Goal: Task Accomplishment & Management: Complete application form

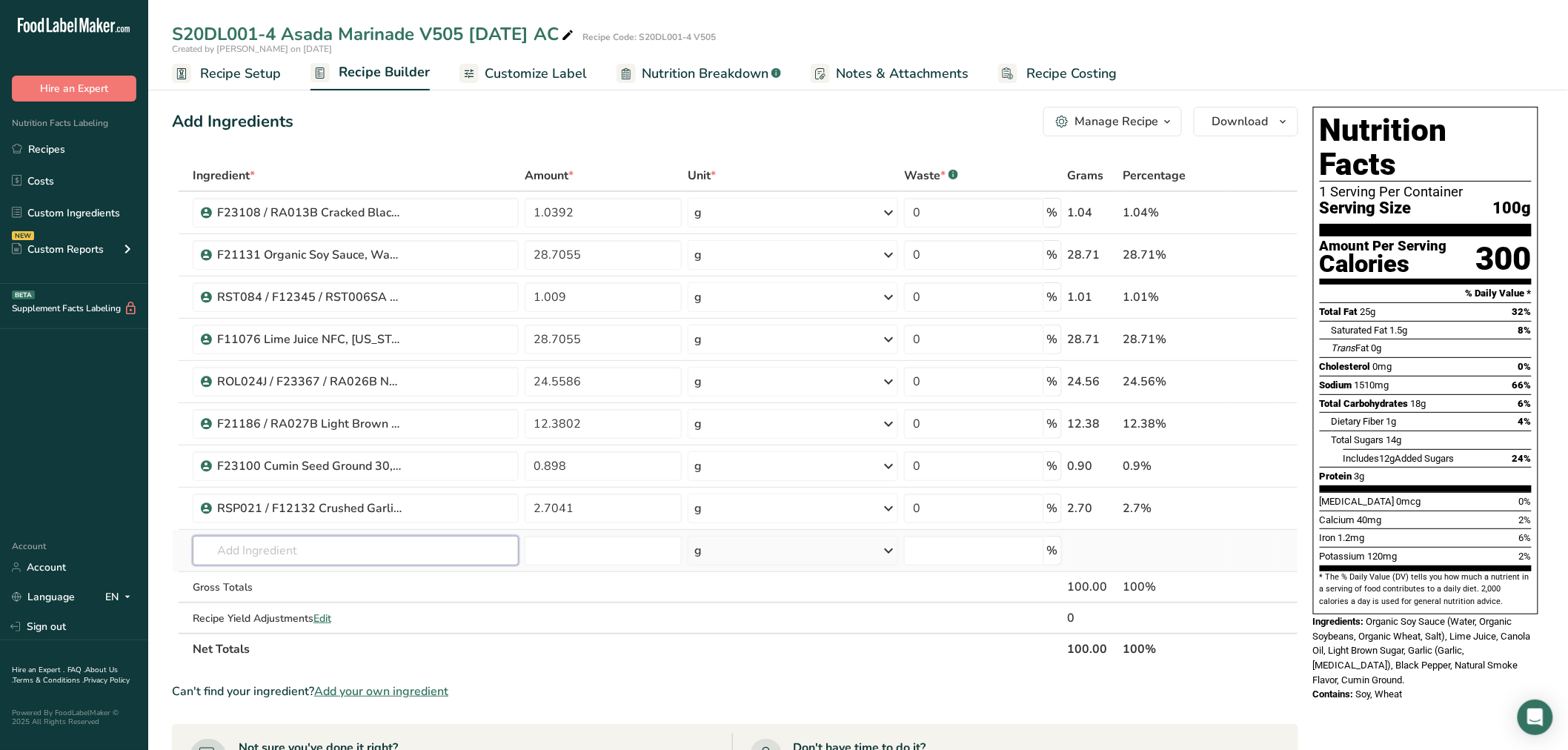
click at [274, 560] on input "text" at bounding box center [355, 551] width 326 height 30
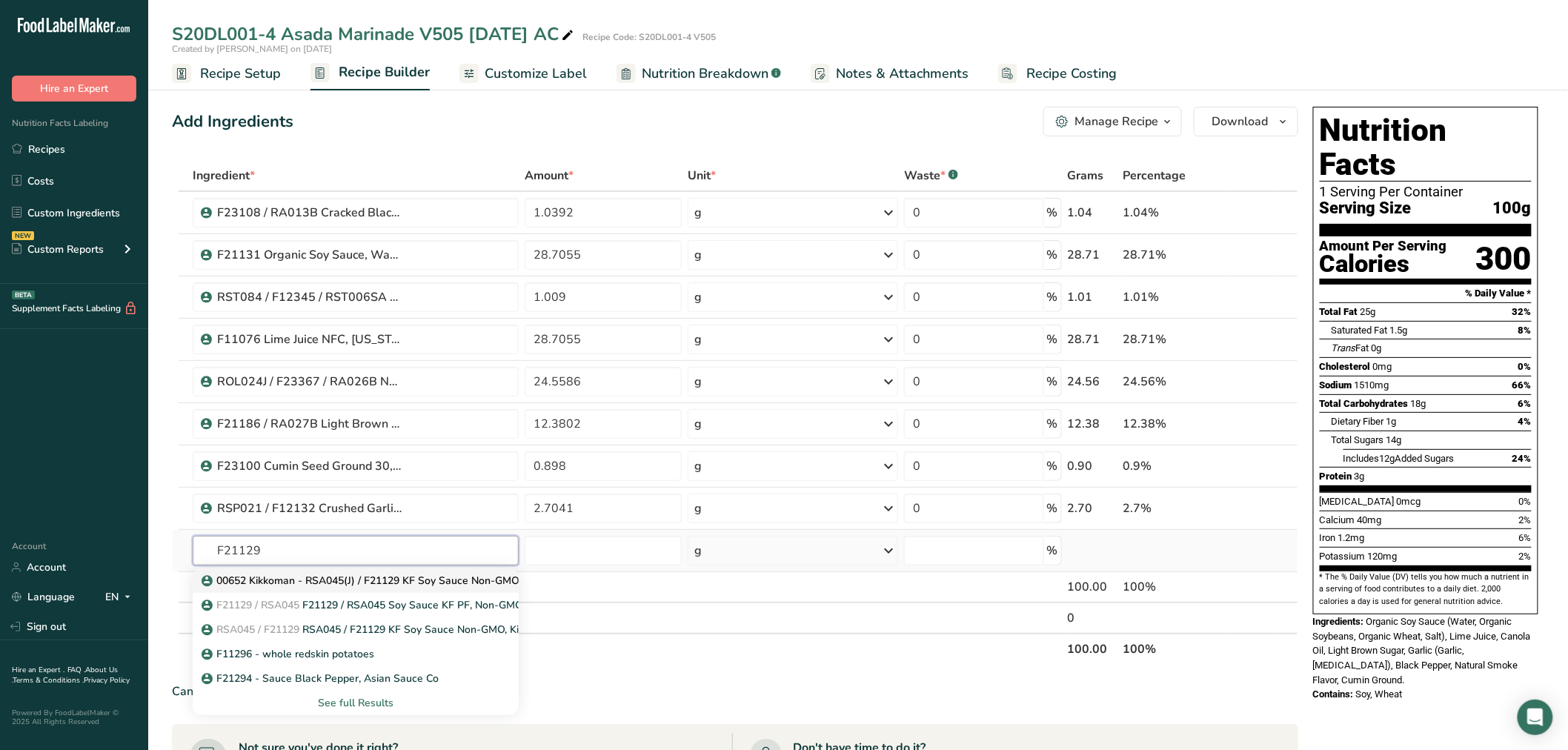
type input "F21129"
click at [295, 576] on p "00652 Kikkoman - RSA045(J) / F21129 KF Soy Sauce Non-GMO, Kikkoman 01-24-20 CC" at bounding box center [415, 581] width 419 height 16
type input "00652 Kikkoman - RSA045(J) / F21129 KF Soy Sauce Non-GMO, Kikkoman 01-24-20 CC"
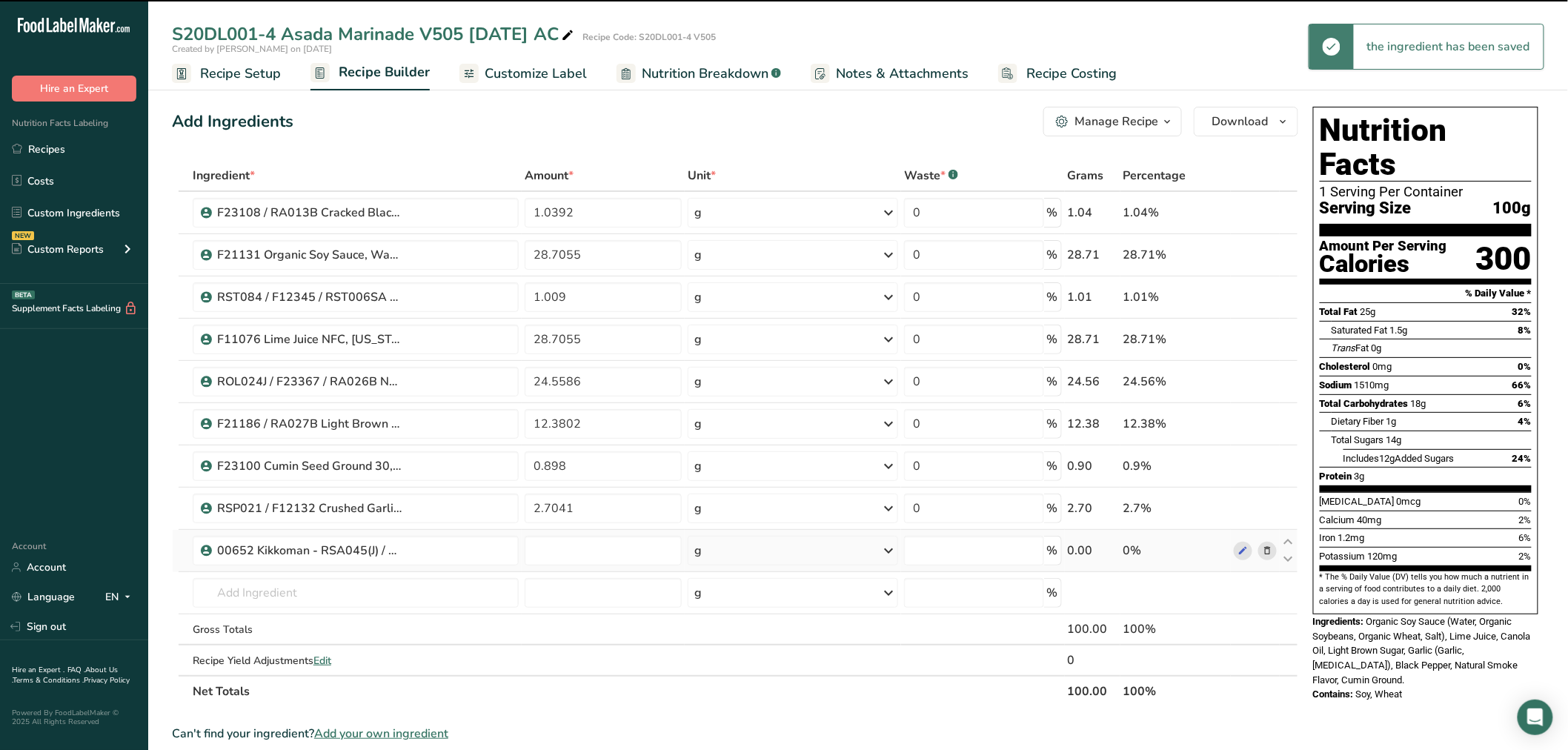
type input "0"
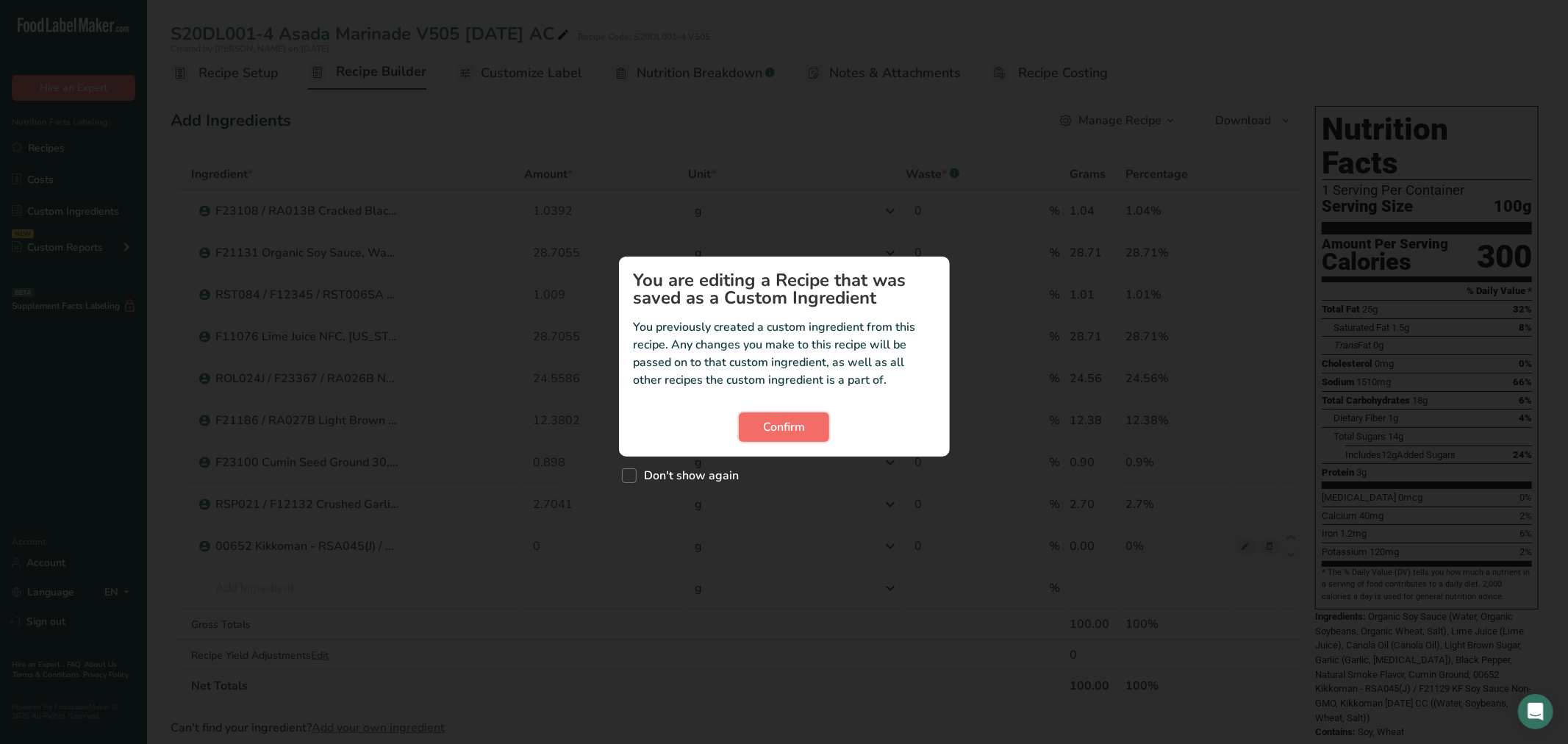
click at [755, 431] on button "Confirm" at bounding box center [784, 427] width 91 height 30
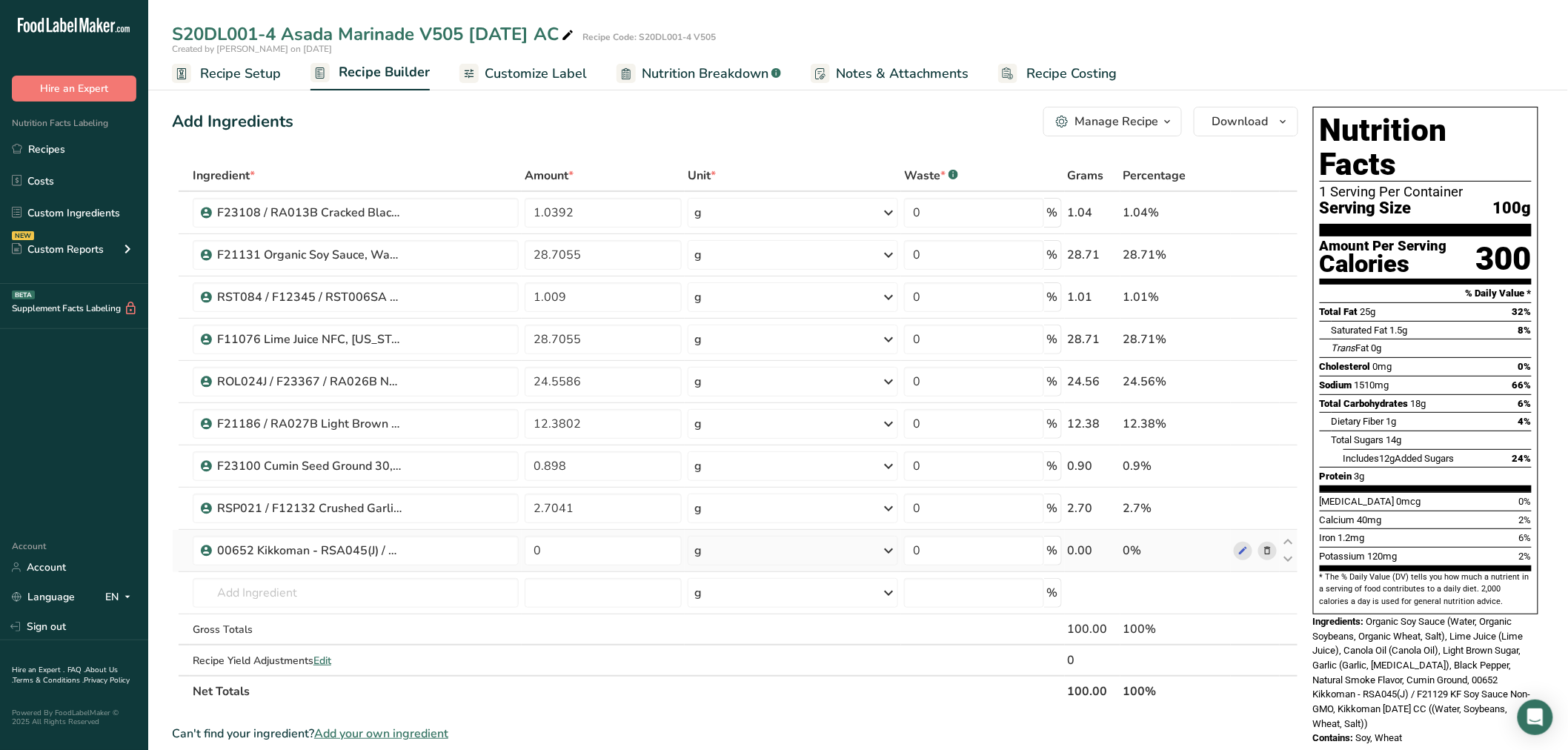
click at [1264, 552] on icon at bounding box center [1267, 551] width 11 height 16
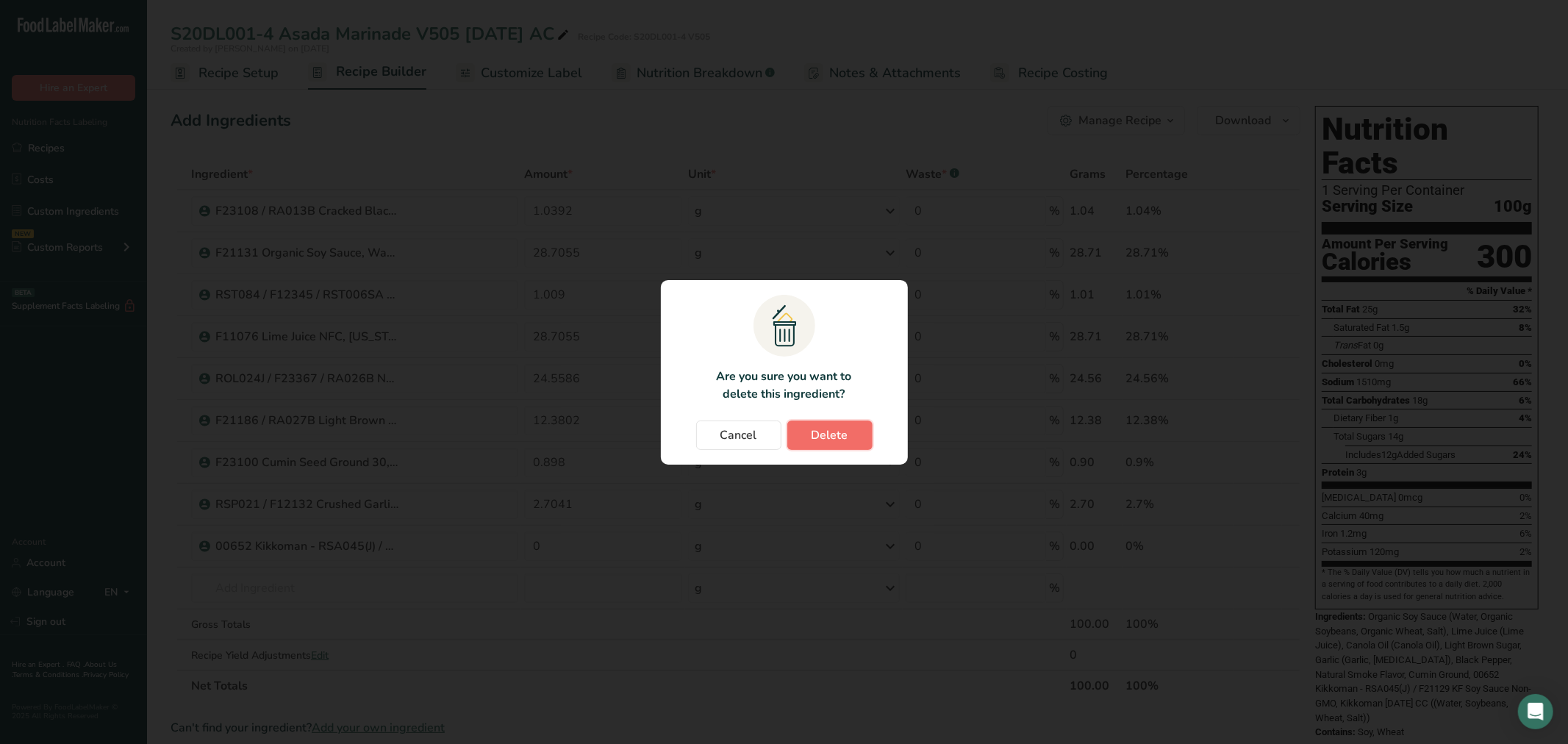
click at [803, 436] on button "Delete" at bounding box center [829, 436] width 86 height 30
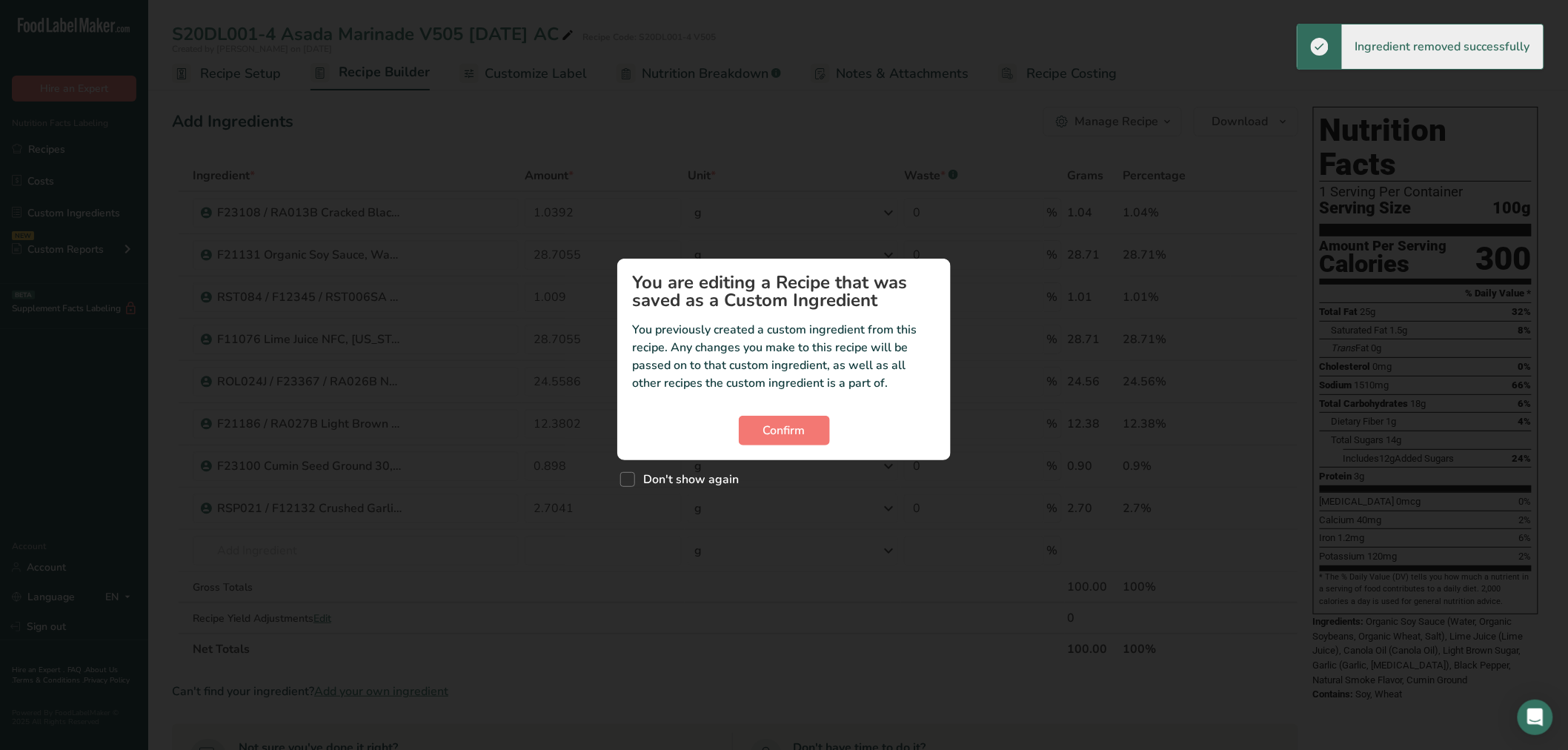
click at [743, 450] on section "You are editing a Recipe that was saved as a Custom Ingredient You previously c…" at bounding box center [784, 359] width 333 height 202
click at [757, 412] on section "You are editing a Recipe that was saved as a Custom Ingredient You previously c…" at bounding box center [784, 359] width 333 height 202
click at [754, 419] on button "Confirm" at bounding box center [784, 430] width 91 height 30
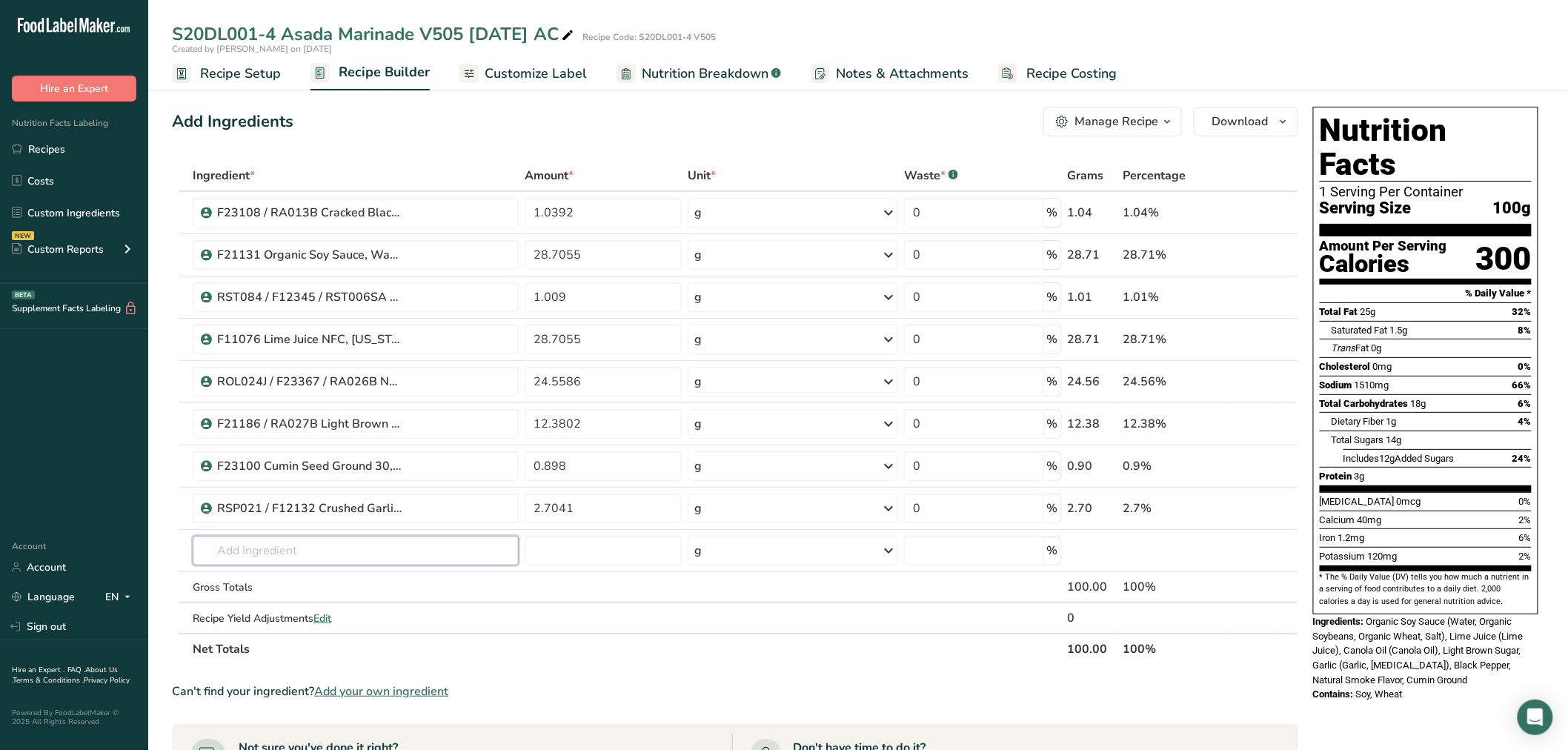
click at [361, 546] on input "text" at bounding box center [355, 551] width 326 height 30
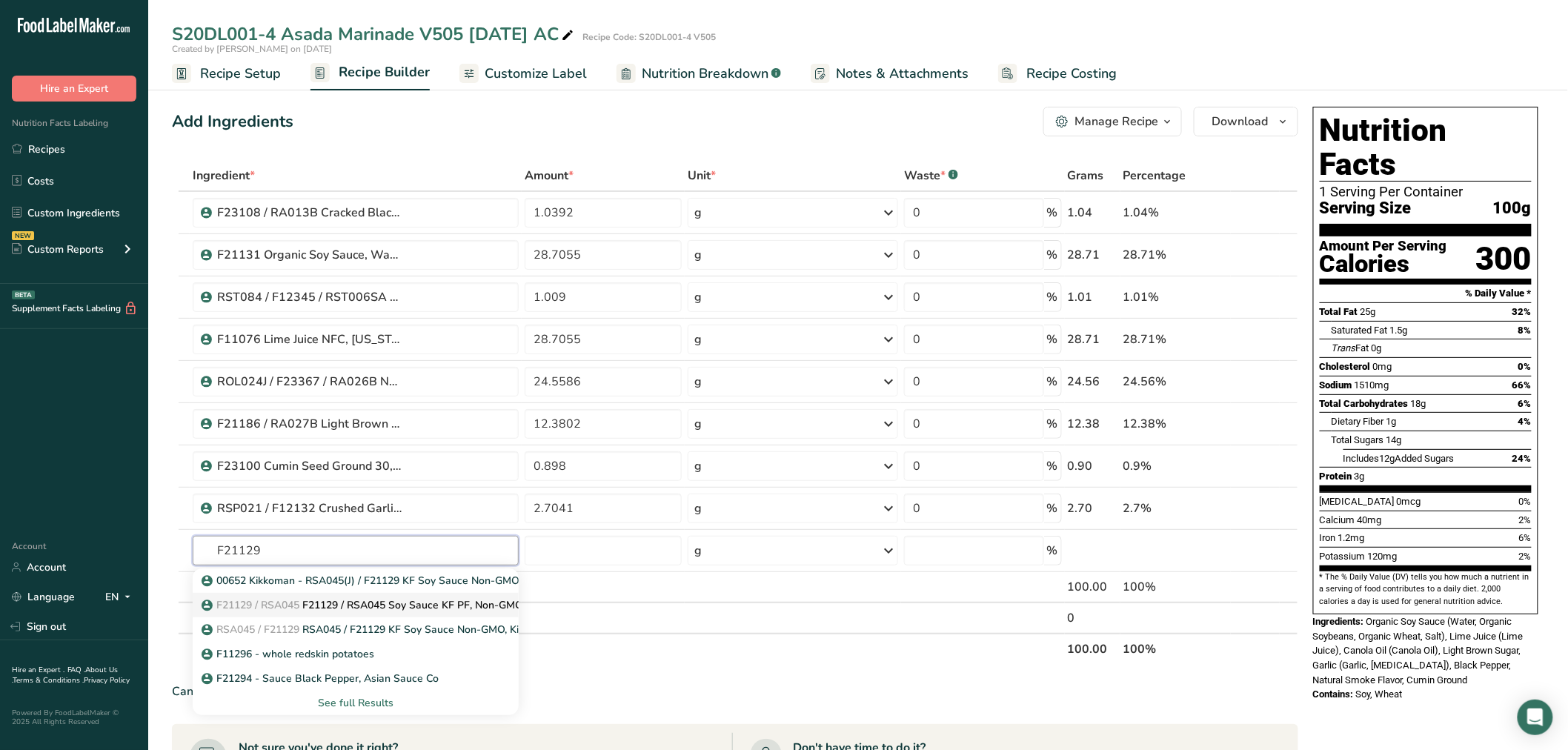
type input "F21129"
click at [482, 600] on p "F21129 / RSA045 F21129 / RSA045 Soy Sauce KF PF, Non-GMO, Kikkoman 5-12-23 CC" at bounding box center [417, 605] width 423 height 16
type input "F21129 / RSA045 Soy Sauce KF PF, Non-GMO, Kikkoman 5-12-23 CC"
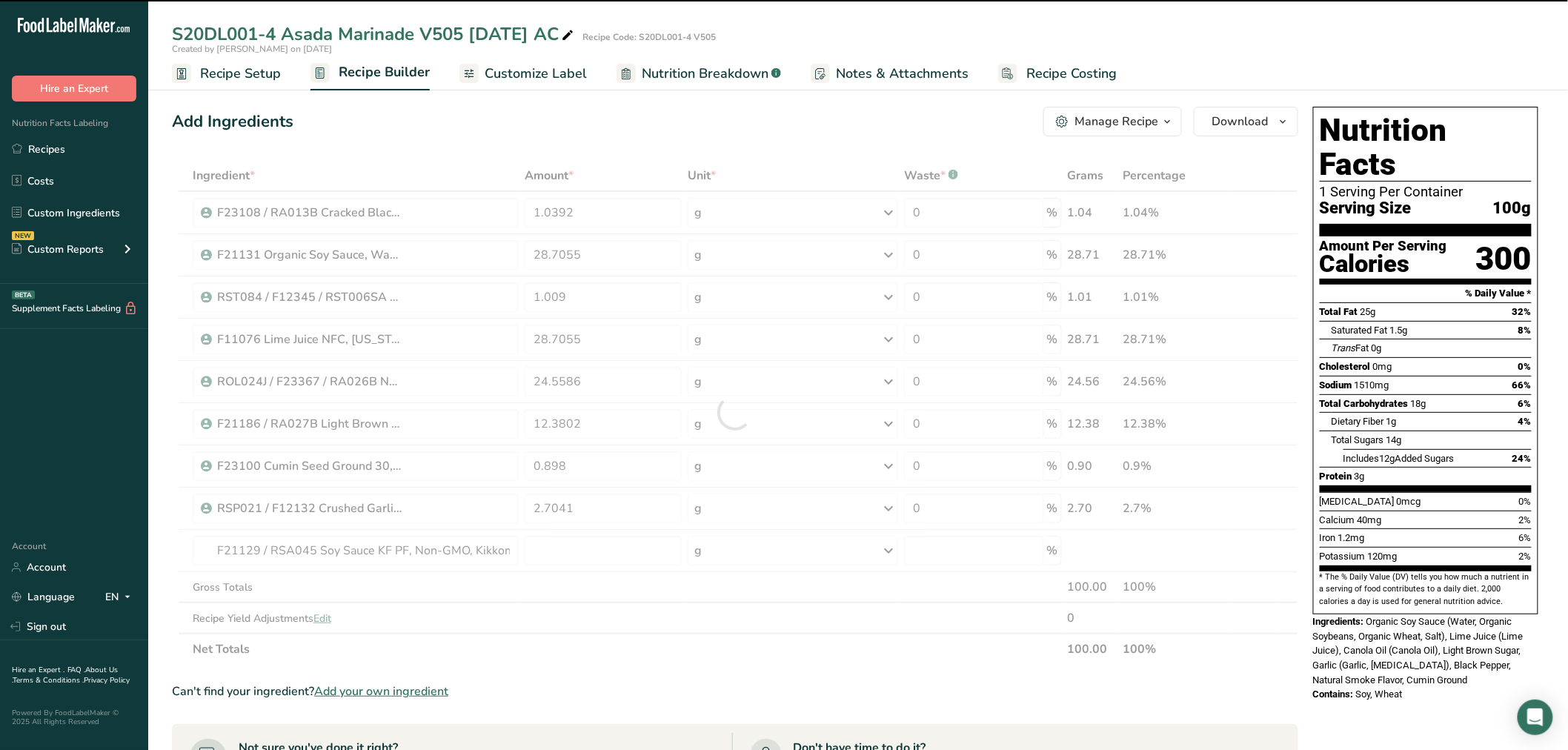
type input "0"
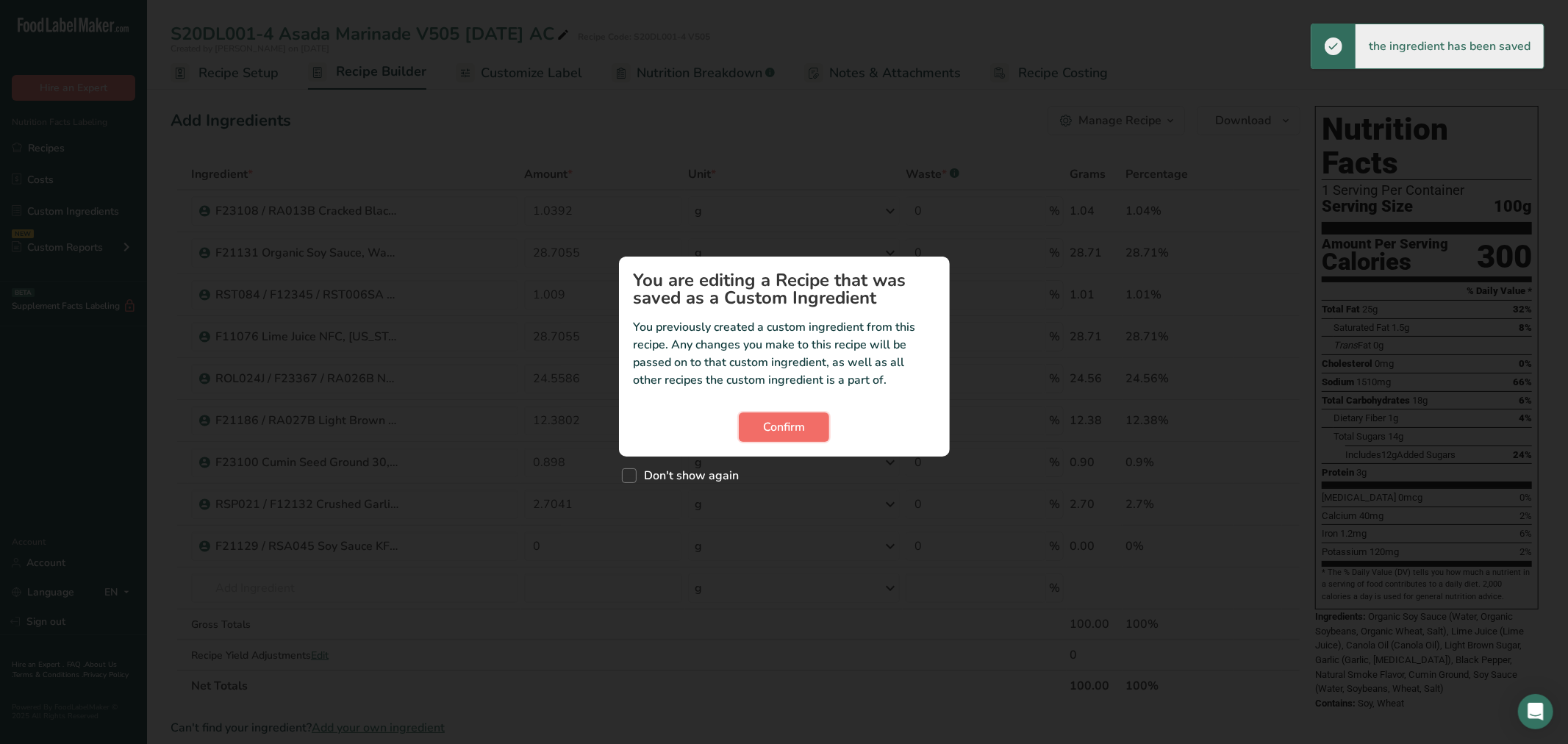
click at [819, 424] on button "Confirm" at bounding box center [784, 427] width 91 height 30
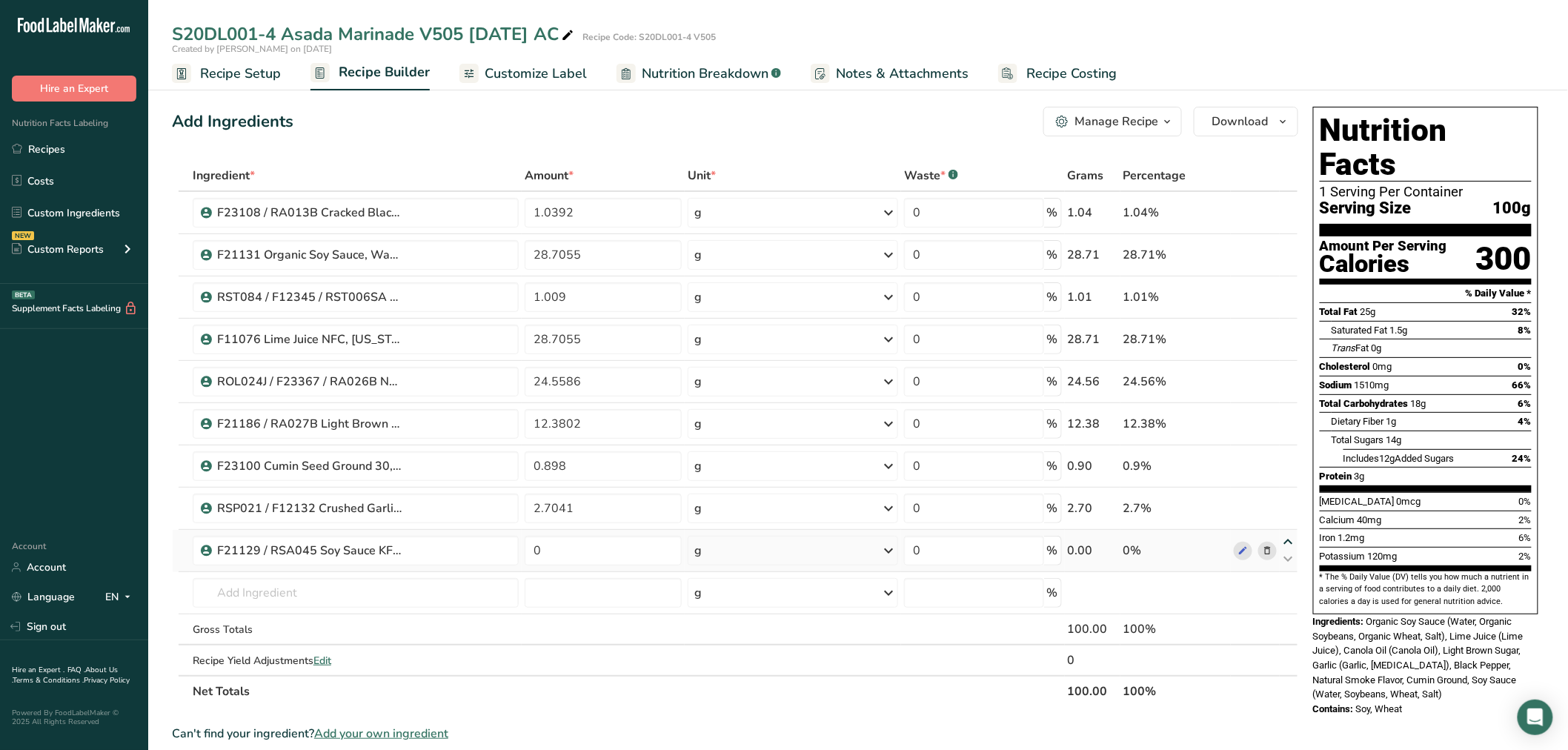
click at [1286, 541] on icon at bounding box center [1288, 542] width 17 height 11
type input "0"
type input "2.7041"
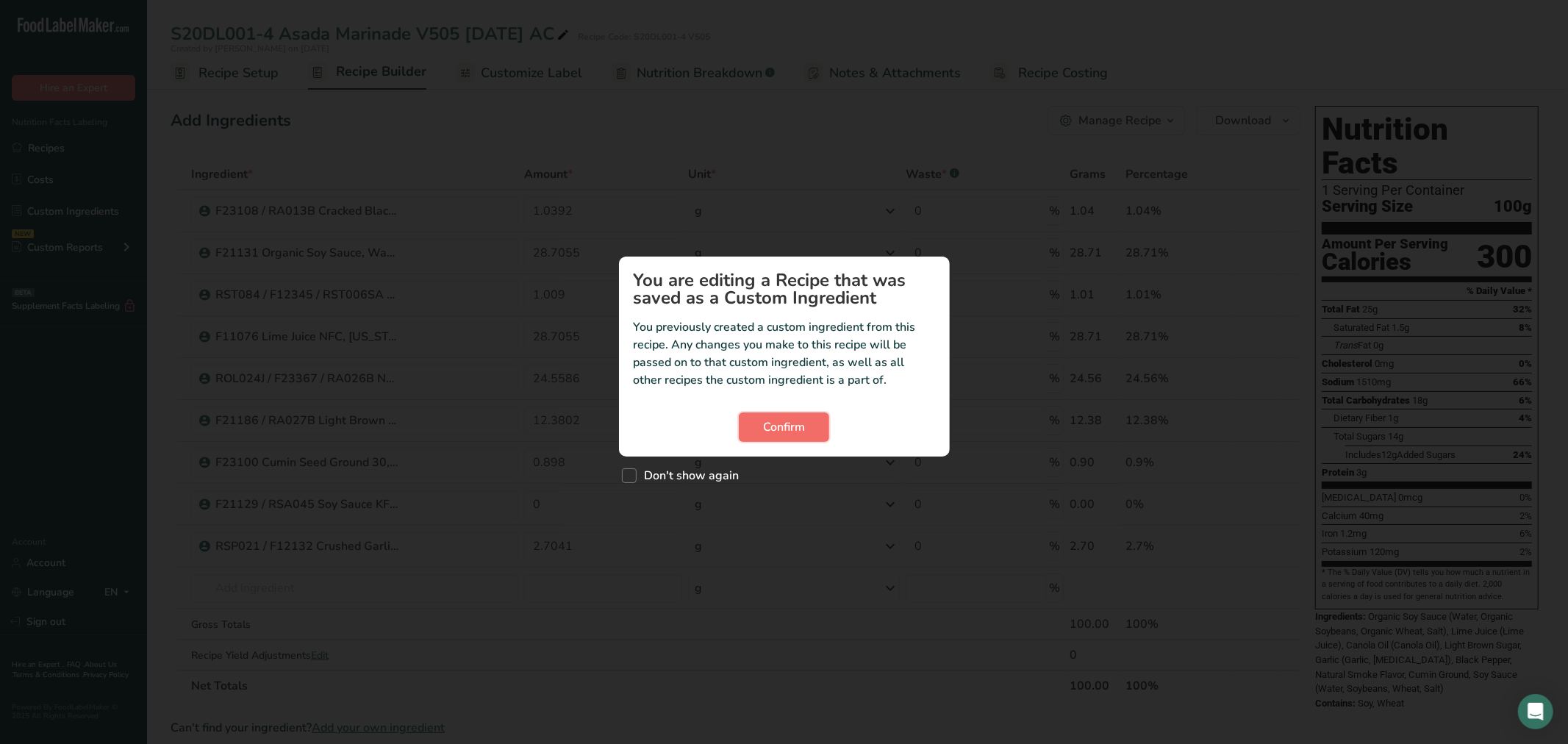
click at [781, 437] on button "Confirm" at bounding box center [784, 427] width 91 height 30
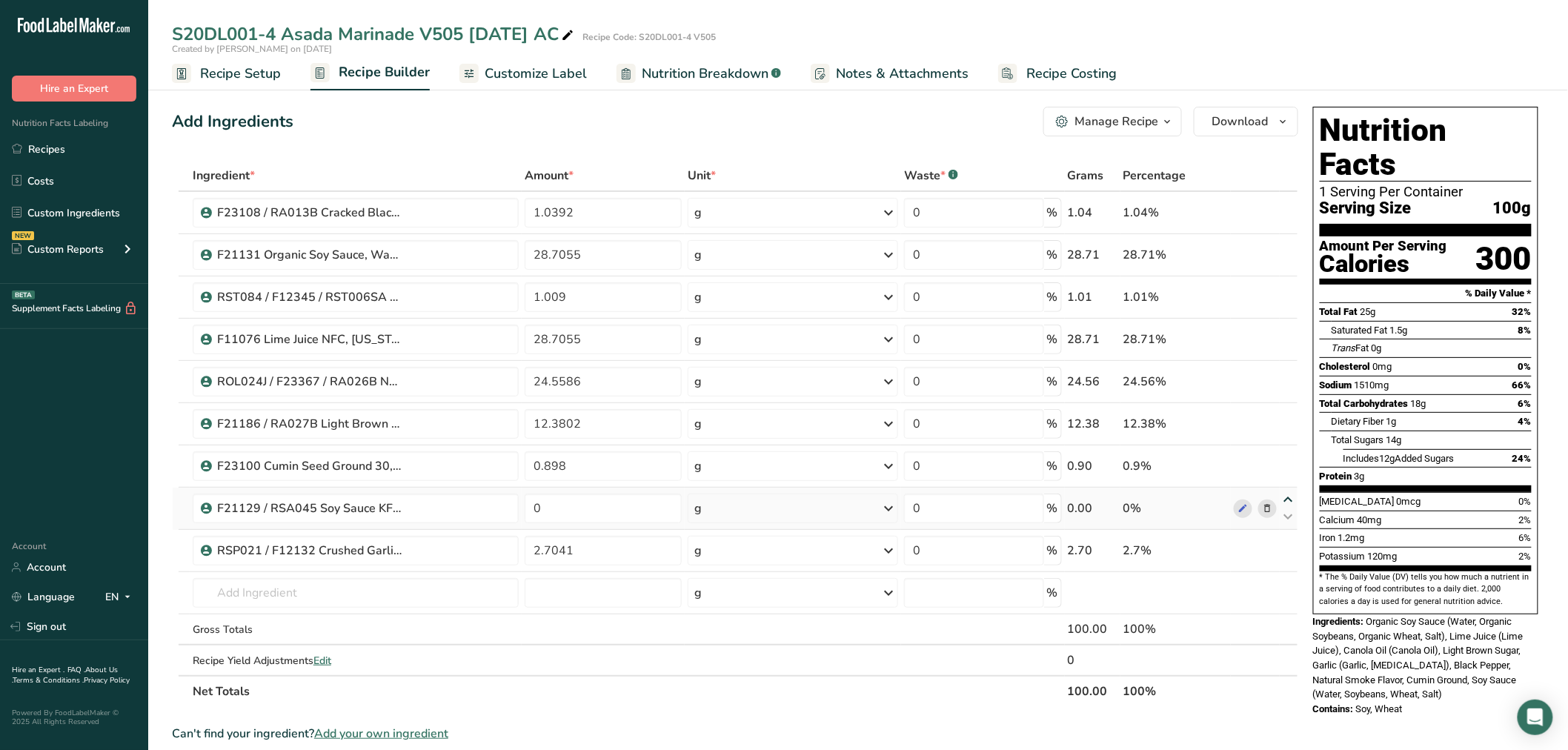
click at [1290, 498] on icon at bounding box center [1288, 499] width 17 height 11
type input "0"
type input "0.898"
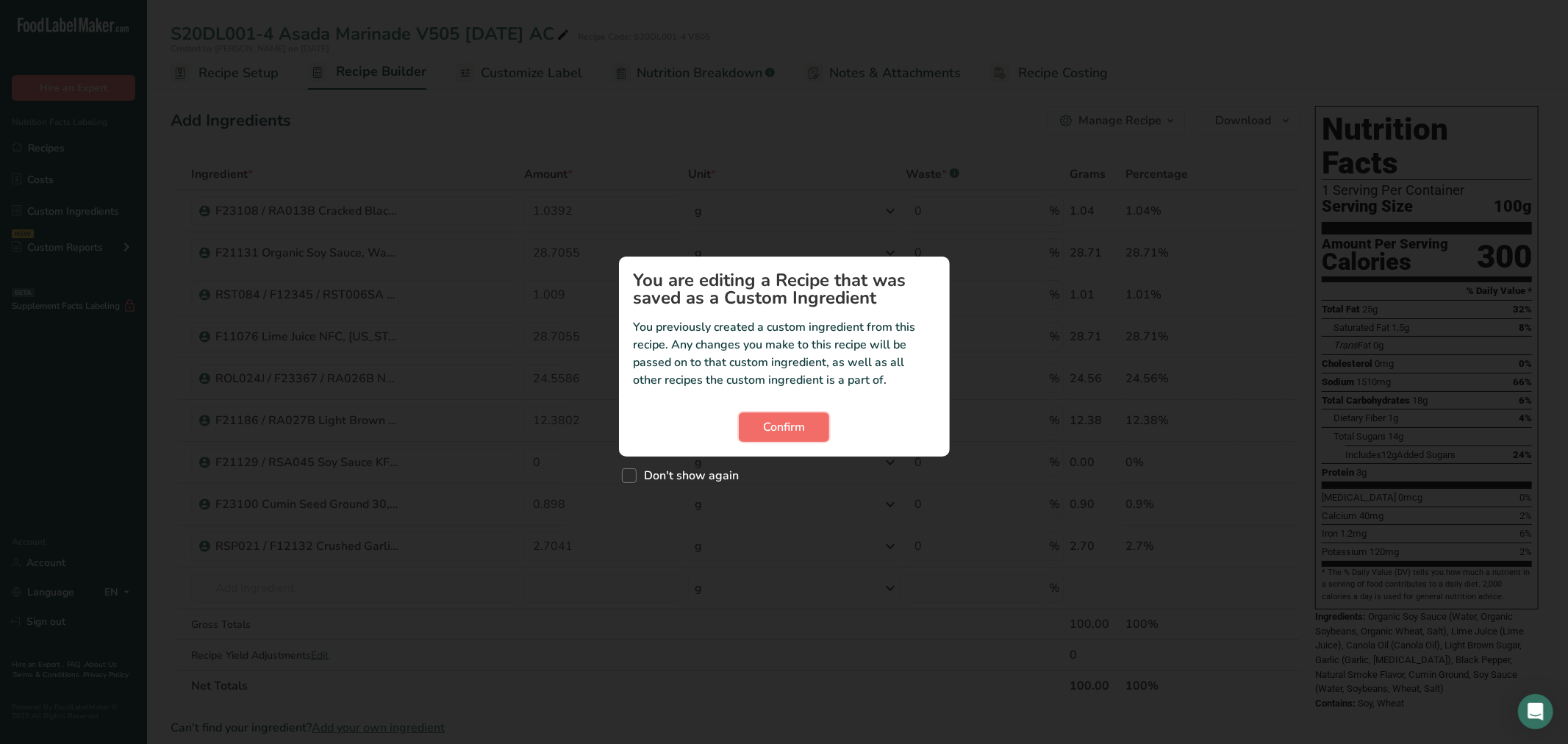
click at [784, 422] on span "Confirm" at bounding box center [784, 427] width 42 height 17
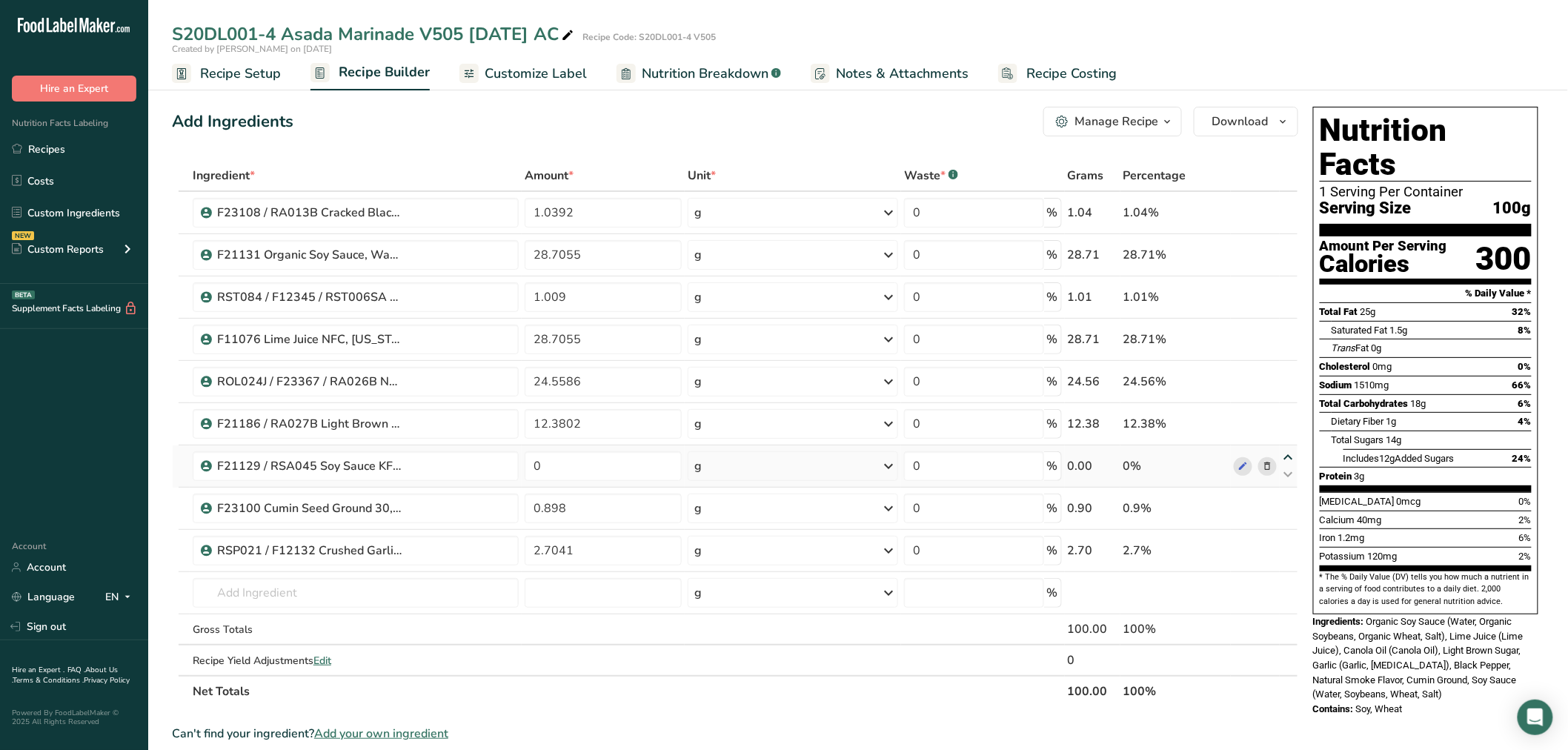
click at [1291, 458] on icon at bounding box center [1288, 458] width 17 height 11
type input "0"
type input "12.3802"
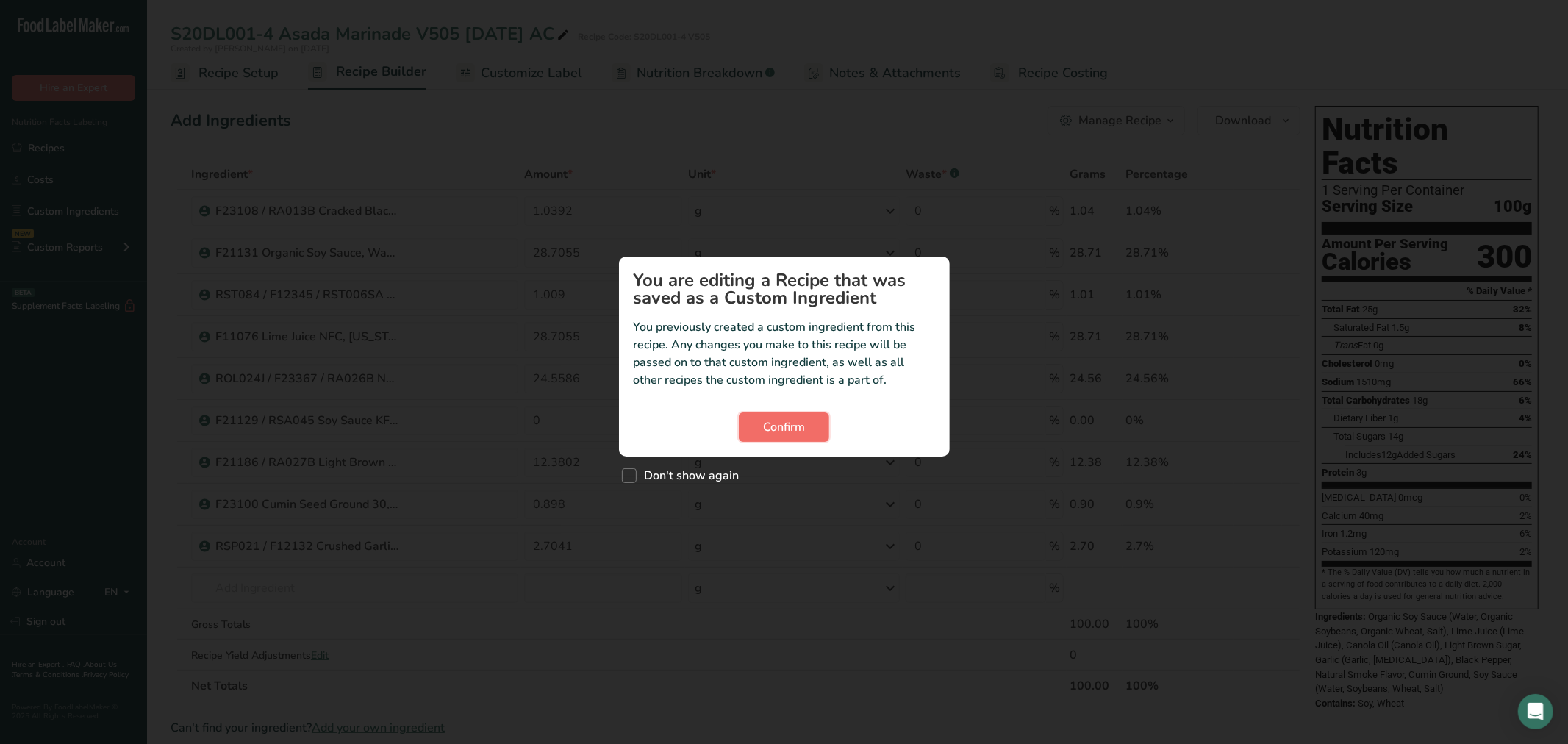
click at [812, 430] on button "Confirm" at bounding box center [784, 427] width 91 height 30
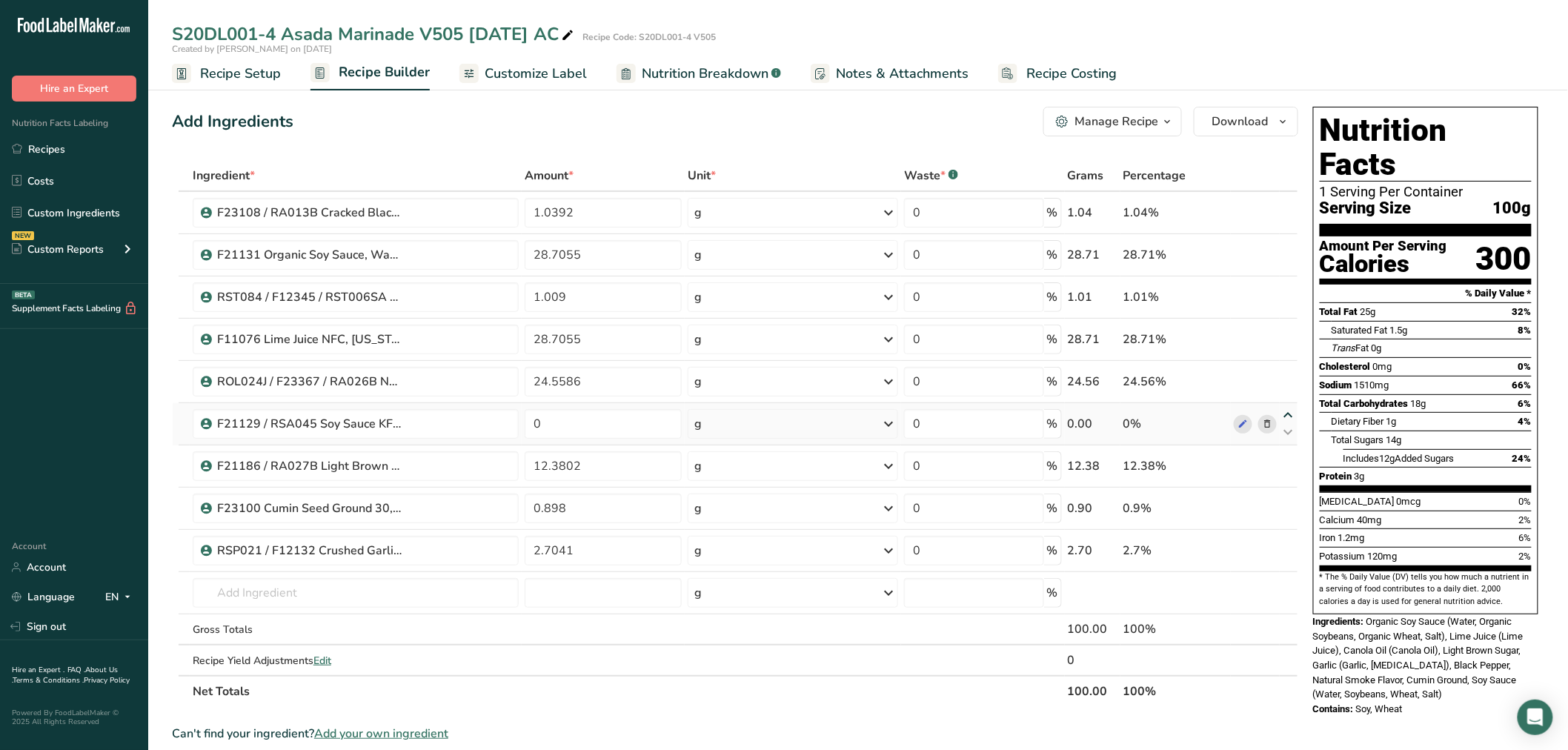
click at [1287, 415] on icon at bounding box center [1288, 415] width 17 height 11
type input "0"
type input "24.5586"
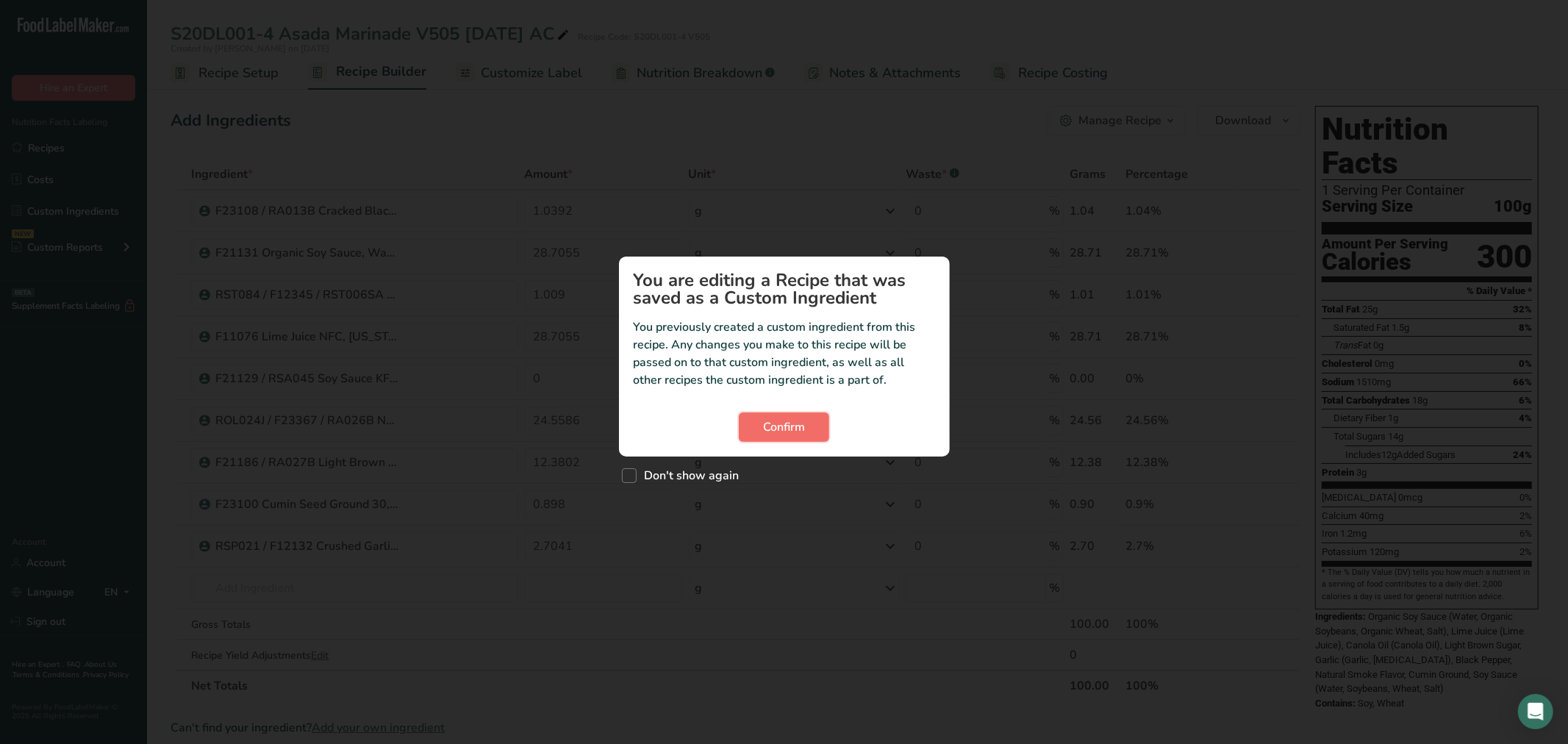
click at [787, 430] on span "Confirm" at bounding box center [784, 427] width 42 height 17
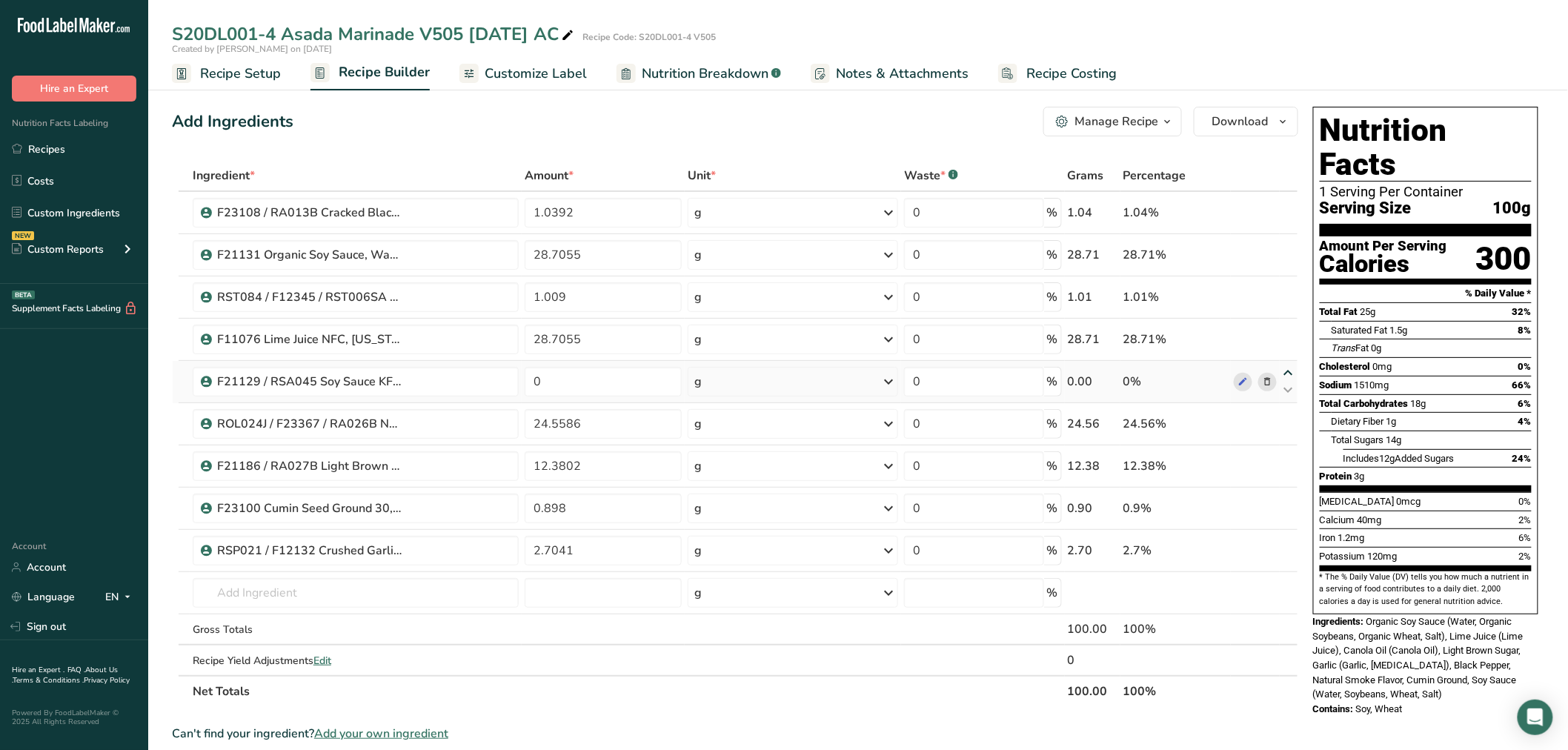
click at [1294, 371] on icon at bounding box center [1288, 373] width 17 height 11
type input "0"
type input "28.7055"
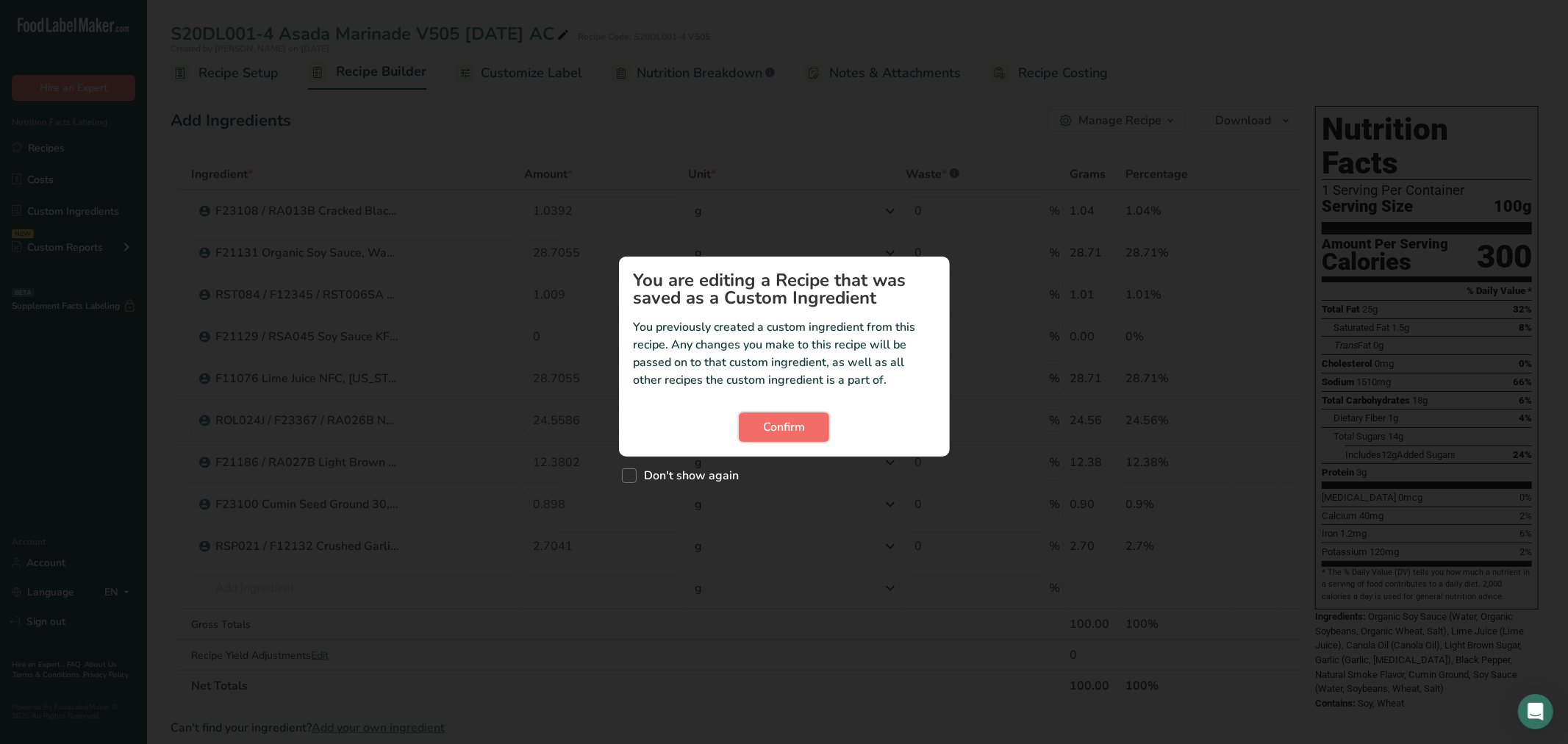
click at [770, 421] on span "Confirm" at bounding box center [784, 427] width 42 height 17
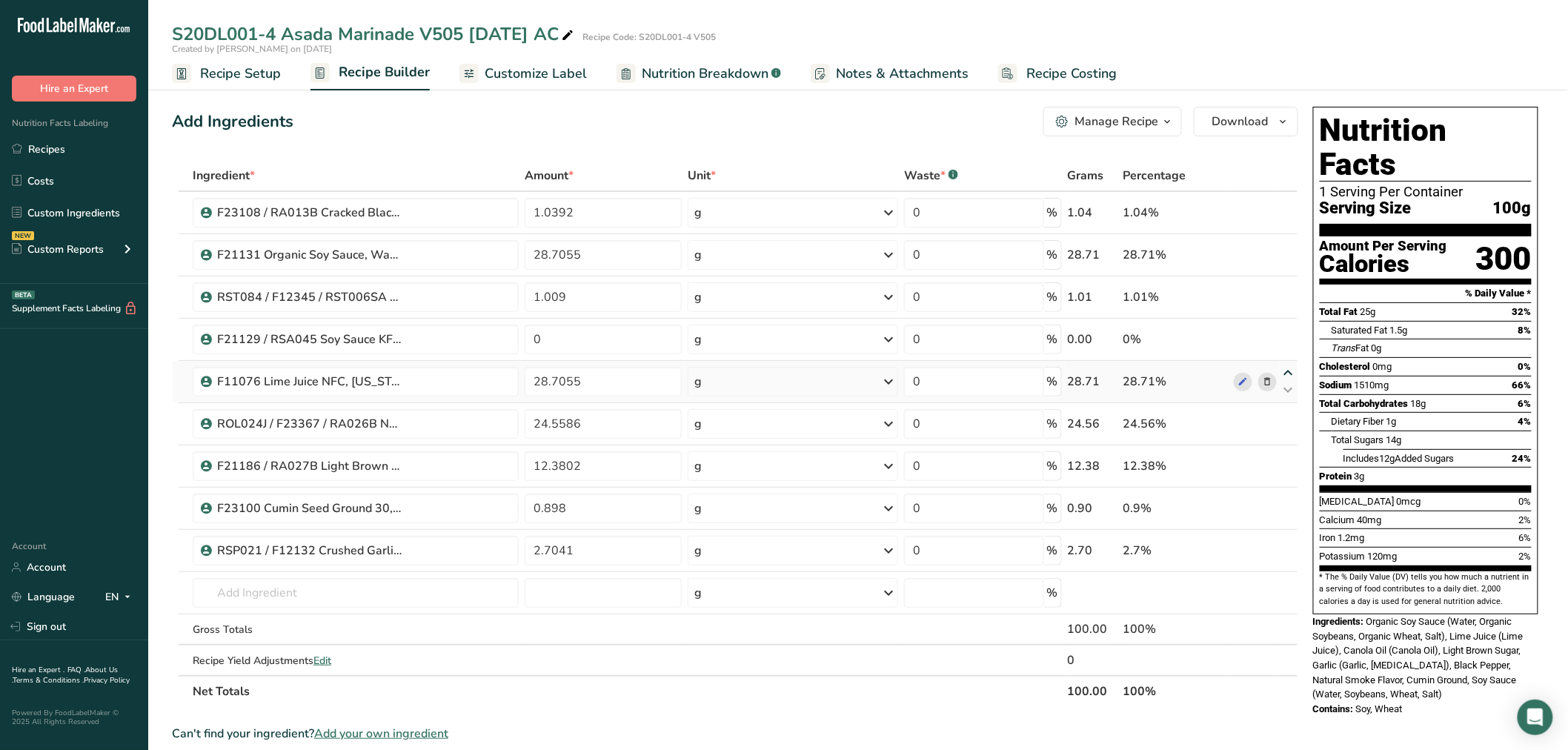
click at [1289, 369] on icon at bounding box center [1288, 373] width 17 height 11
type input "28.7055"
type input "0"
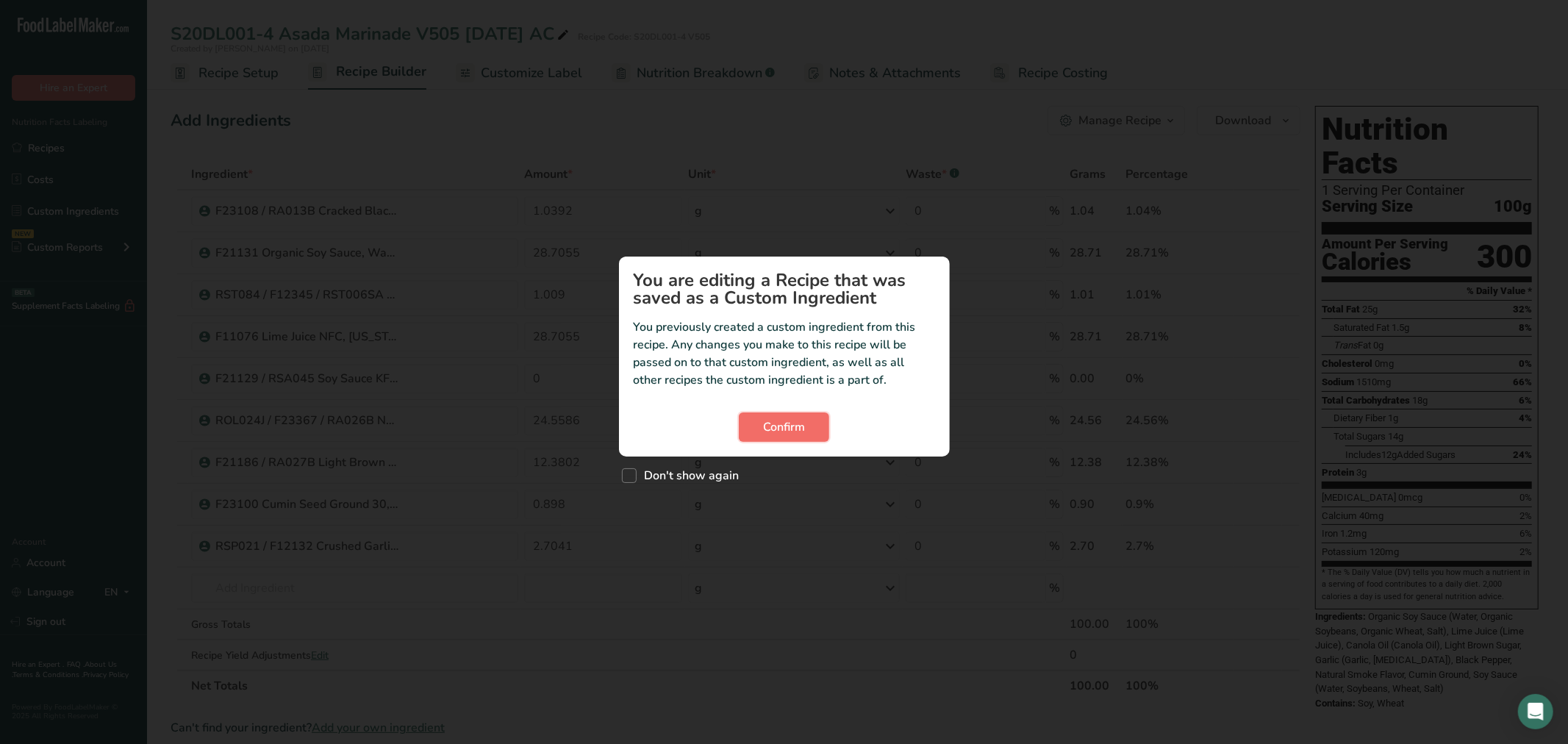
click at [801, 434] on span "Confirm" at bounding box center [784, 427] width 42 height 17
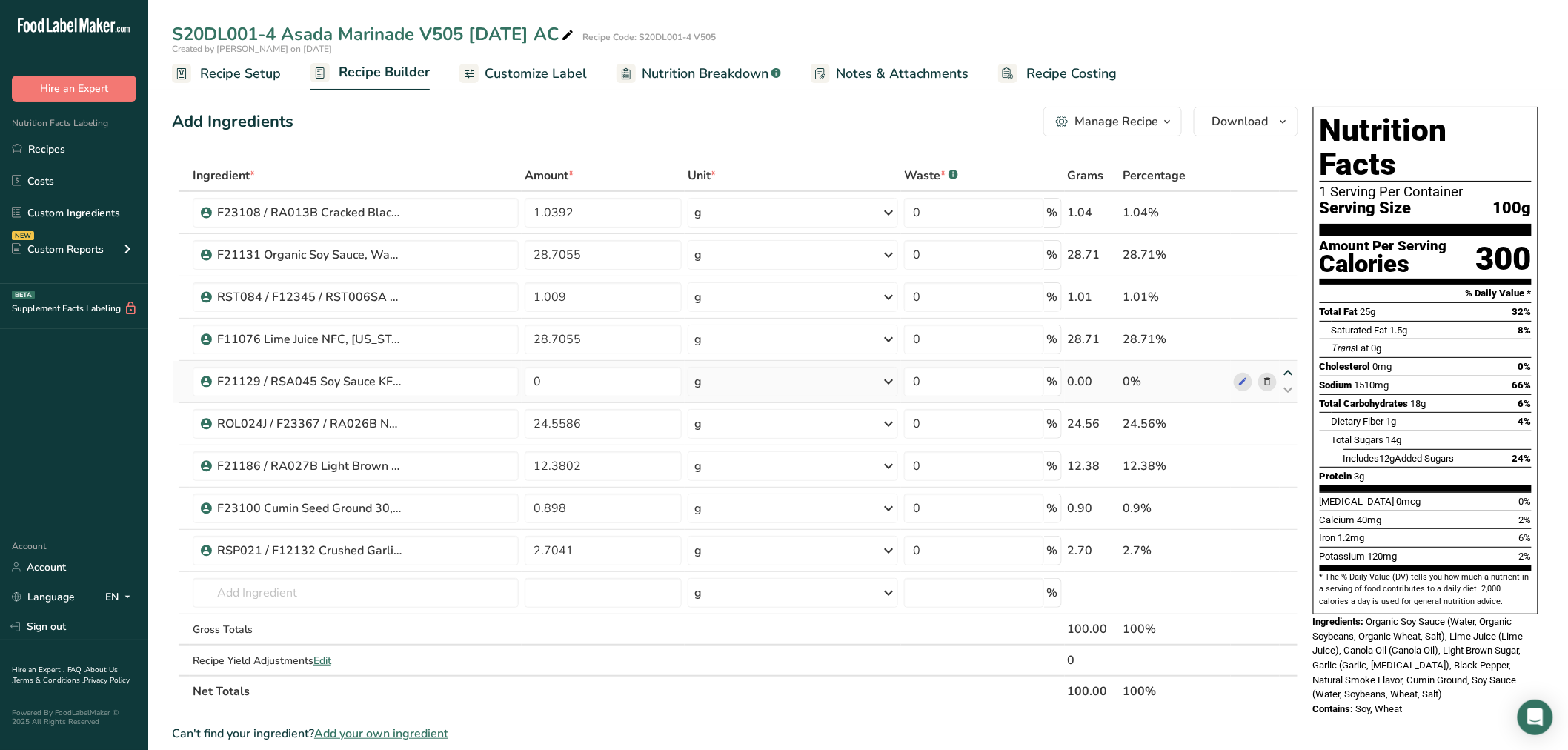
click at [1289, 371] on icon at bounding box center [1288, 373] width 17 height 11
type input "0"
type input "28.7055"
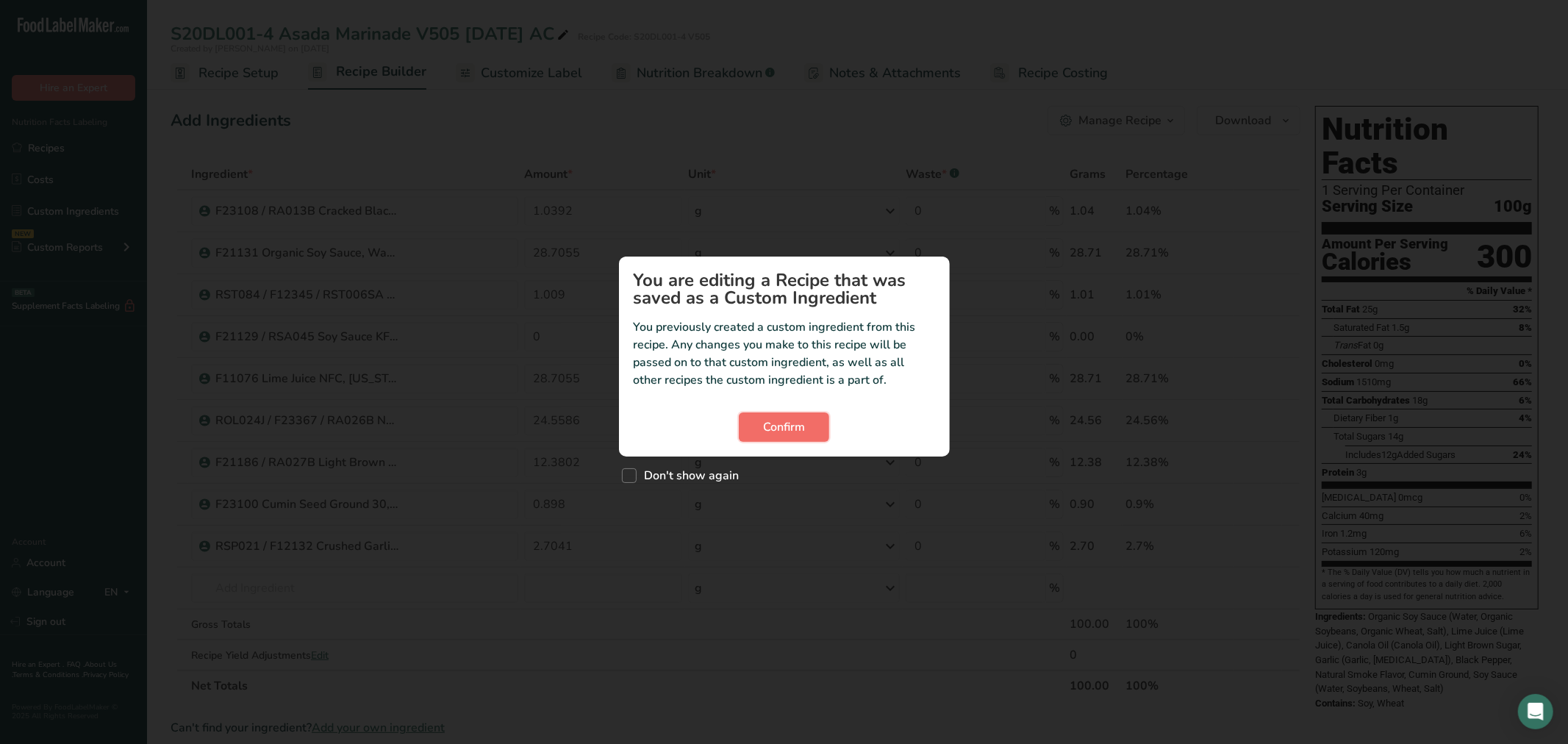
click at [795, 413] on button "Confirm" at bounding box center [784, 427] width 91 height 30
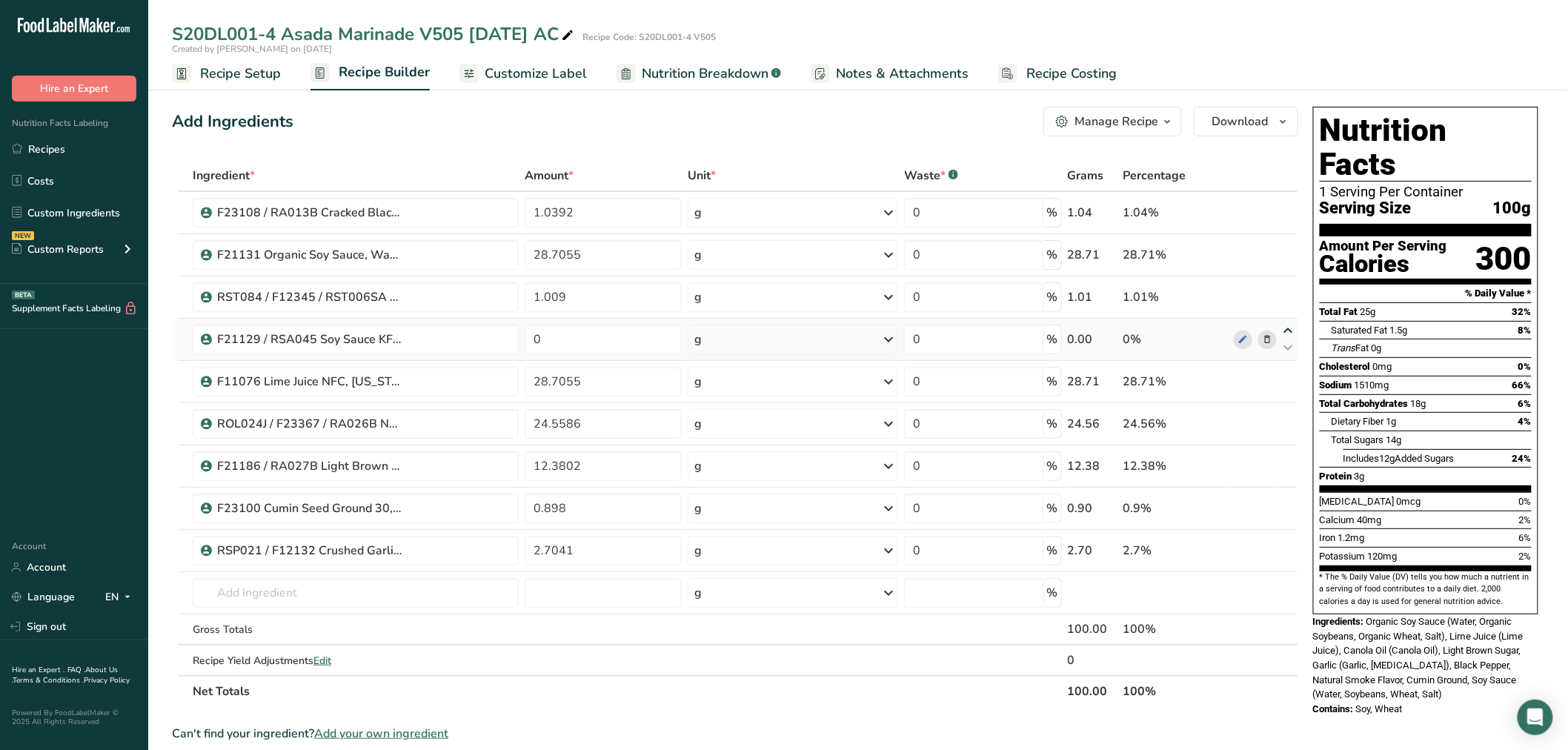
click at [1289, 331] on icon at bounding box center [1288, 330] width 17 height 11
type input "0"
type input "1.009"
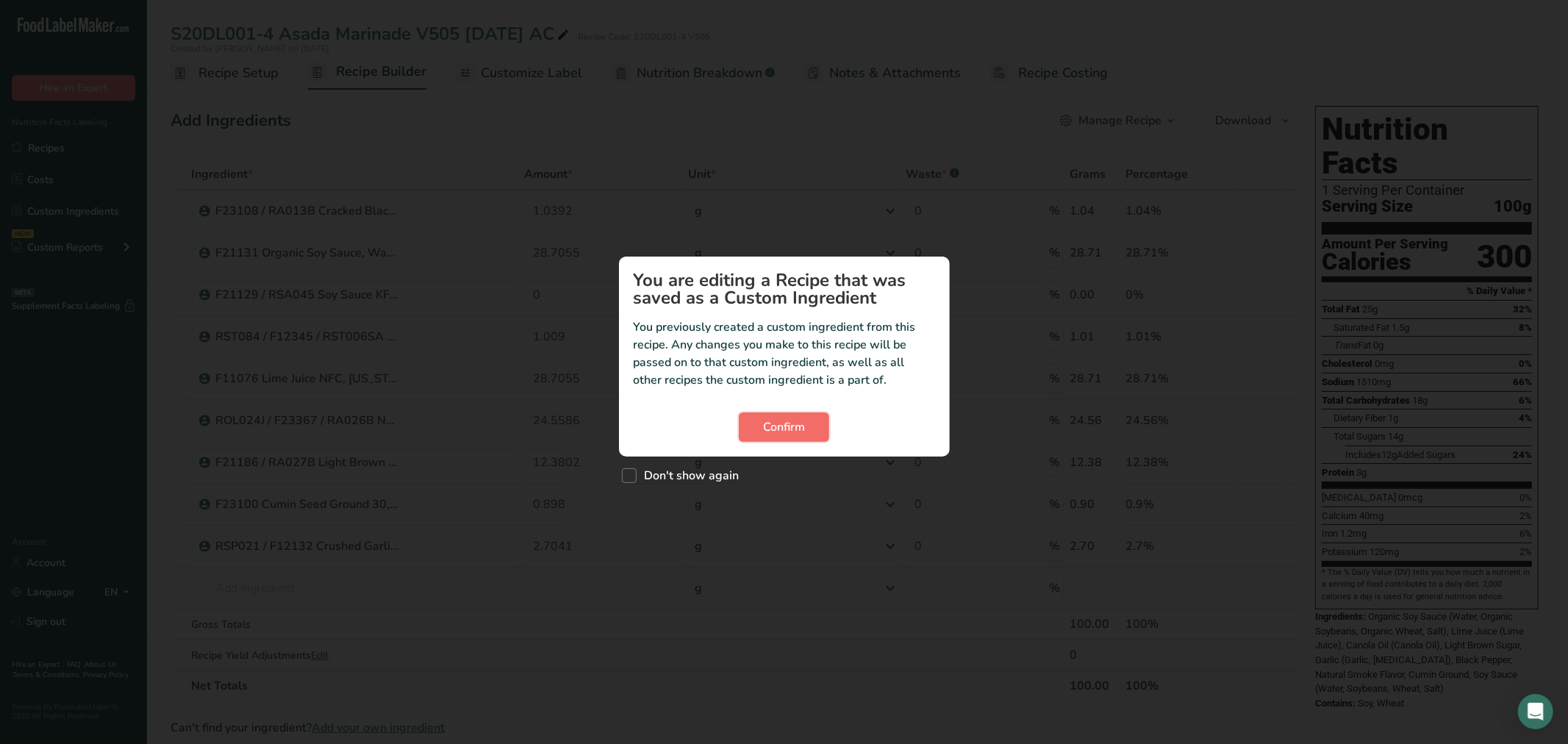
click at [817, 431] on button "Confirm" at bounding box center [784, 427] width 91 height 30
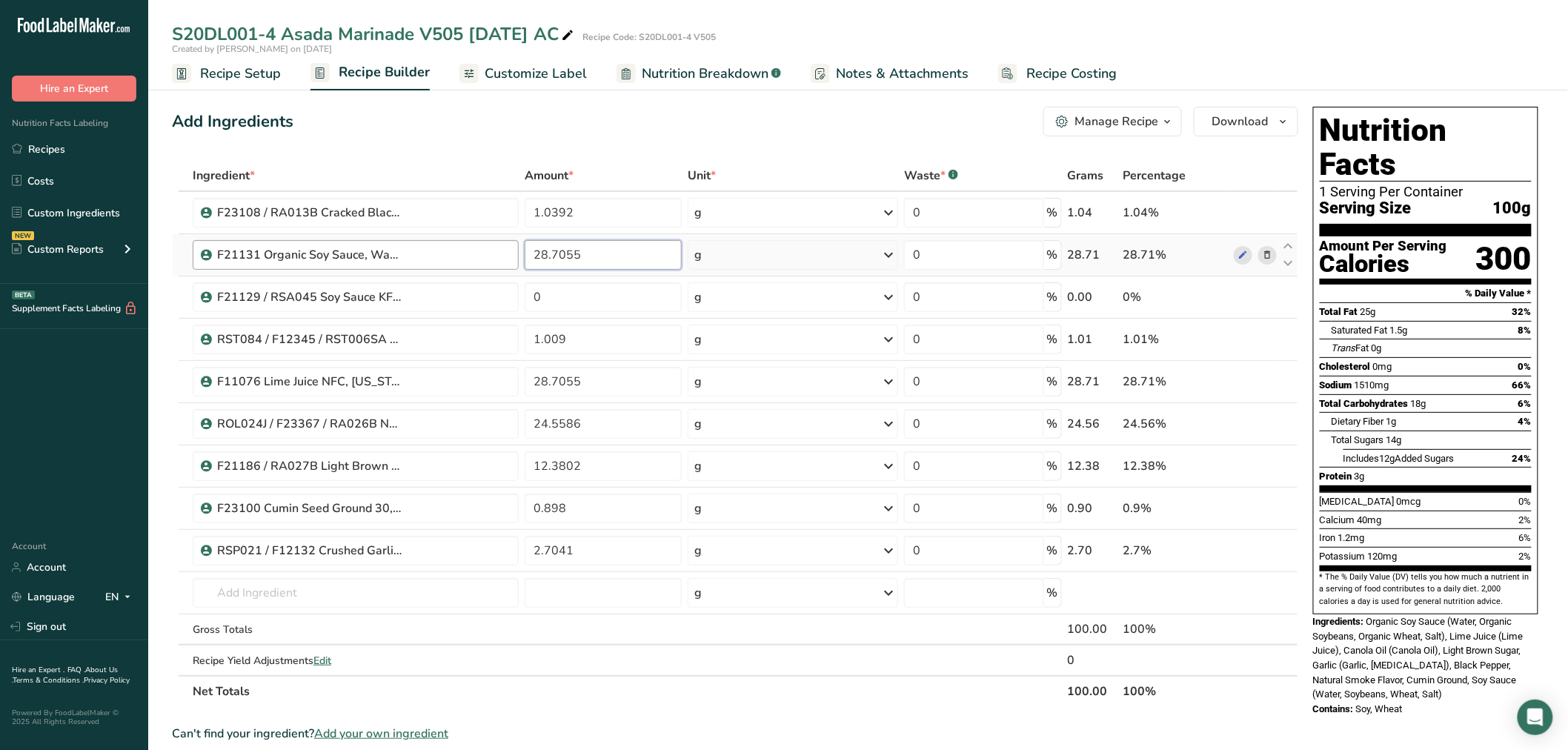
drag, startPoint x: 599, startPoint y: 256, endPoint x: 484, endPoint y: 255, distance: 115.0
click at [484, 255] on tr "F21131 Organic Soy Sauce, Wan Ja Shan 01-08-19 AC 28.7055 g Weight Units g kg m…" at bounding box center [735, 256] width 1125 height 43
type input "0"
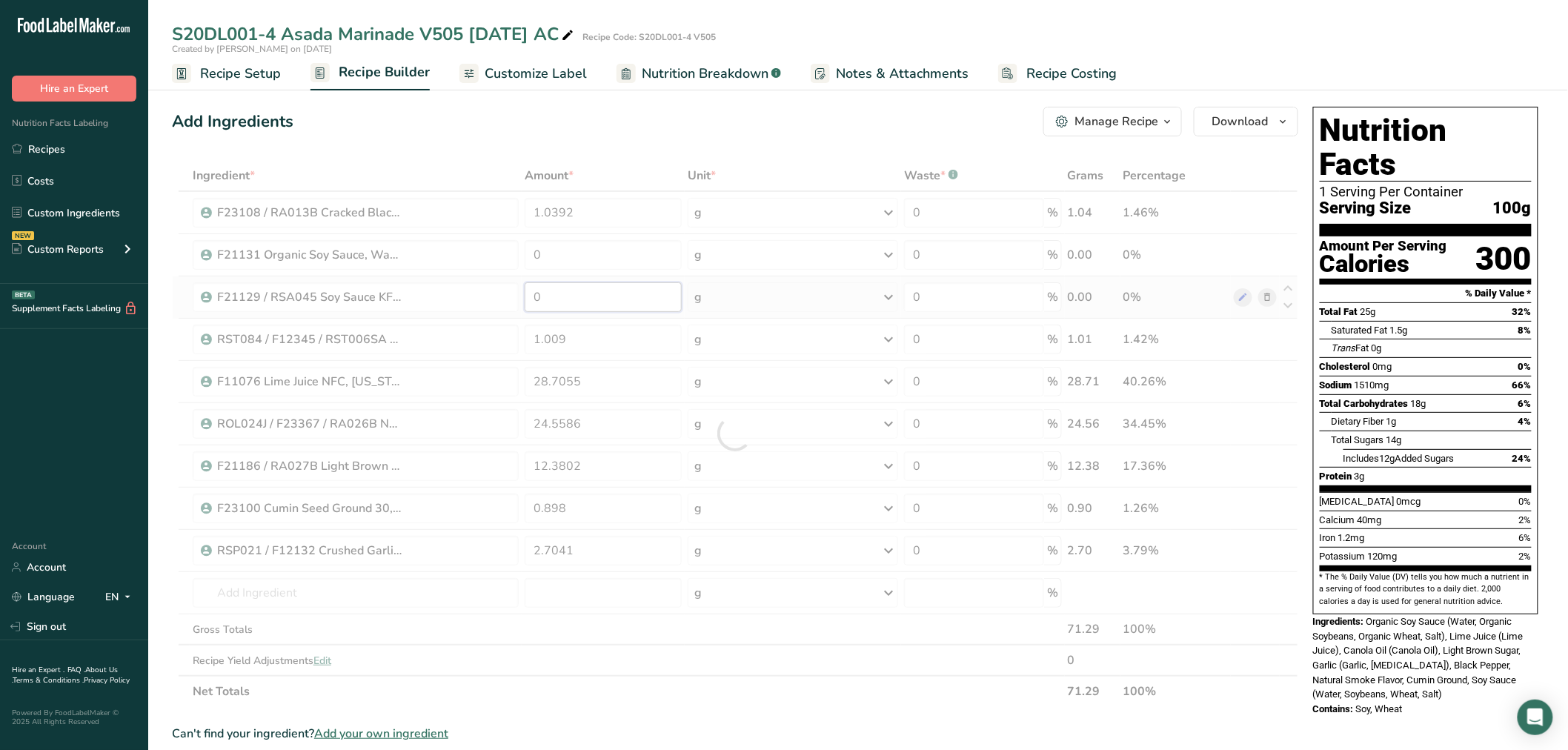
click at [603, 306] on div "Ingredient * Amount * Unit * Waste * .a-a{fill:#347362;}.b-a{fill:#fff;} Grams …" at bounding box center [735, 433] width 1126 height 547
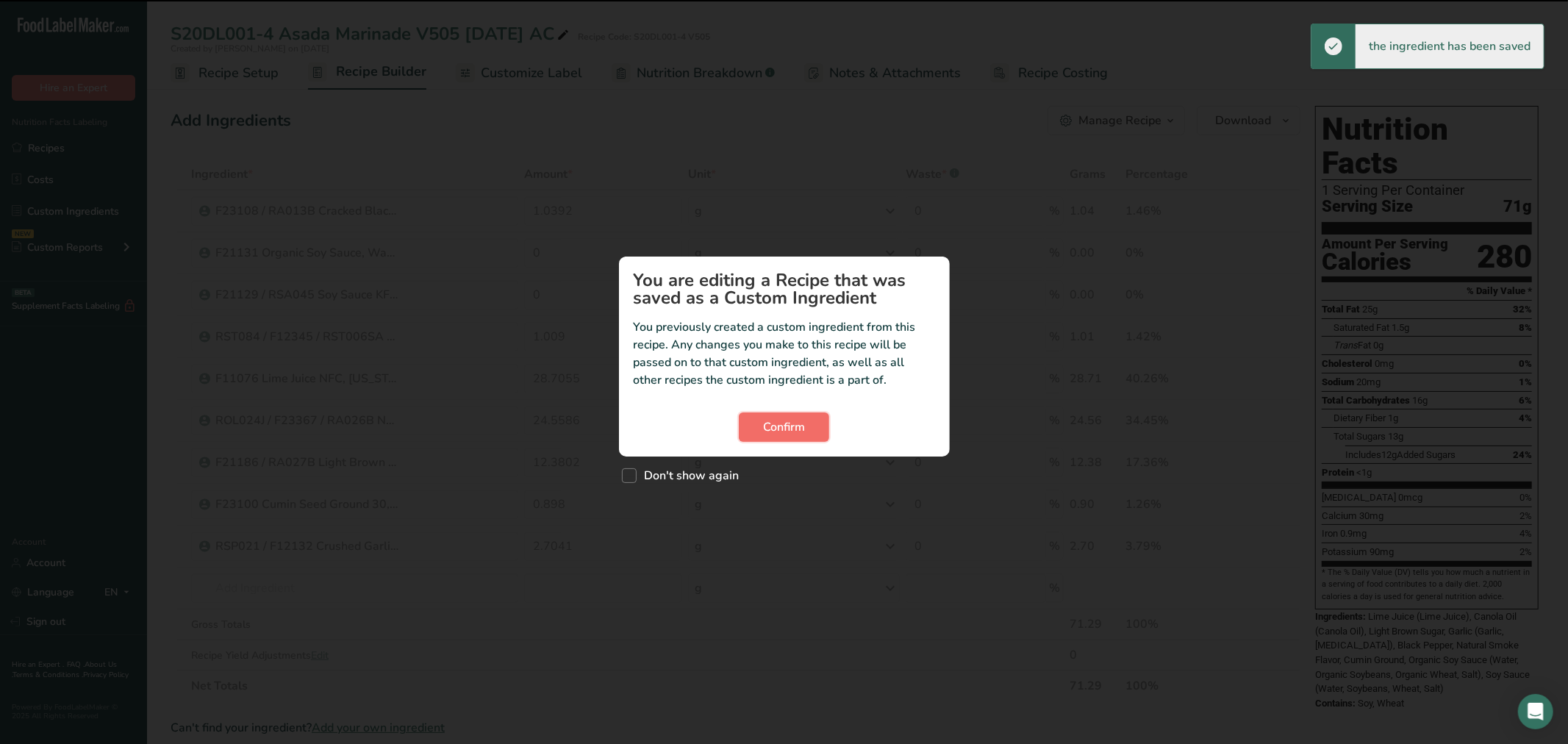
click at [754, 418] on button "Confirm" at bounding box center [784, 427] width 91 height 30
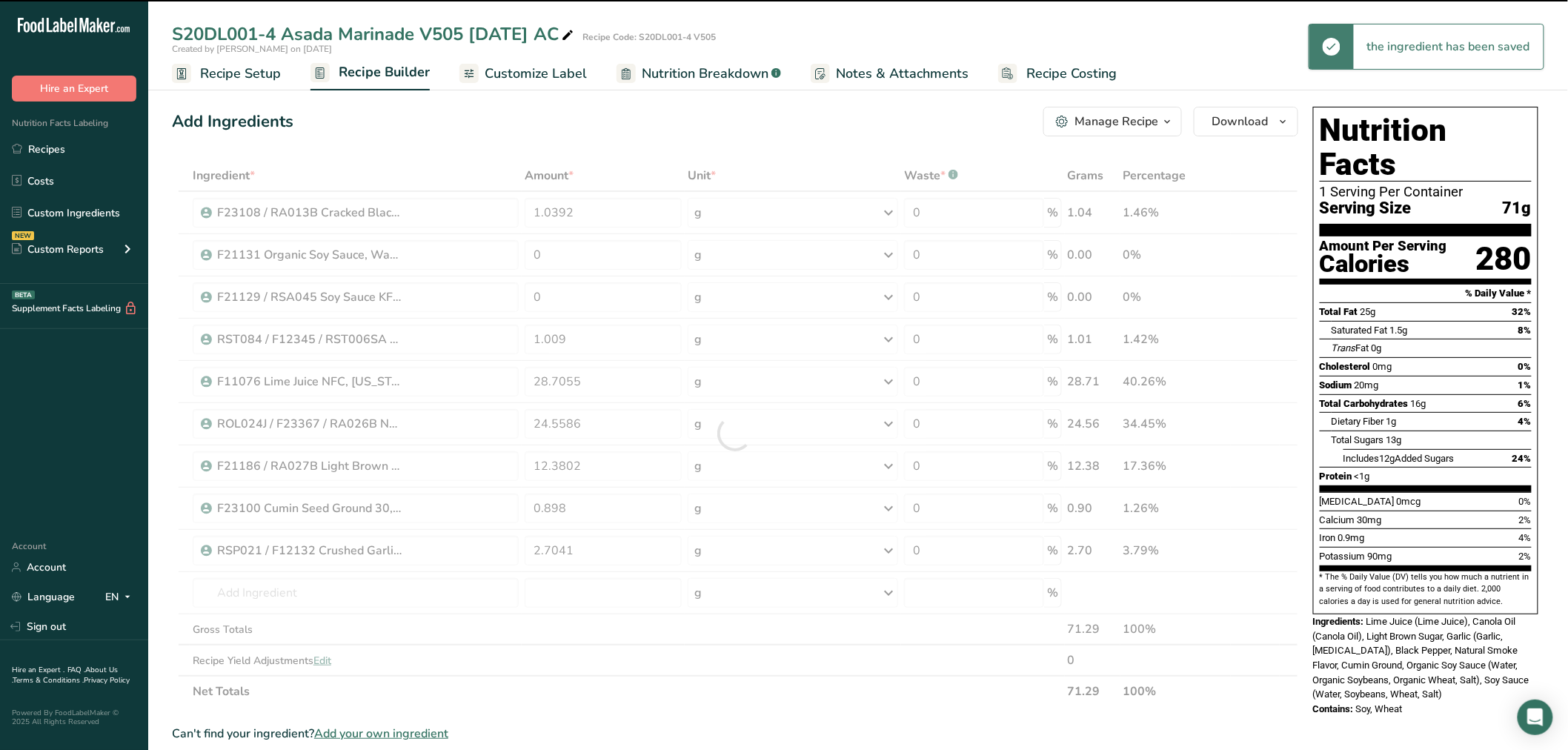
click at [622, 299] on div at bounding box center [735, 433] width 1126 height 547
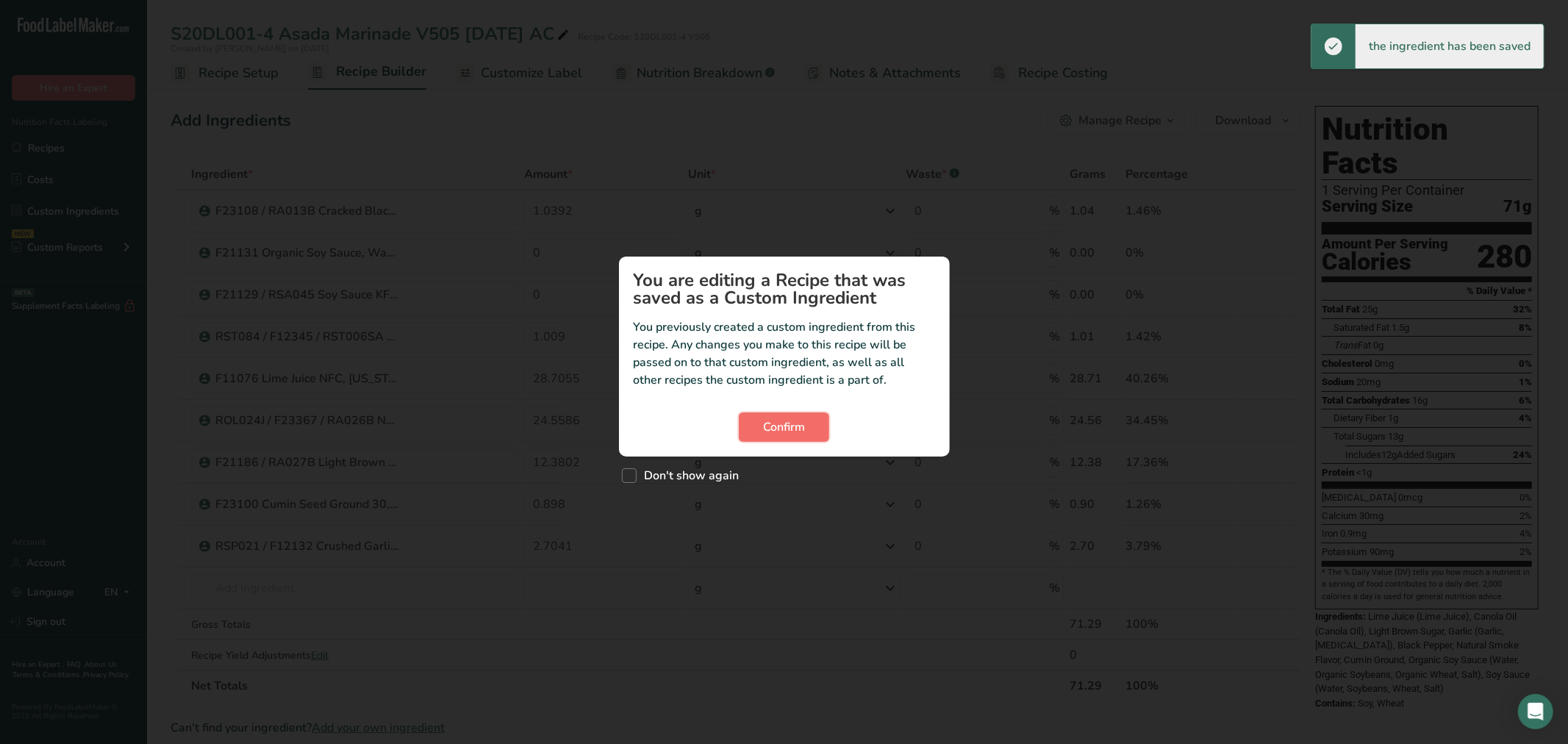
click at [784, 427] on span "Confirm" at bounding box center [784, 427] width 42 height 17
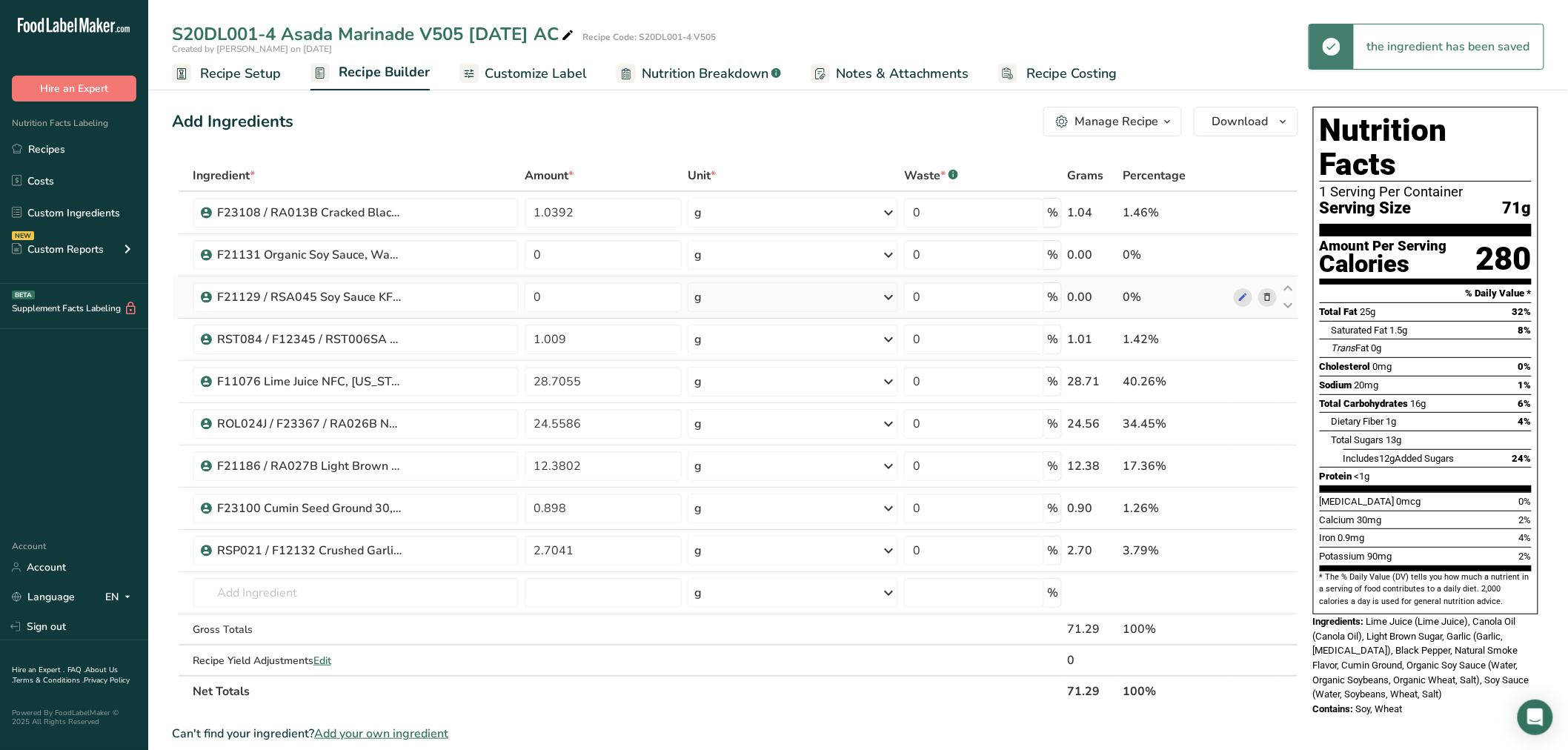
click at [617, 315] on td "0" at bounding box center [603, 298] width 163 height 43
click at [618, 300] on input "0" at bounding box center [603, 297] width 157 height 30
paste input "0"
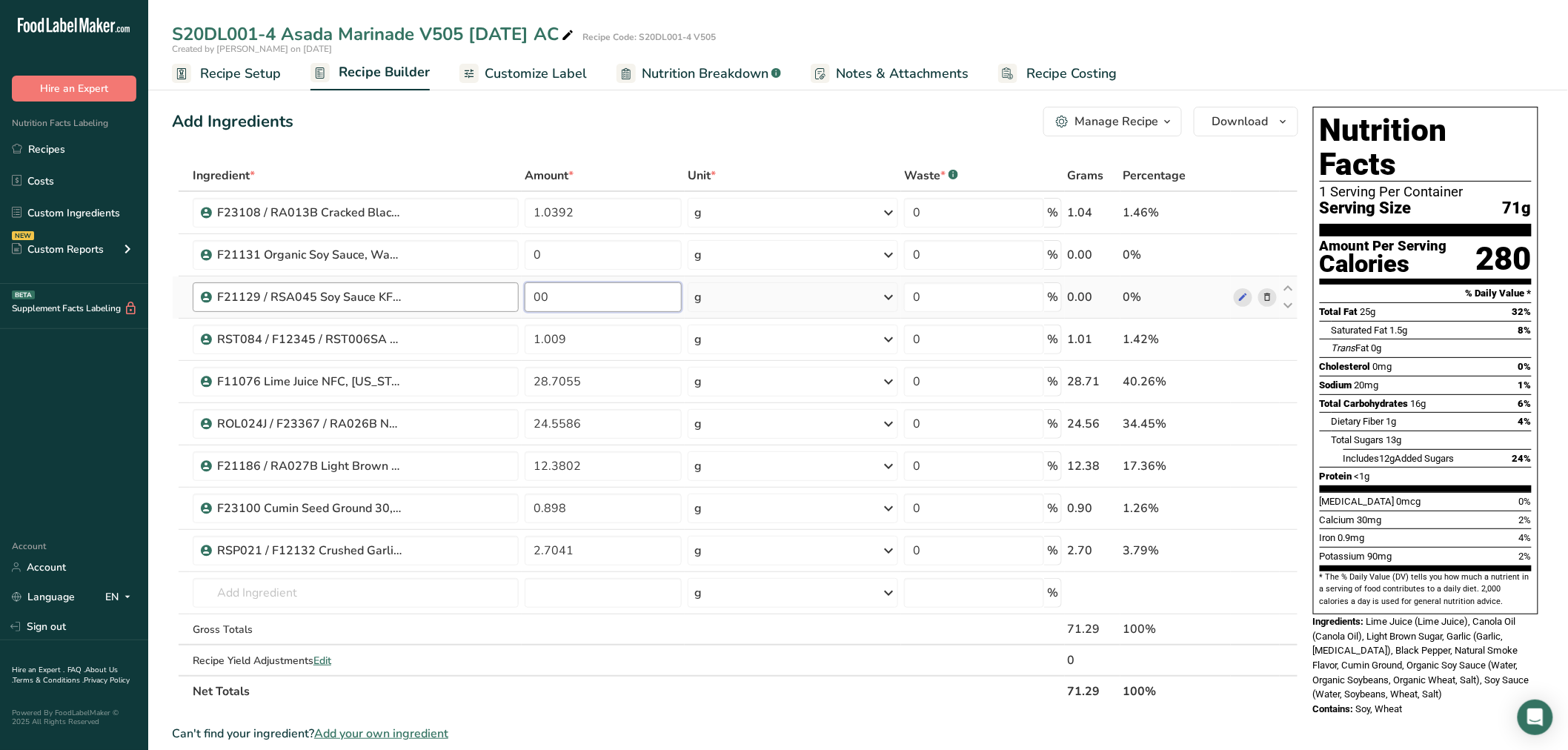
drag, startPoint x: 664, startPoint y: 297, endPoint x: 410, endPoint y: 293, distance: 254.0
click at [410, 293] on tr "F21129 / RSA045 Soy Sauce KF PF, Non-GMO, Kikkoman 5-12-23 CC 00 g Weight Units…" at bounding box center [735, 298] width 1125 height 43
paste input "number"
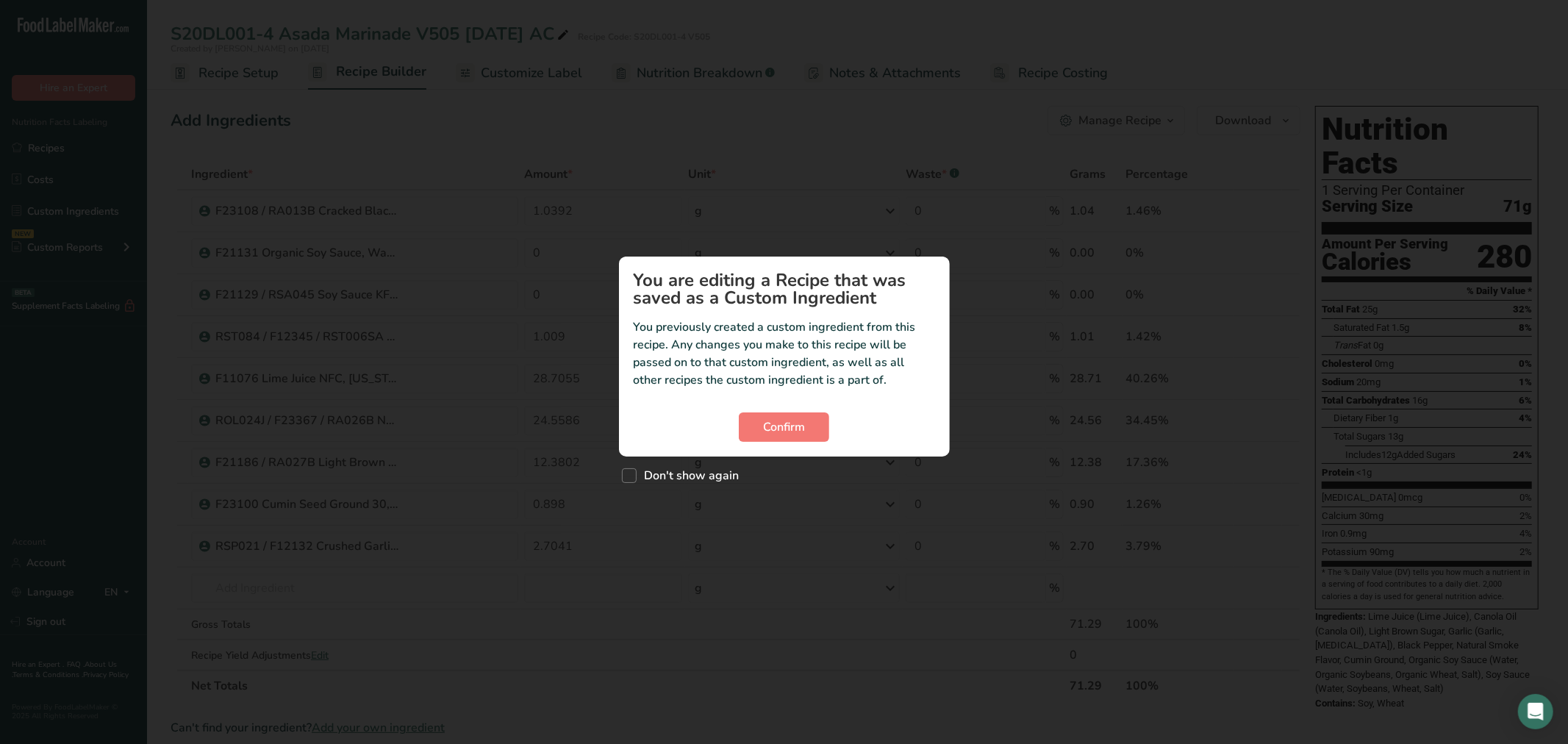
click at [511, 341] on div "Custom ingredient modal" at bounding box center [784, 372] width 1568 height 744
click at [762, 427] on button "Confirm" at bounding box center [784, 427] width 91 height 30
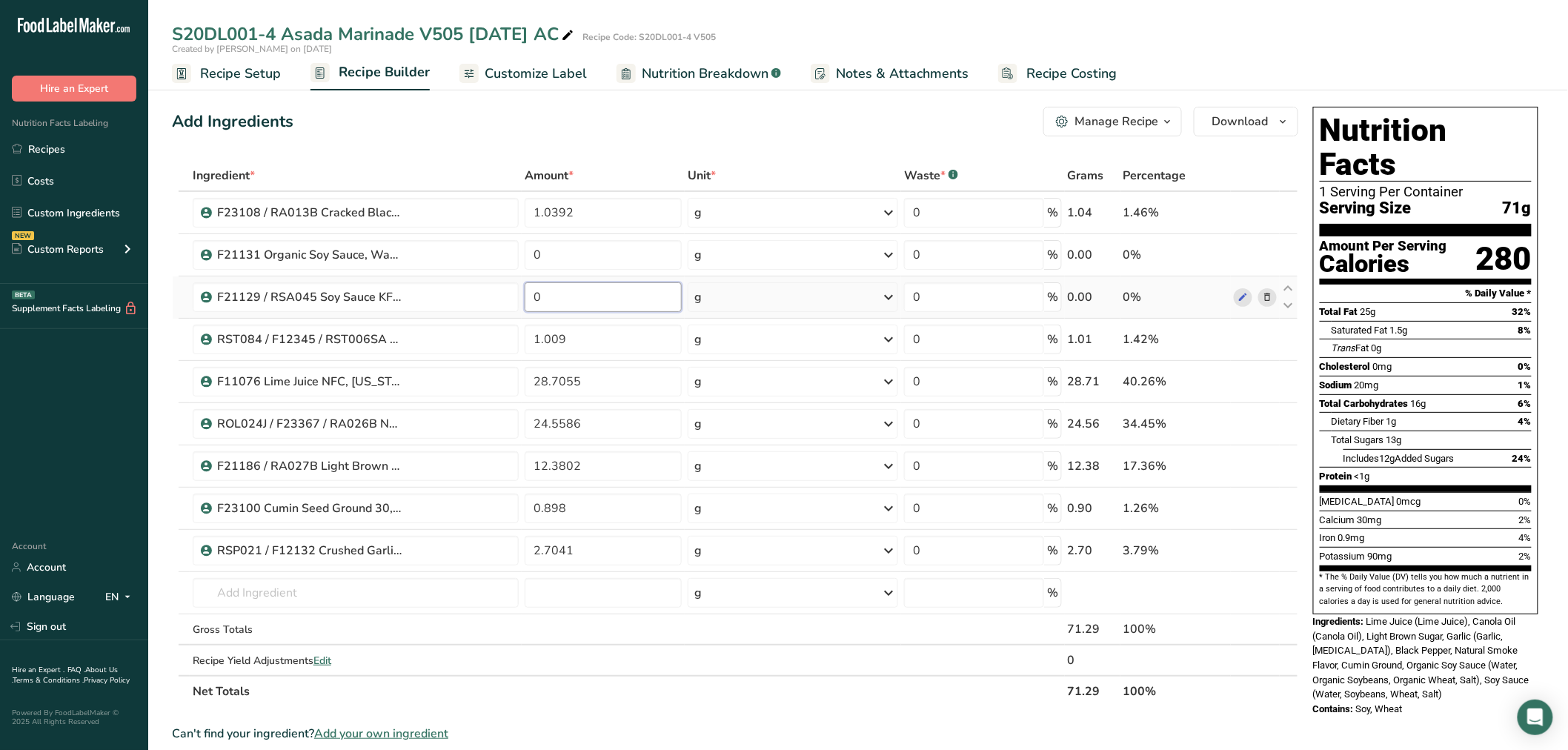
click at [552, 296] on input "0" at bounding box center [603, 297] width 157 height 30
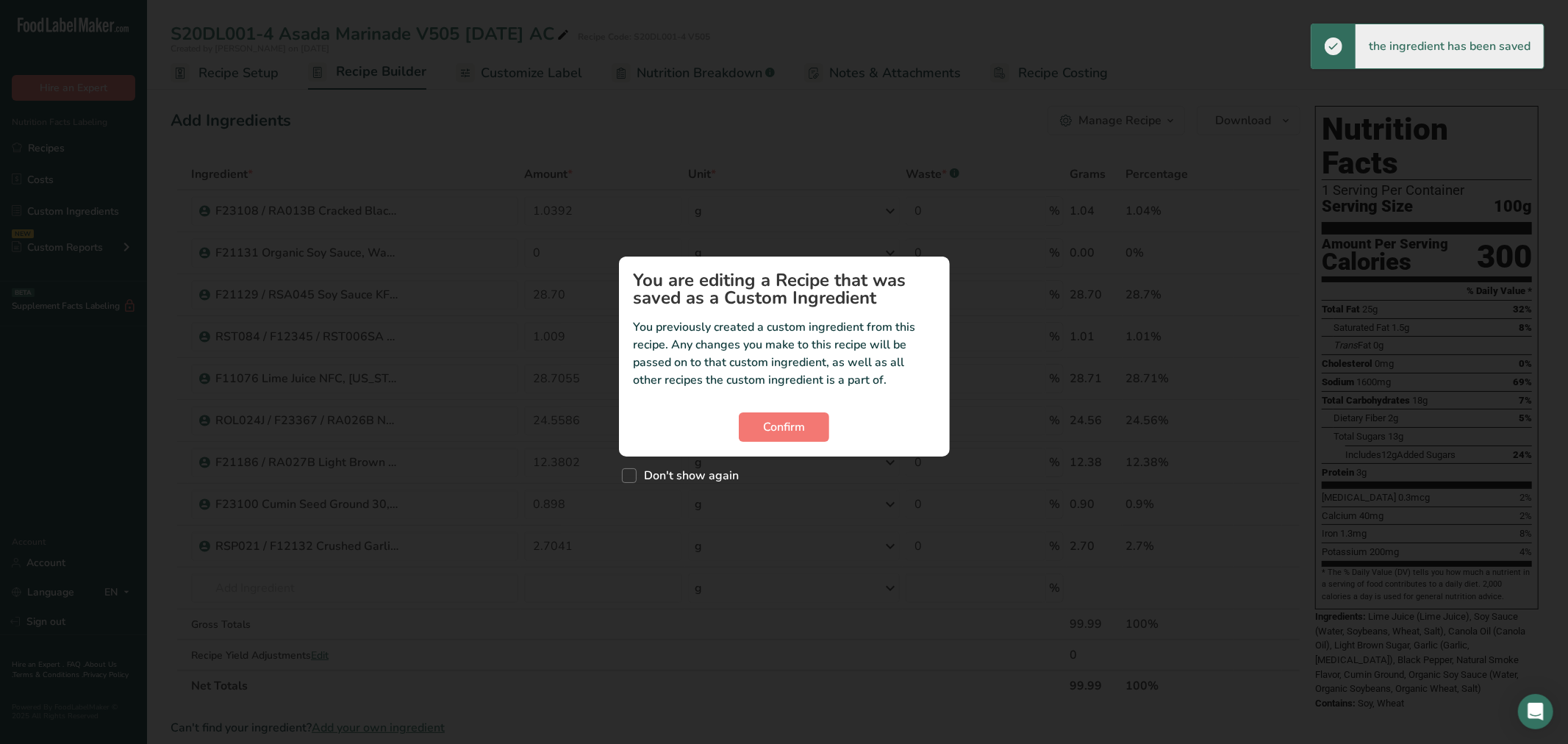
click at [634, 381] on p "You previously created a custom ingredient from this recipe. Any changes you ma…" at bounding box center [784, 354] width 301 height 70
click at [768, 421] on span "Confirm" at bounding box center [784, 427] width 42 height 17
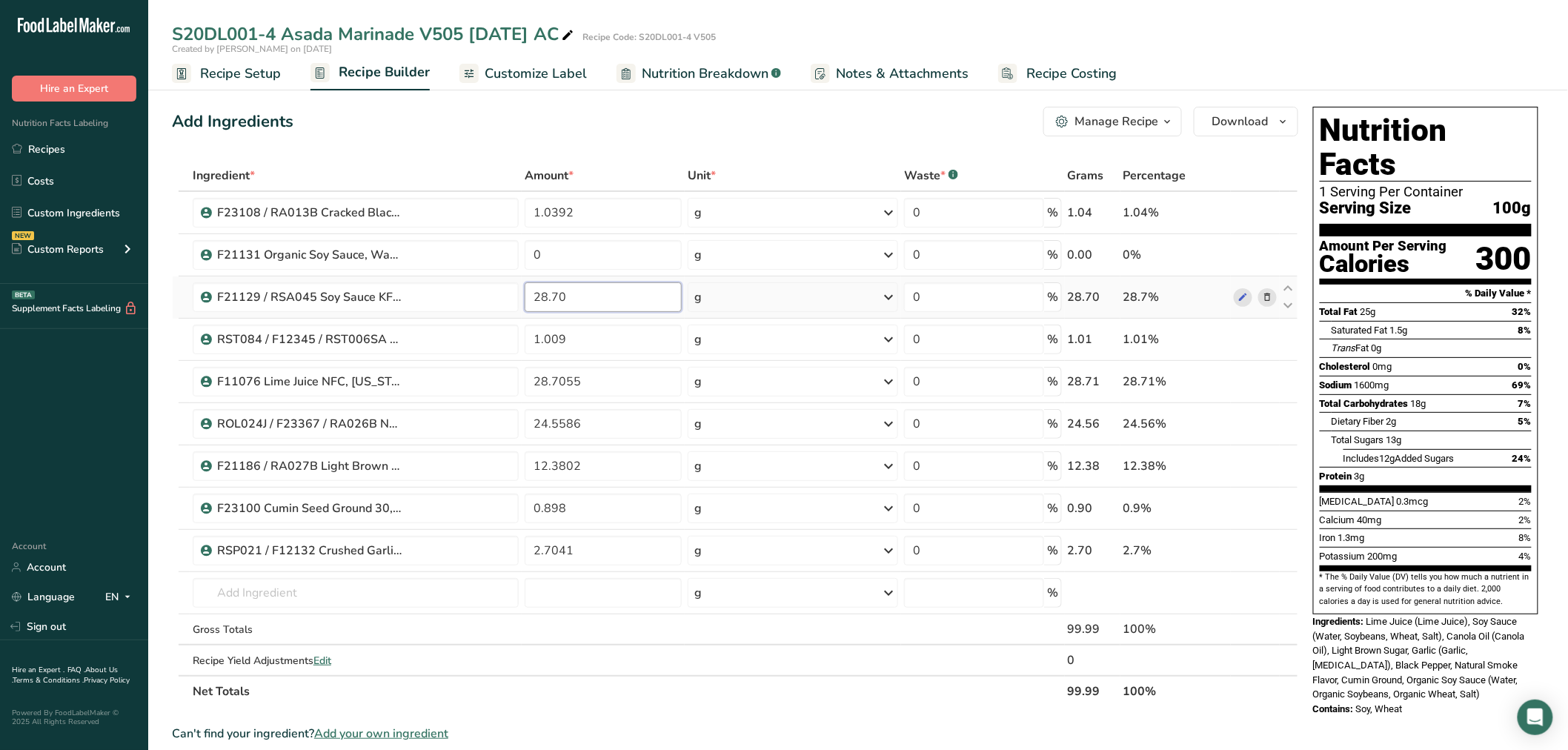
click at [581, 296] on input "28.70" at bounding box center [603, 297] width 157 height 30
type input "28.705"
click at [1265, 253] on div "Ingredient * Amount * Unit * Waste * .a-a{fill:#347362;}.b-a{fill:#fff;} Grams …" at bounding box center [735, 433] width 1126 height 547
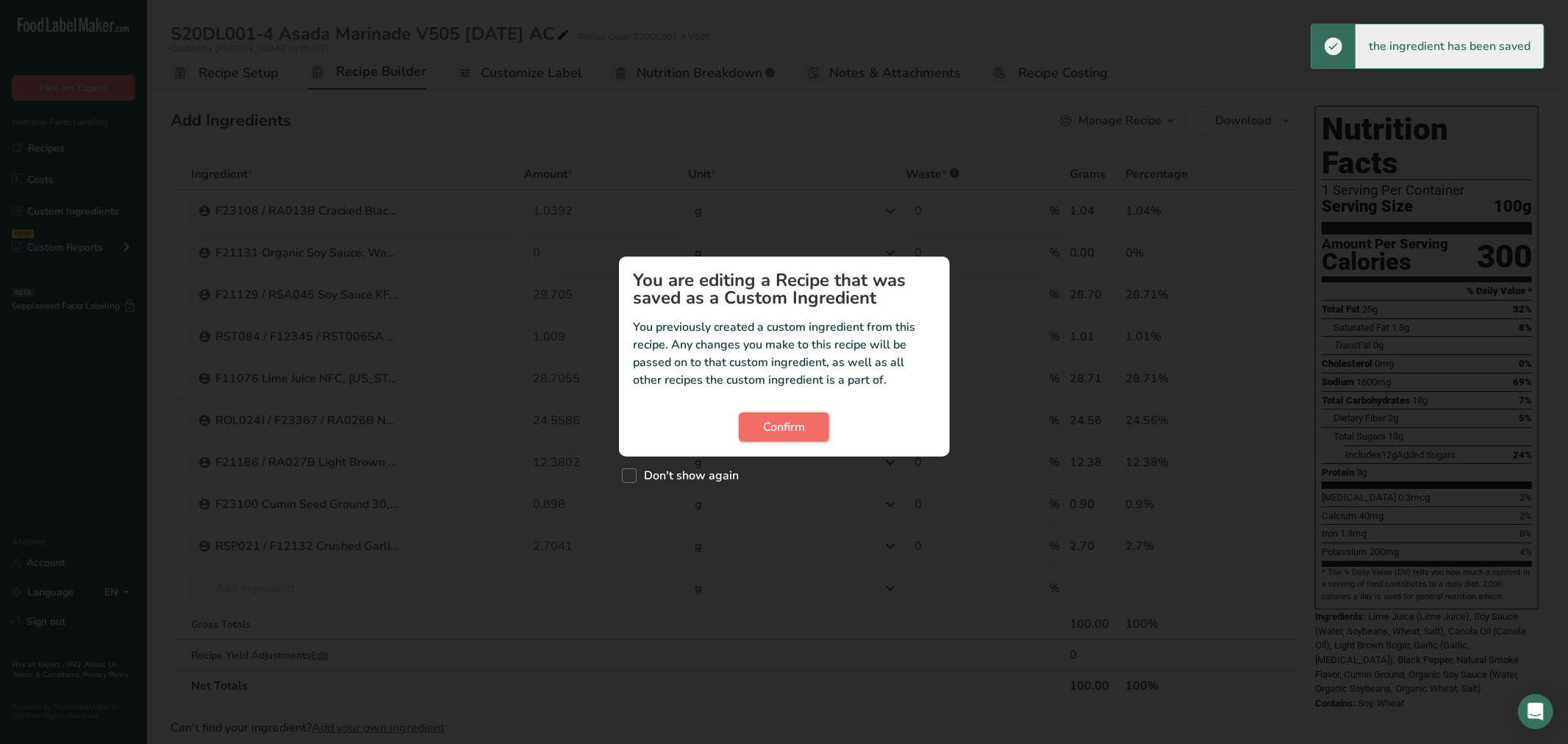
click at [767, 424] on span "Confirm" at bounding box center [784, 427] width 42 height 17
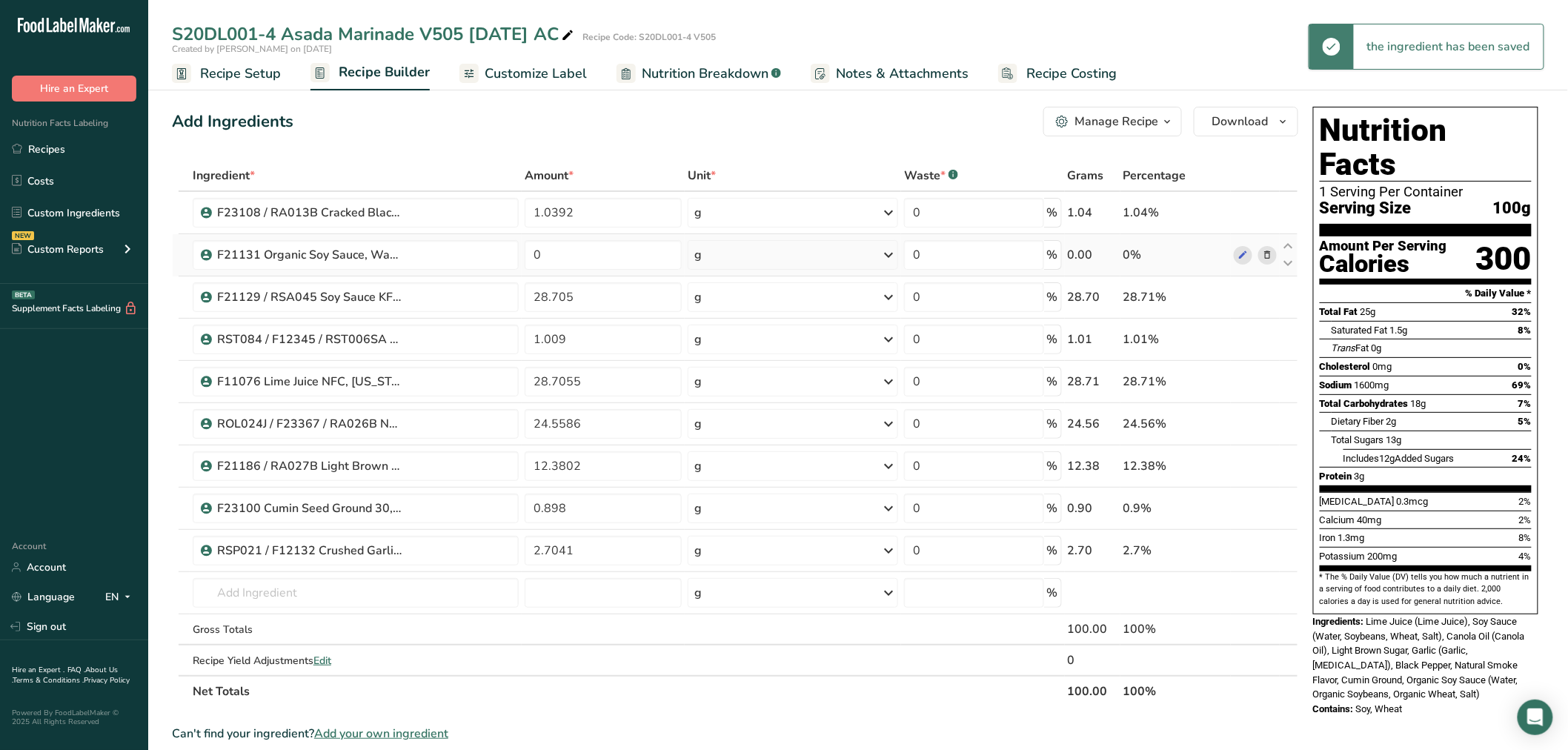
click at [1269, 251] on icon at bounding box center [1267, 256] width 11 height 16
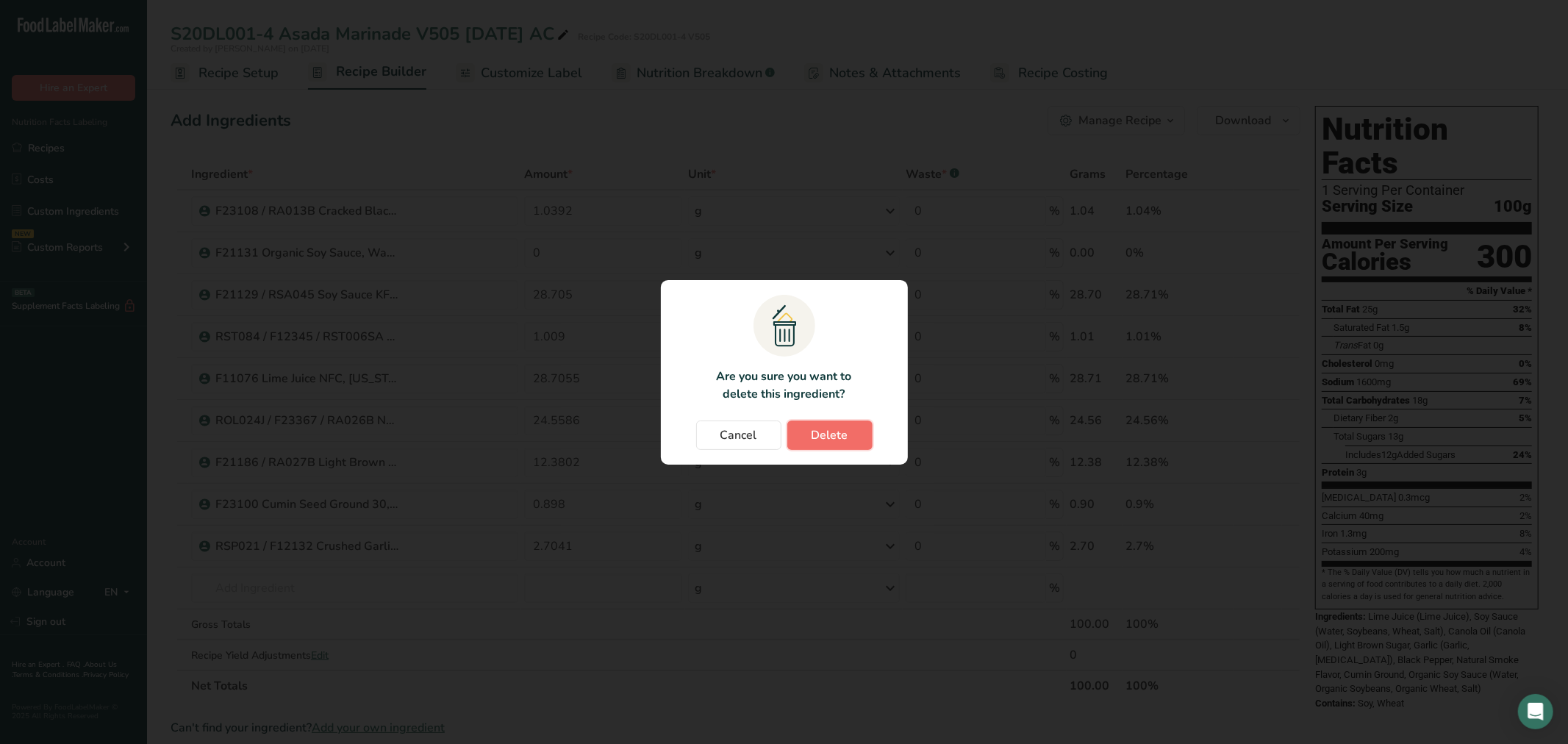
click at [822, 439] on span "Delete" at bounding box center [830, 436] width 37 height 17
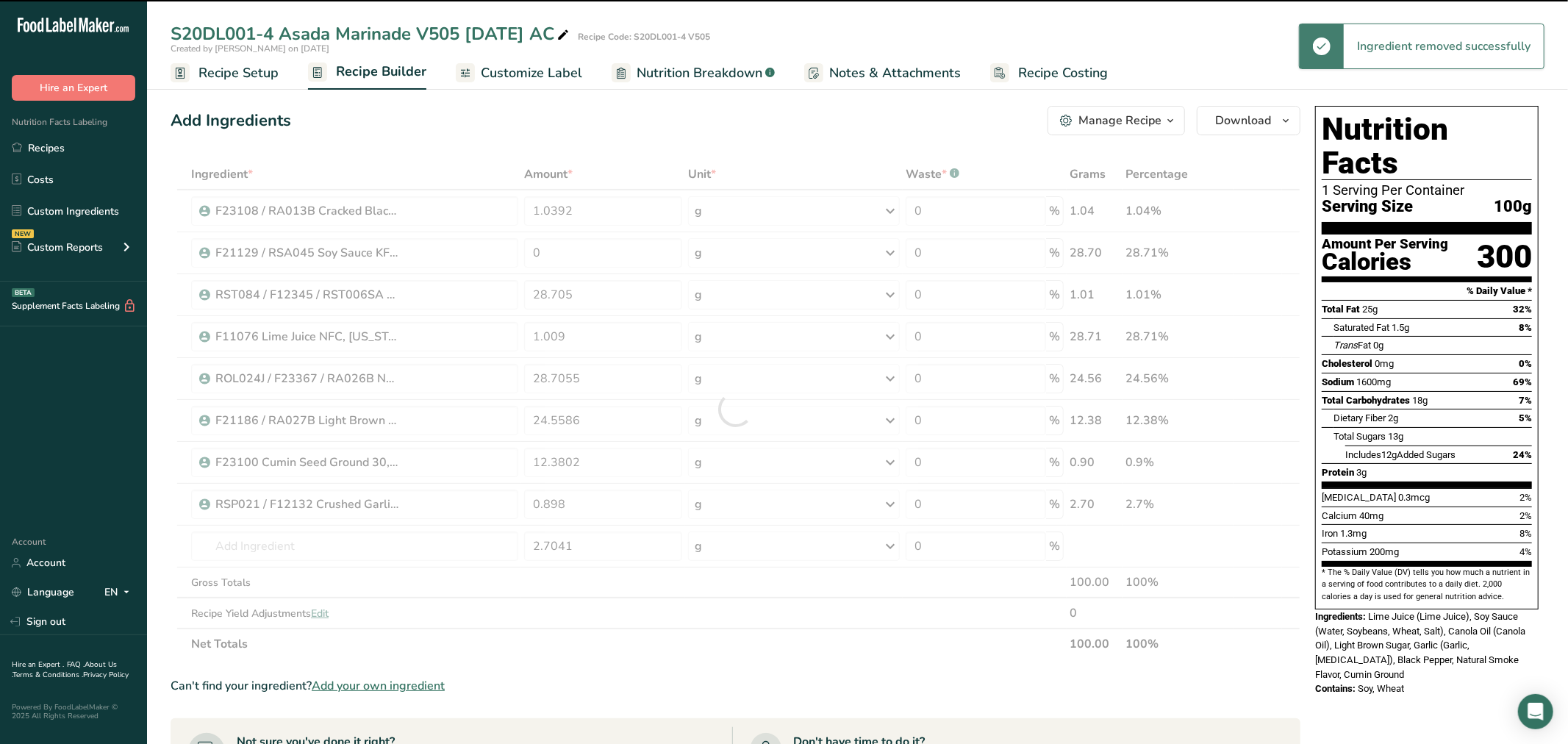
type input "28.705"
type input "1.009"
type input "28.7055"
type input "24.5586"
type input "12.3802"
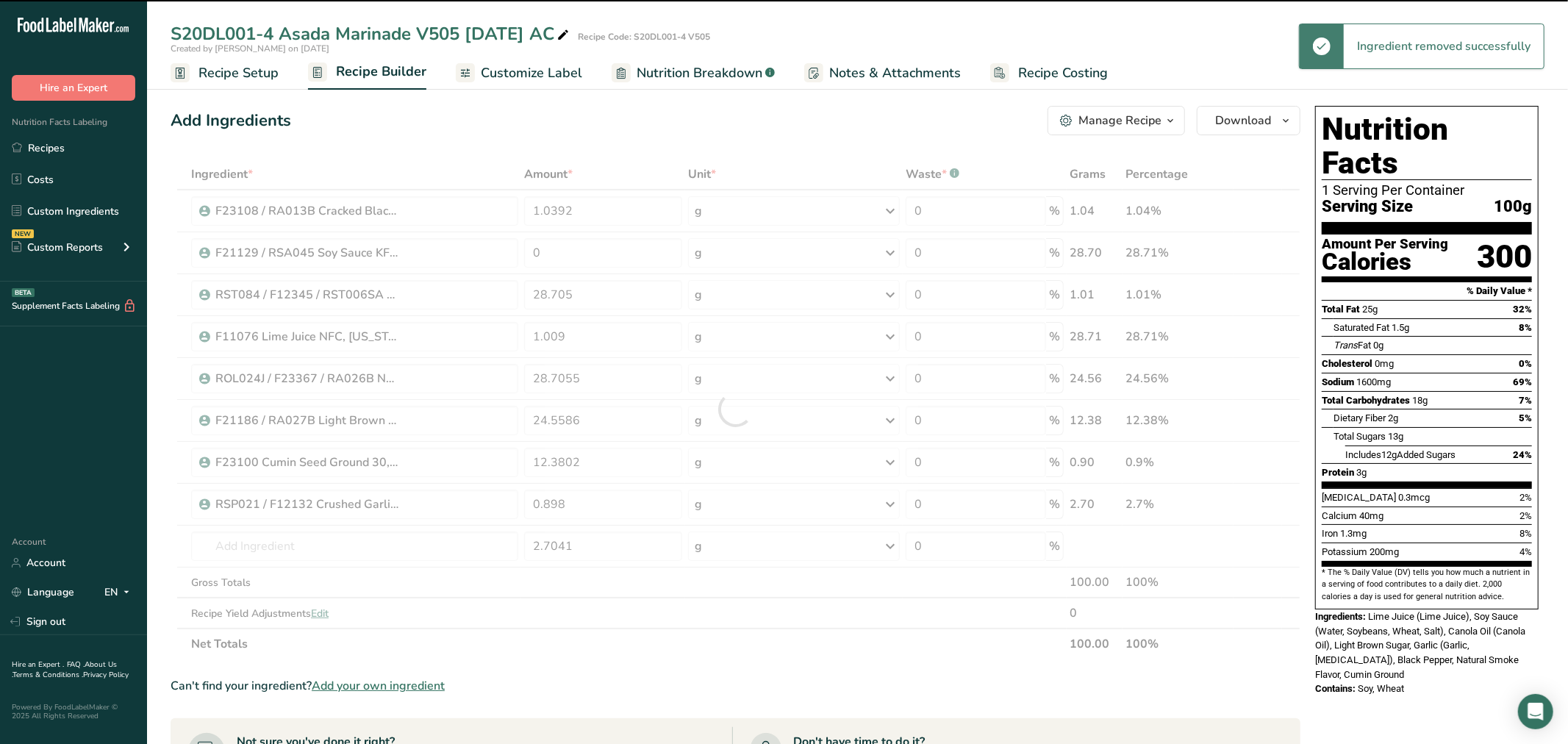
type input "0.898"
type input "2.7041"
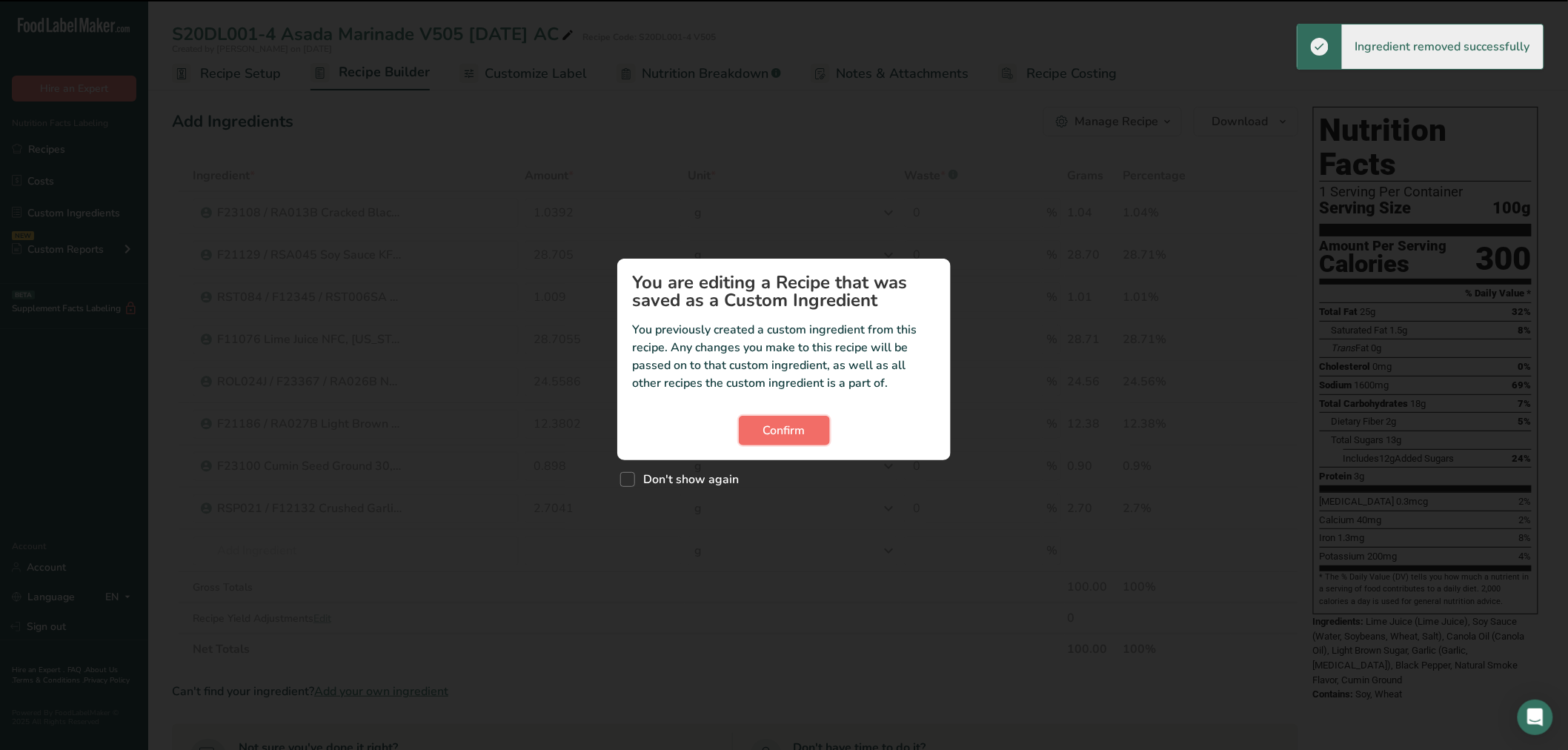
click at [786, 436] on span "Confirm" at bounding box center [784, 430] width 43 height 17
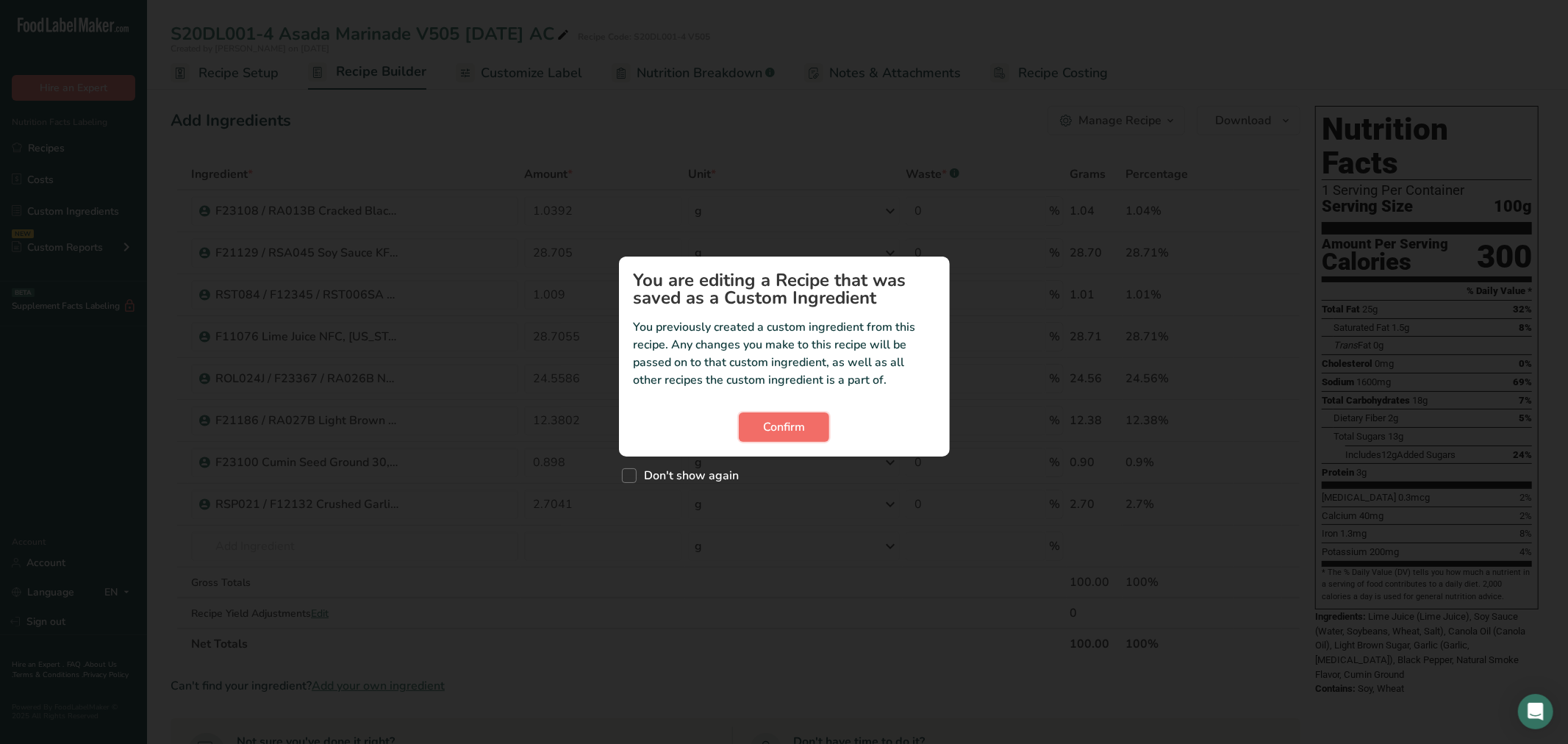
click at [821, 420] on button "Confirm" at bounding box center [784, 427] width 91 height 30
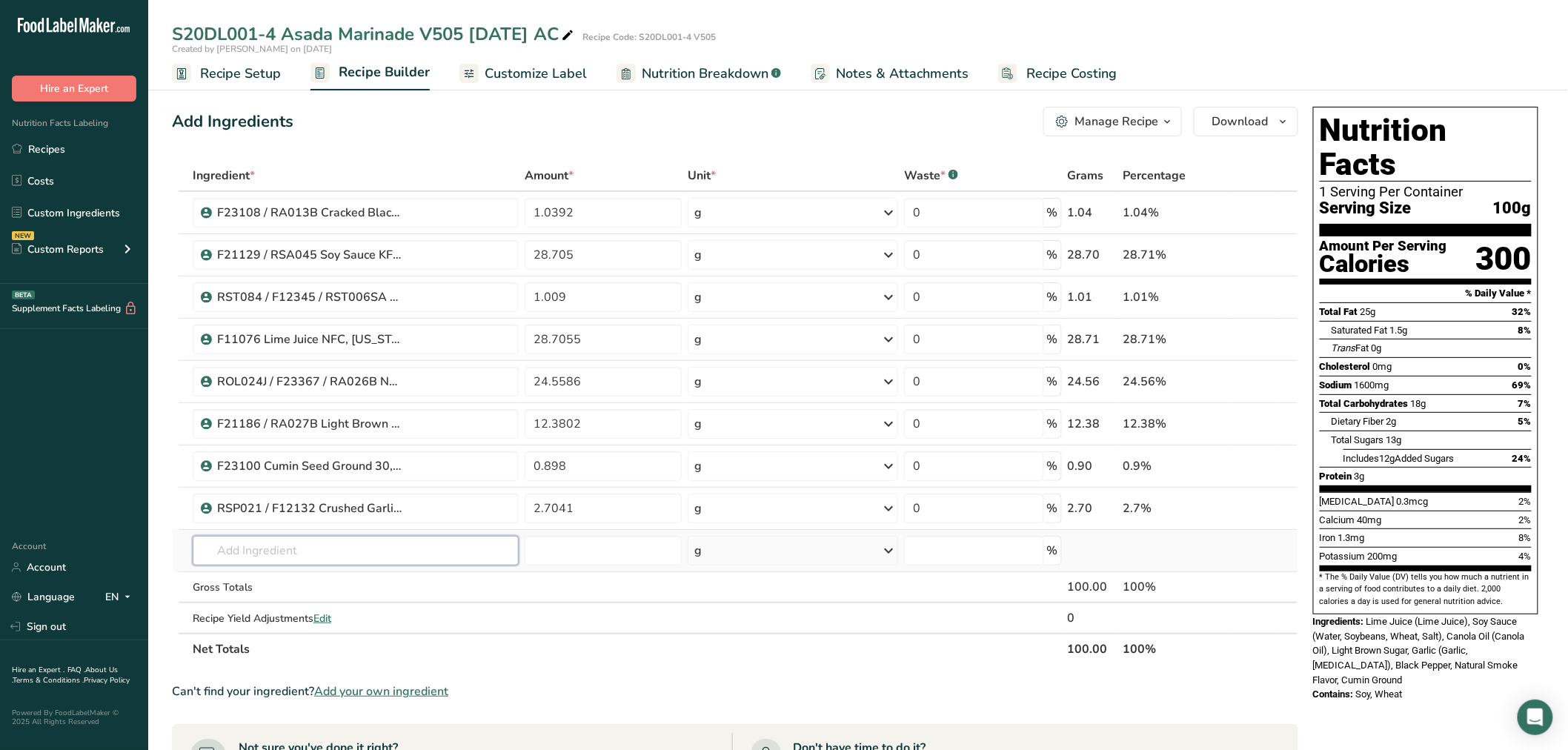
click at [290, 544] on input "text" at bounding box center [355, 551] width 326 height 30
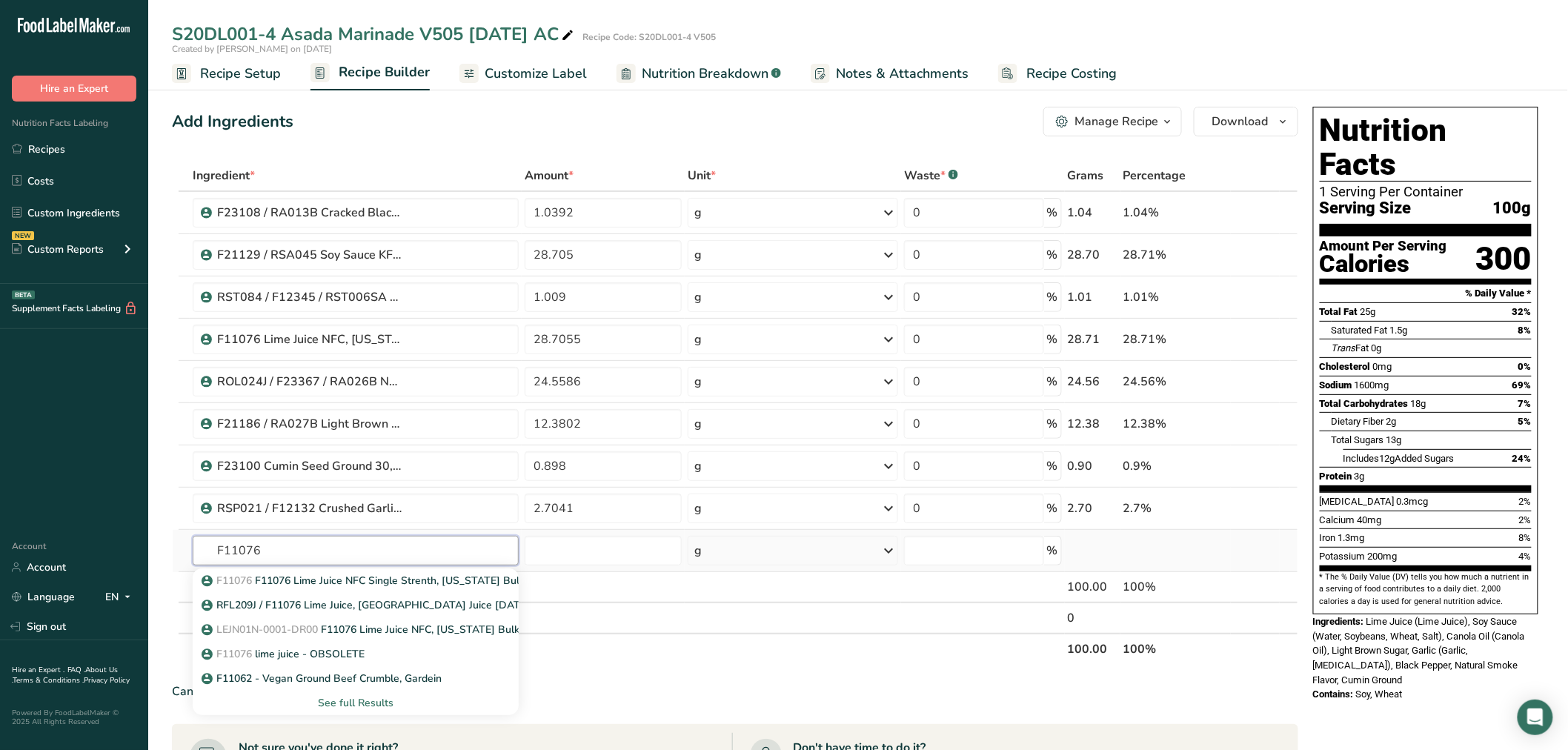
type input "F11076"
click at [358, 698] on div "See full Results" at bounding box center [355, 703] width 302 height 16
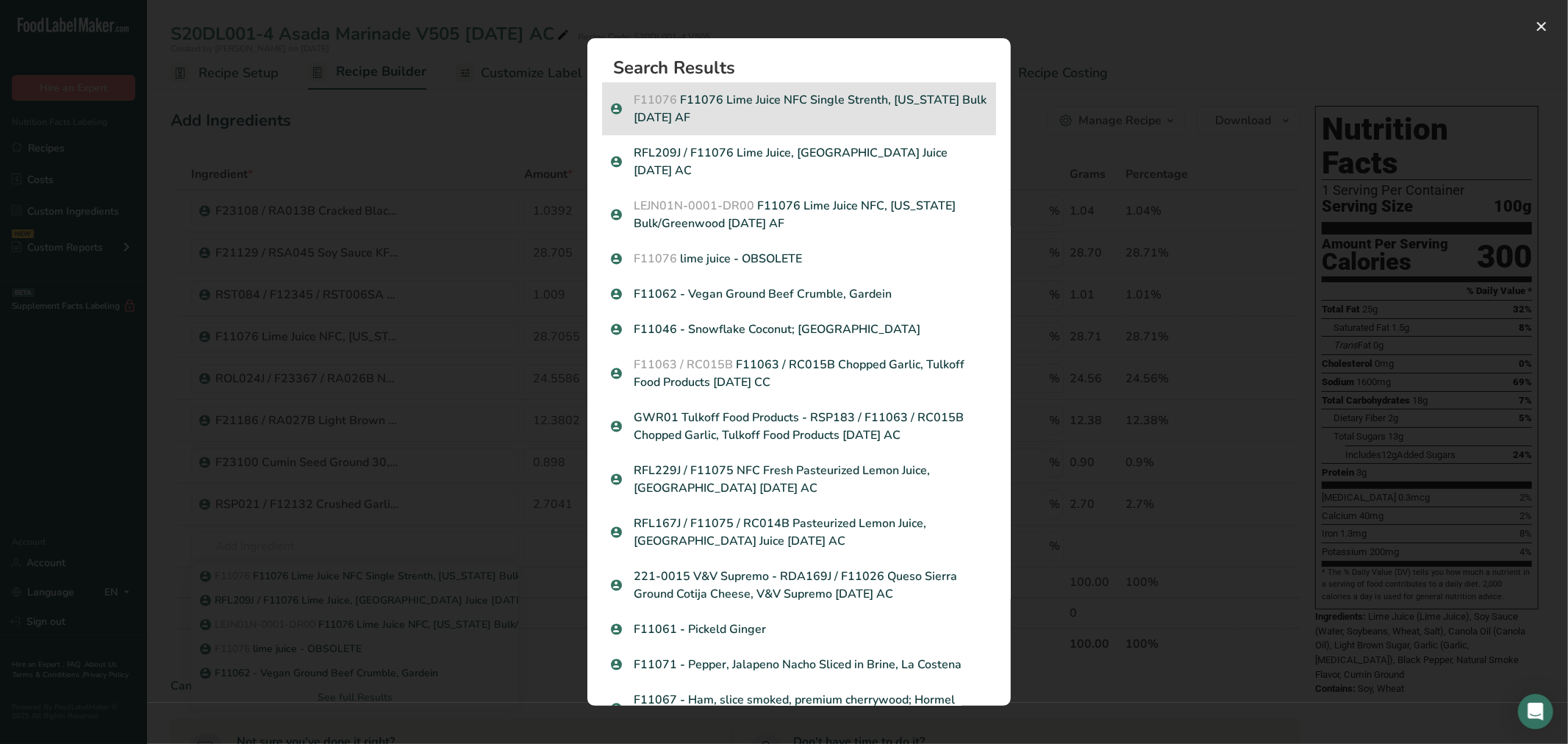
click at [829, 108] on p "F11076 F11076 Lime Juice NFC Single Strenth, Florida Bulk 10-16-24 AF" at bounding box center [798, 109] width 377 height 36
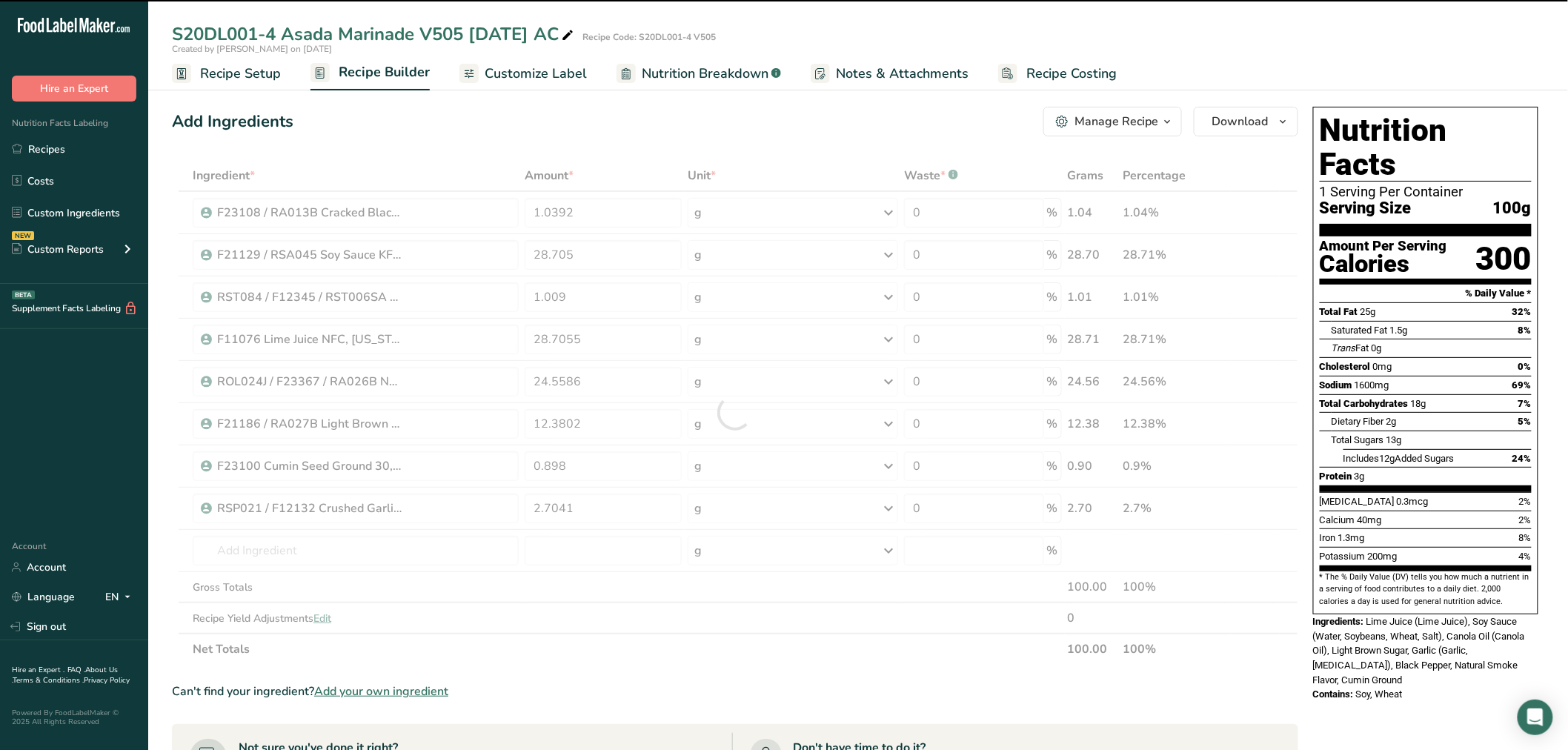
type input "0"
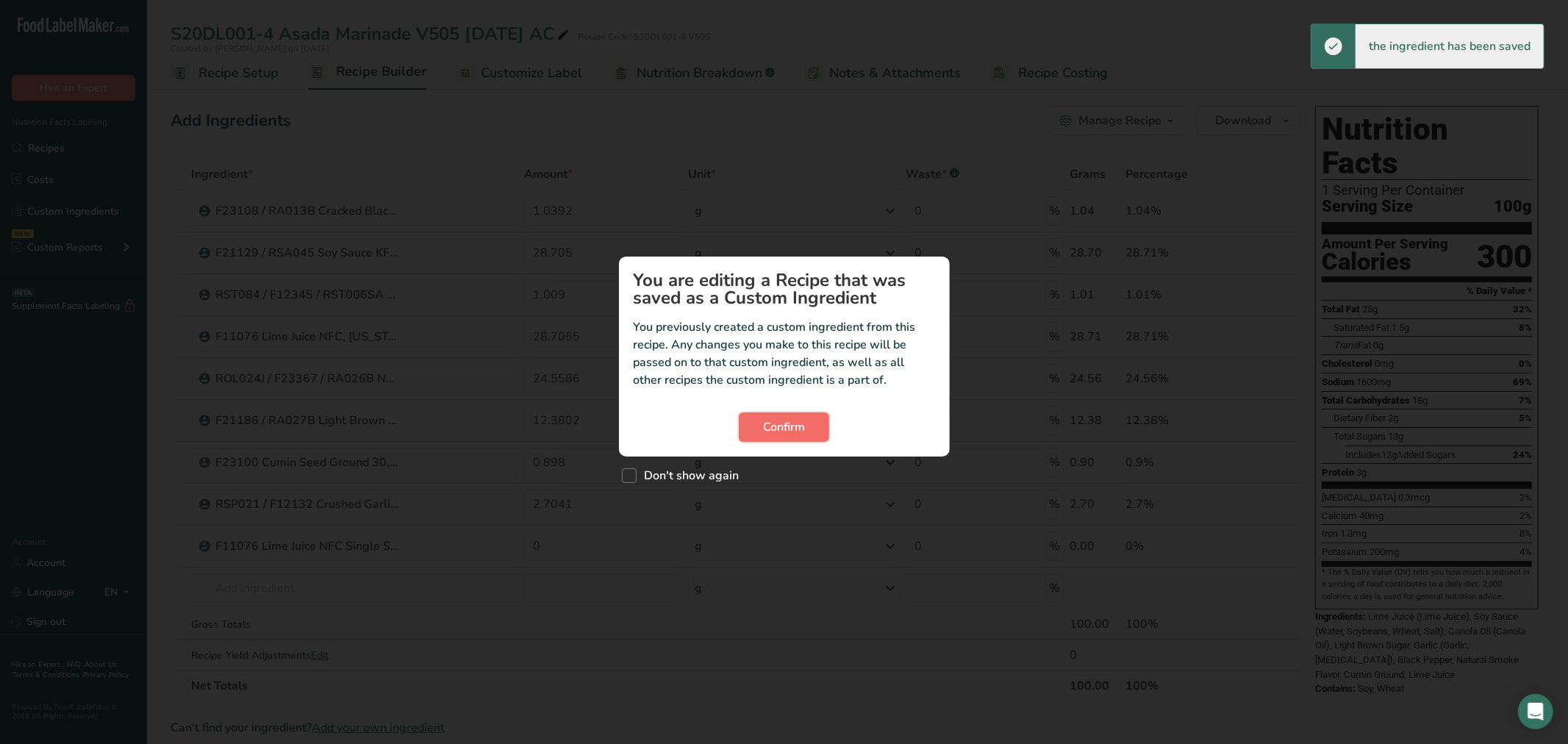
click at [789, 429] on span "Confirm" at bounding box center [784, 427] width 42 height 17
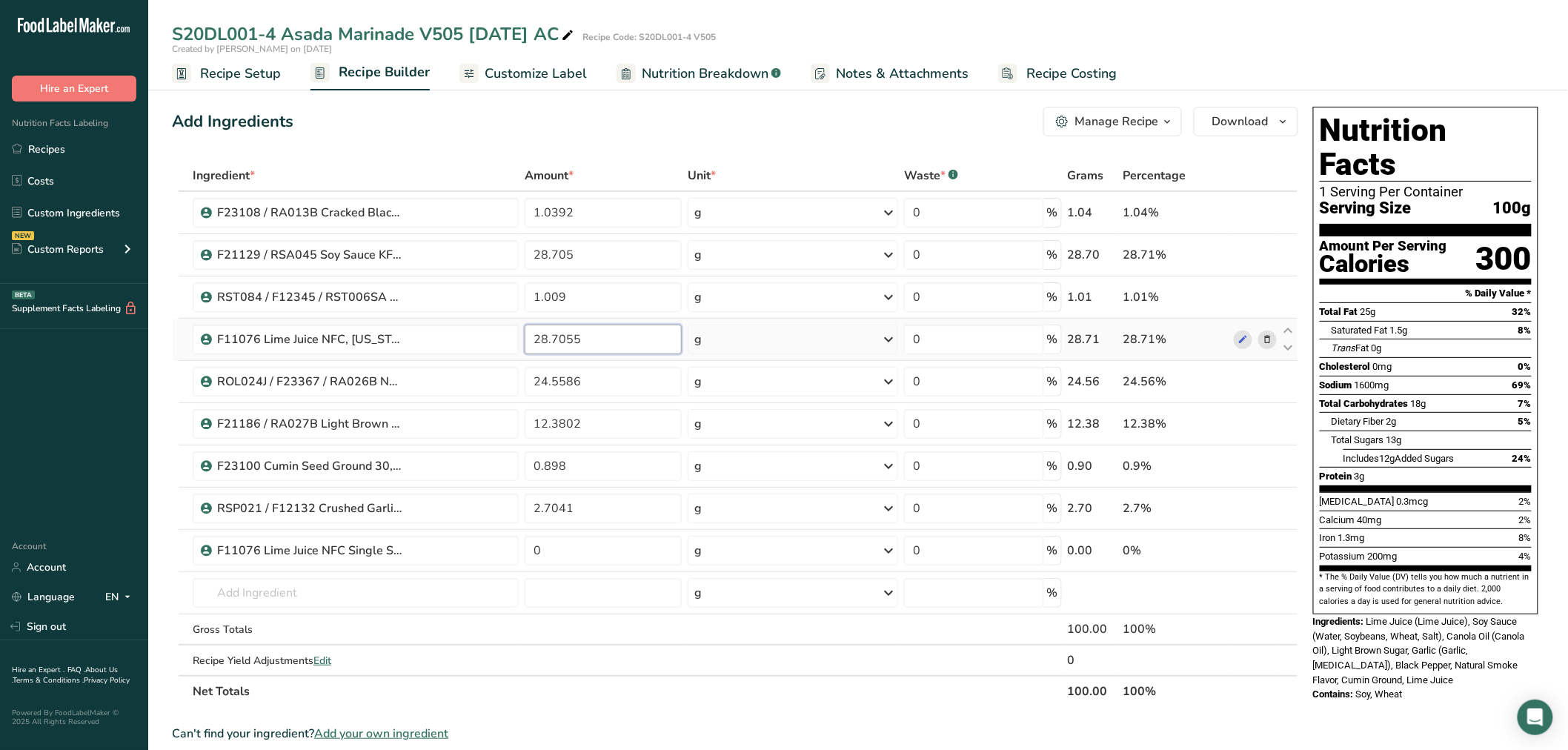
drag, startPoint x: 588, startPoint y: 334, endPoint x: 524, endPoint y: 332, distance: 64.0
click at [524, 332] on input "28.7055" at bounding box center [603, 339] width 157 height 30
type input "0"
click at [595, 550] on div "Ingredient * Amount * Unit * Waste * .a-a{fill:#347362;}.b-a{fill:#fff;} Grams …" at bounding box center [735, 433] width 1126 height 547
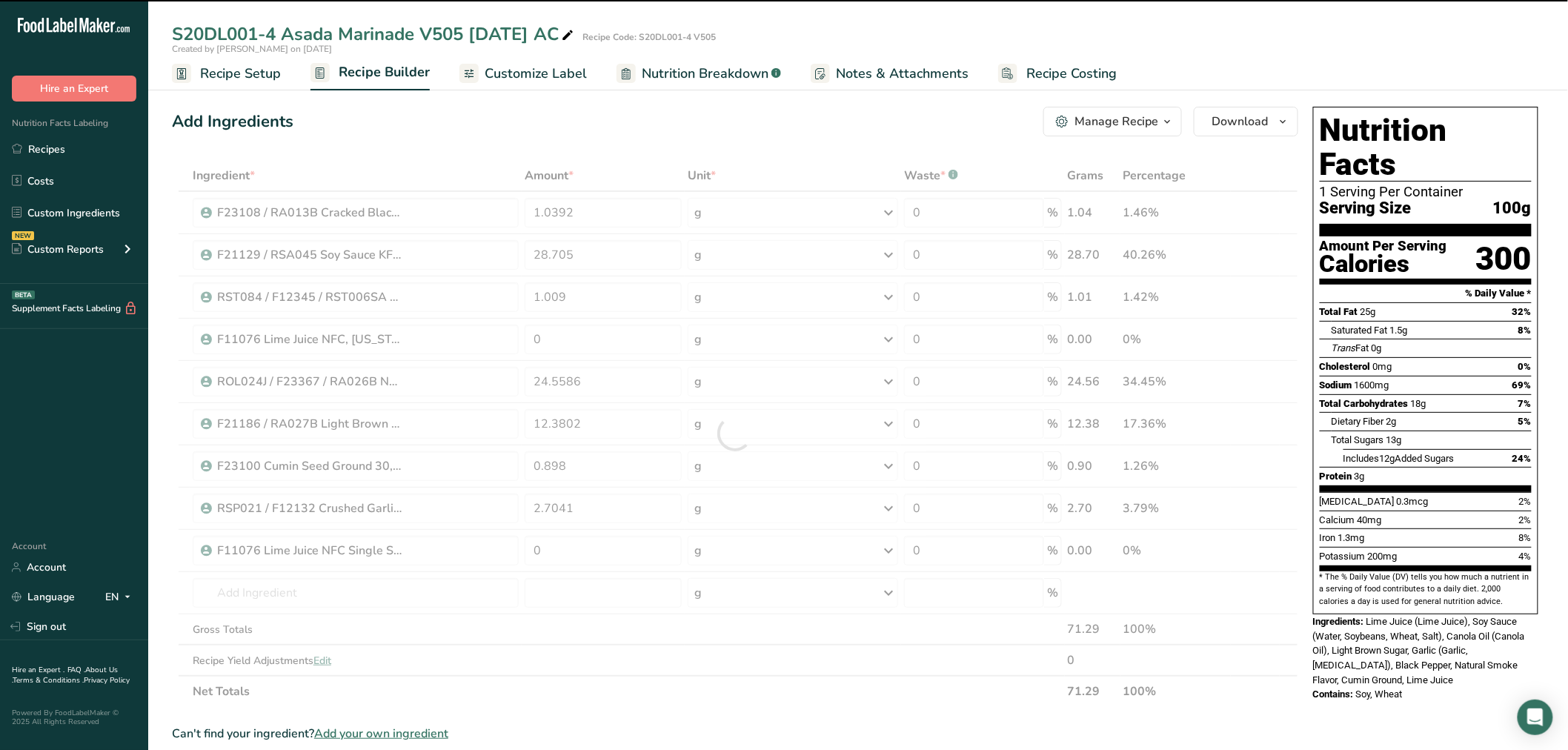
click at [590, 553] on div at bounding box center [735, 433] width 1126 height 547
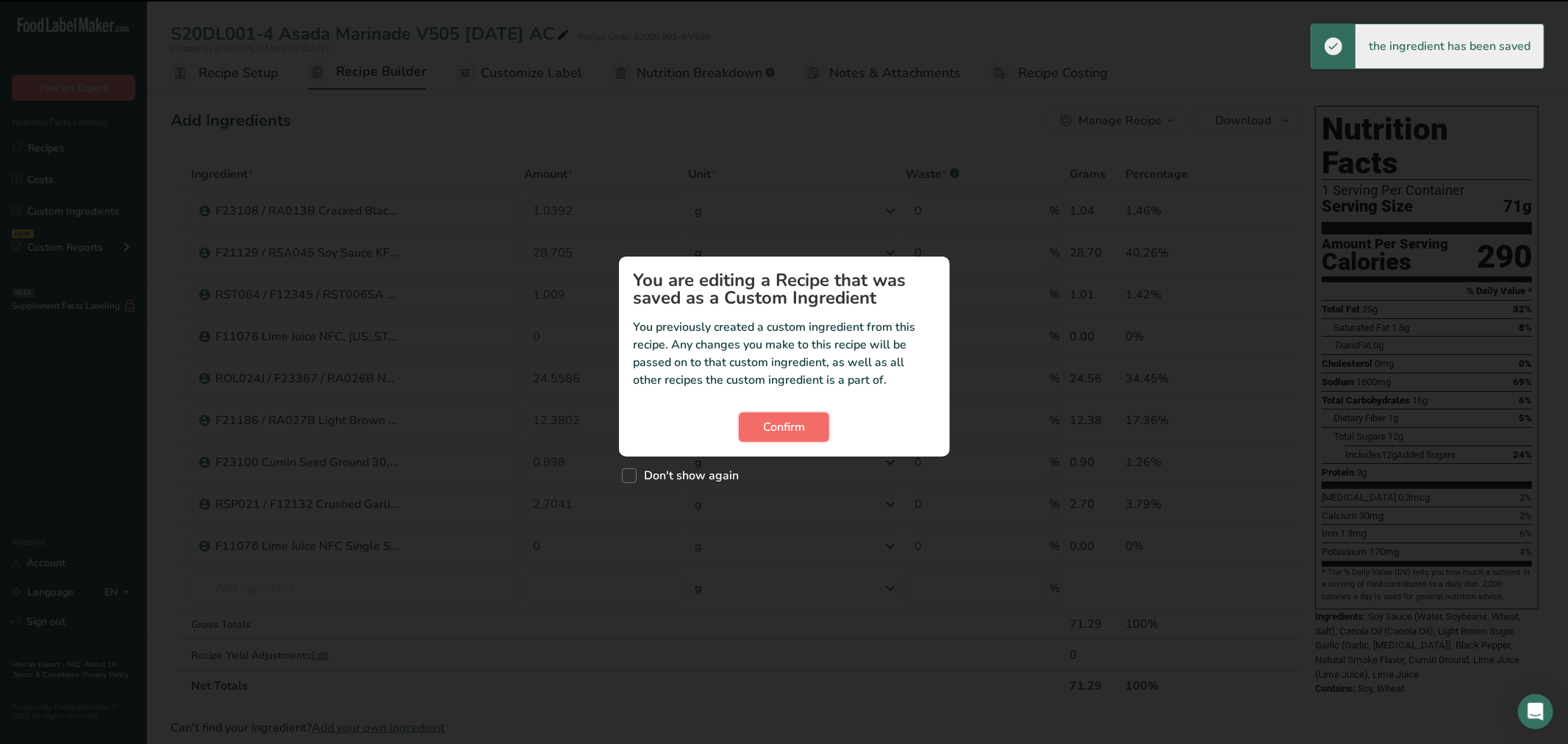
click at [743, 421] on button "Confirm" at bounding box center [784, 427] width 91 height 30
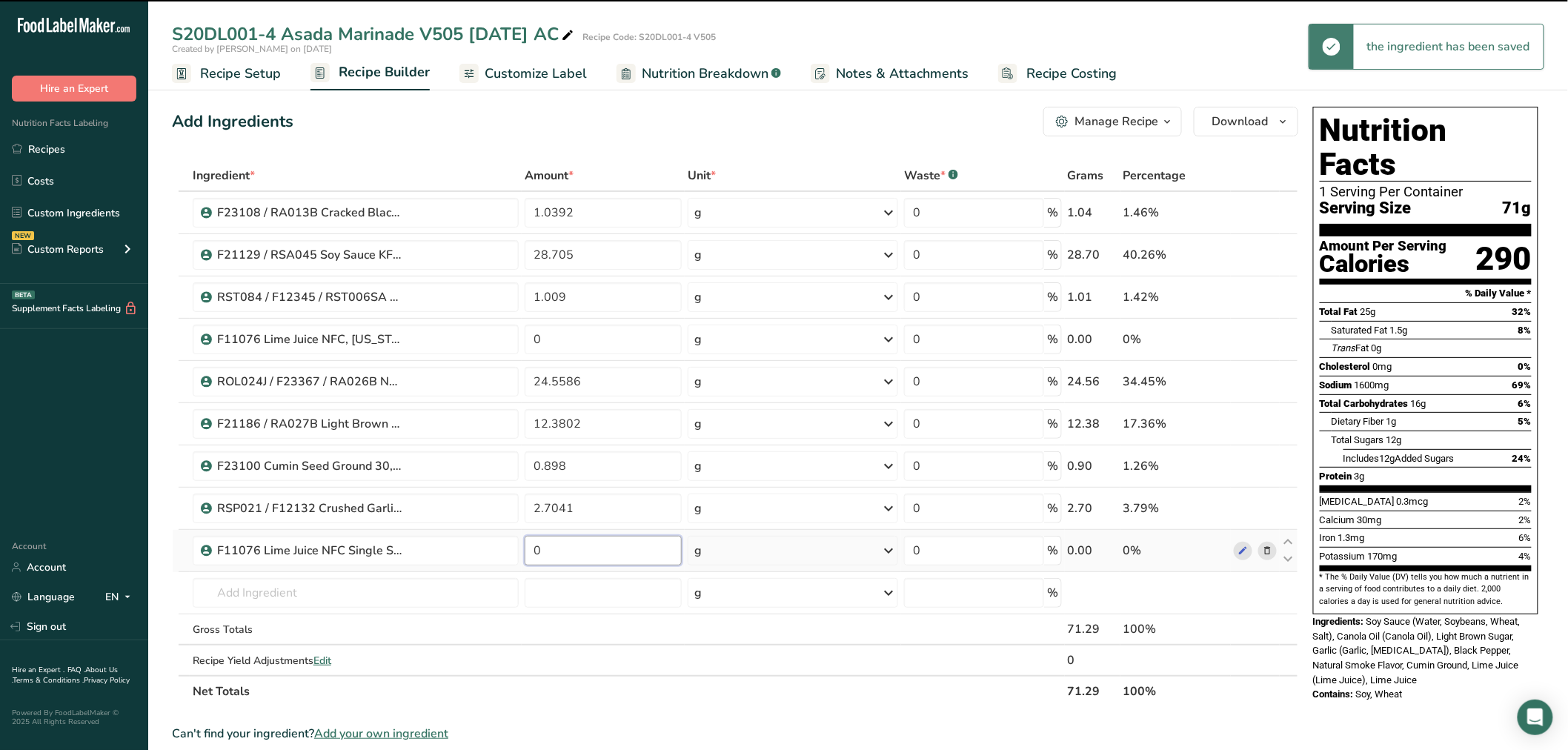
click at [577, 542] on input "0" at bounding box center [603, 551] width 157 height 30
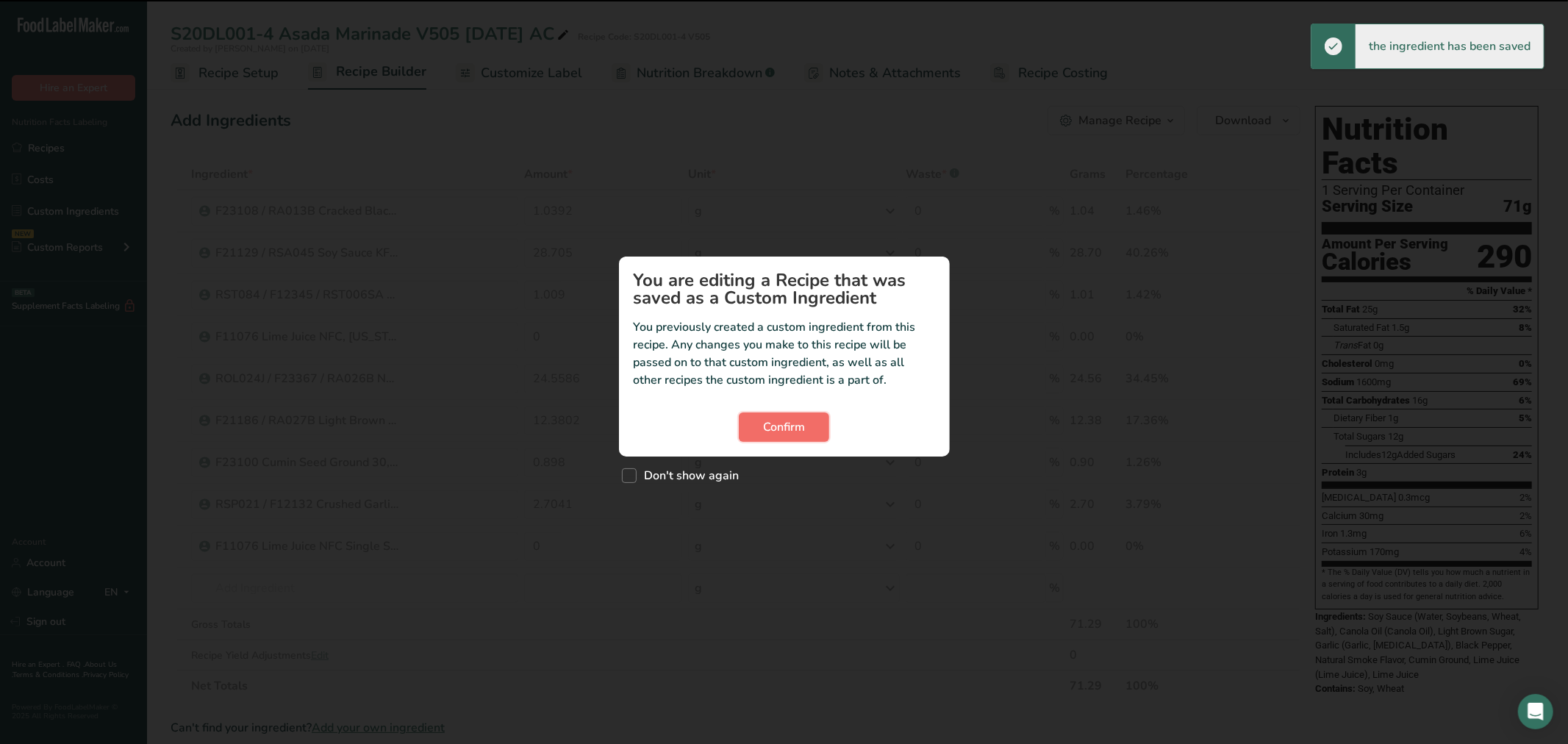
click at [797, 421] on span "Confirm" at bounding box center [784, 427] width 42 height 17
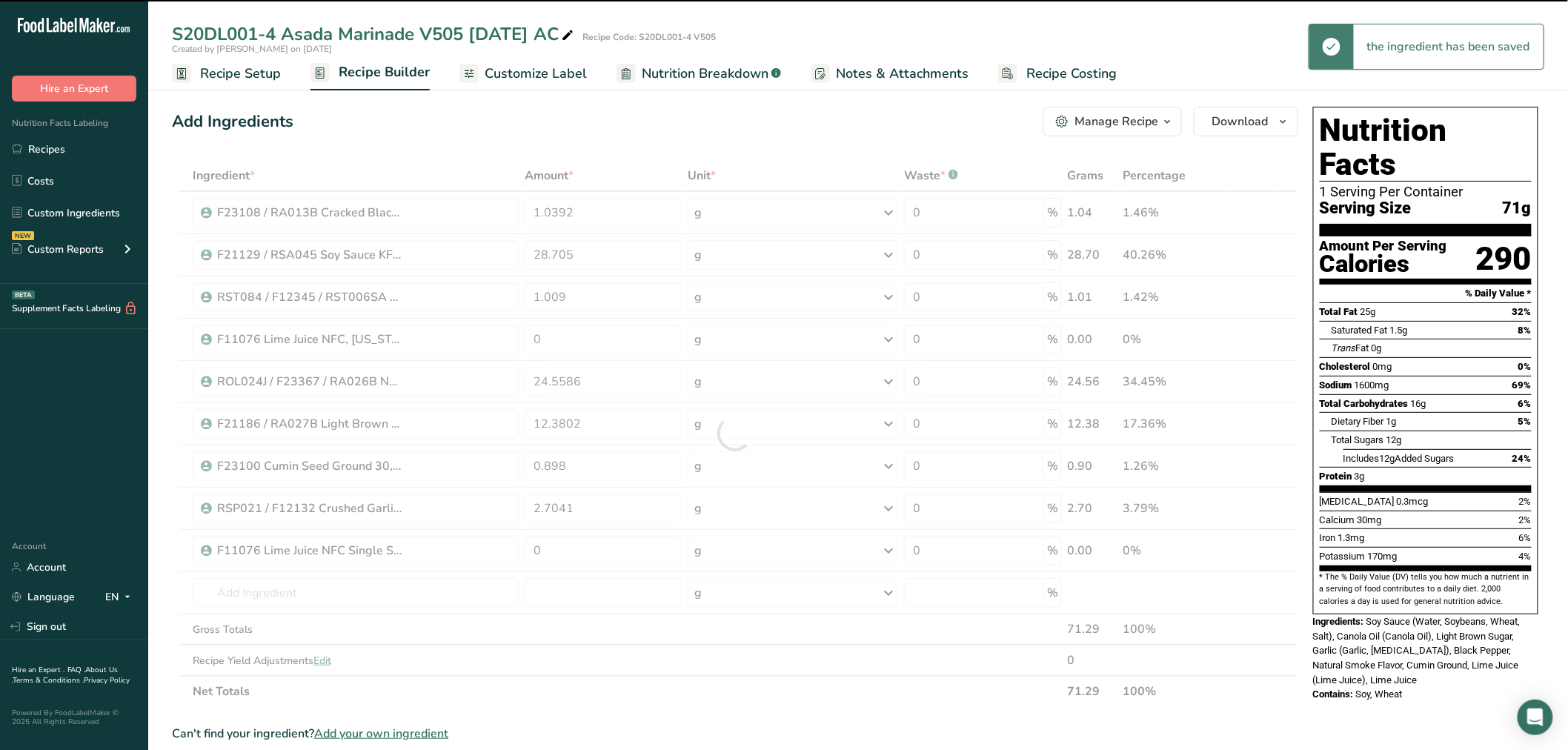
click at [612, 543] on div at bounding box center [735, 433] width 1126 height 547
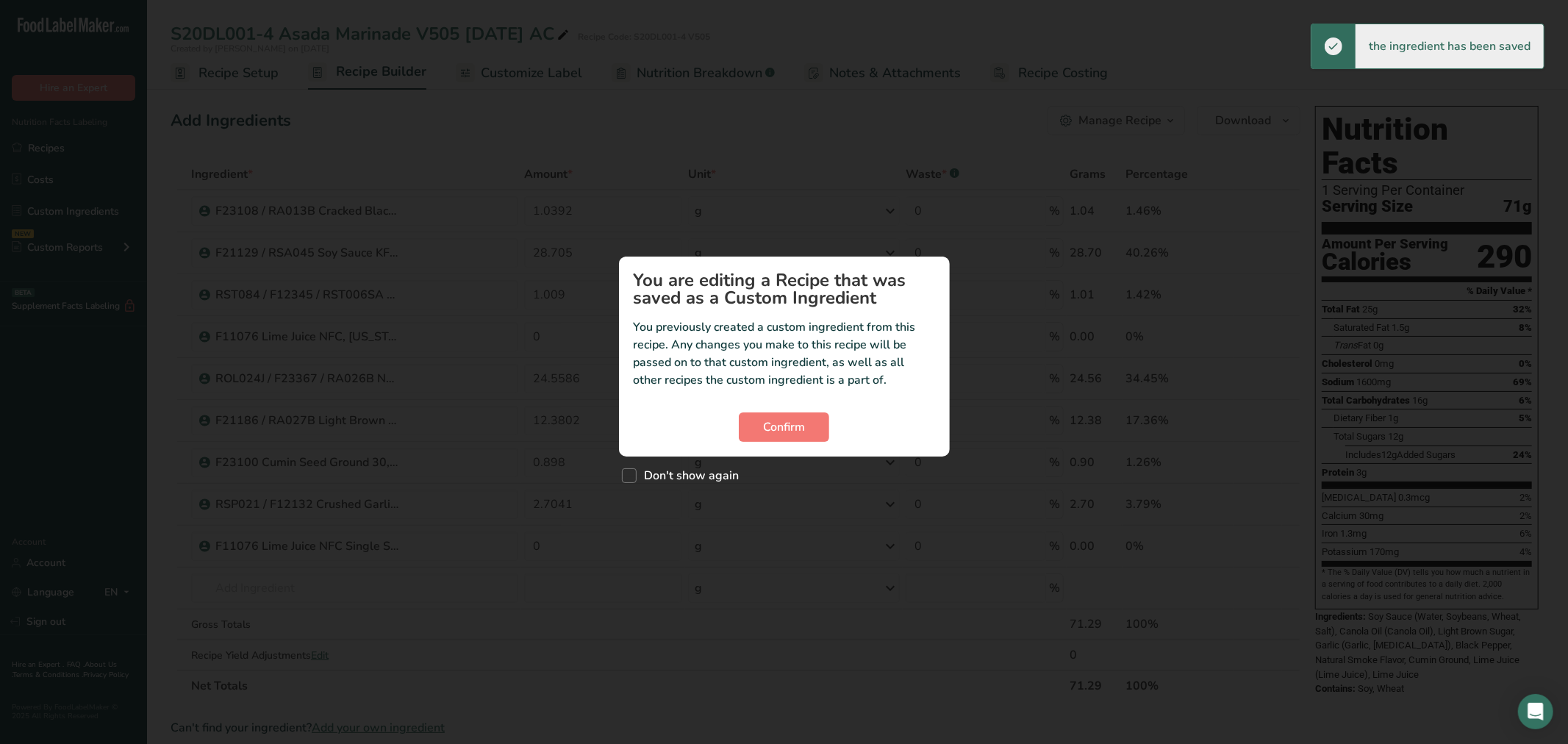
click at [596, 543] on div "Custom ingredient modal" at bounding box center [784, 372] width 1568 height 744
click at [732, 428] on div "Confirm" at bounding box center [784, 427] width 301 height 30
click at [769, 428] on span "Confirm" at bounding box center [784, 427] width 42 height 17
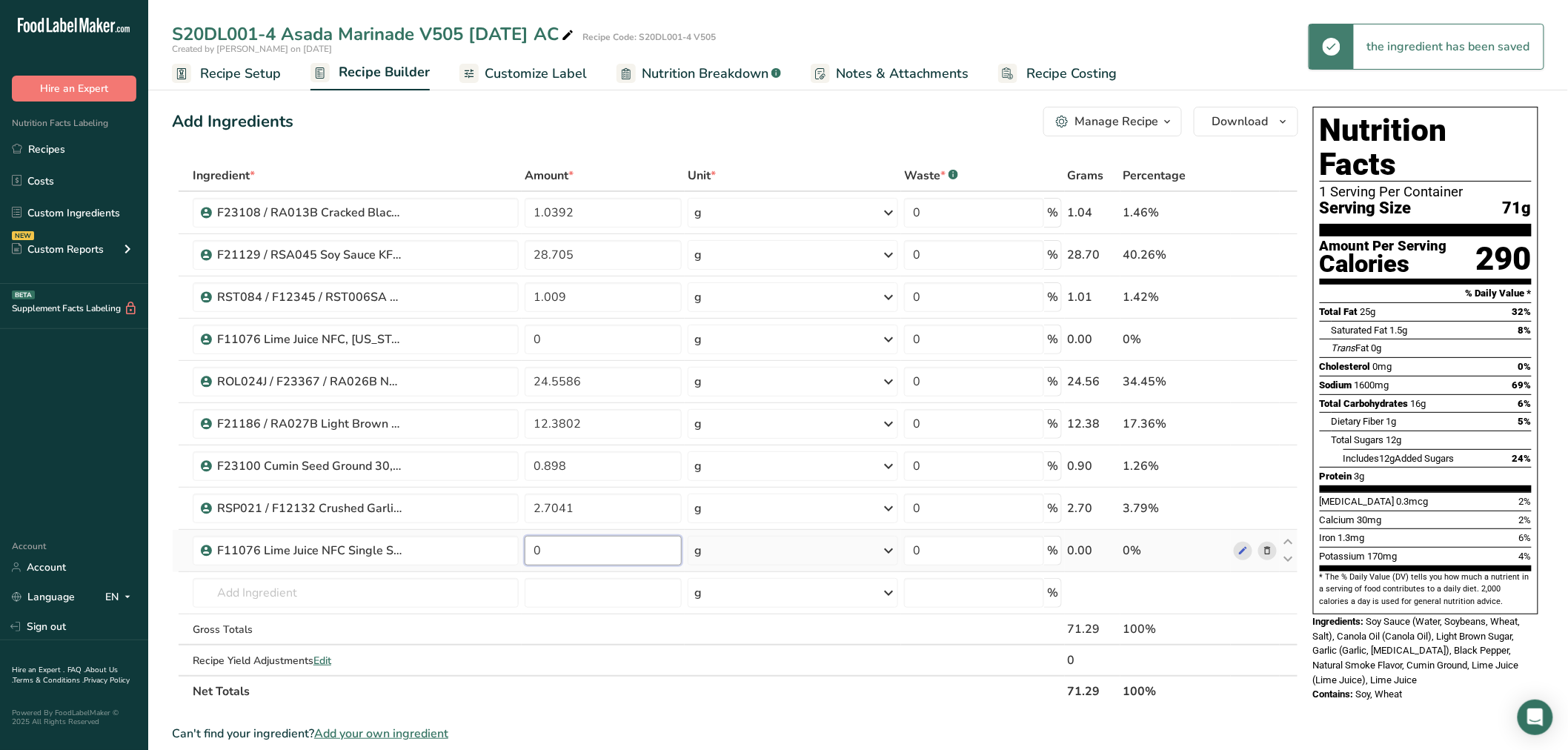
click at [574, 543] on input "0" at bounding box center [603, 551] width 157 height 30
paste input "28.7055"
type input "28.7055"
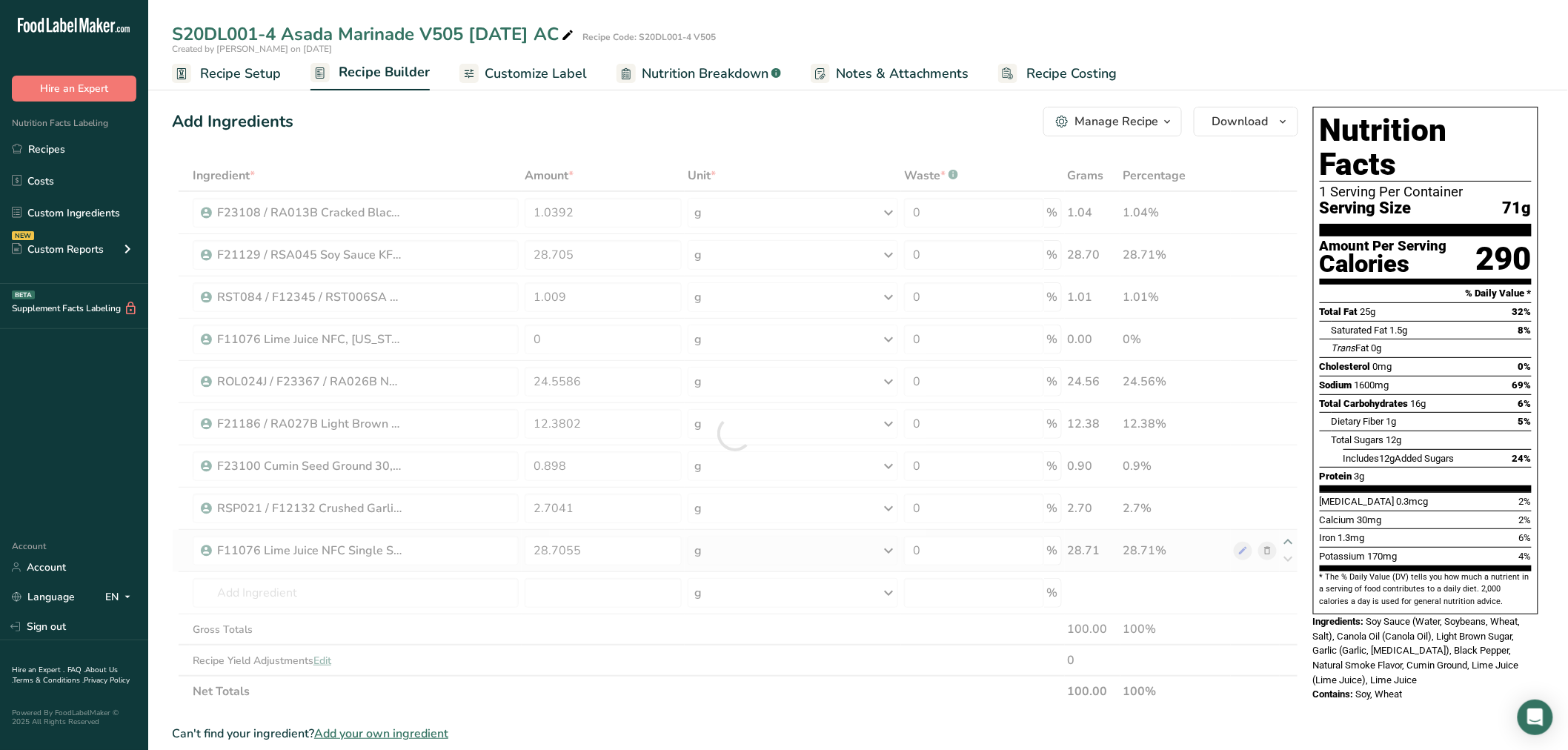
click at [1291, 540] on div "Ingredient * Amount * Unit * Waste * .a-a{fill:#347362;}.b-a{fill:#fff;} Grams …" at bounding box center [735, 433] width 1126 height 547
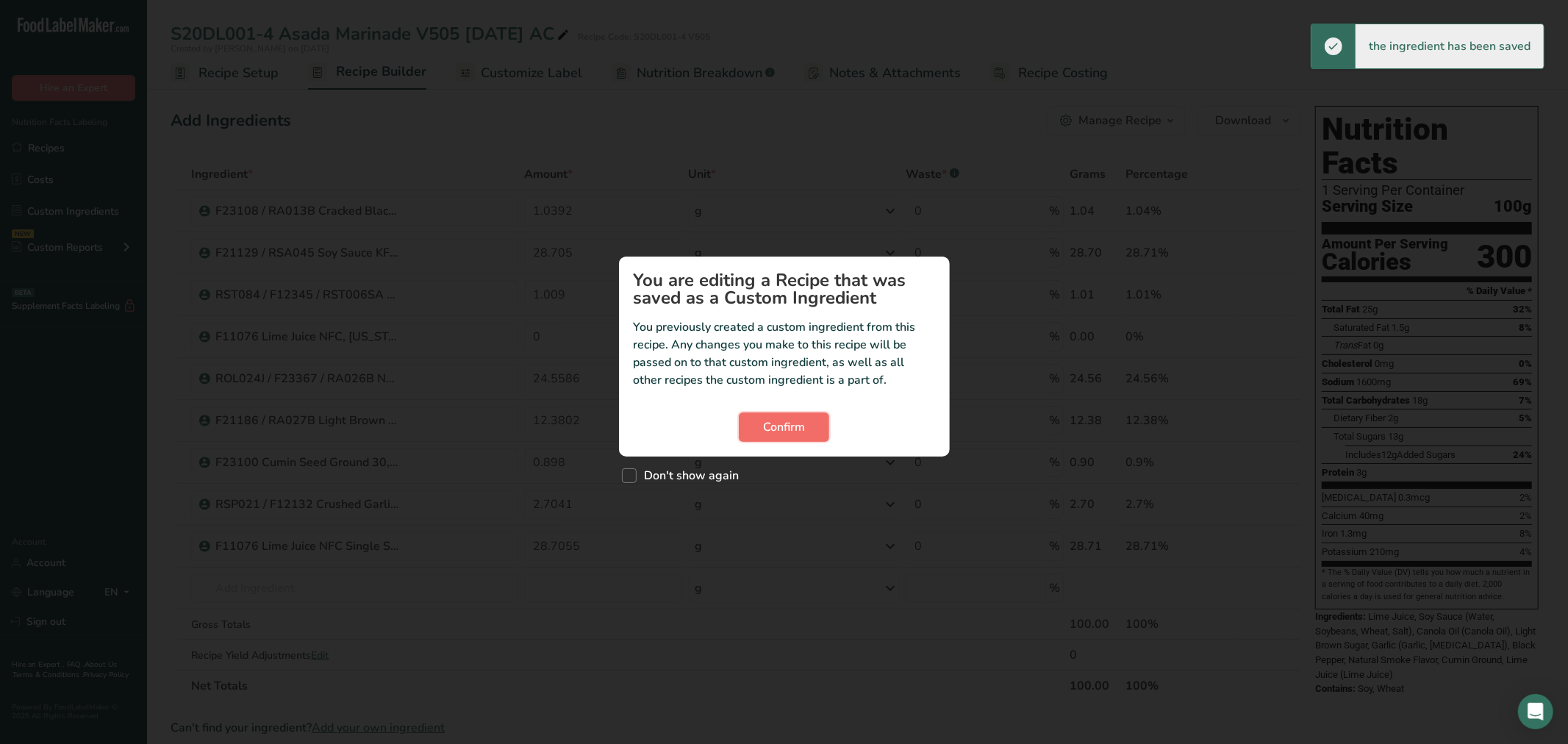
click at [772, 428] on span "Confirm" at bounding box center [784, 427] width 42 height 17
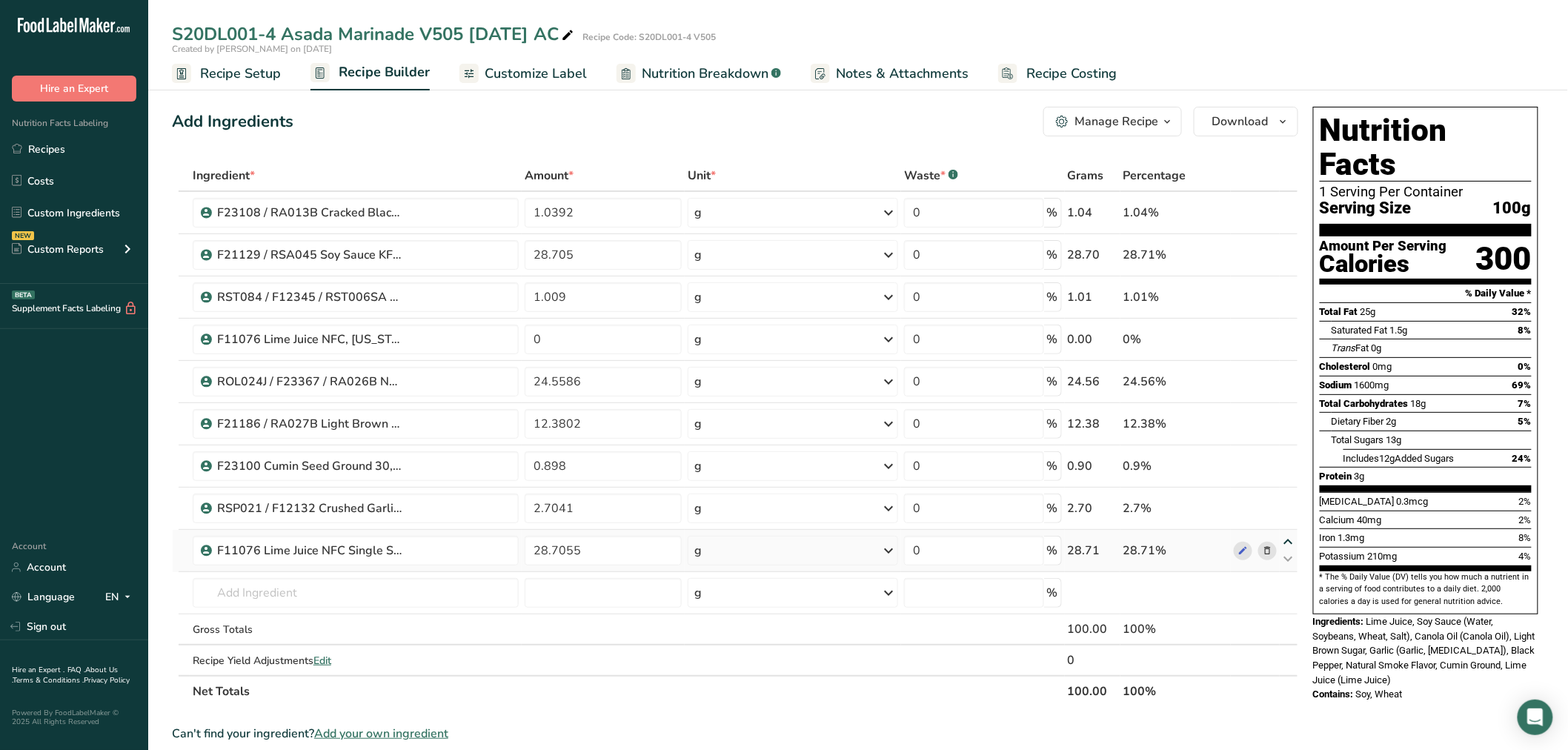
click at [1287, 541] on icon at bounding box center [1288, 542] width 17 height 11
type input "28.7055"
type input "2.7041"
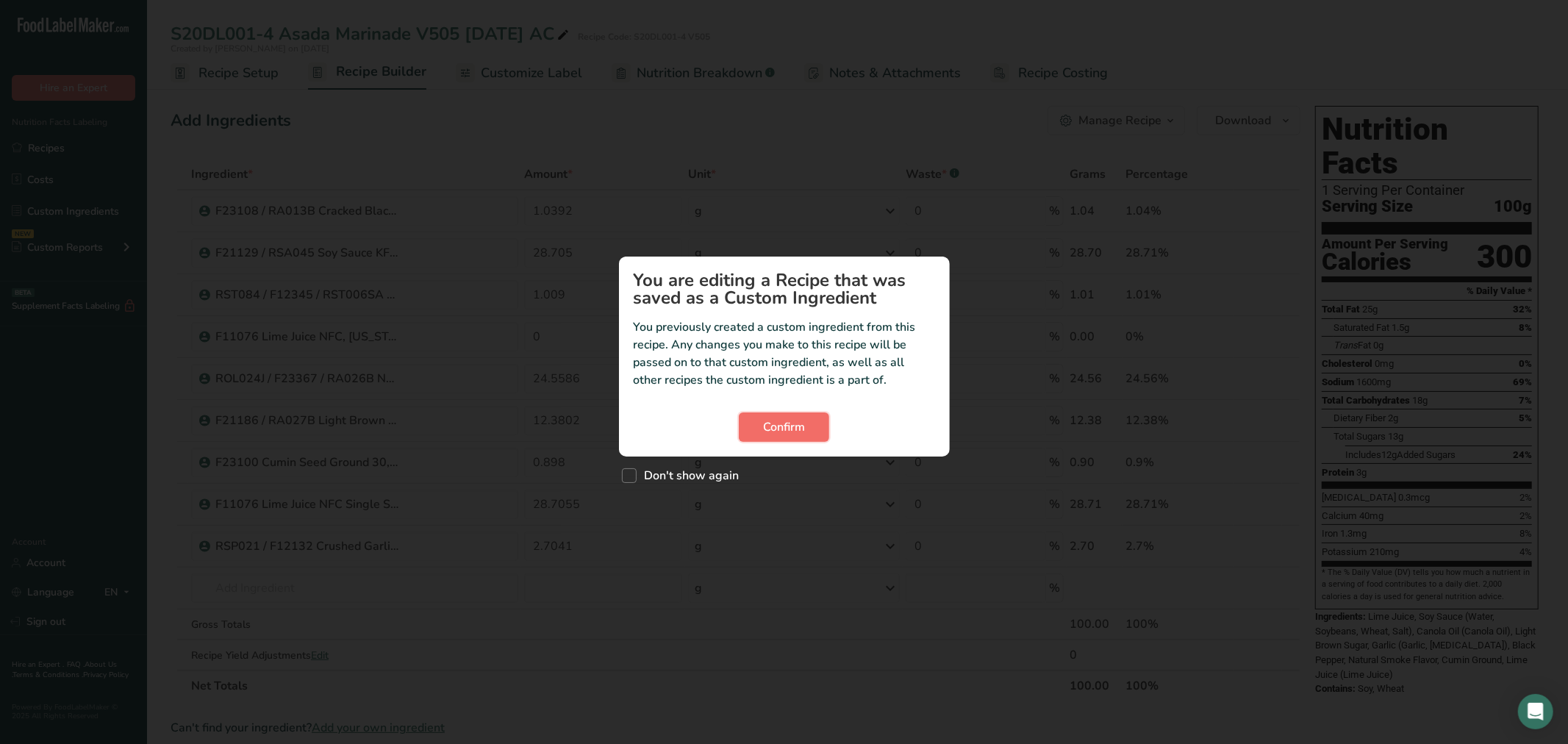
click at [770, 427] on span "Confirm" at bounding box center [784, 427] width 42 height 17
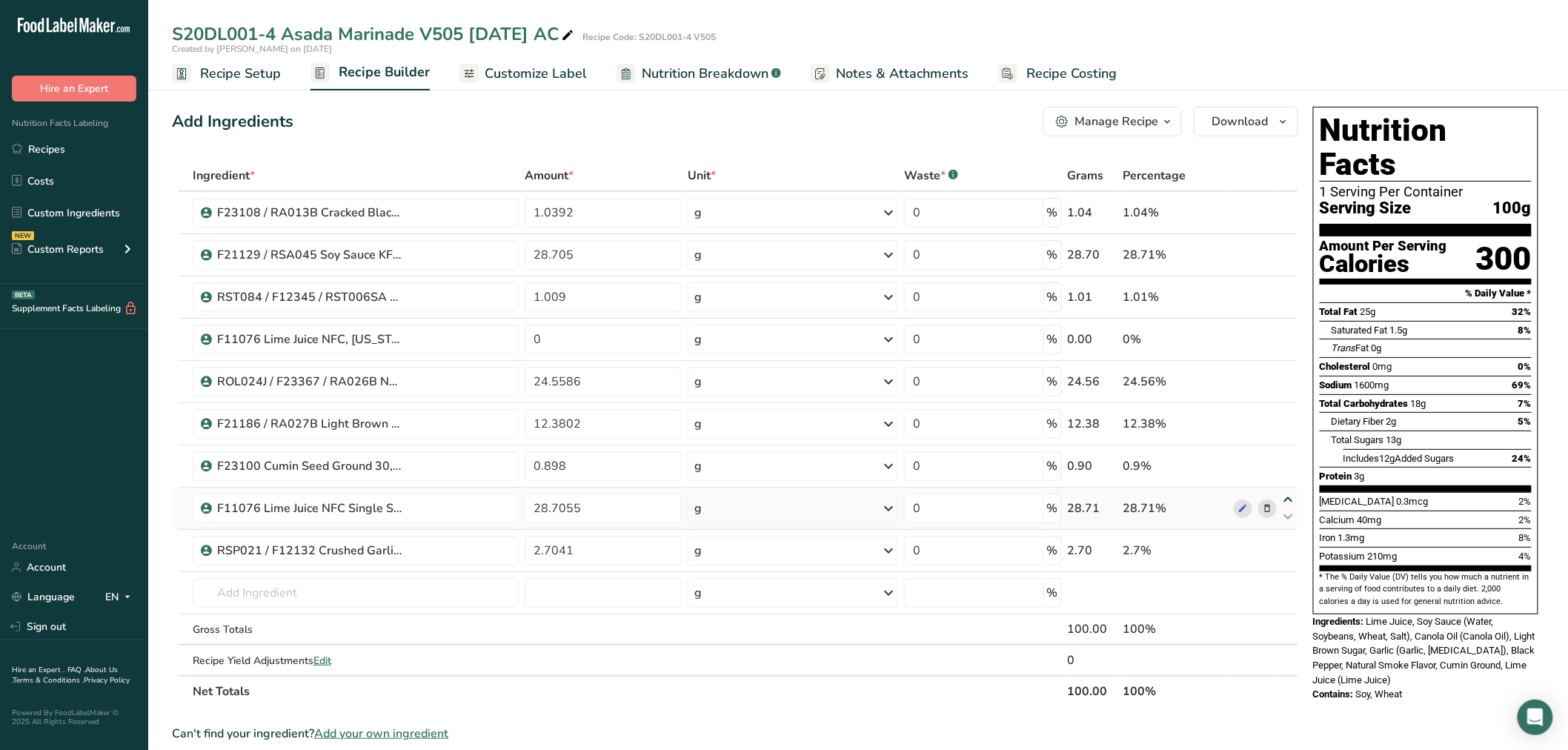
click at [1289, 496] on icon at bounding box center [1288, 499] width 17 height 11
type input "28.7055"
type input "0.898"
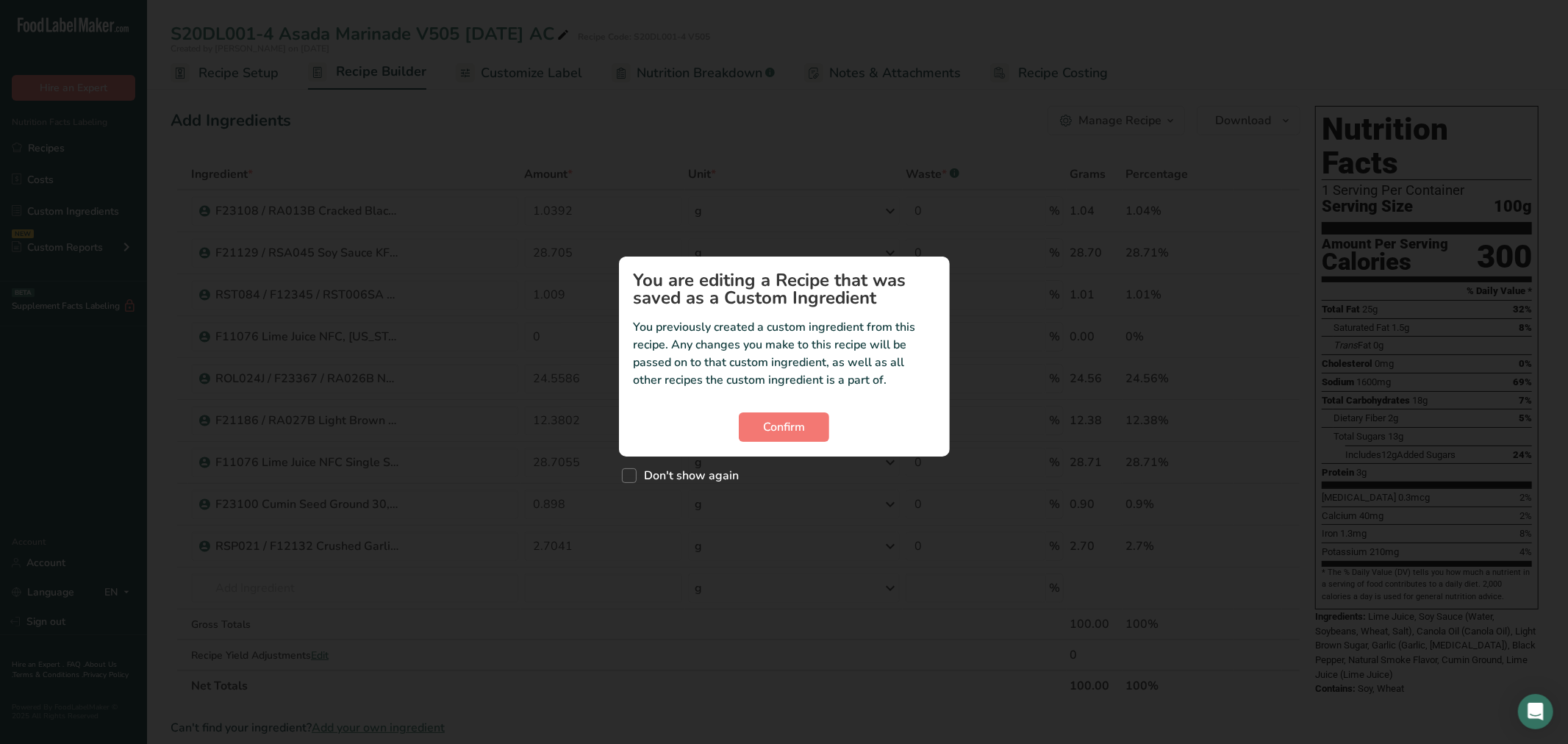
click at [735, 427] on div "Confirm" at bounding box center [784, 427] width 301 height 30
click at [744, 424] on button "Confirm" at bounding box center [784, 427] width 91 height 30
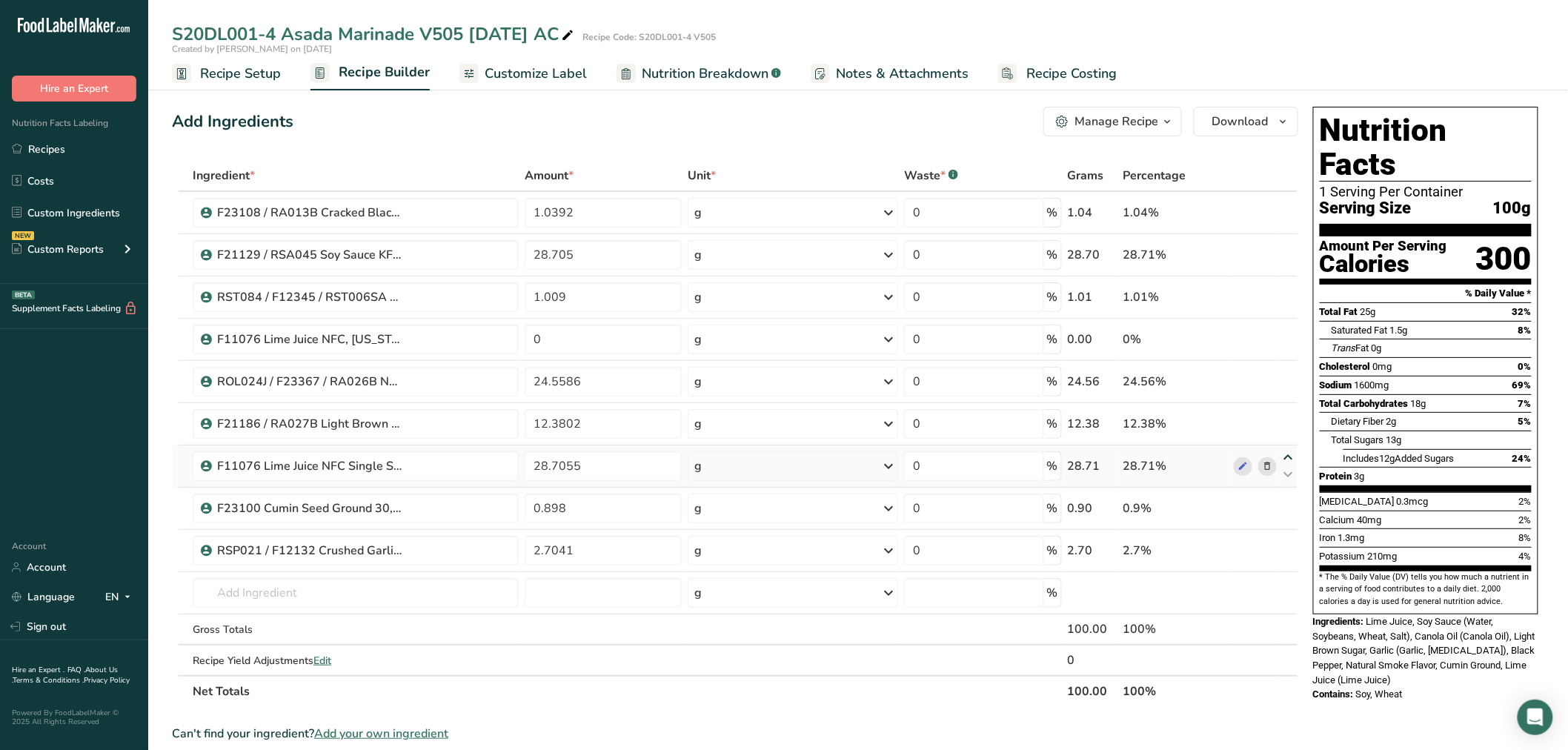
click at [1288, 460] on icon at bounding box center [1288, 458] width 17 height 11
type input "28.7055"
type input "12.3802"
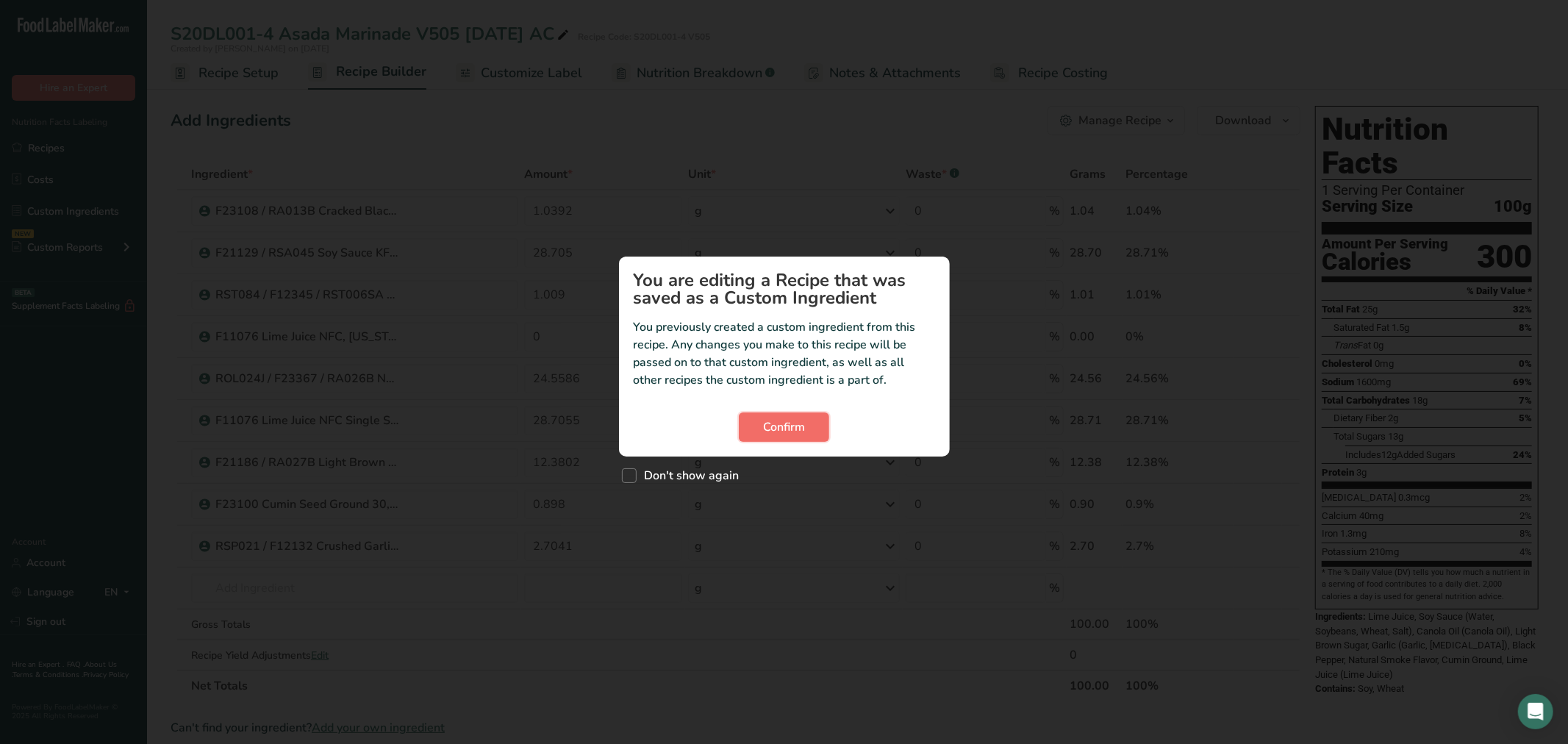
click at [759, 415] on button "Confirm" at bounding box center [784, 427] width 91 height 30
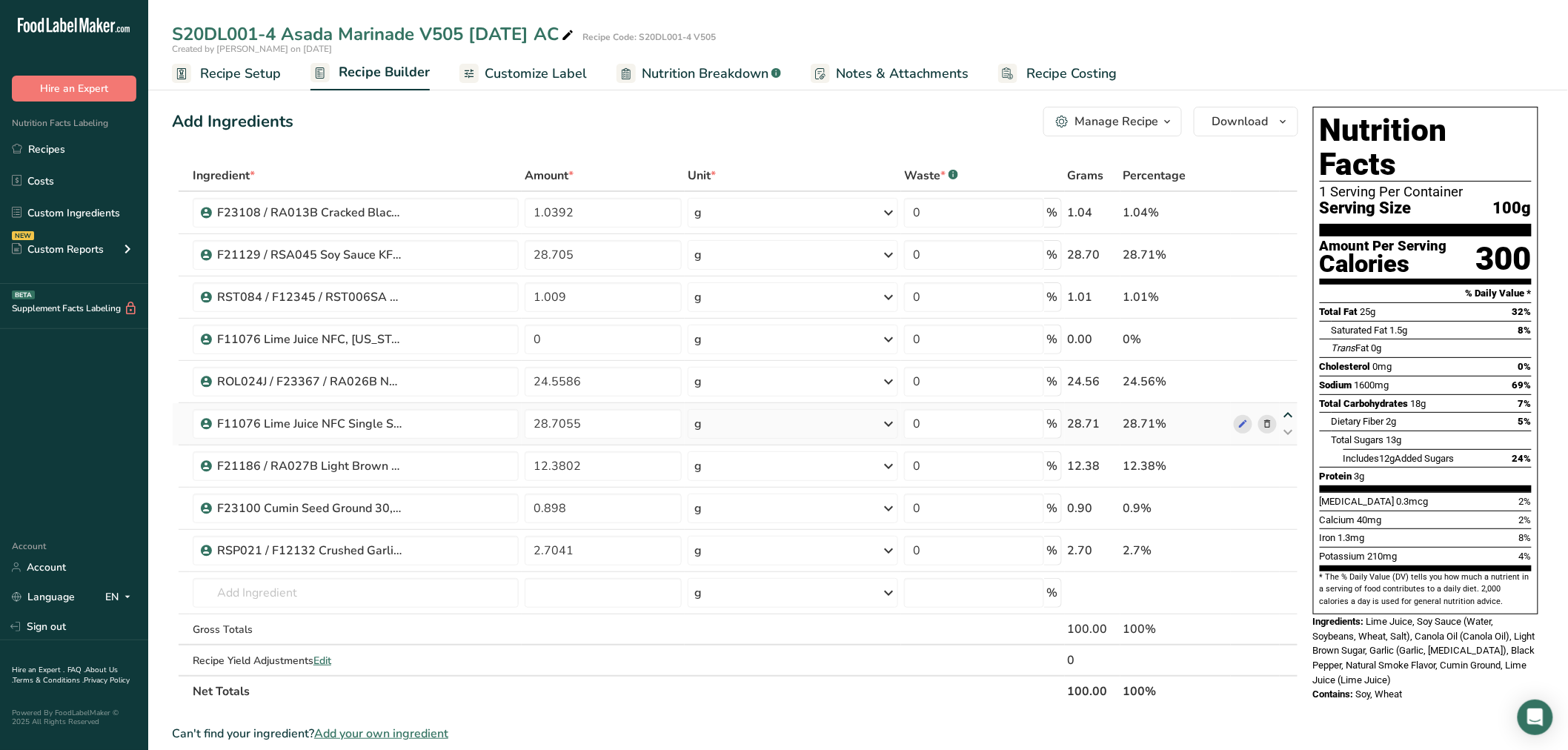
click at [1285, 412] on icon at bounding box center [1288, 415] width 17 height 11
type input "28.7055"
type input "24.5586"
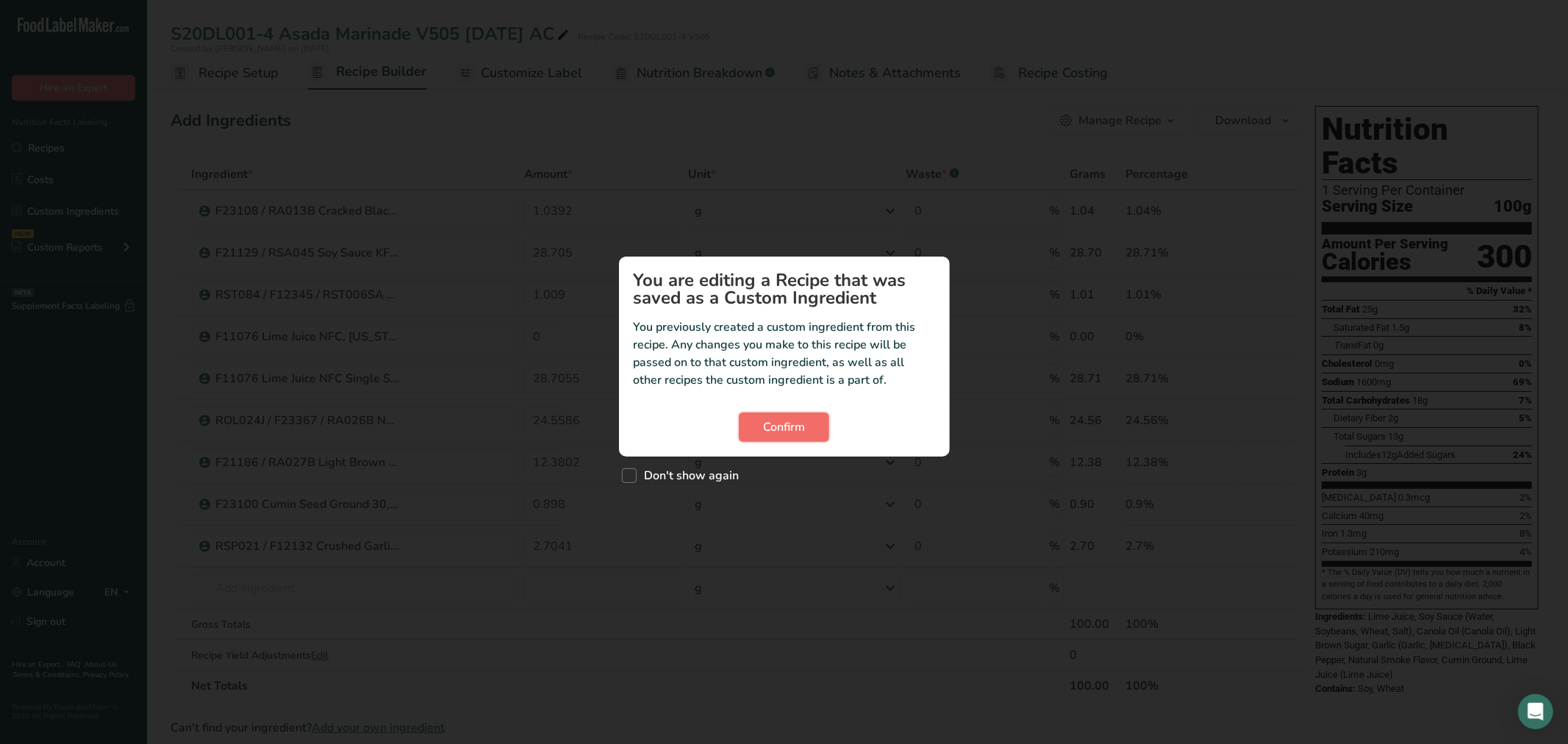
click at [770, 424] on span "Confirm" at bounding box center [784, 427] width 42 height 17
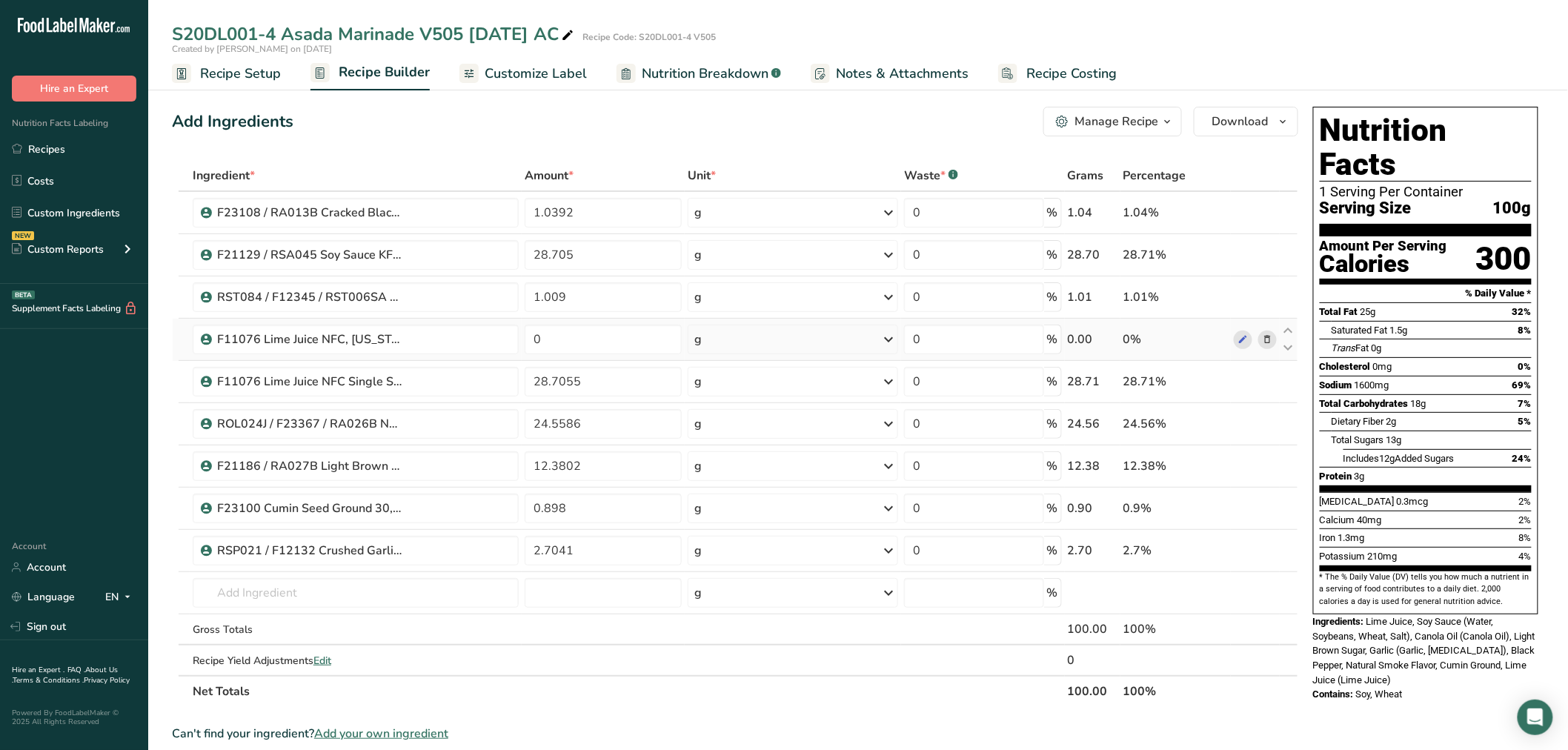
click at [1270, 343] on icon at bounding box center [1267, 340] width 11 height 16
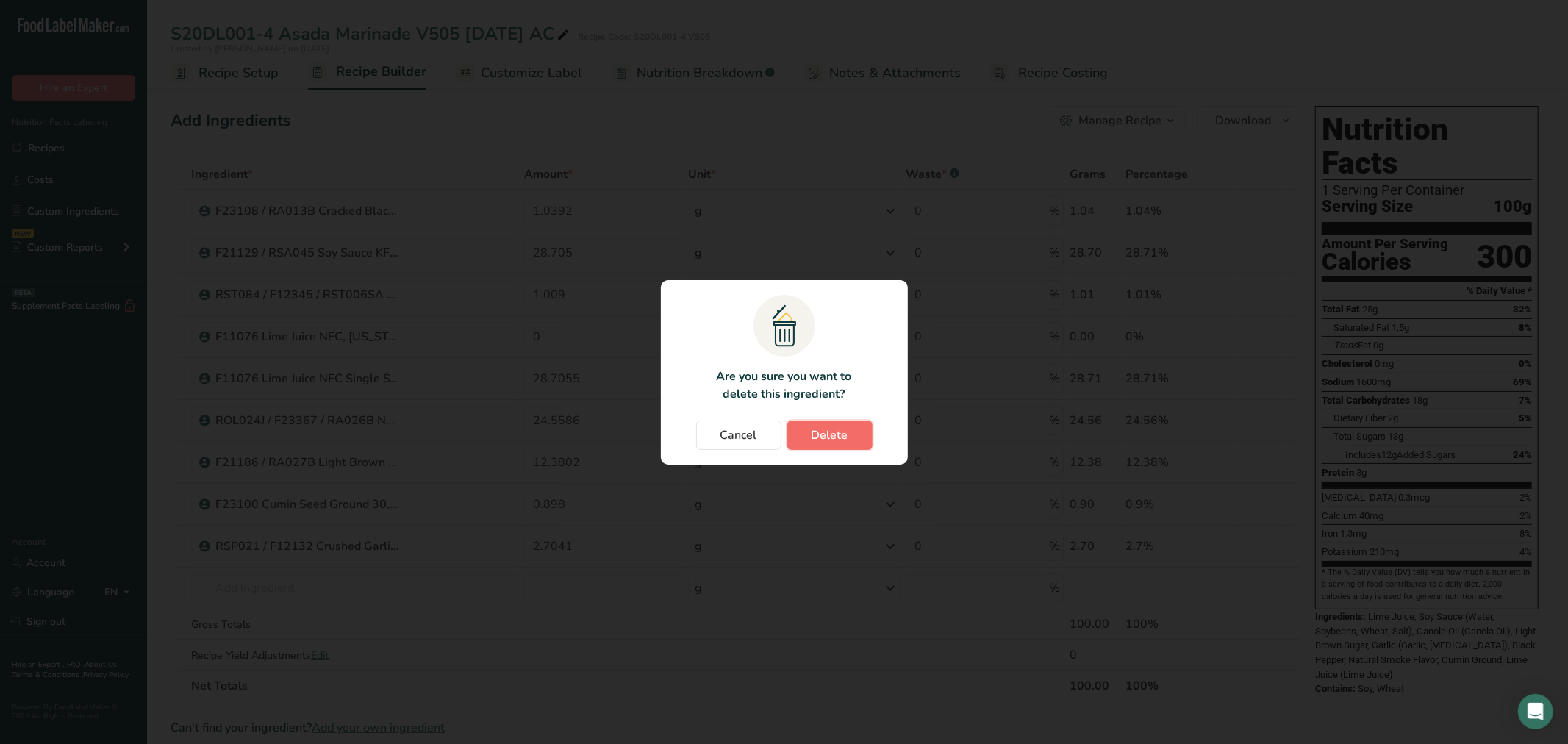
click at [827, 430] on span "Delete" at bounding box center [830, 436] width 37 height 17
type input "28.7055"
type input "24.5586"
type input "12.3802"
type input "0.898"
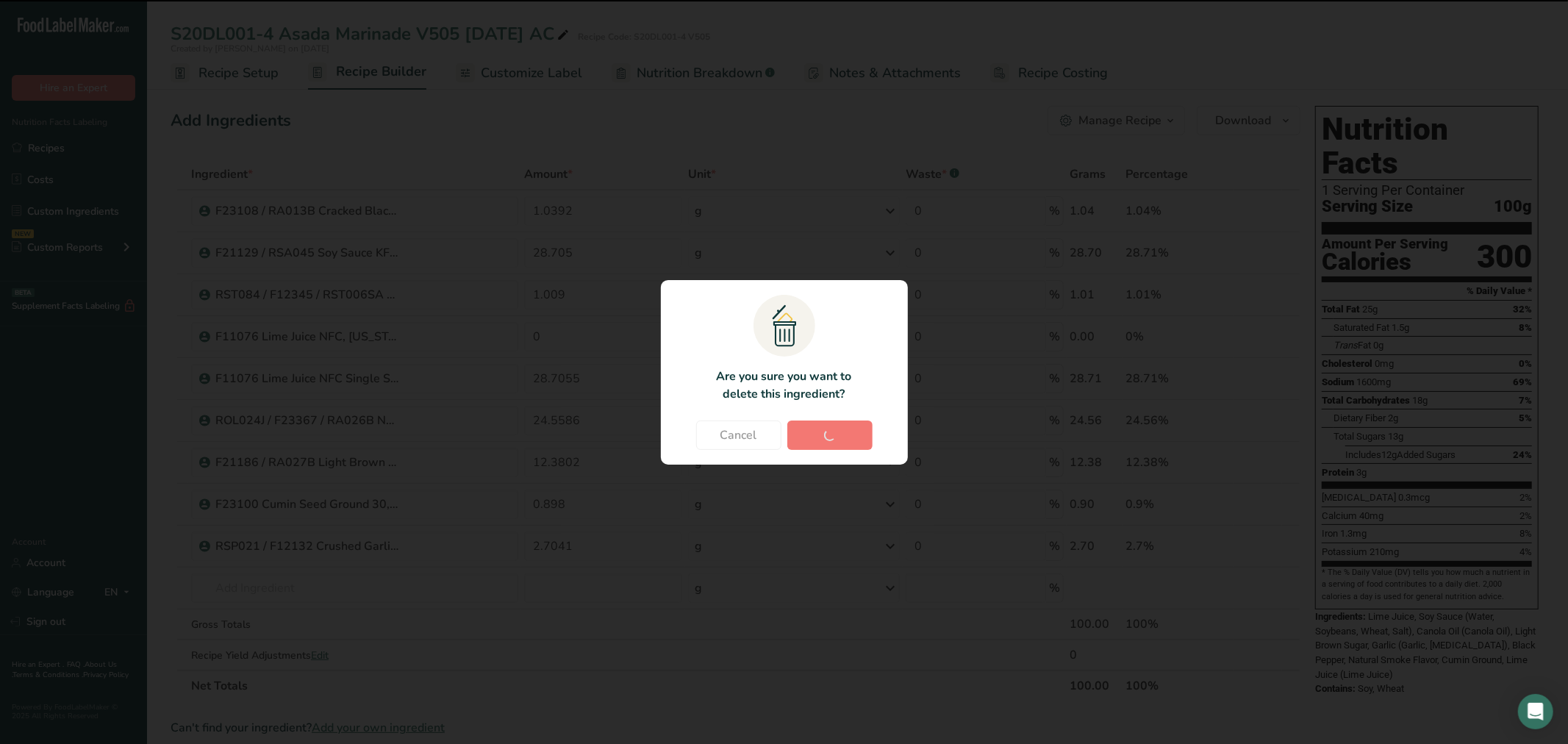
type input "2.7041"
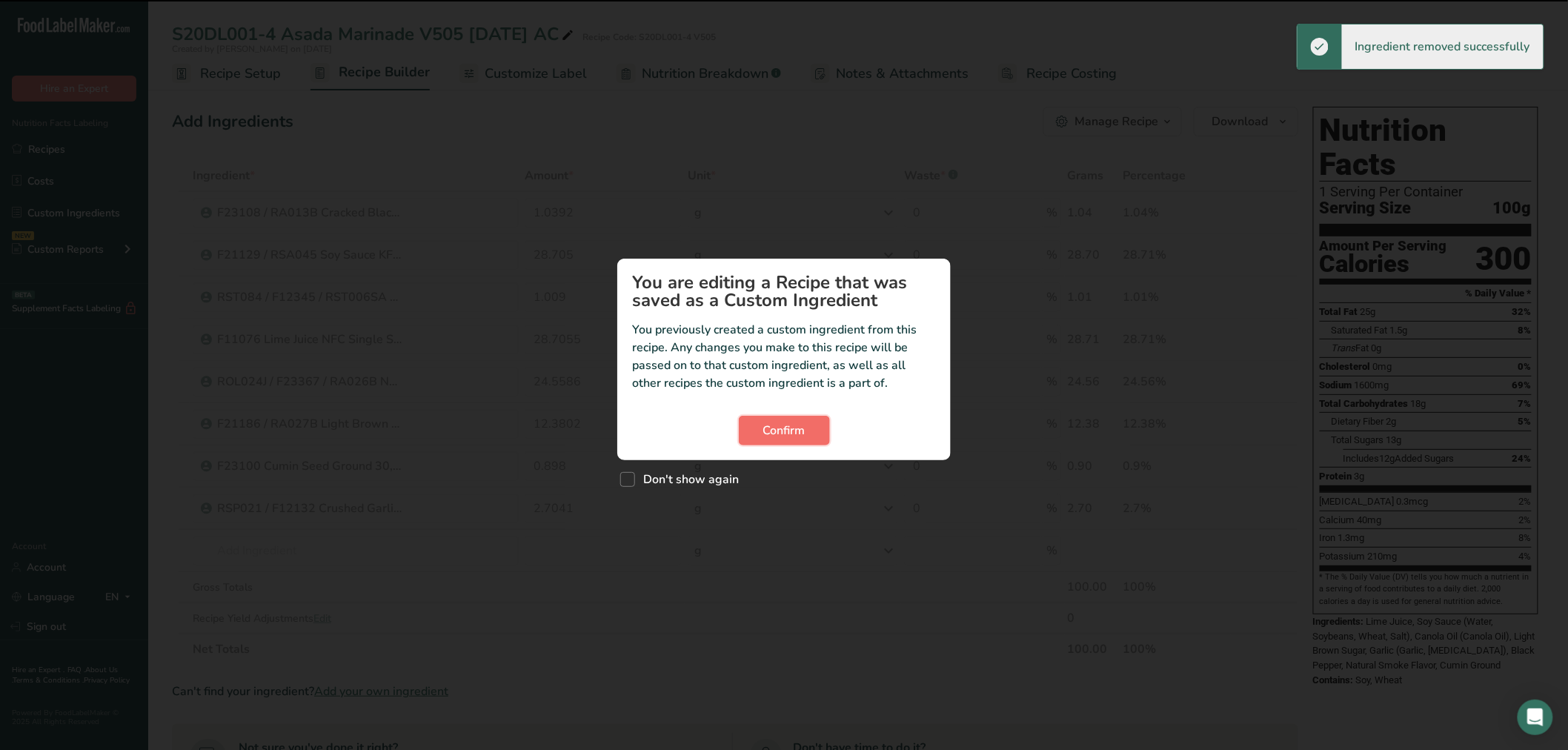
click at [793, 438] on span "Confirm" at bounding box center [784, 430] width 43 height 17
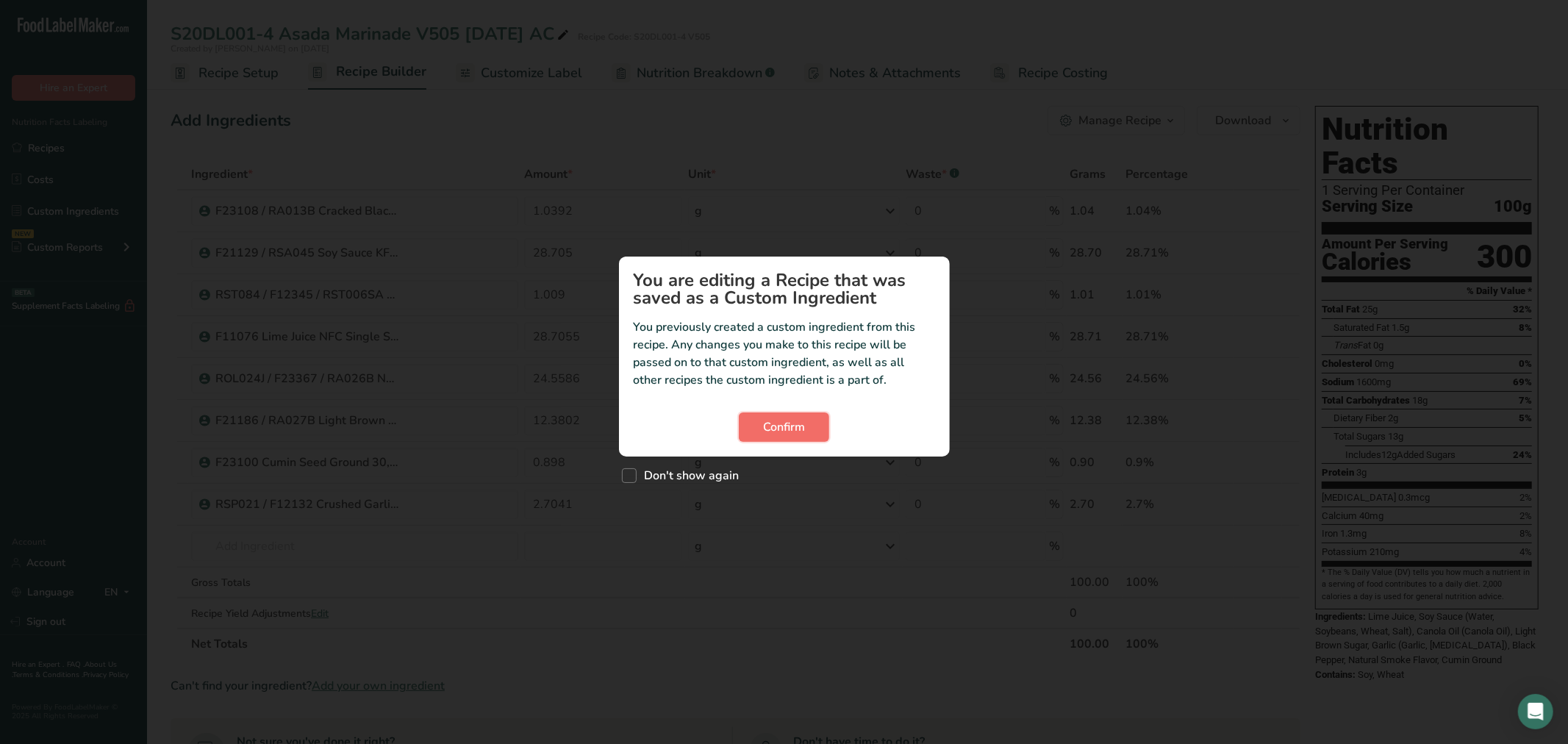
click at [789, 425] on span "Confirm" at bounding box center [784, 427] width 42 height 17
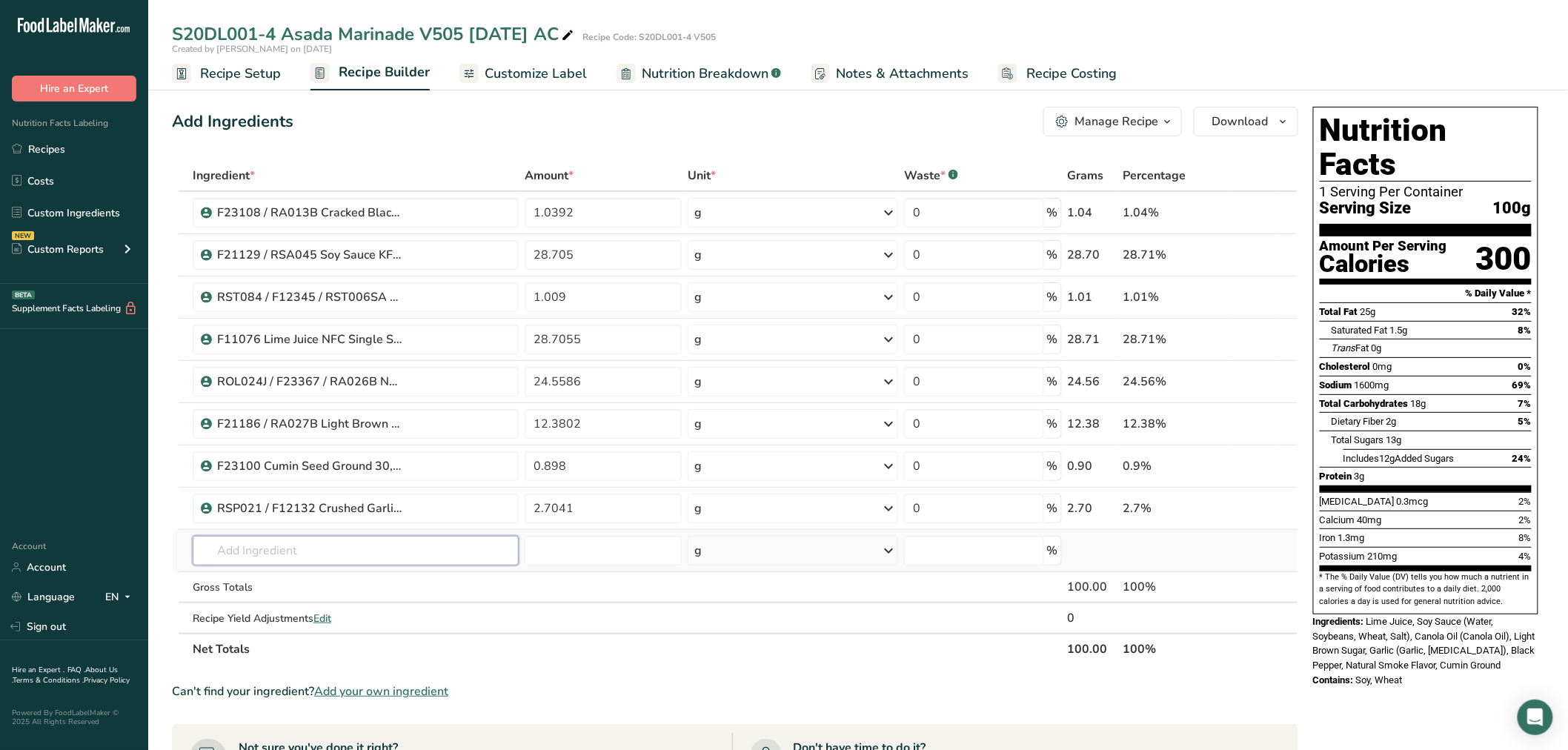
click at [256, 547] on input "text" at bounding box center [355, 551] width 326 height 30
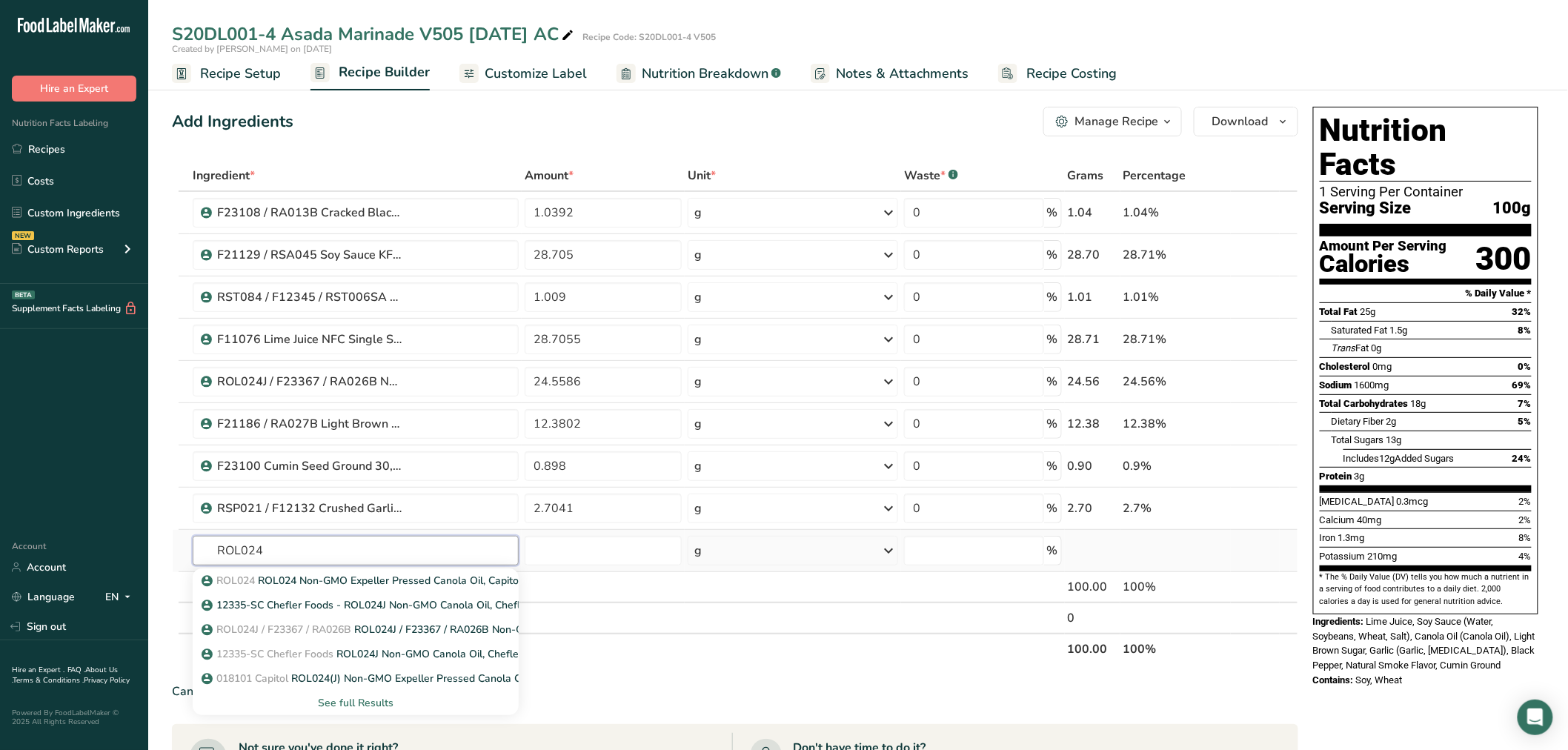
type input "ROL024"
click at [323, 704] on div "See full Results" at bounding box center [355, 703] width 302 height 16
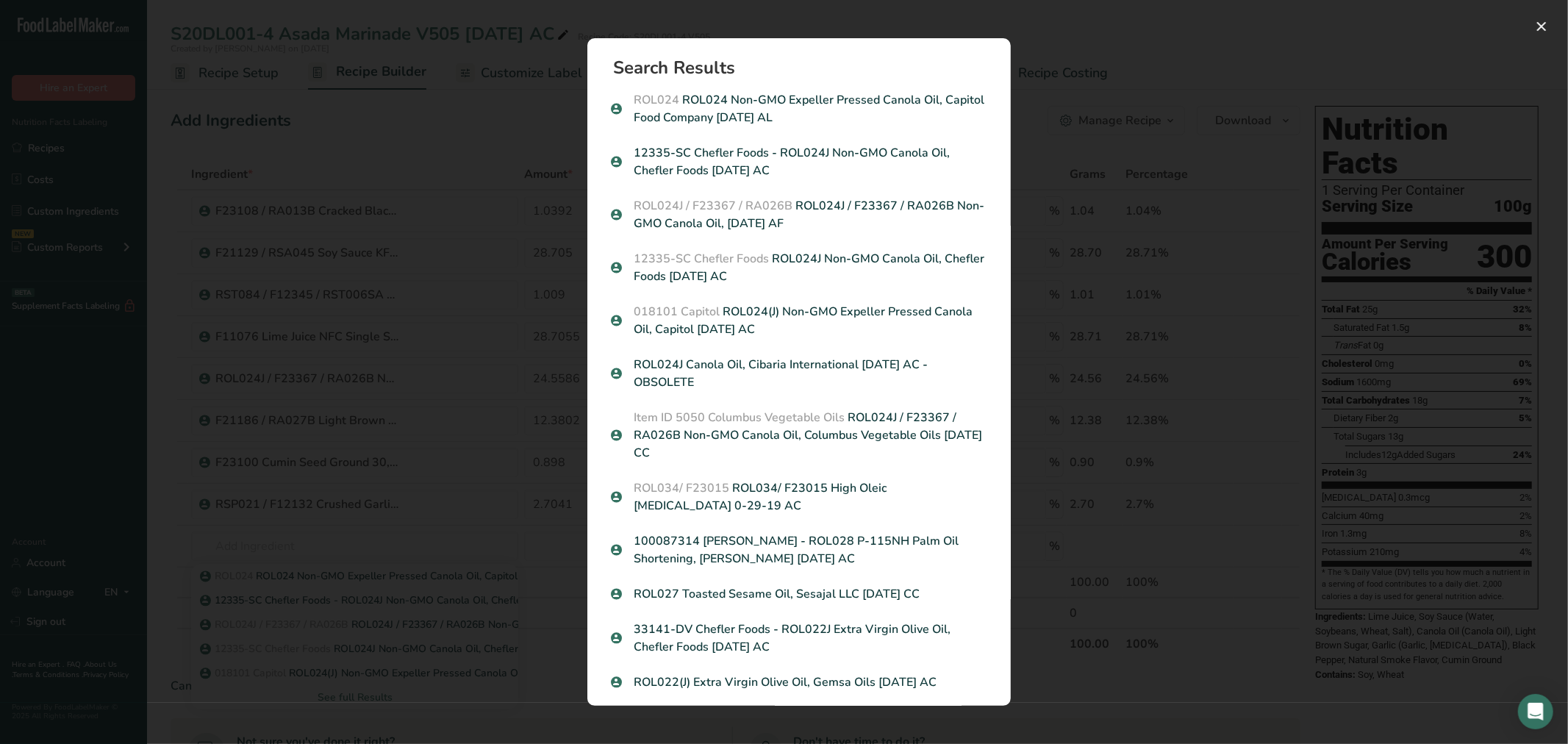
click at [344, 578] on div "Search results modal" at bounding box center [784, 372] width 1568 height 744
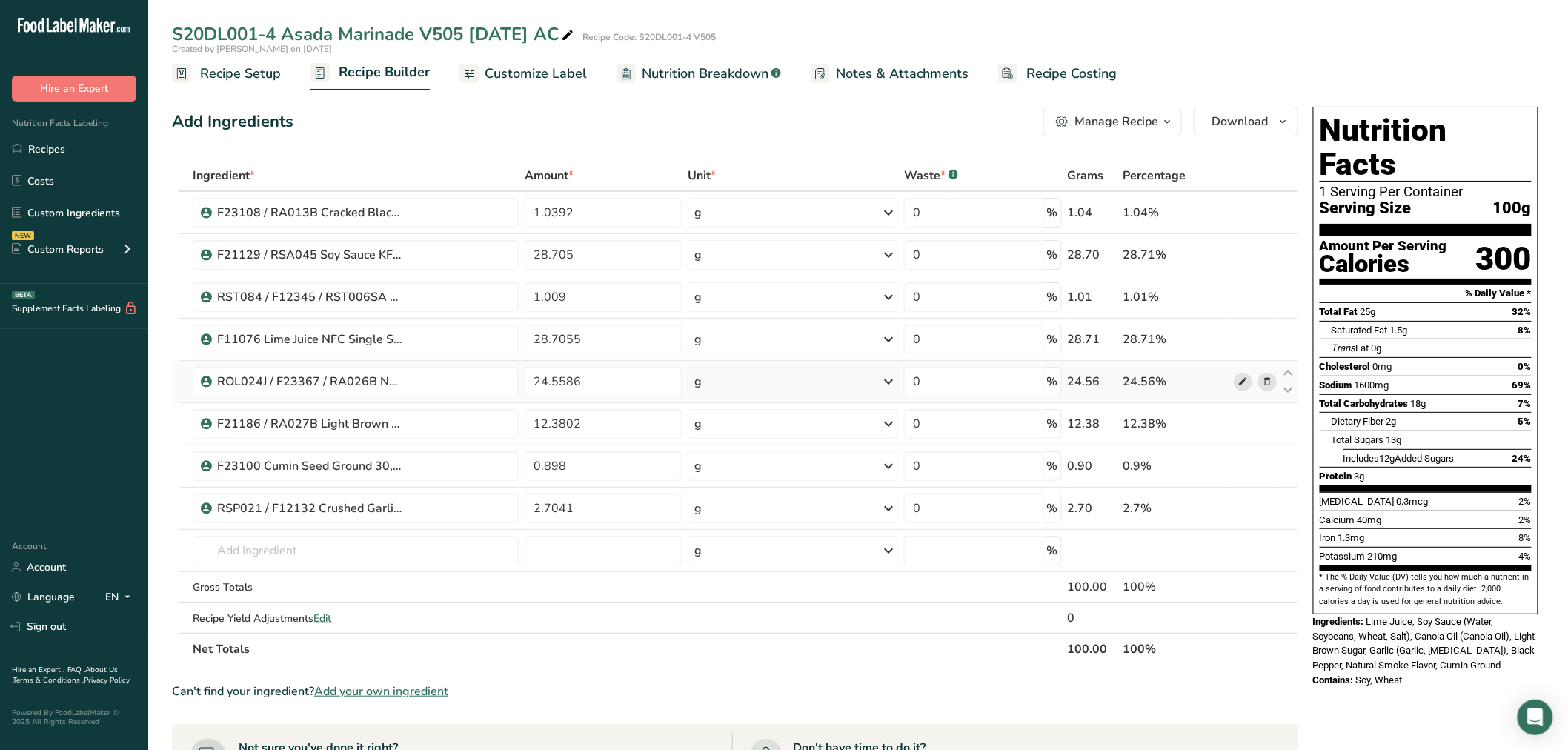
click at [1247, 383] on icon at bounding box center [1243, 382] width 11 height 16
click at [351, 547] on input "text" at bounding box center [355, 551] width 326 height 30
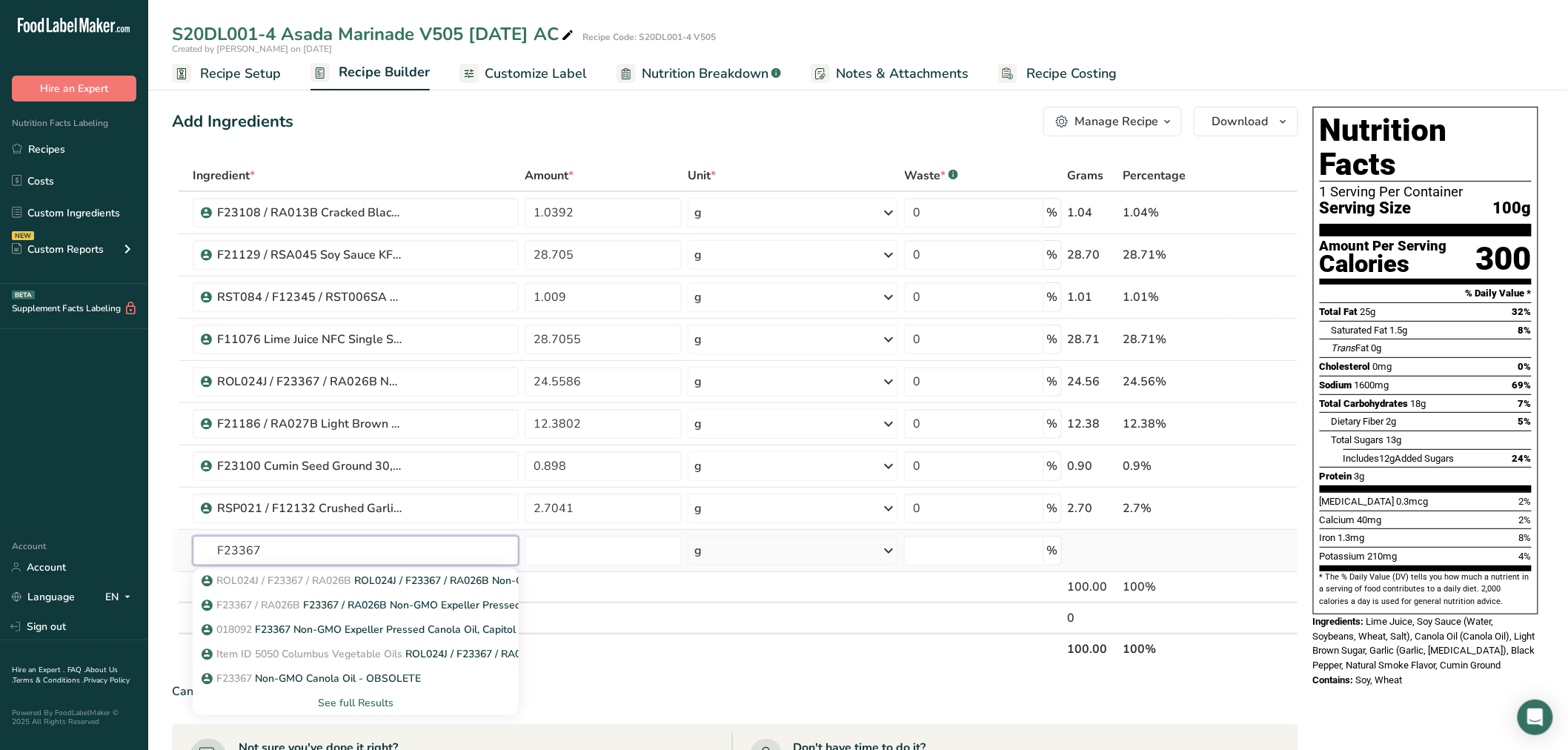
type input "F23367"
click at [361, 704] on div "See full Results" at bounding box center [355, 703] width 302 height 16
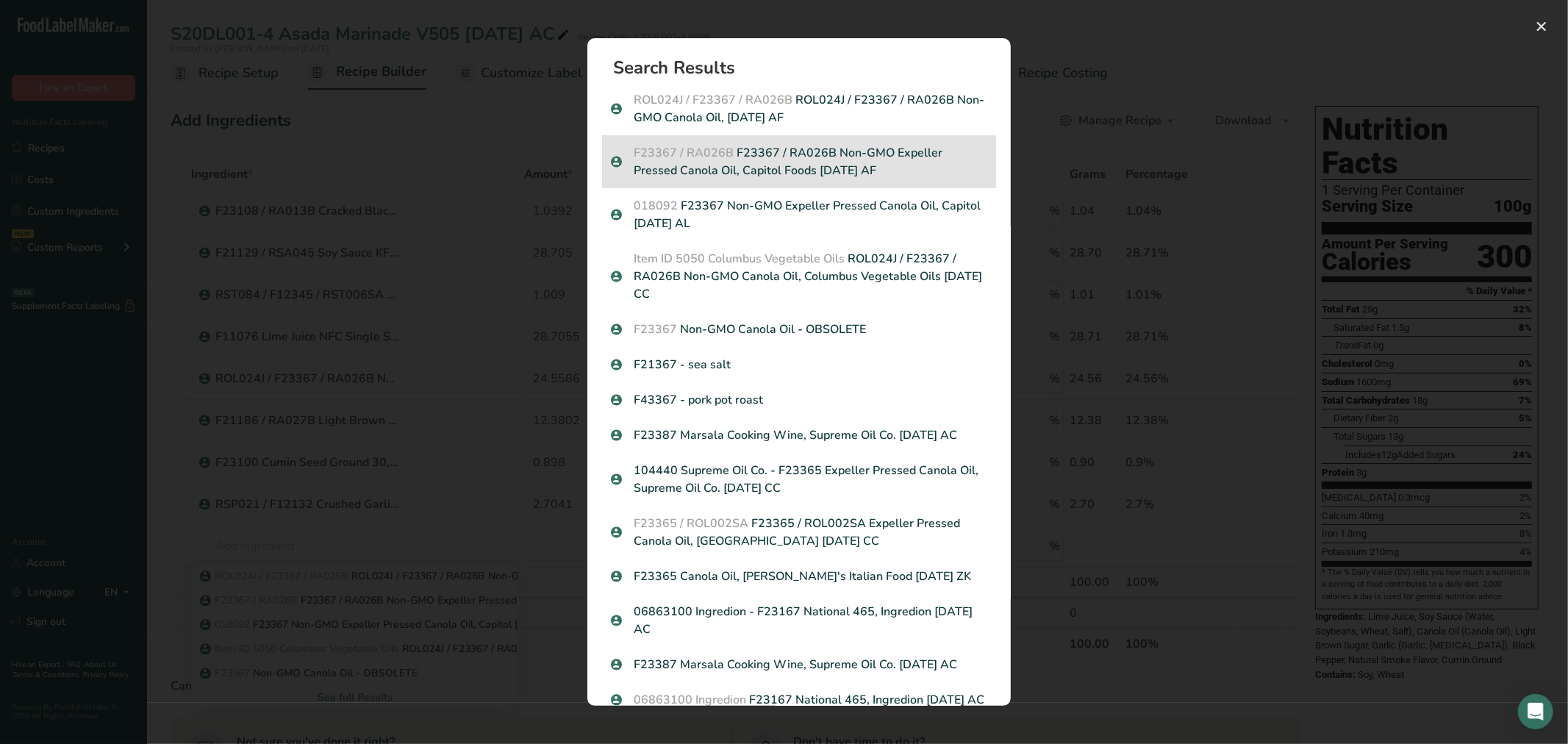
click at [781, 160] on p "F23367 / RA026B F23367 / RA026B Non-GMO Expeller Pressed Canola Oil, Capitol Fo…" at bounding box center [798, 162] width 377 height 36
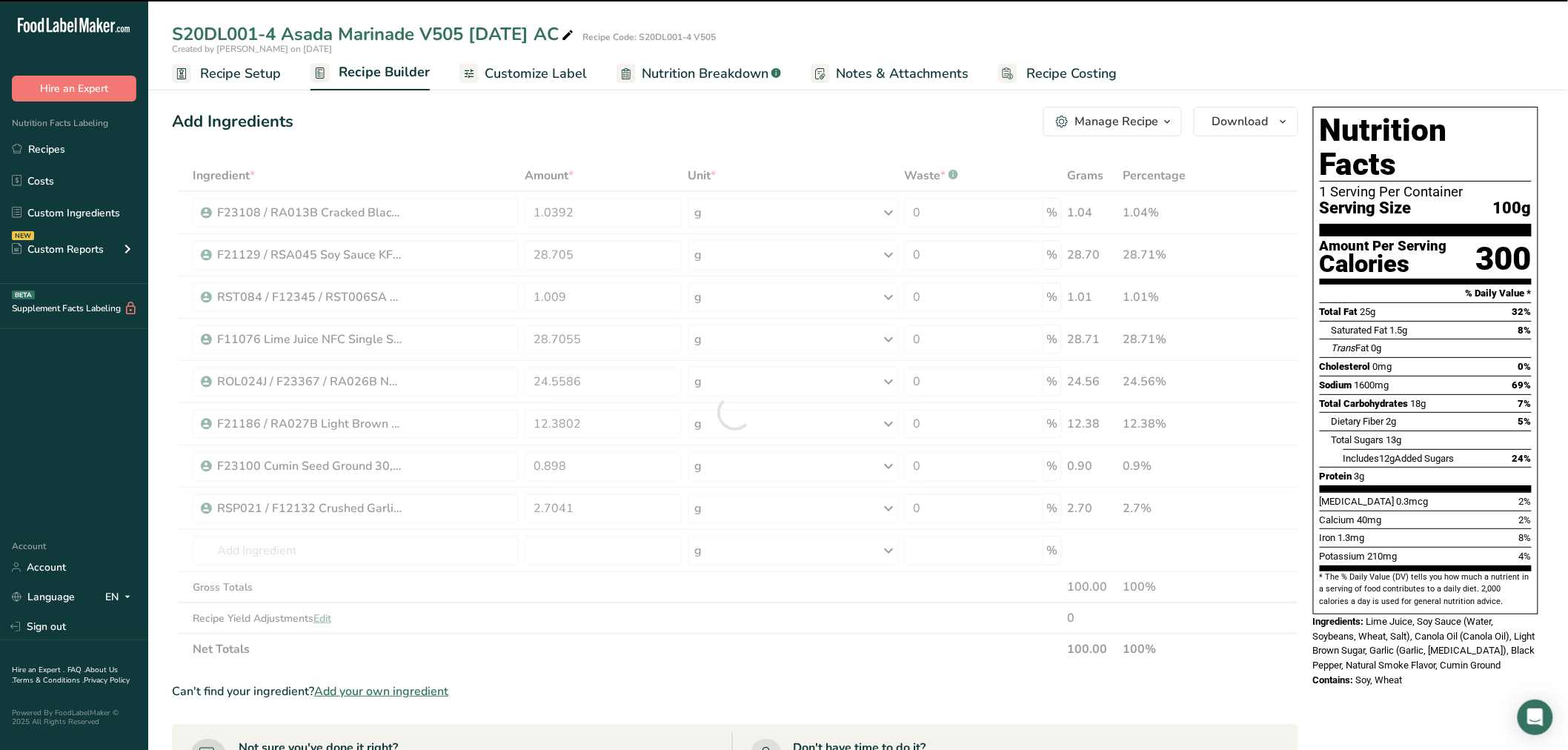
type input "0"
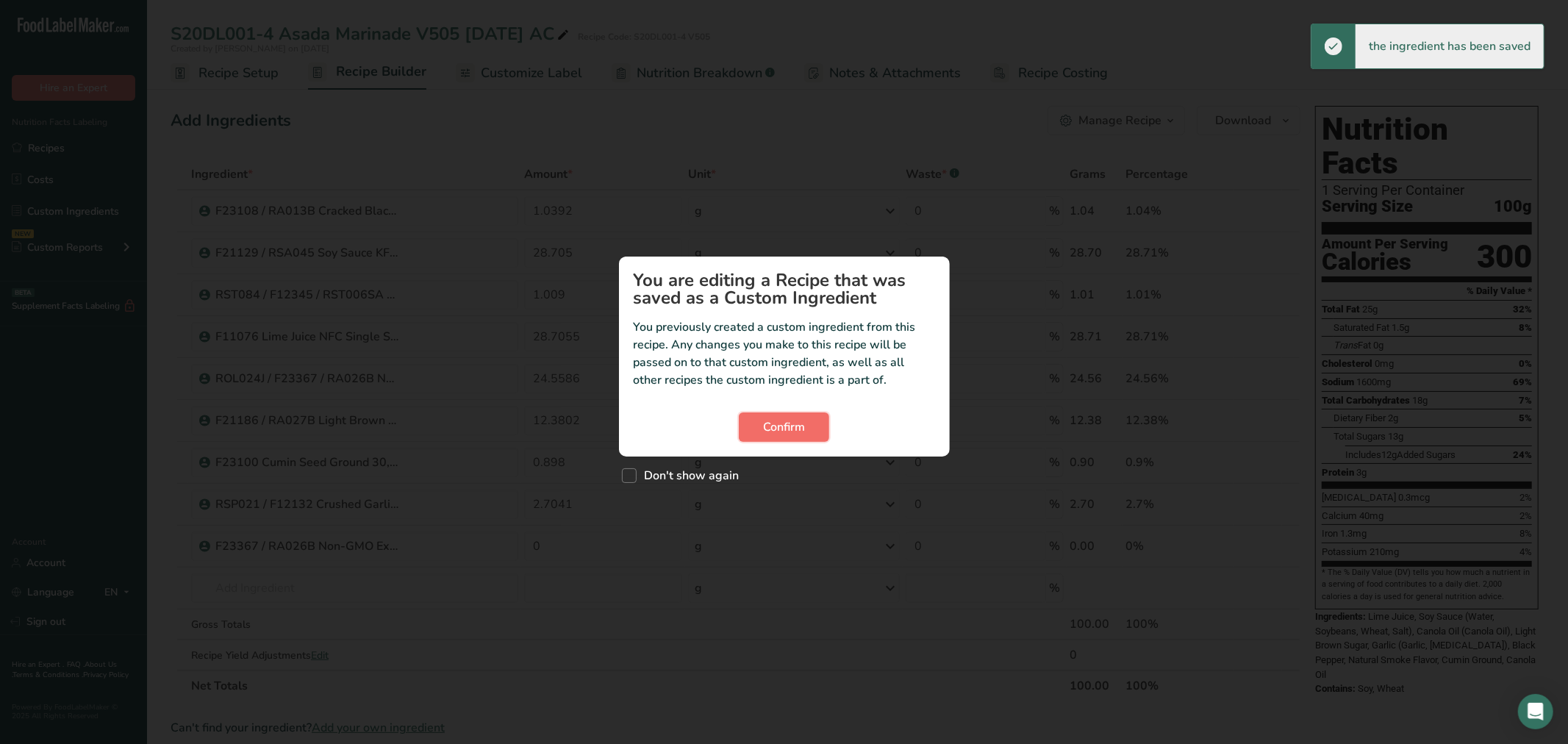
click at [803, 431] on span "Confirm" at bounding box center [784, 427] width 42 height 17
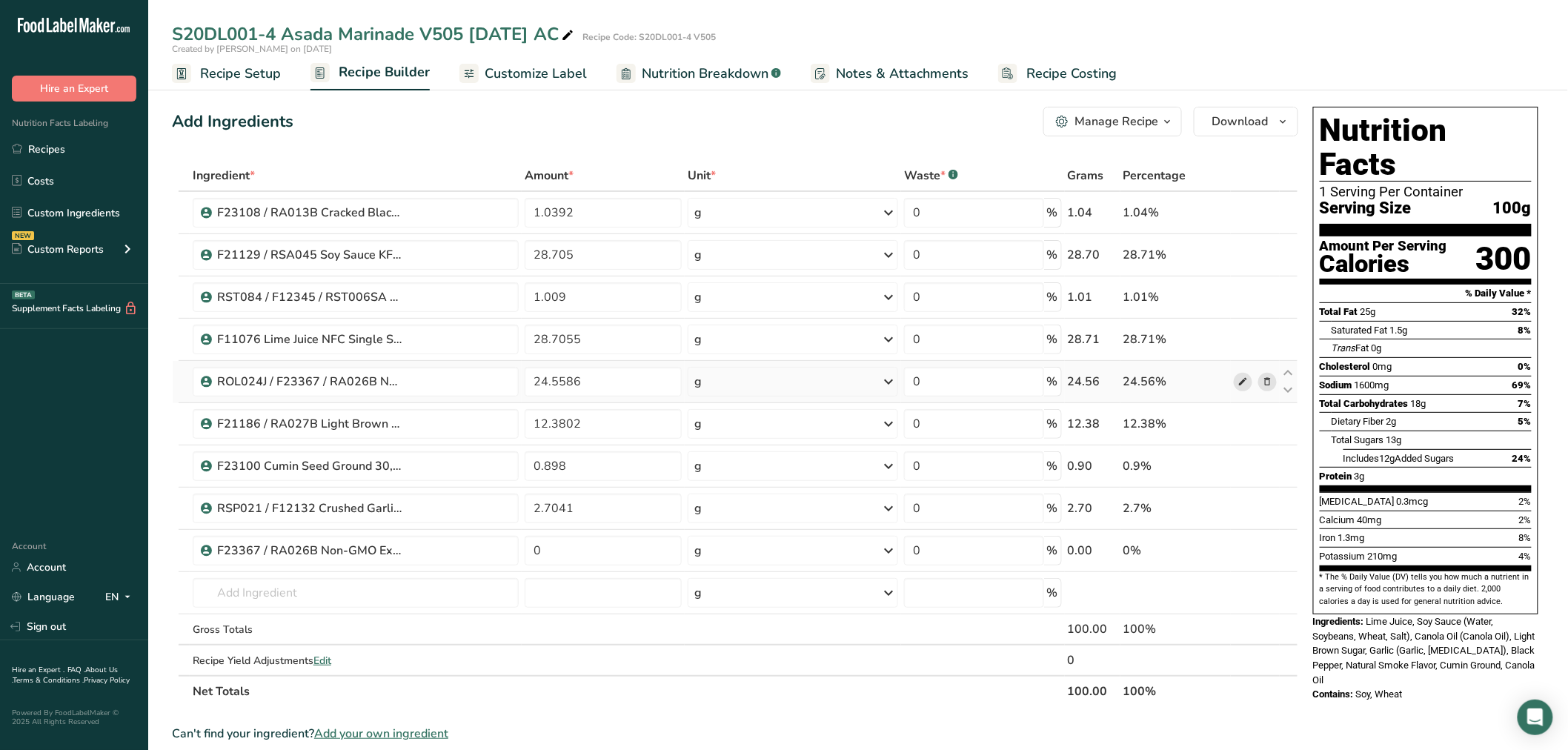
click at [1242, 379] on icon at bounding box center [1243, 382] width 11 height 16
click at [330, 574] on td "ROL024J / F23367 / RA026B ROL024J / F23367 / RA026B Non-GMO Canola Oil, 05.20.2…" at bounding box center [355, 594] width 332 height 43
click at [330, 591] on input "text" at bounding box center [355, 593] width 326 height 30
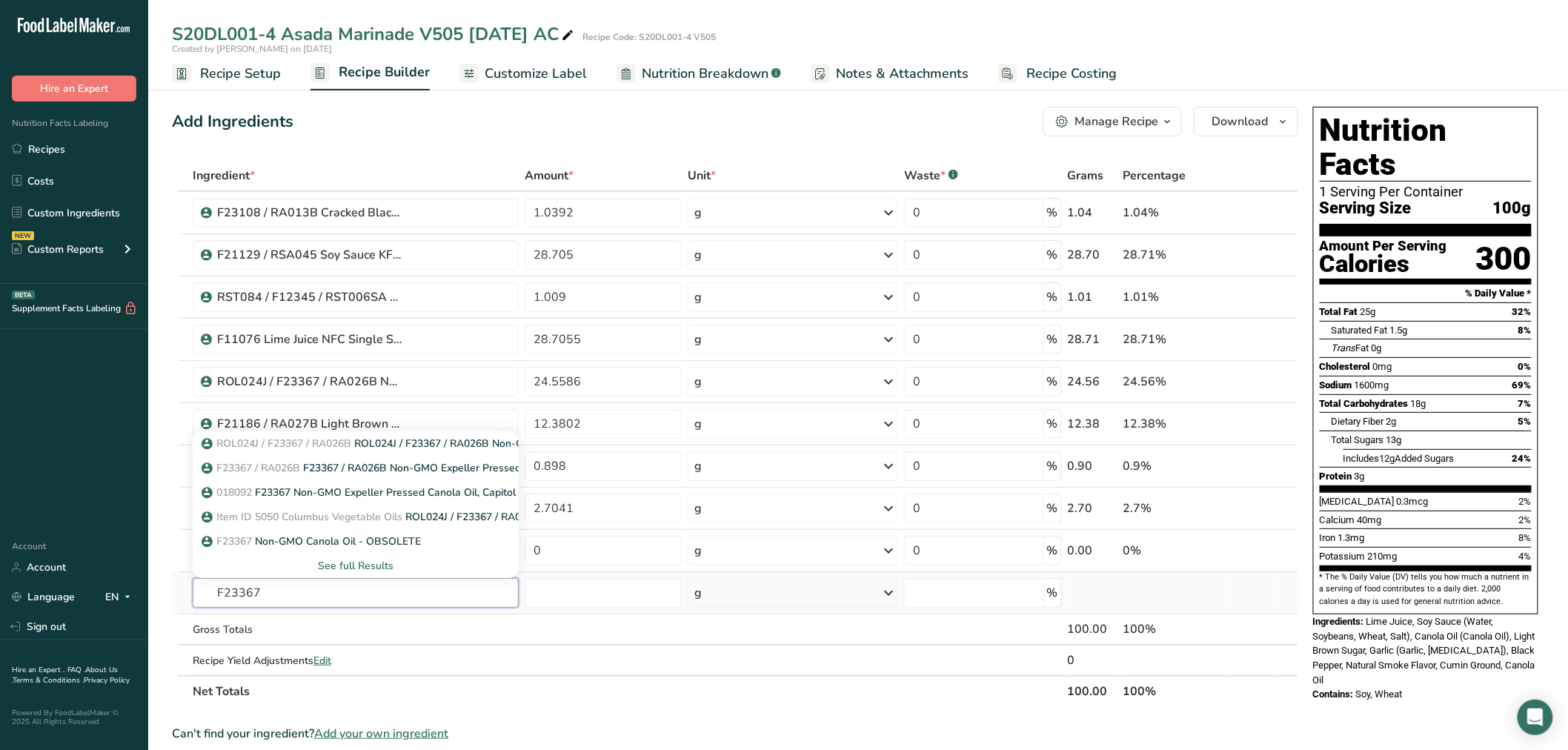
type input "F23367"
click at [345, 567] on div "See full Results" at bounding box center [355, 566] width 302 height 16
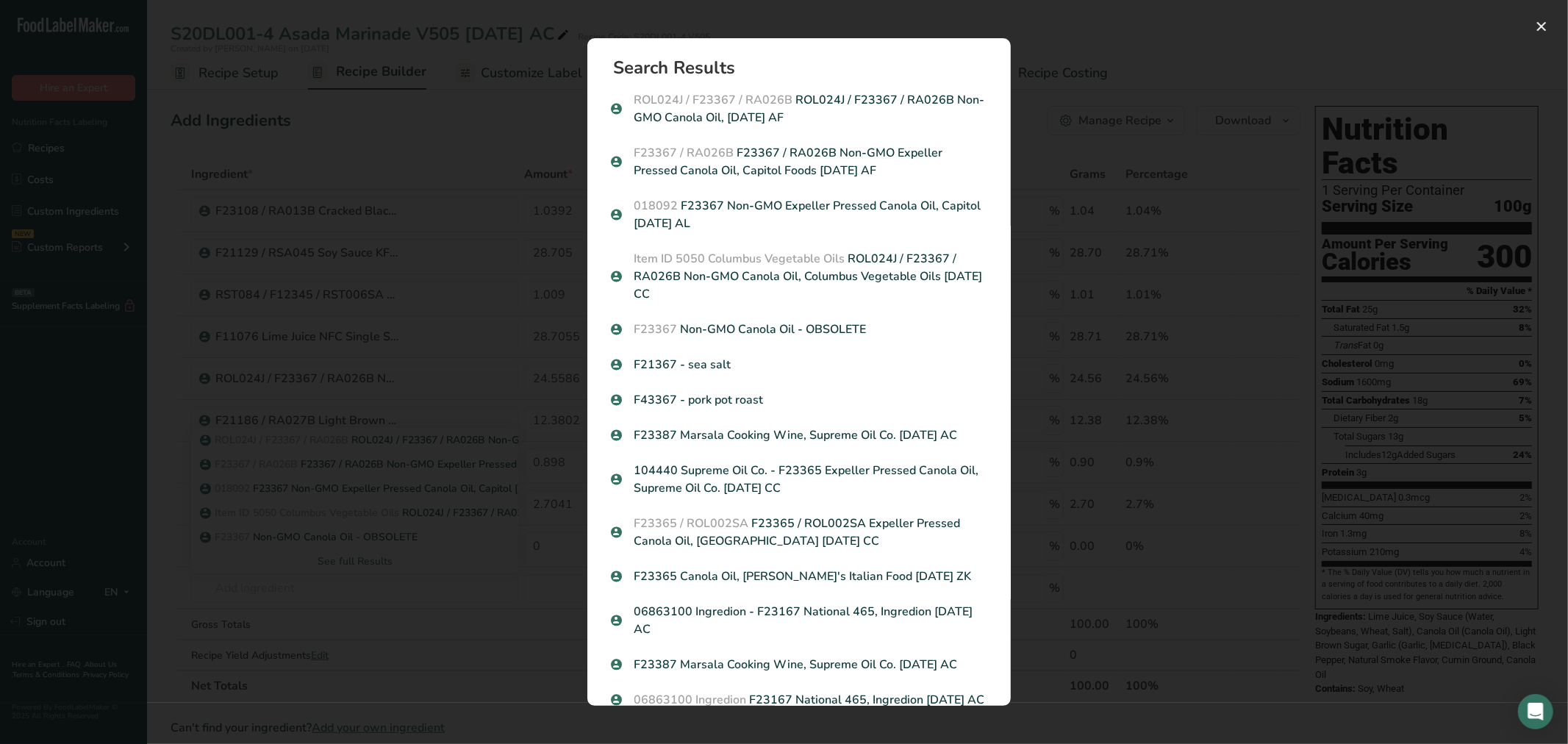
click at [468, 615] on div "Search results modal" at bounding box center [784, 372] width 1568 height 744
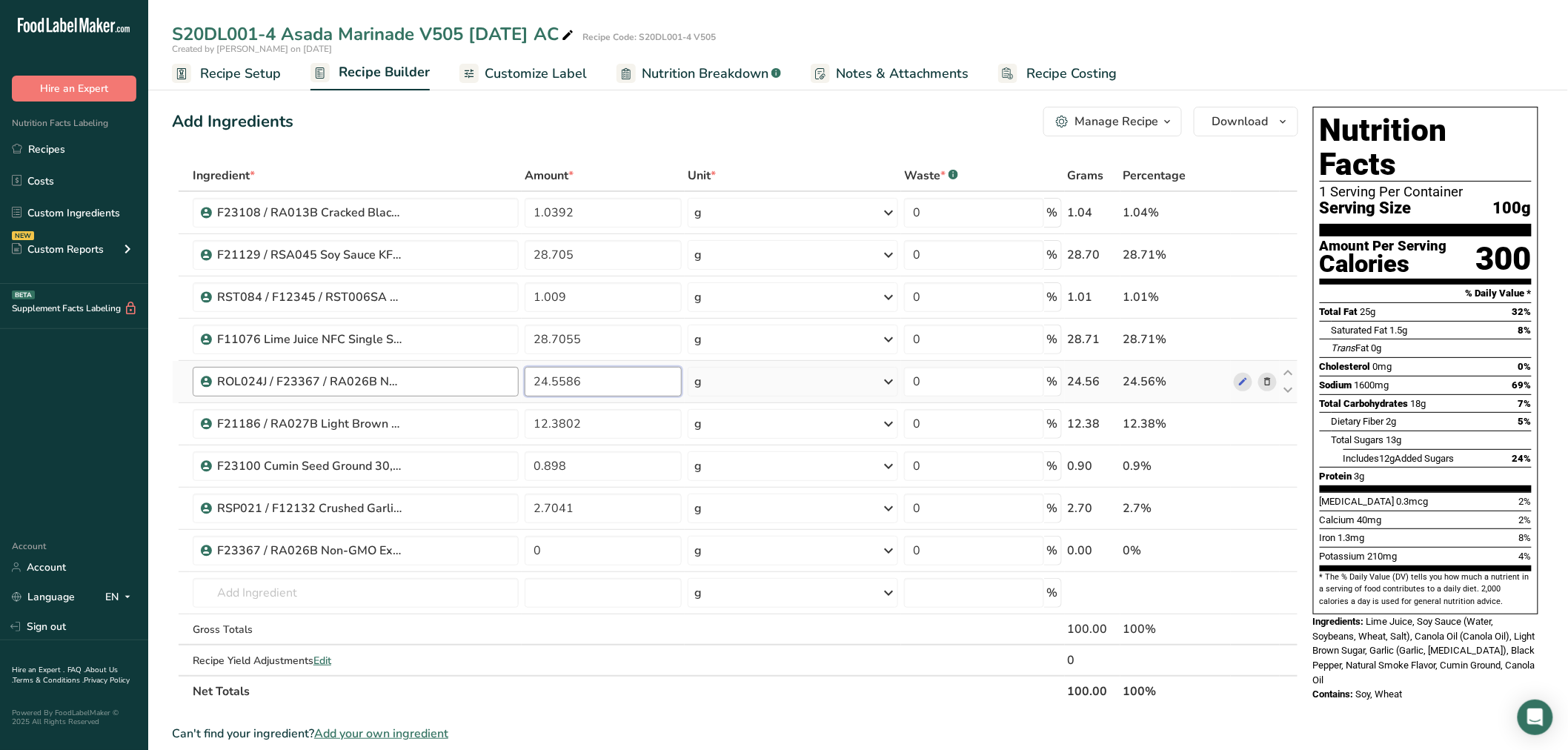
drag, startPoint x: 628, startPoint y: 381, endPoint x: 512, endPoint y: 381, distance: 116.0
click at [512, 381] on tr "ROL024J / F23367 / RA026B Non-GMO Canola Oil, Columbus Vegetable Oils 9-18-23 C…" at bounding box center [735, 383] width 1125 height 43
type input "0"
click at [586, 568] on div "Ingredient * Amount * Unit * Waste * .a-a{fill:#347362;}.b-a{fill:#fff;} Grams …" at bounding box center [735, 433] width 1126 height 547
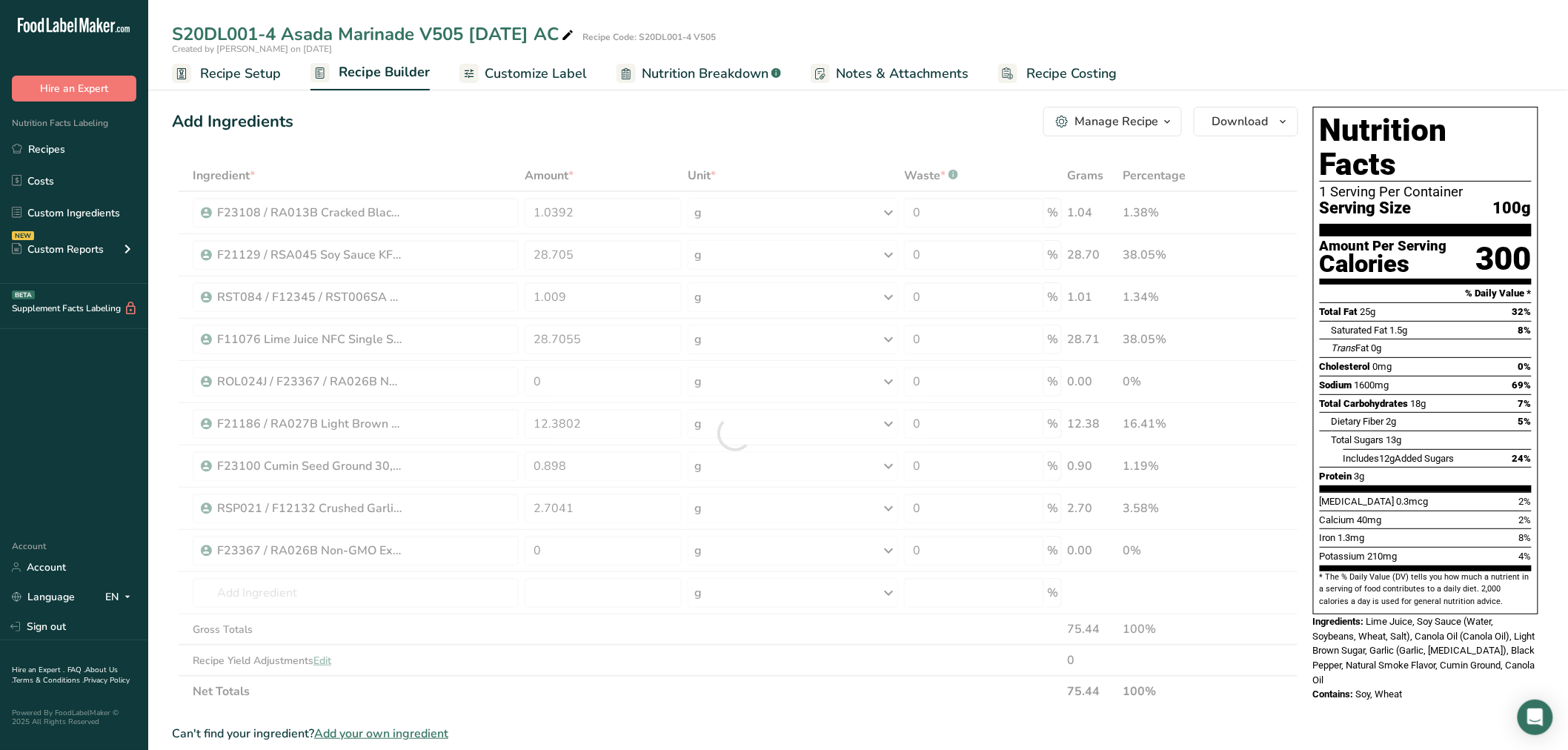
click at [587, 551] on div at bounding box center [735, 433] width 1126 height 547
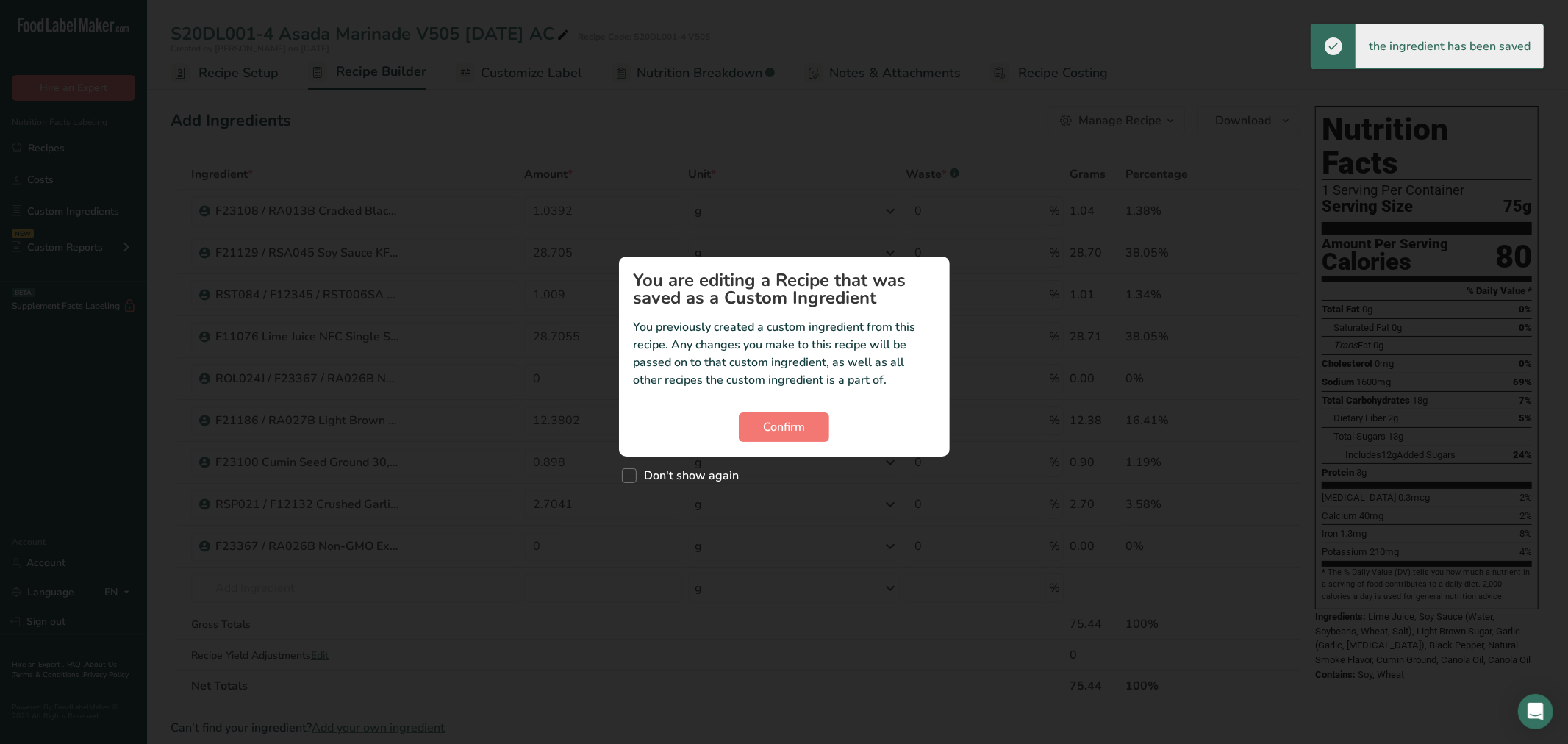
click at [757, 411] on section "You are editing a Recipe that was saved as a Custom Ingredient You previously c…" at bounding box center [784, 357] width 330 height 200
click at [773, 430] on span "Confirm" at bounding box center [784, 427] width 42 height 17
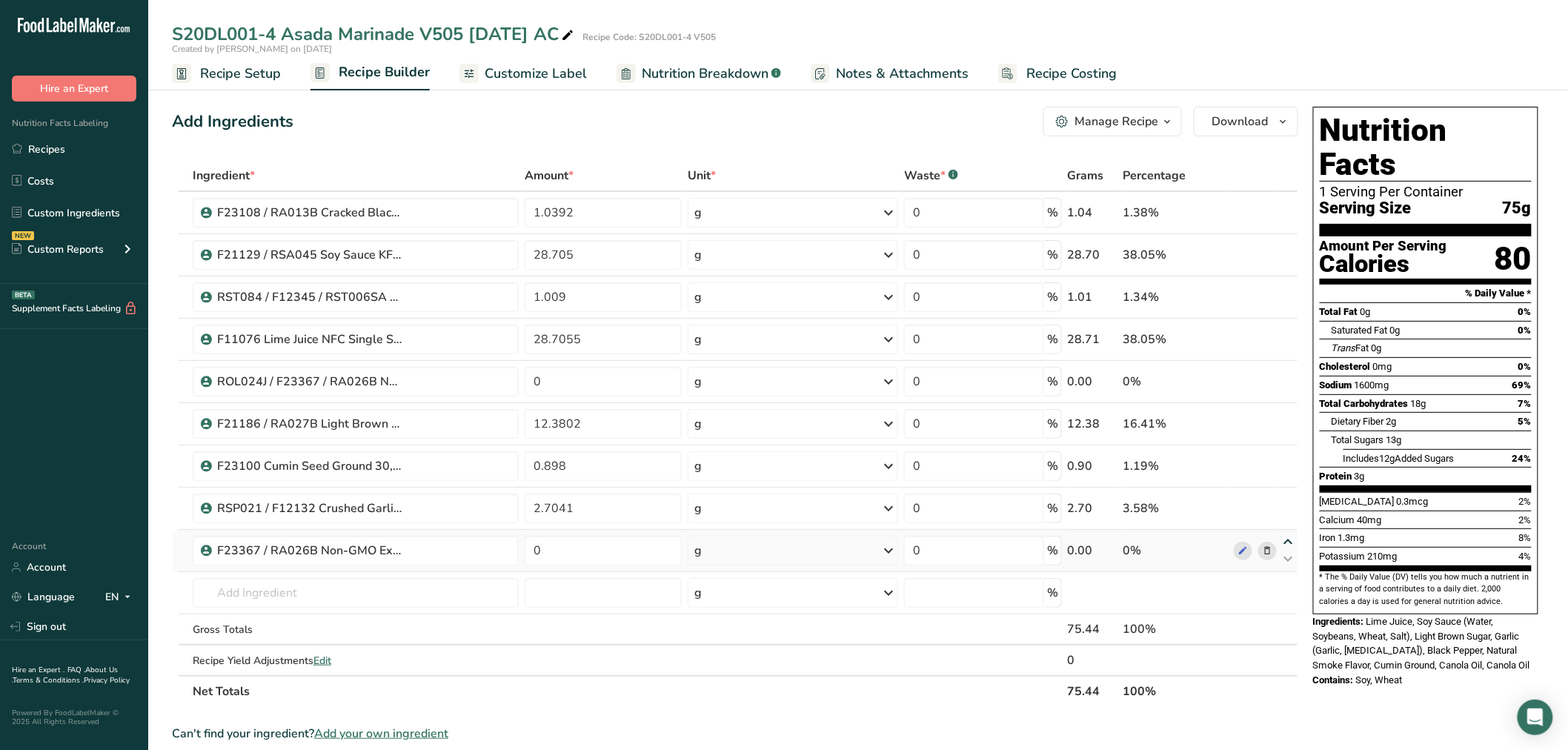
click at [1286, 540] on icon at bounding box center [1288, 542] width 17 height 11
type input "0"
type input "2.7041"
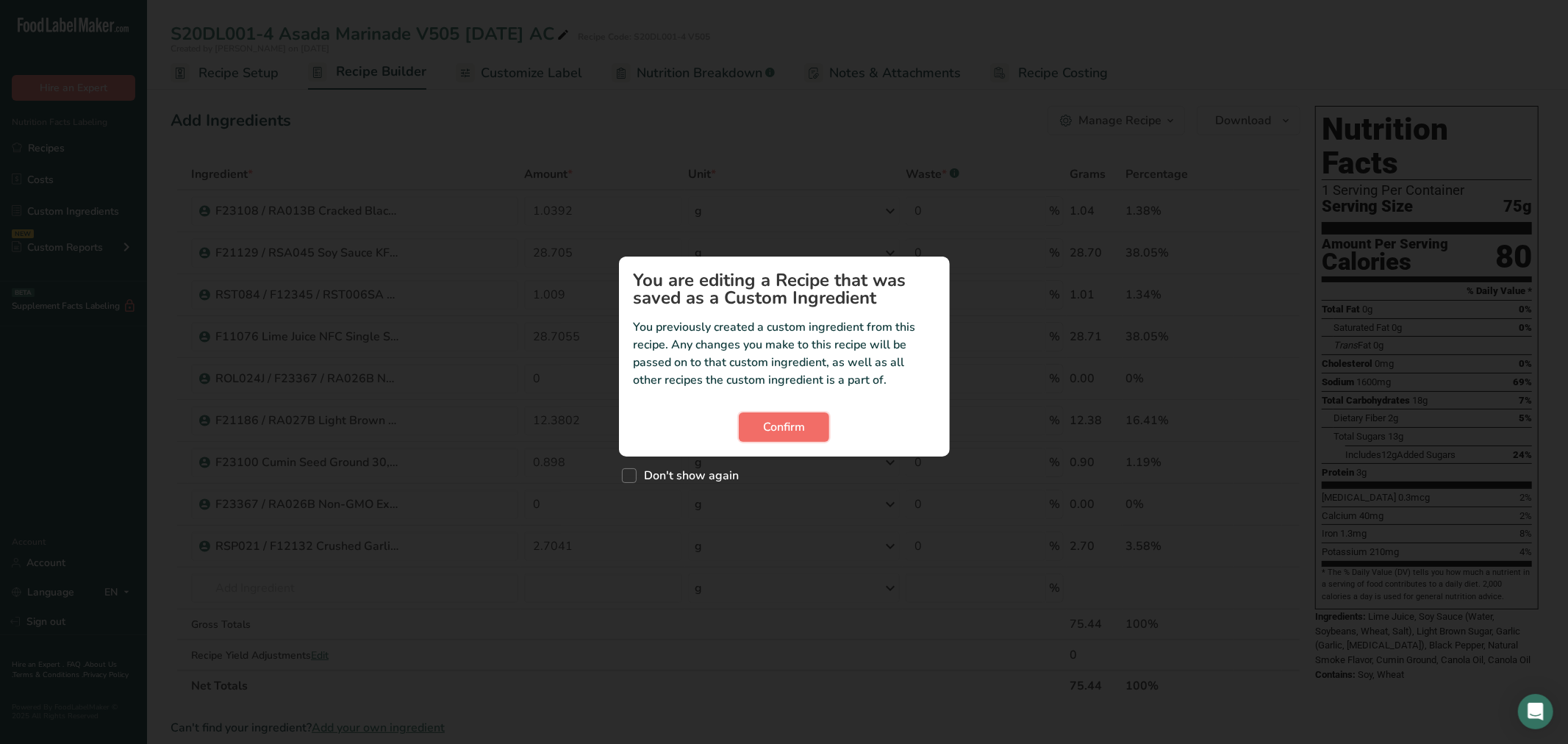
click at [812, 424] on button "Confirm" at bounding box center [784, 427] width 91 height 30
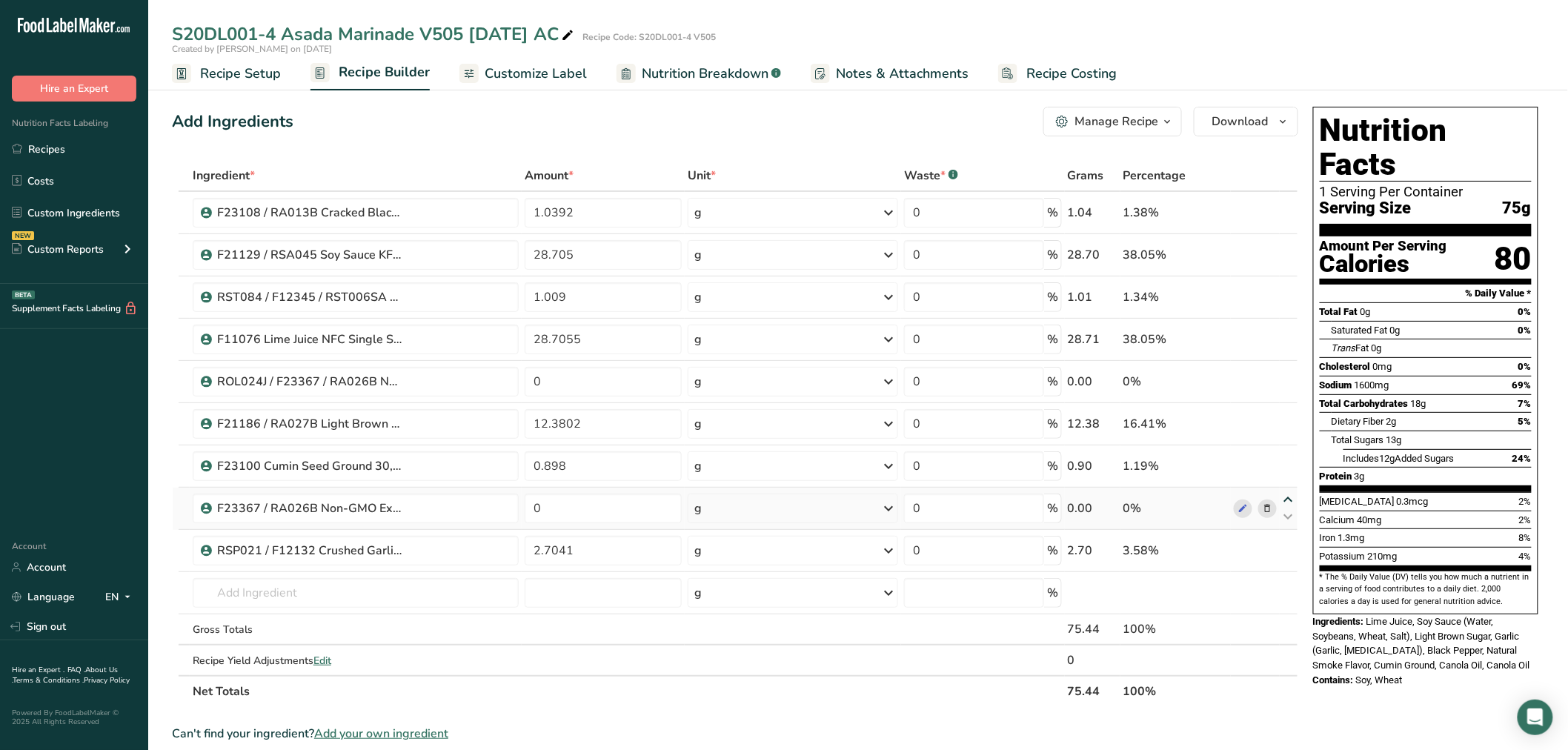
click at [1287, 496] on icon at bounding box center [1288, 499] width 17 height 11
type input "0"
type input "0.898"
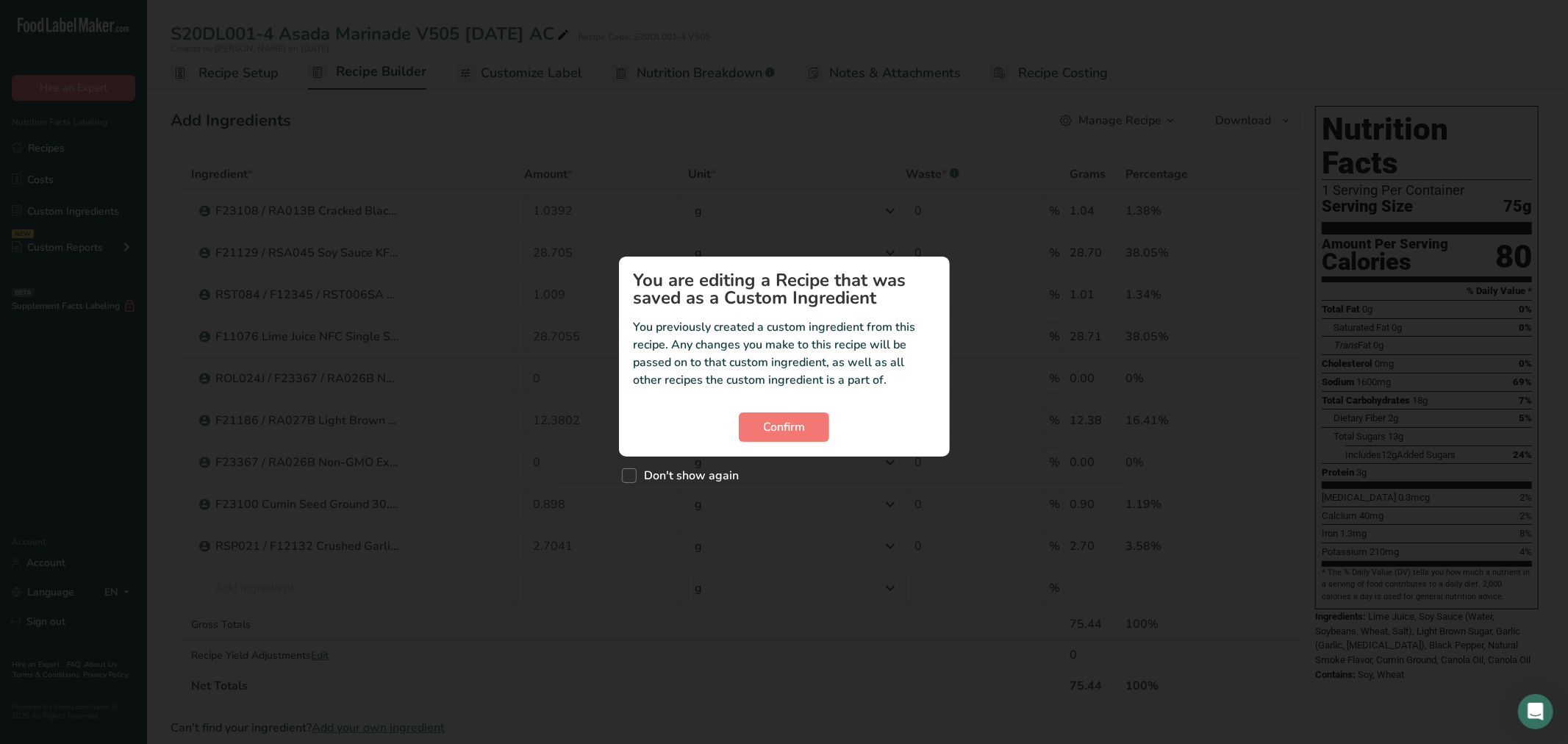
click at [765, 406] on section "You are editing a Recipe that was saved as a Custom Ingredient You previously c…" at bounding box center [784, 357] width 330 height 200
click at [776, 424] on span "Confirm" at bounding box center [784, 427] width 42 height 17
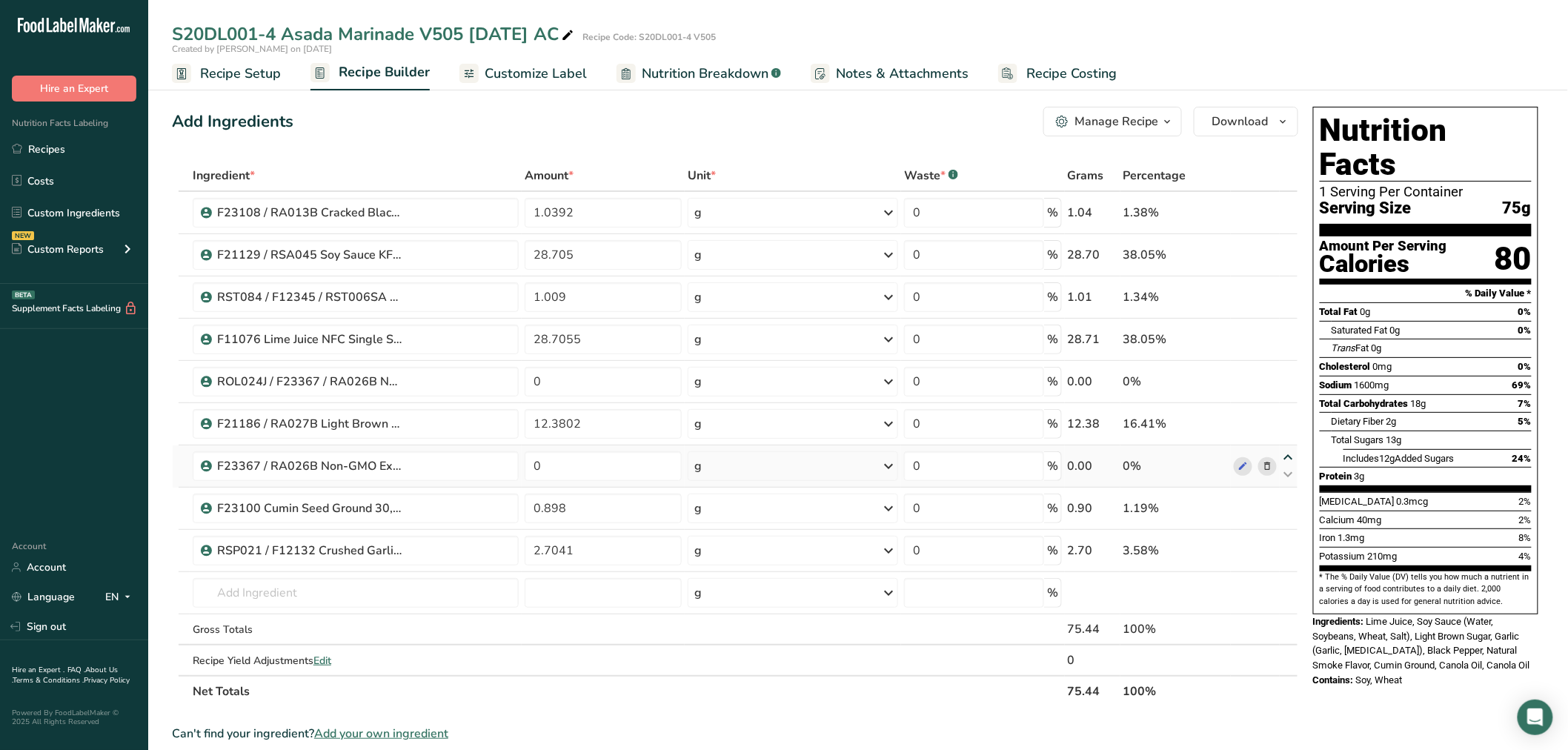
click at [1291, 460] on icon at bounding box center [1288, 458] width 17 height 11
type input "0"
type input "12.3802"
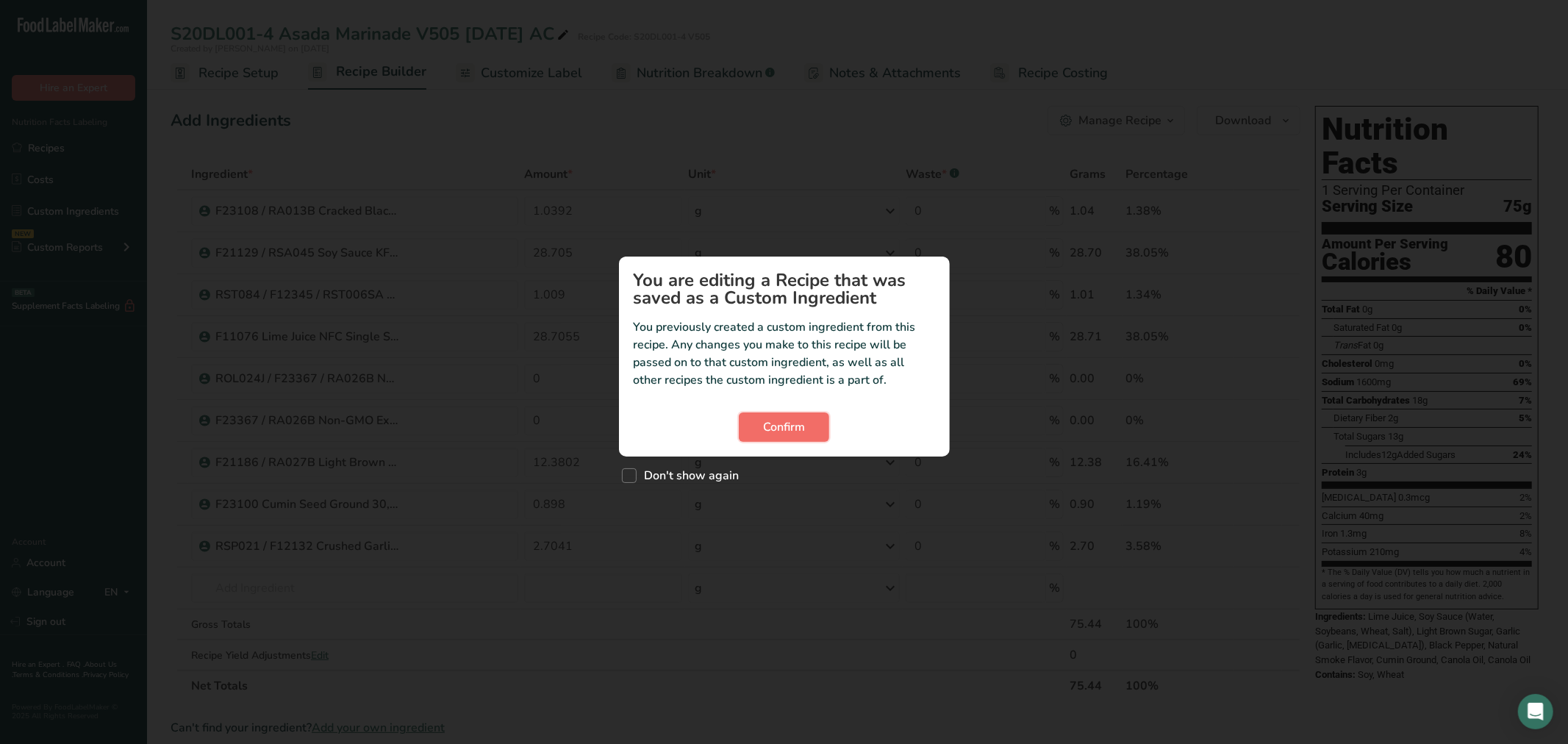
click at [784, 416] on button "Confirm" at bounding box center [784, 427] width 91 height 30
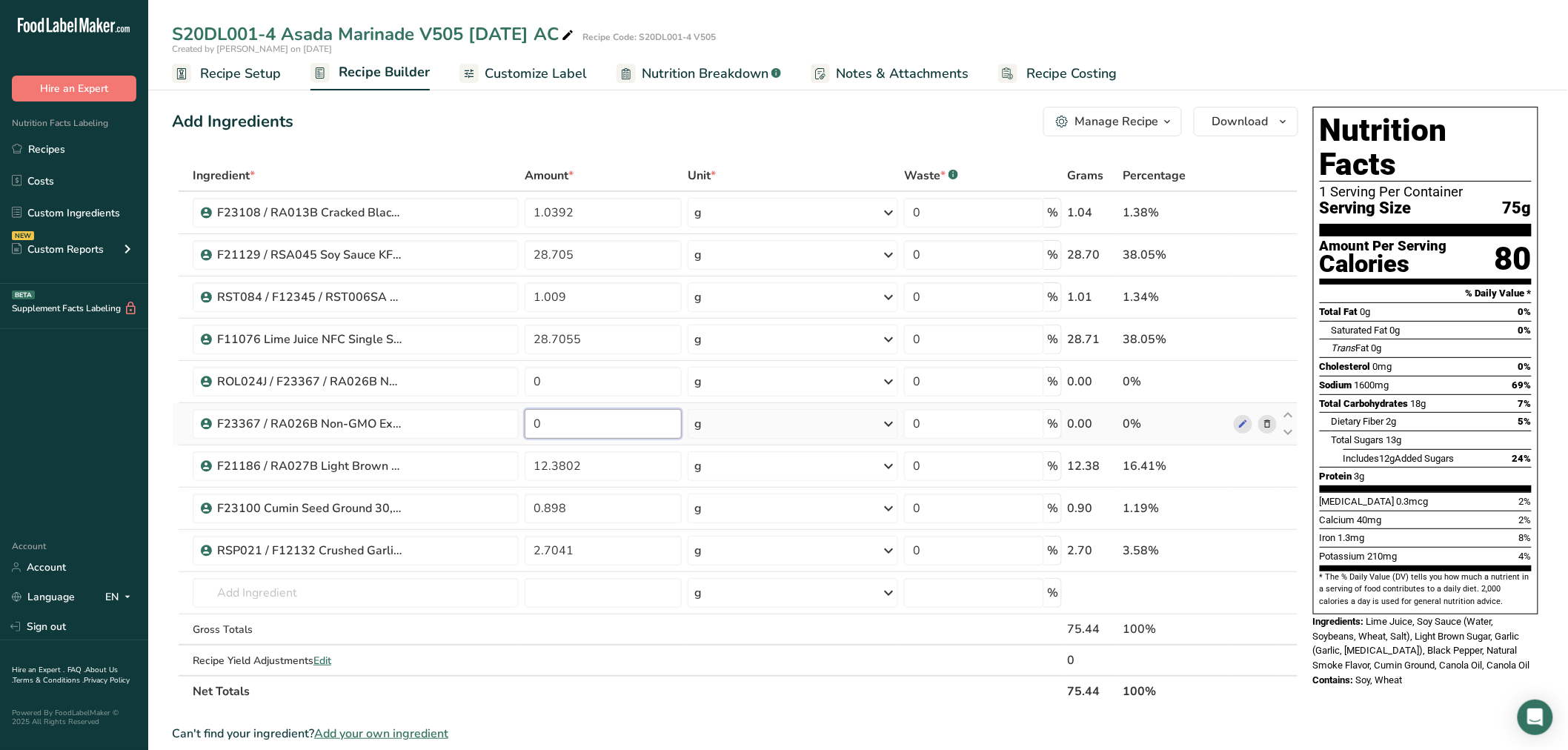
click at [598, 425] on input "0" at bounding box center [603, 424] width 157 height 30
paste input "24.5586"
type input "24.5586"
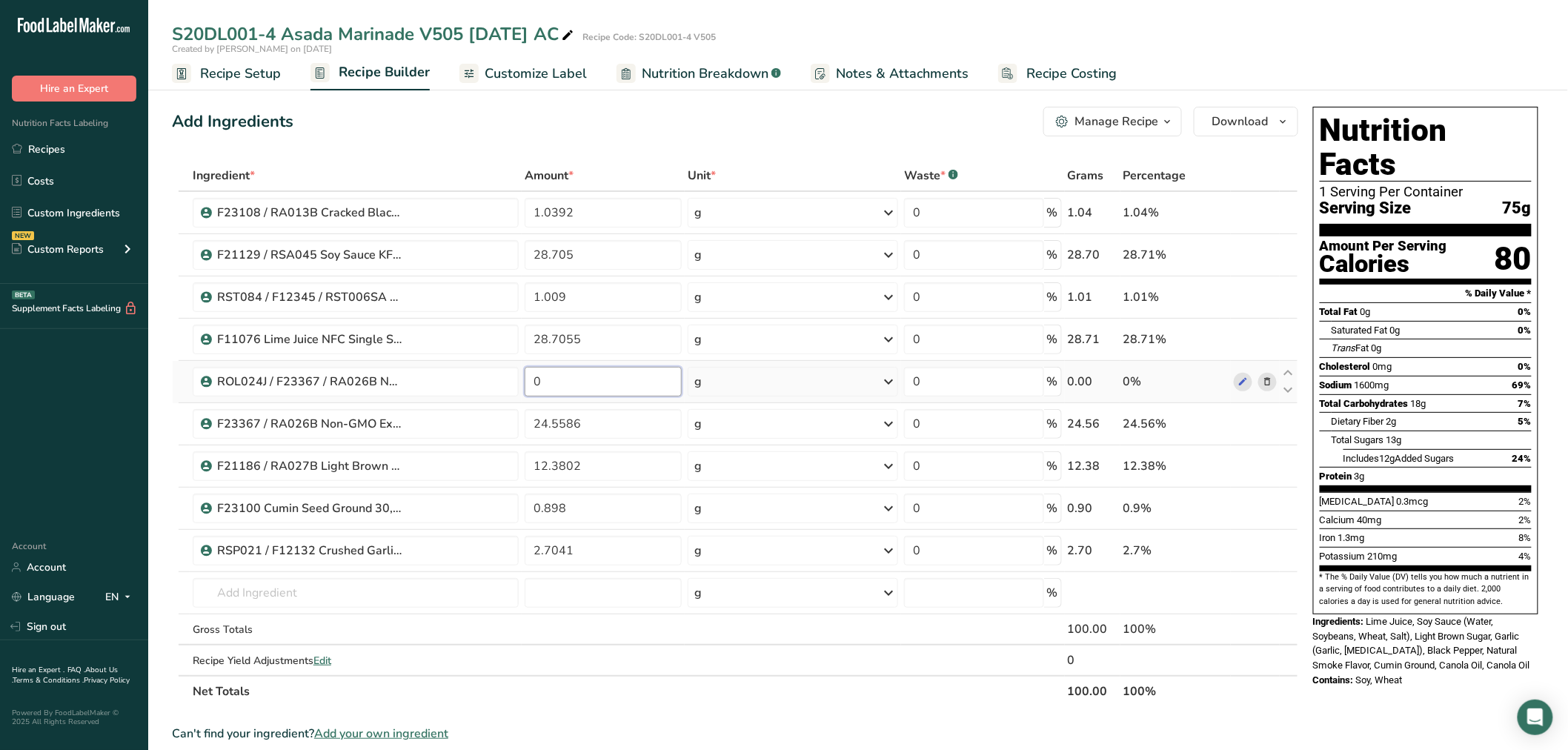
click at [646, 379] on div "Ingredient * Amount * Unit * Waste * .a-a{fill:#347362;}.b-a{fill:#fff;} Grams …" at bounding box center [735, 433] width 1126 height 547
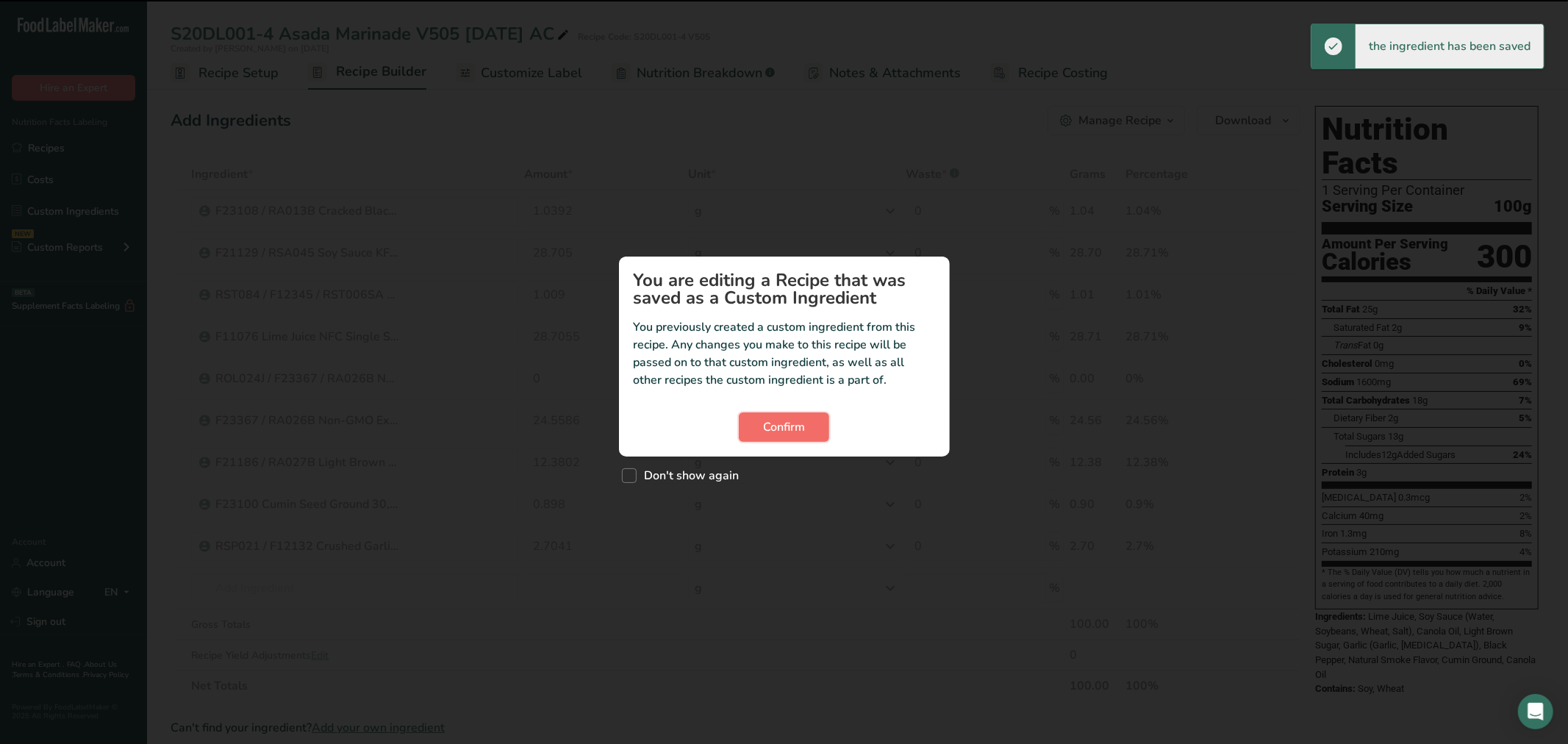
click at [803, 431] on span "Confirm" at bounding box center [784, 427] width 42 height 17
click at [781, 436] on span "Confirm" at bounding box center [784, 427] width 42 height 17
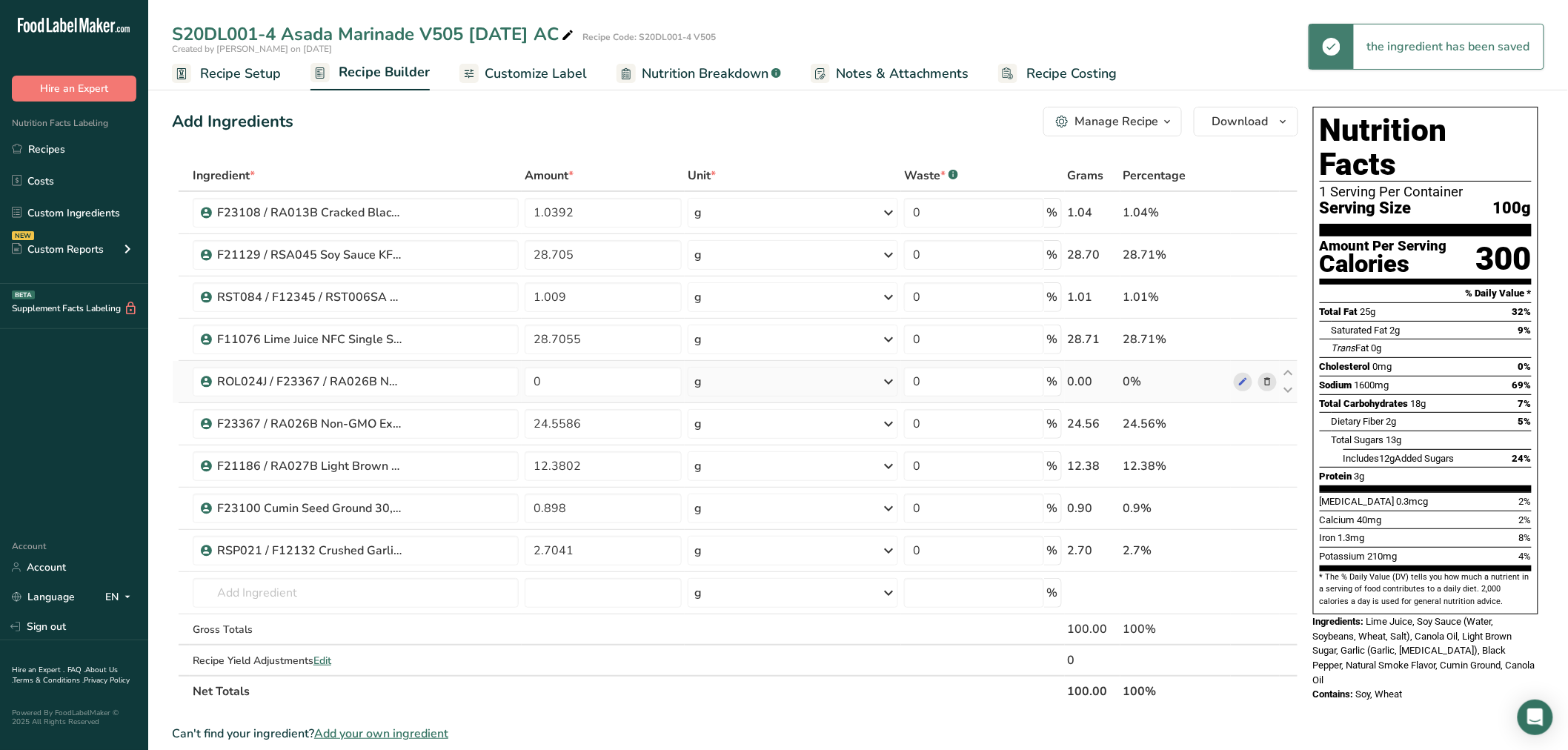
click at [1267, 378] on icon at bounding box center [1267, 382] width 11 height 16
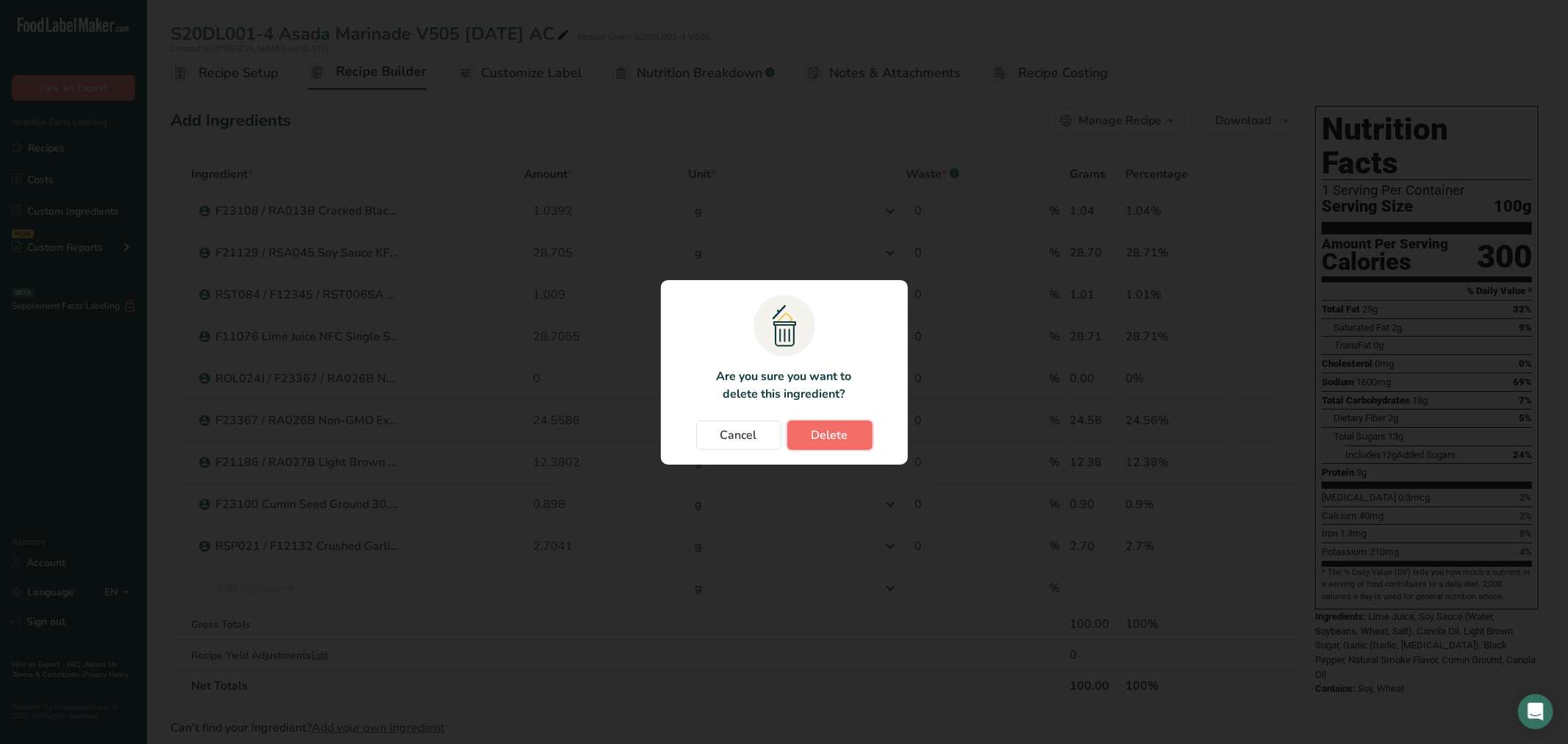
click at [844, 438] on span "Delete" at bounding box center [830, 436] width 37 height 17
type input "24.5586"
type input "12.3802"
type input "0.898"
type input "2.7041"
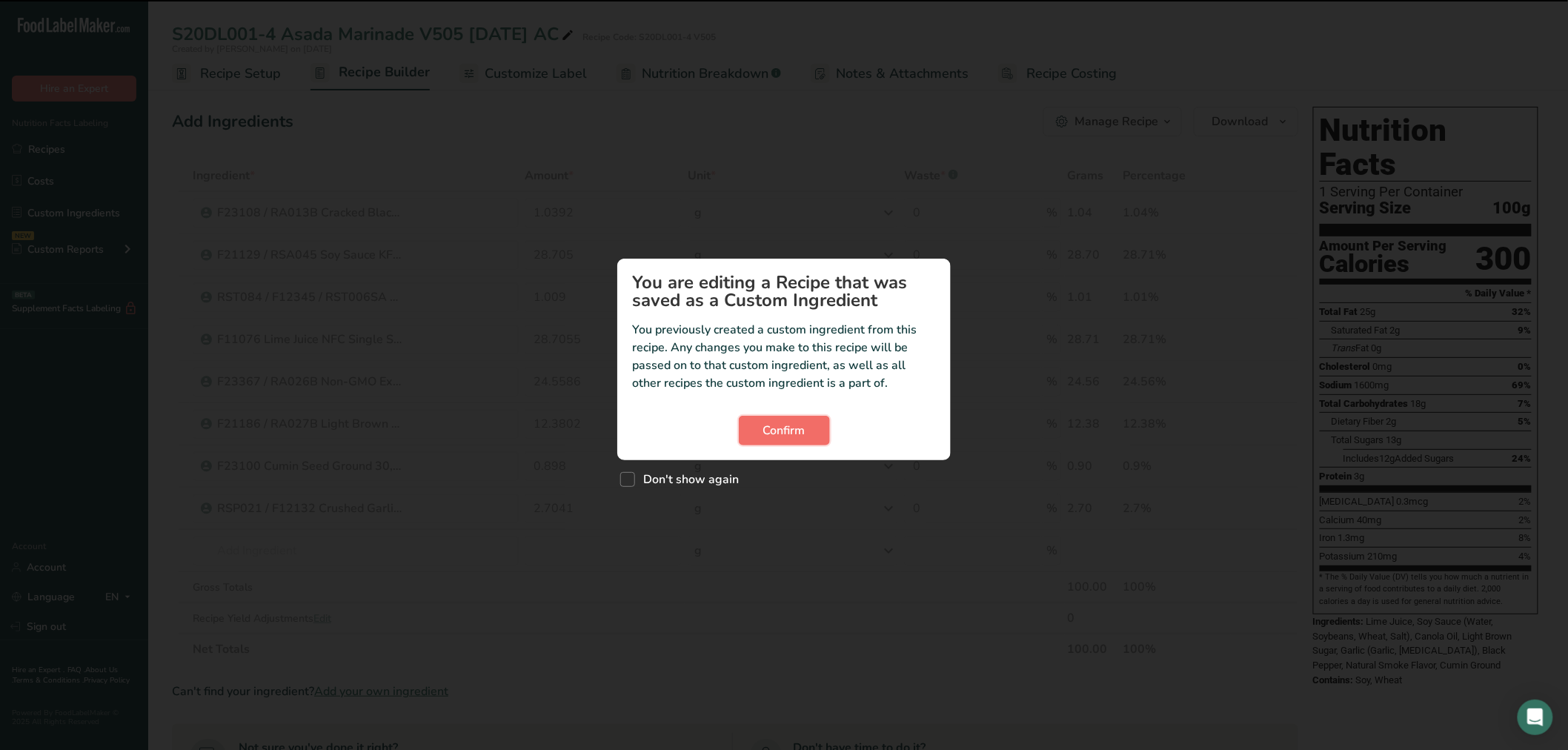
click at [777, 426] on span "Confirm" at bounding box center [784, 430] width 43 height 17
click at [760, 427] on button "Confirm" at bounding box center [790, 430] width 91 height 30
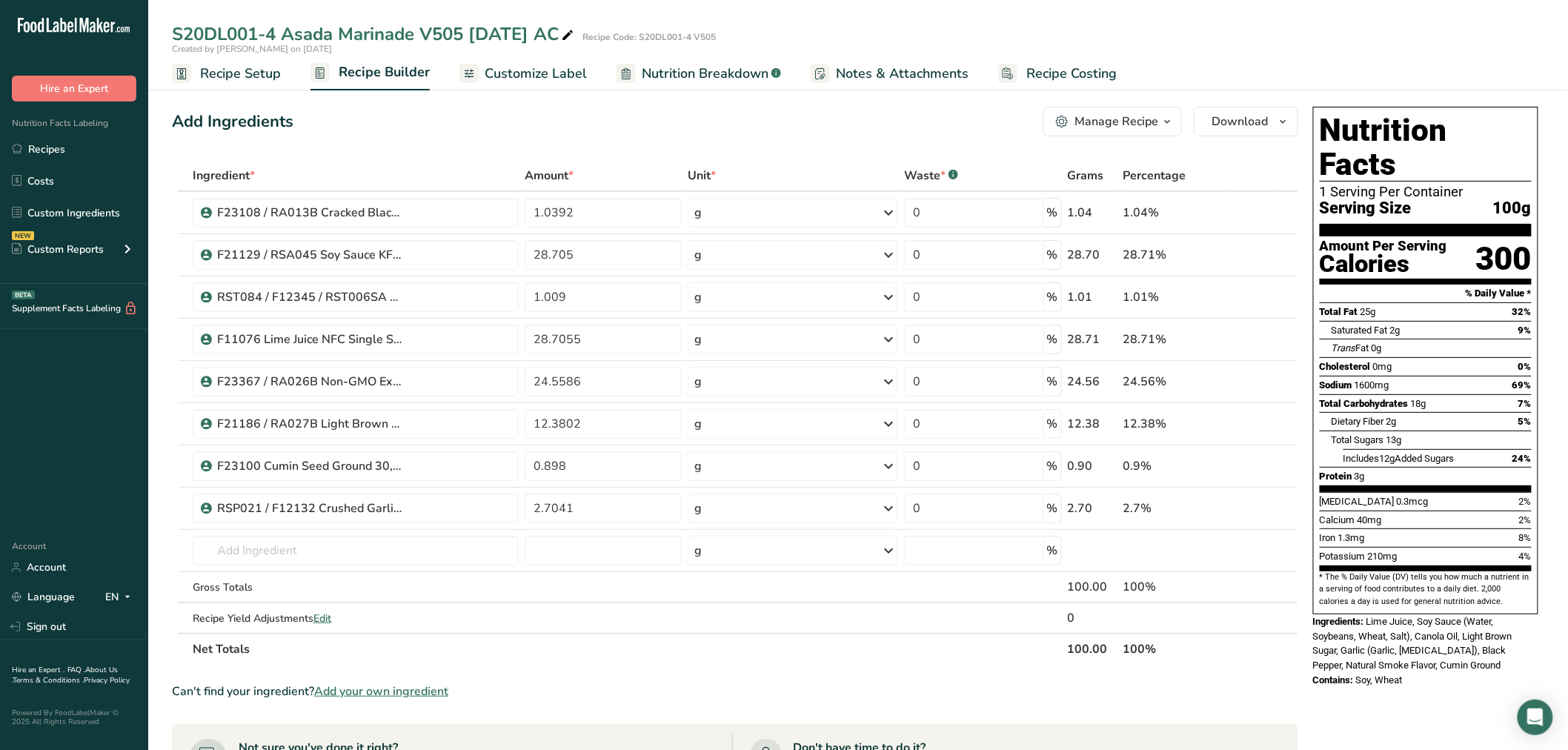
click at [206, 84] on link "Recipe Setup" at bounding box center [226, 74] width 109 height 33
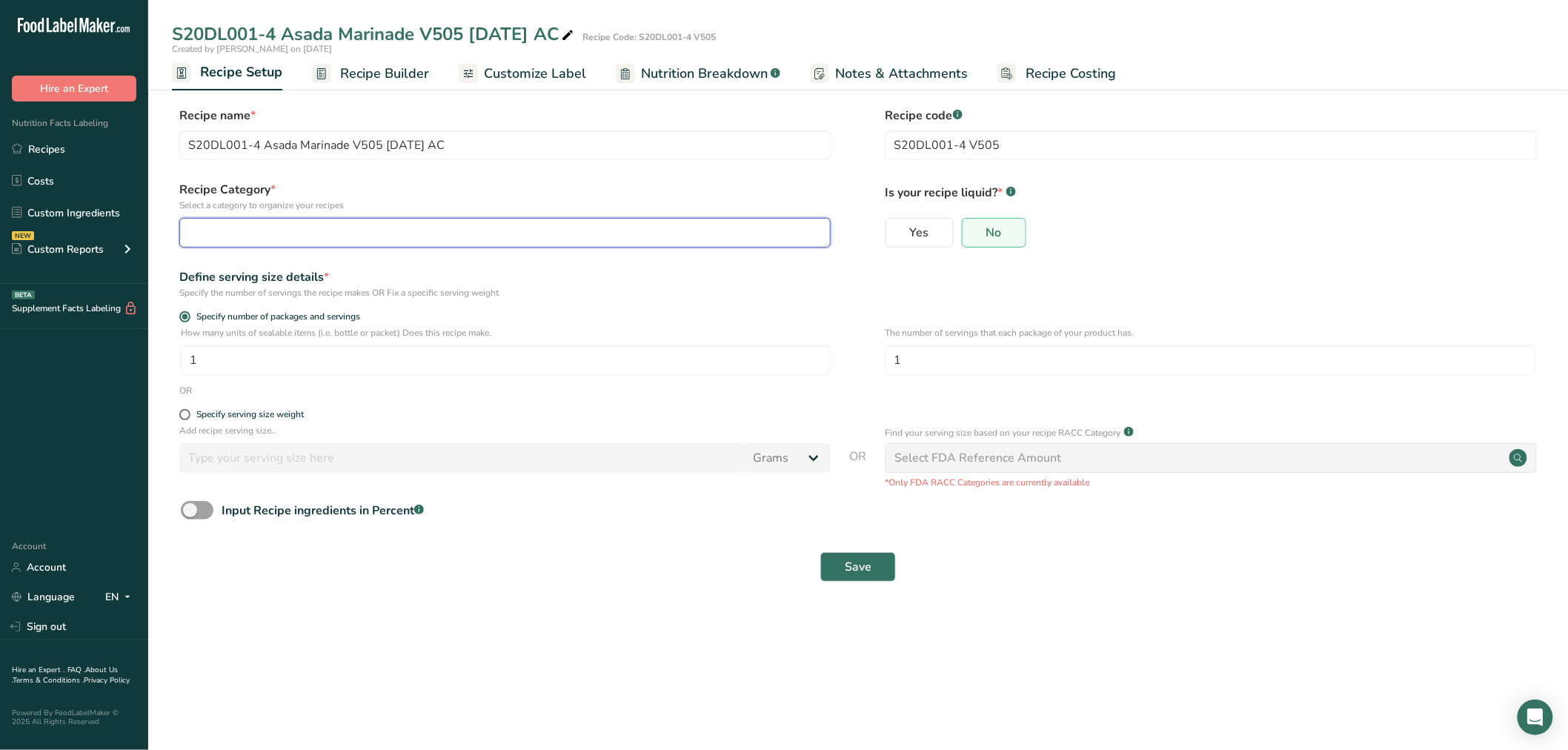
click at [249, 219] on button "button" at bounding box center [505, 232] width 651 height 30
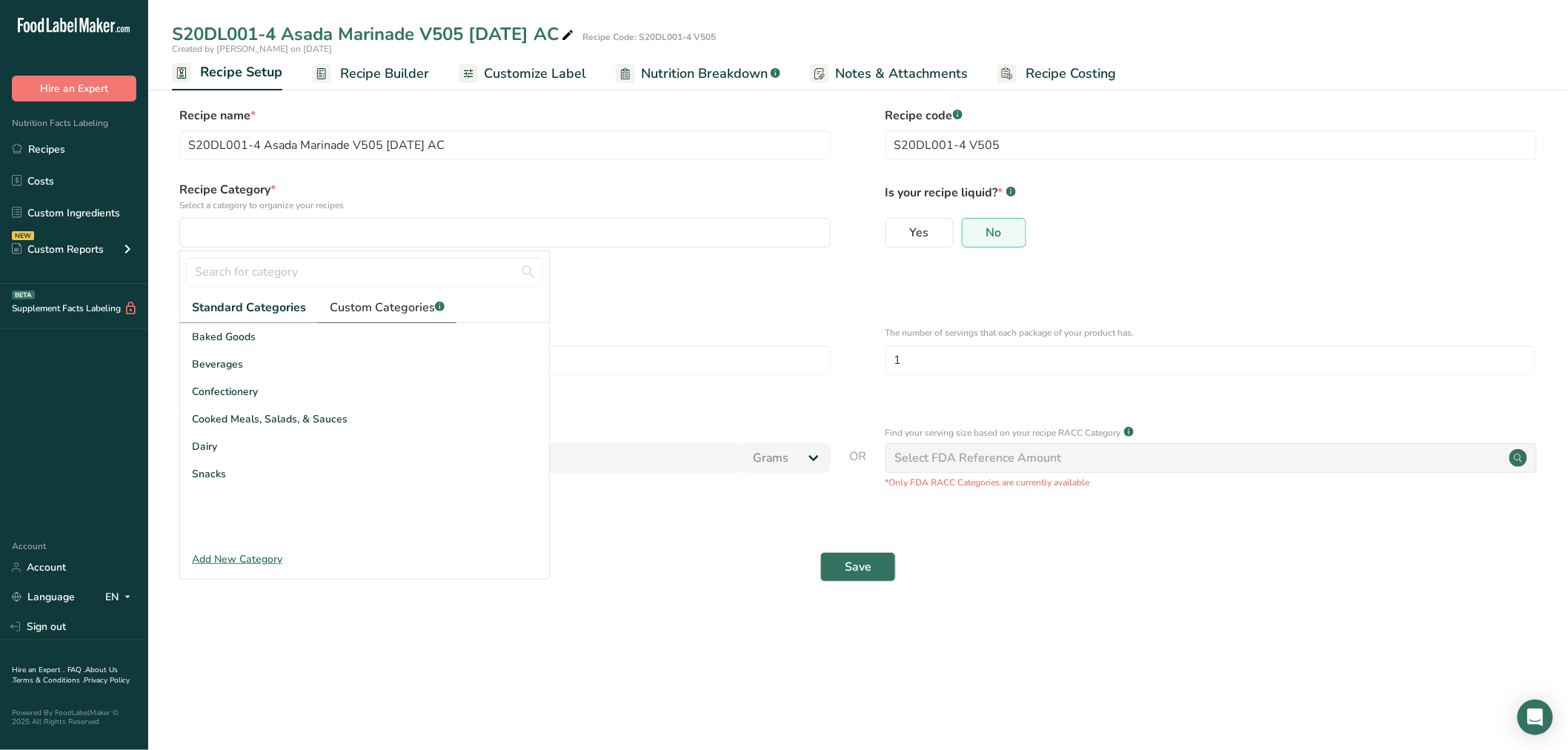
click at [351, 305] on span "Custom Categories .a-a{fill:#347362;}.b-a{fill:#fff;}" at bounding box center [387, 308] width 115 height 17
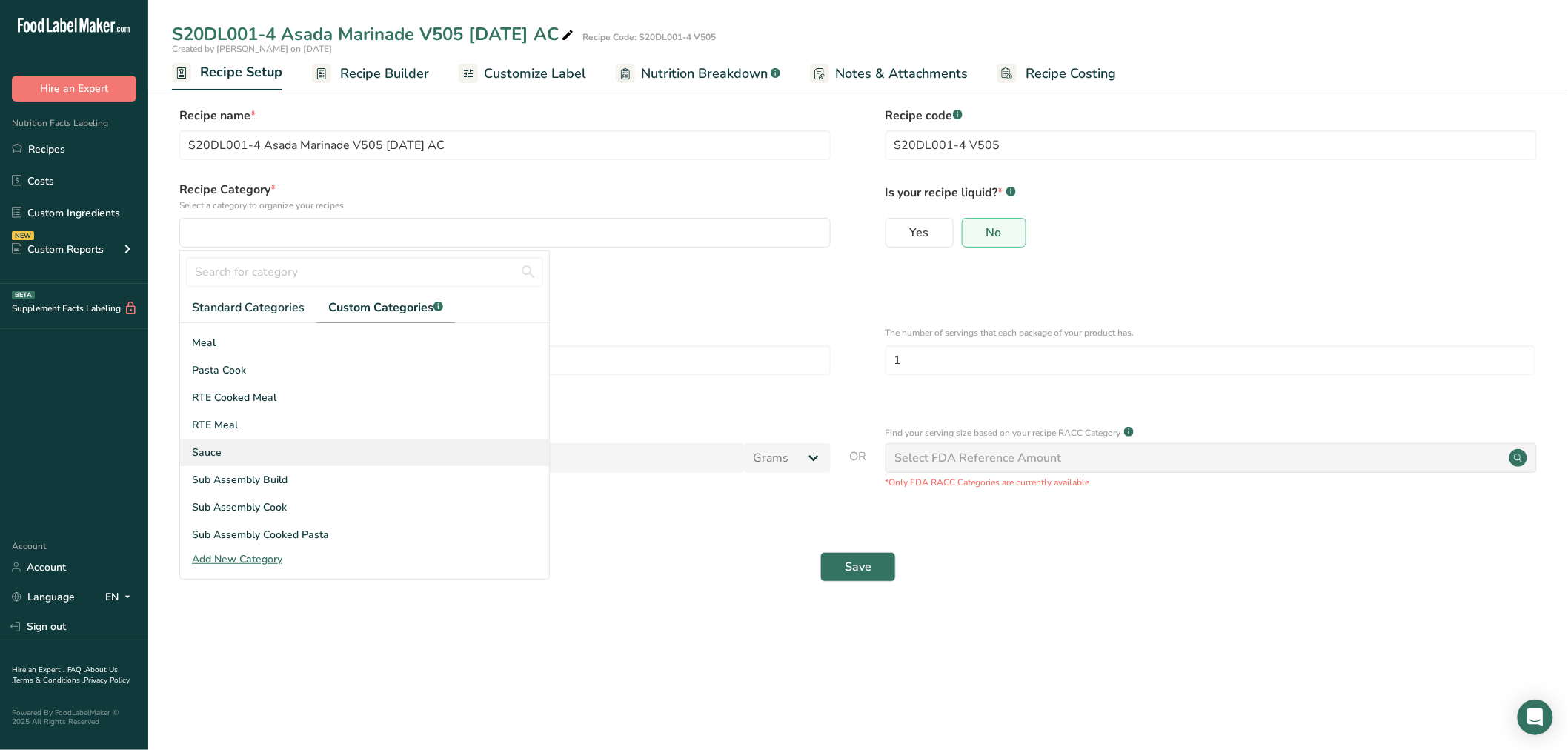
scroll to position [107, 0]
click at [346, 72] on span "Recipe Builder" at bounding box center [384, 74] width 89 height 20
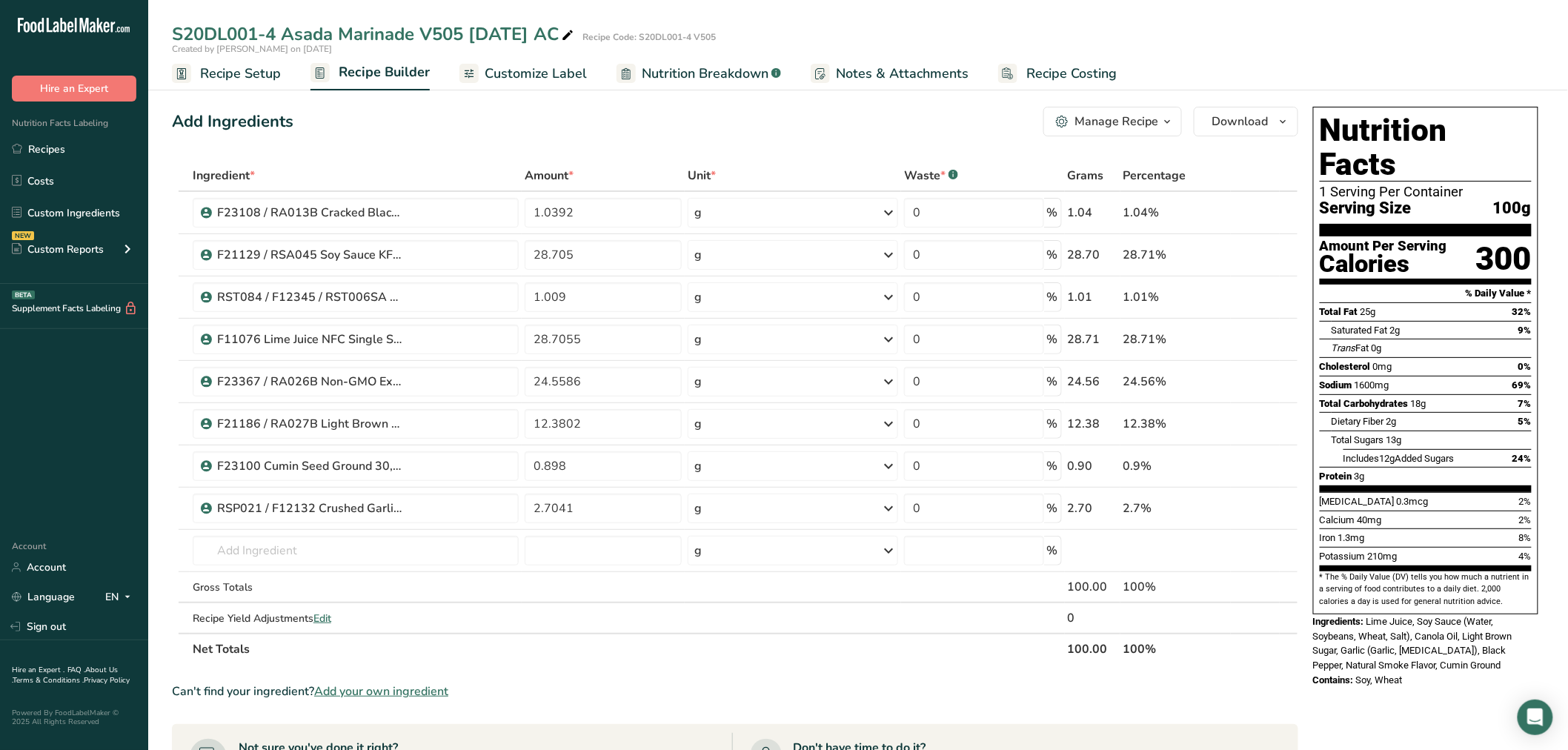
click at [256, 74] on span "Recipe Setup" at bounding box center [240, 74] width 81 height 20
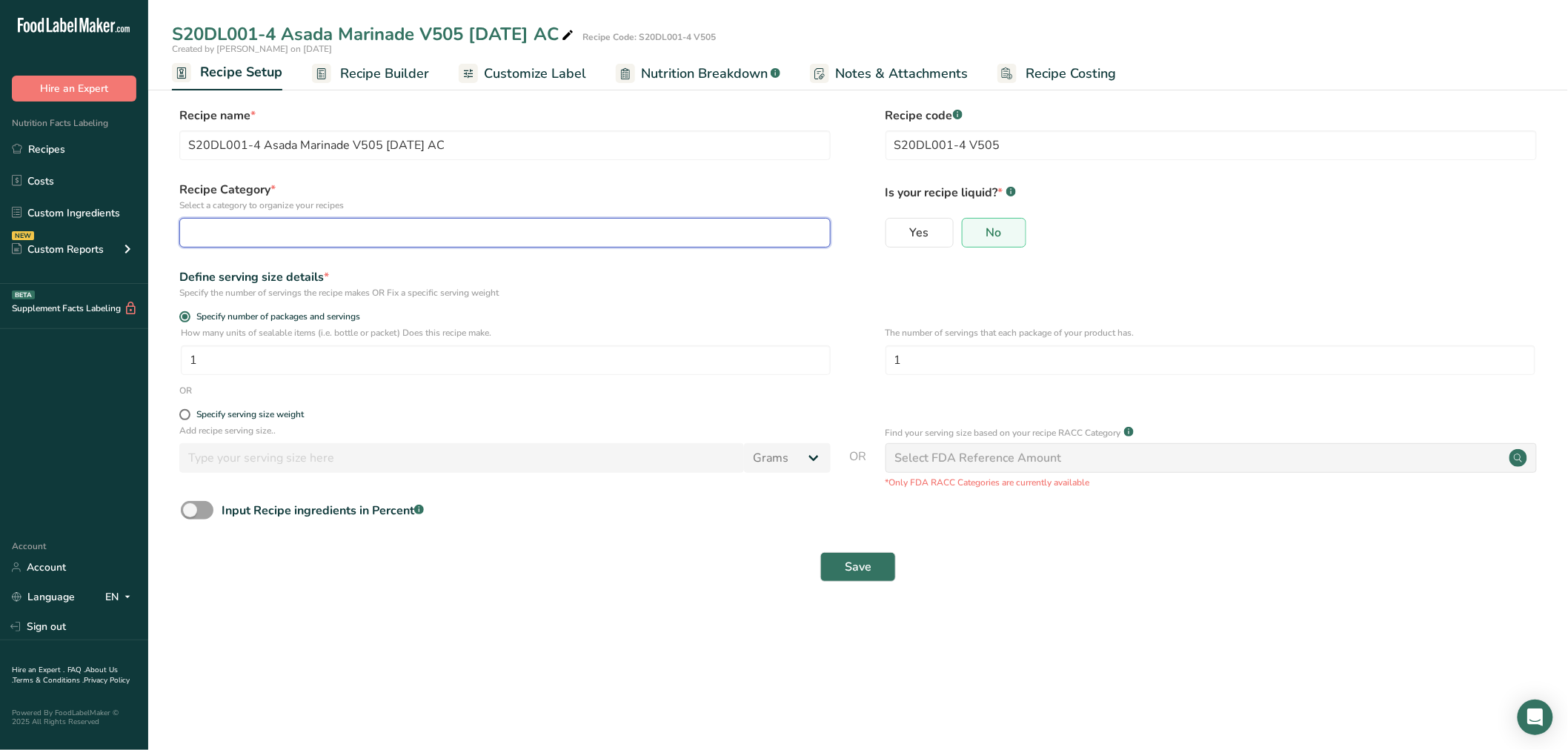
click at [282, 235] on div "button" at bounding box center [501, 233] width 623 height 17
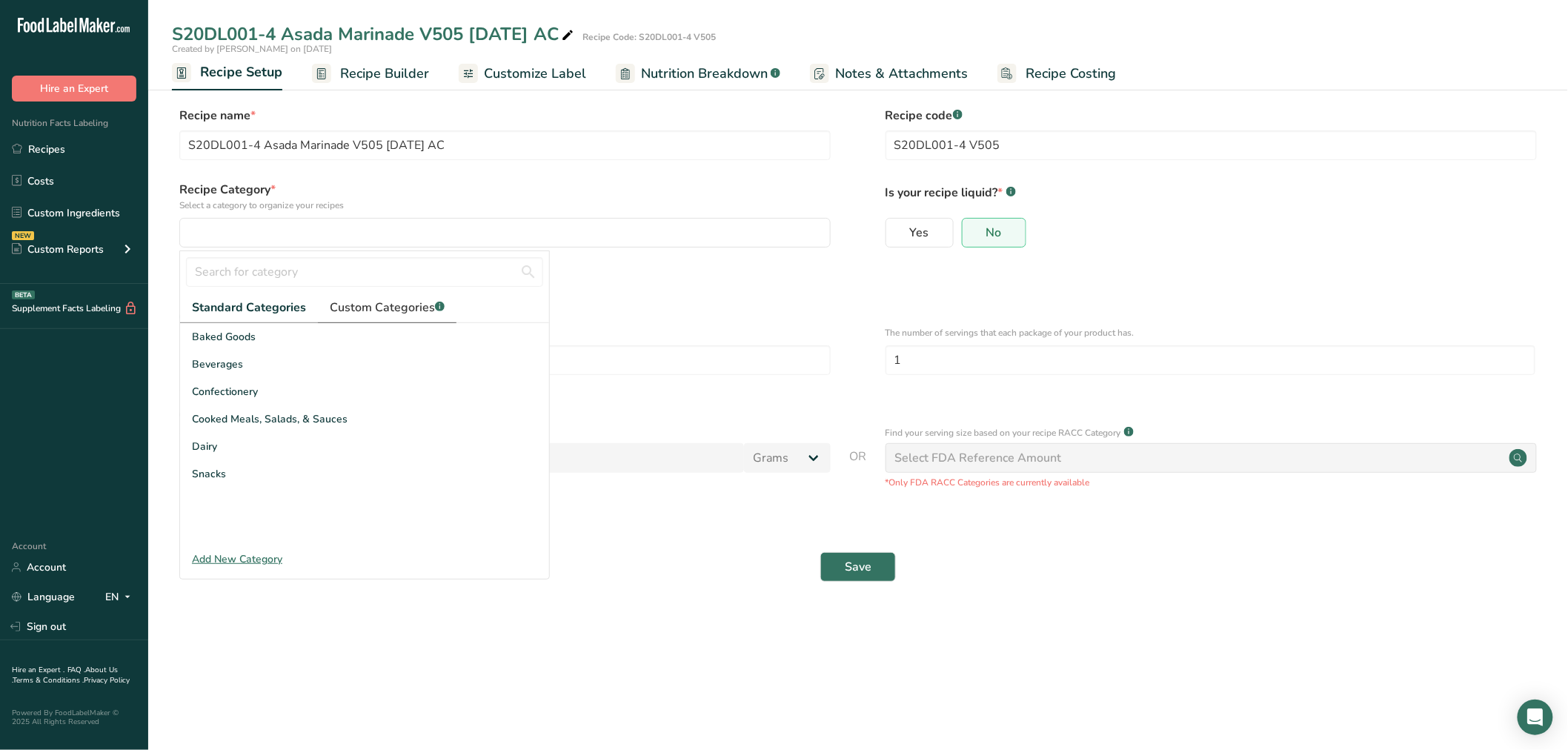
click at [376, 314] on span "Custom Categories .a-a{fill:#347362;}.b-a{fill:#fff;}" at bounding box center [387, 308] width 115 height 17
click at [246, 447] on span "RTE Cooked Meal" at bounding box center [234, 447] width 84 height 16
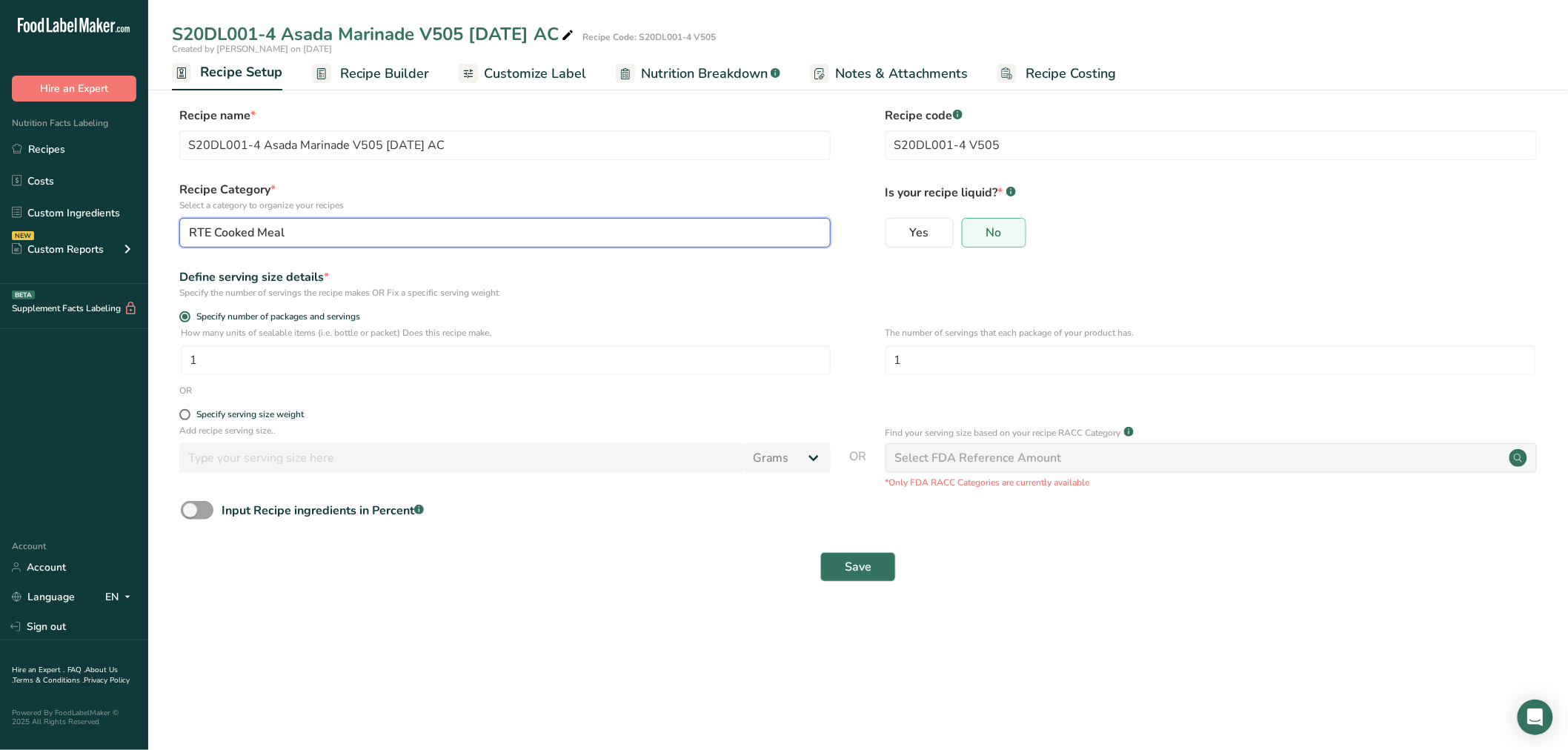
click at [283, 230] on span "RTE Cooked Meal" at bounding box center [237, 233] width 95 height 17
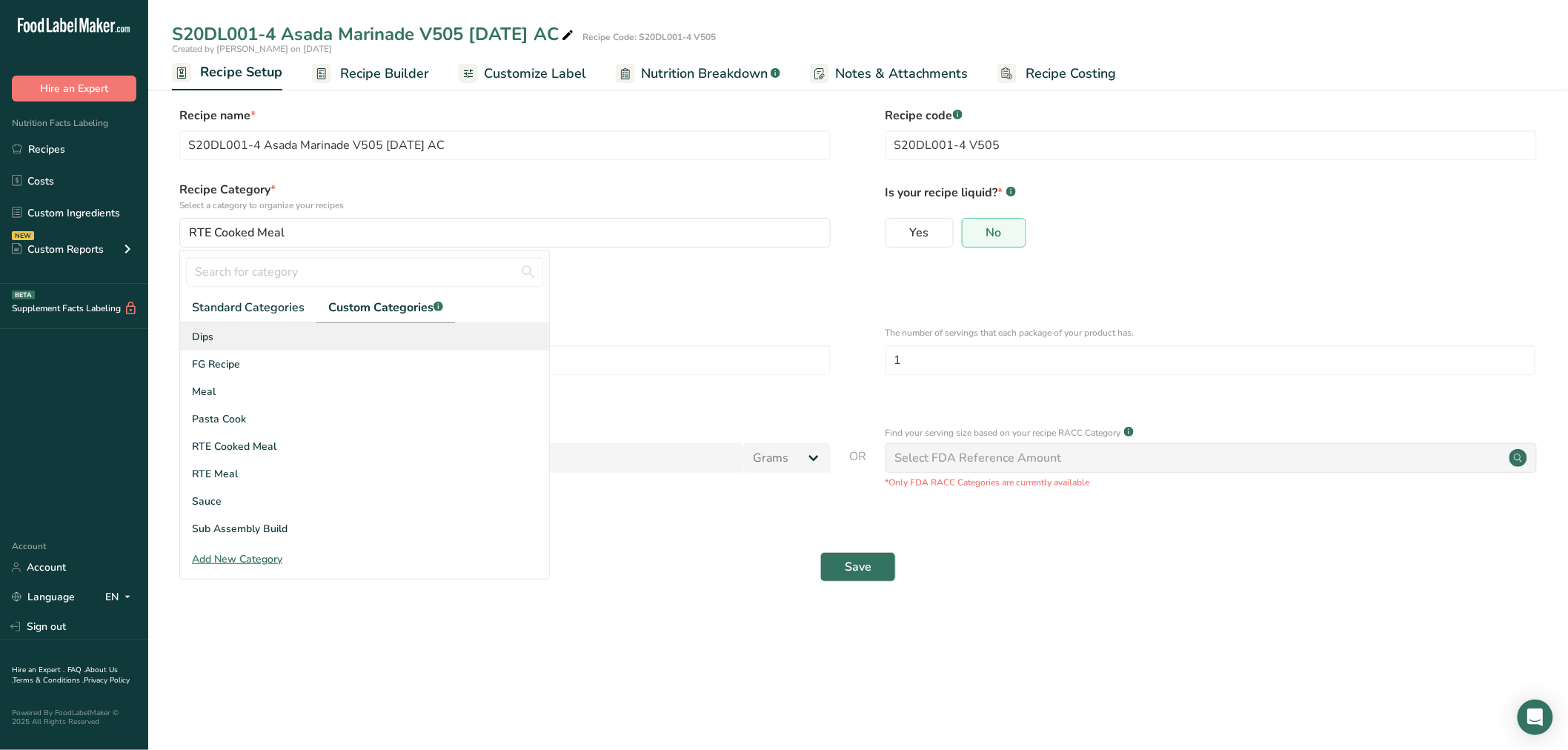
click at [384, 324] on div "Dips" at bounding box center [364, 337] width 369 height 27
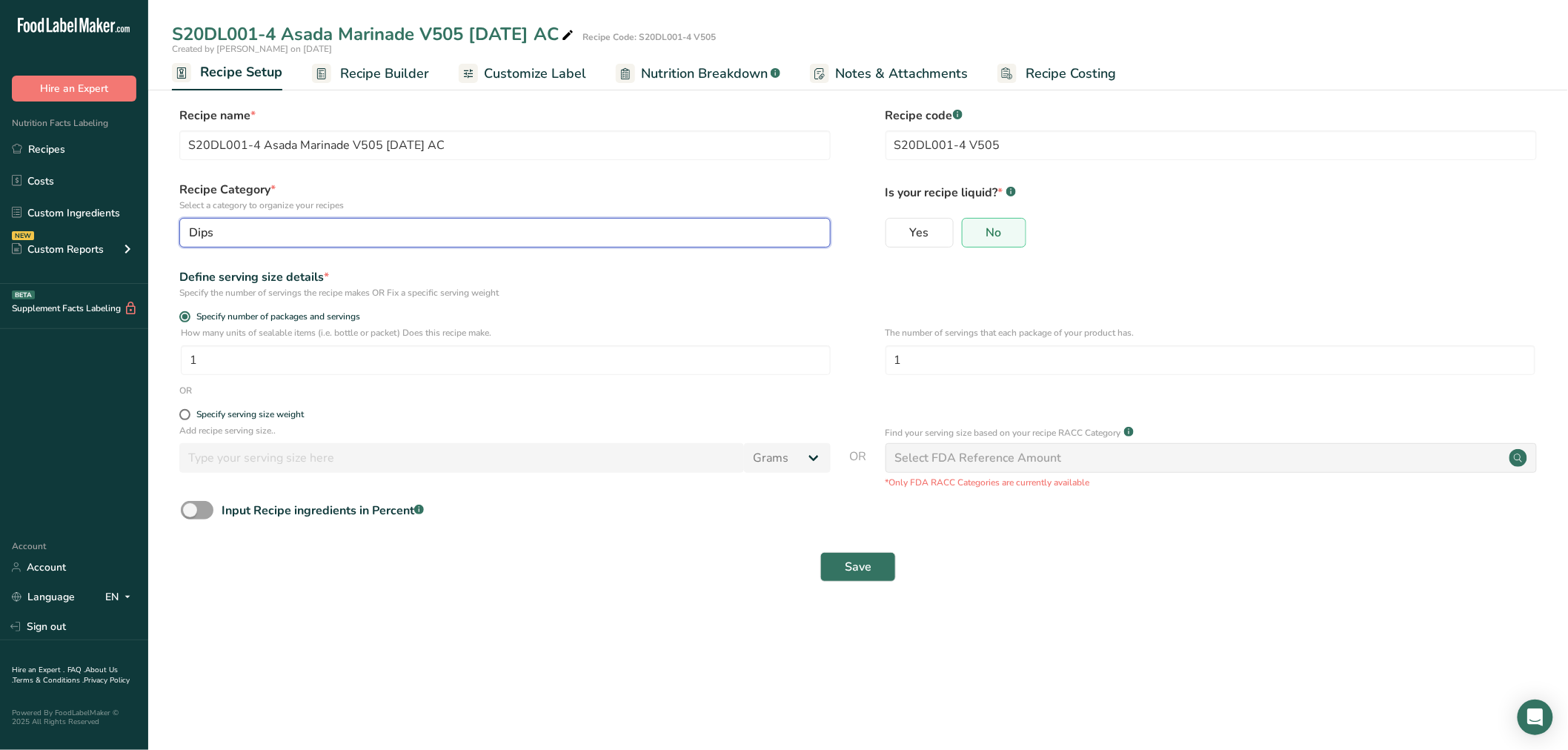
click at [285, 230] on div "Dips" at bounding box center [501, 233] width 623 height 17
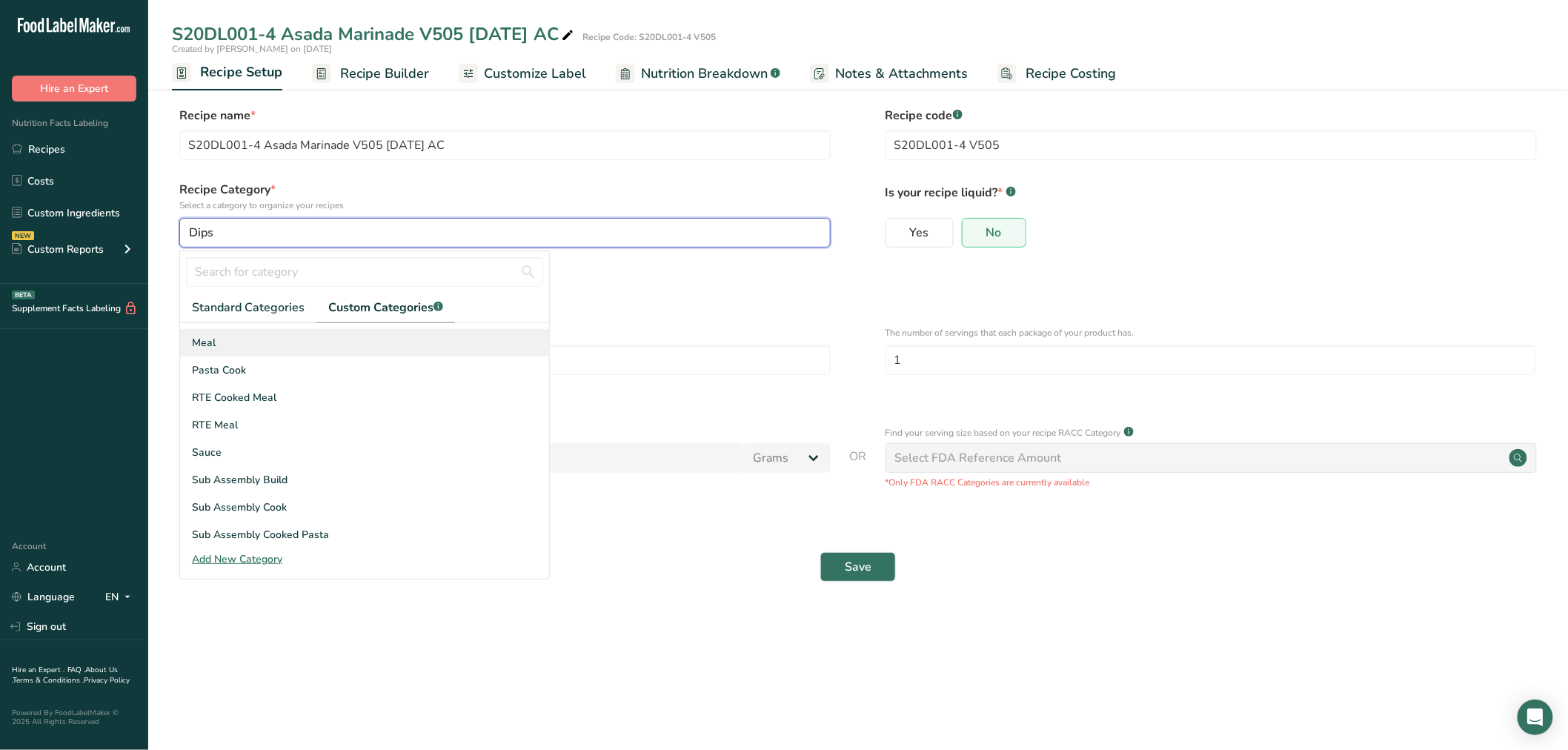
scroll to position [107, 0]
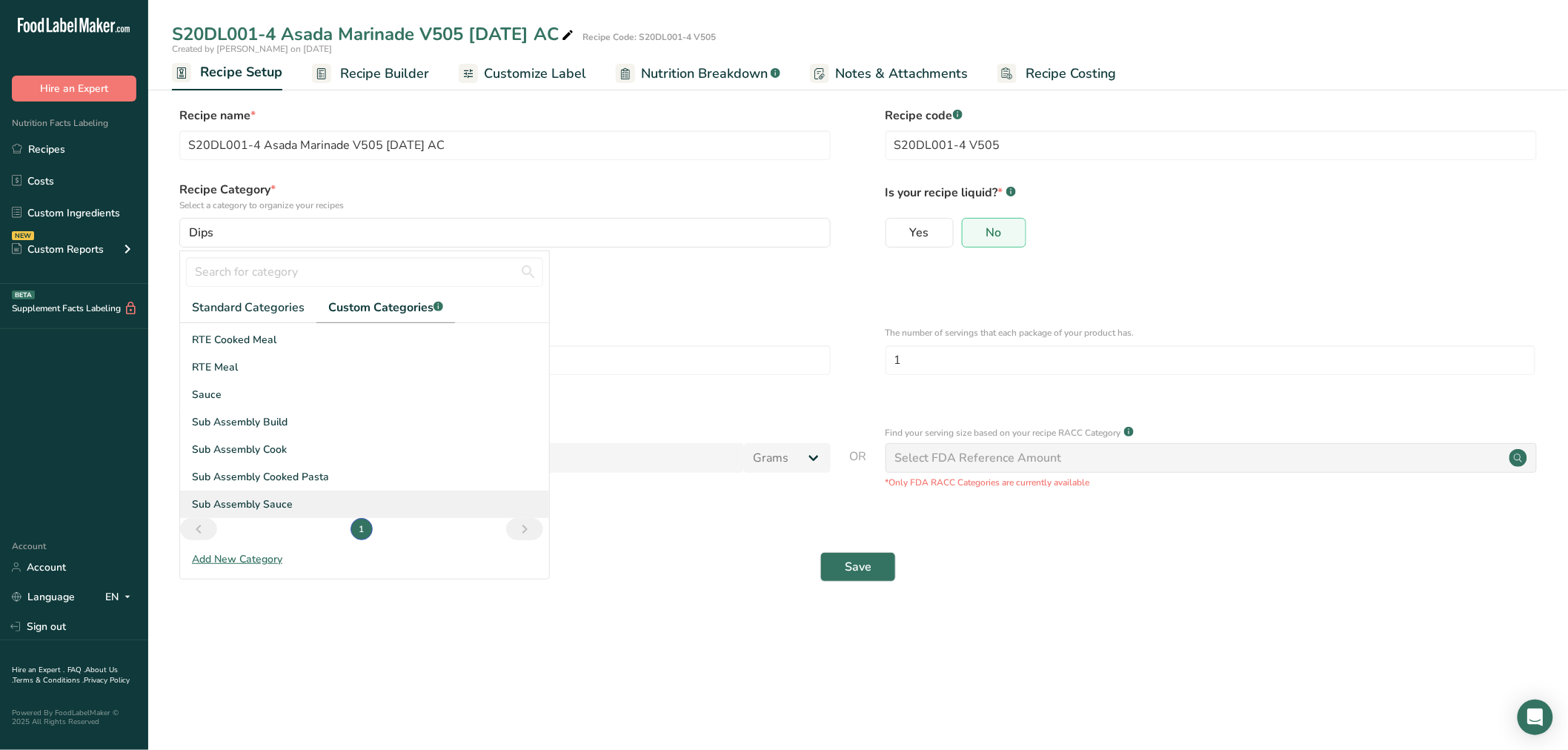
click at [248, 504] on span "Sub Assembly Sauce" at bounding box center [243, 504] width 101 height 16
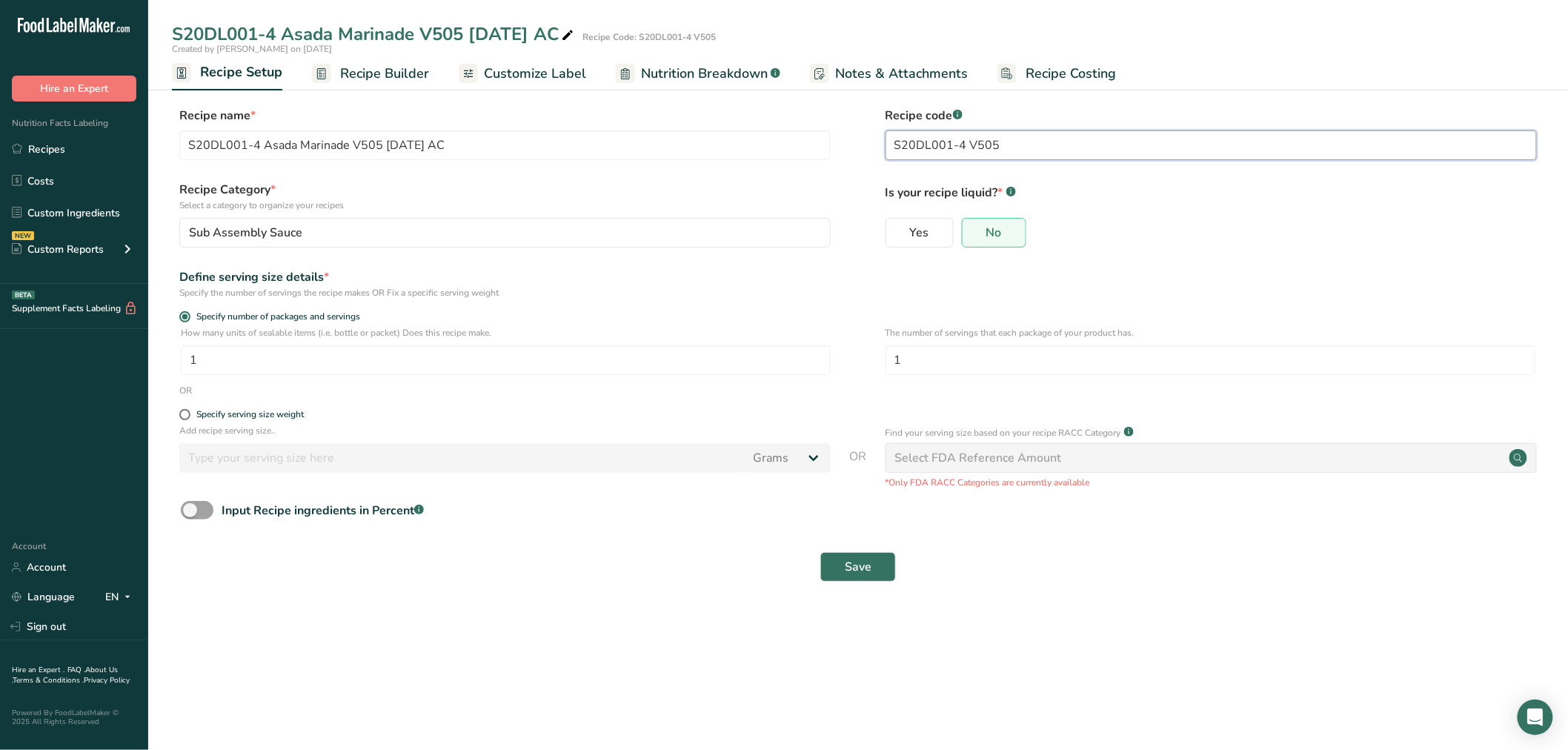
click at [1065, 137] on input "S20DL001-4 V505" at bounding box center [1211, 145] width 651 height 30
click at [853, 559] on button "Save" at bounding box center [858, 567] width 76 height 30
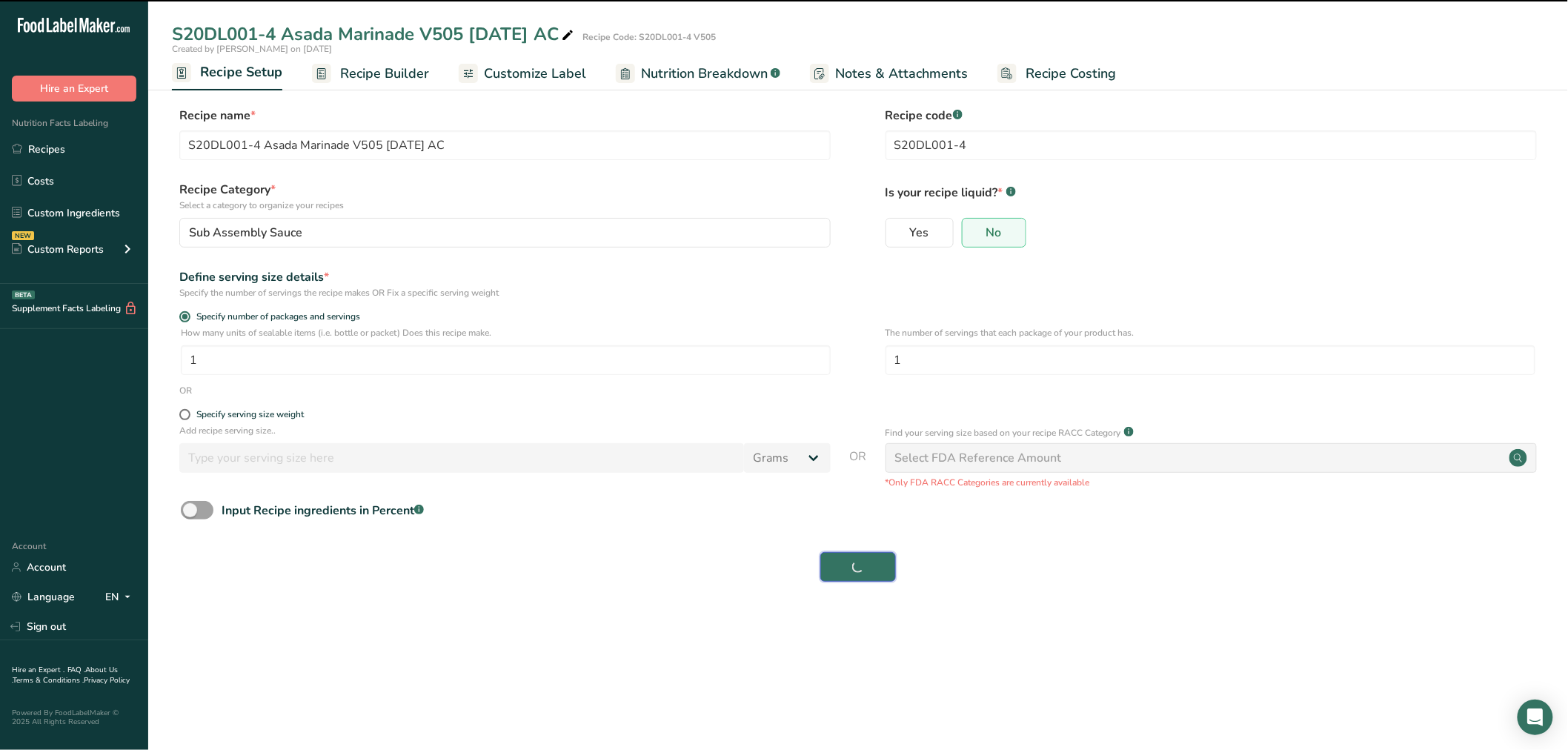
type input "S20DL001-4"
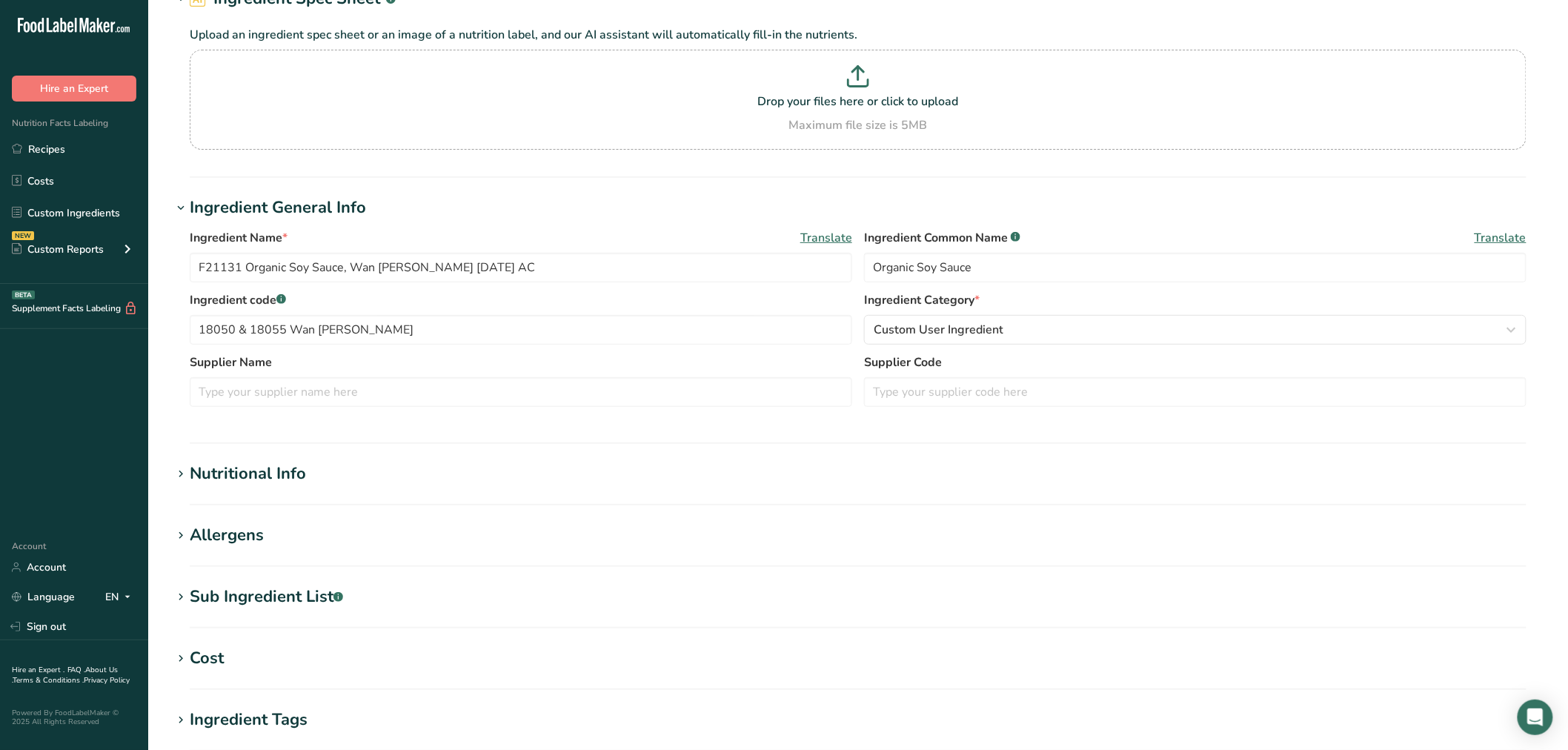
scroll to position [164, 0]
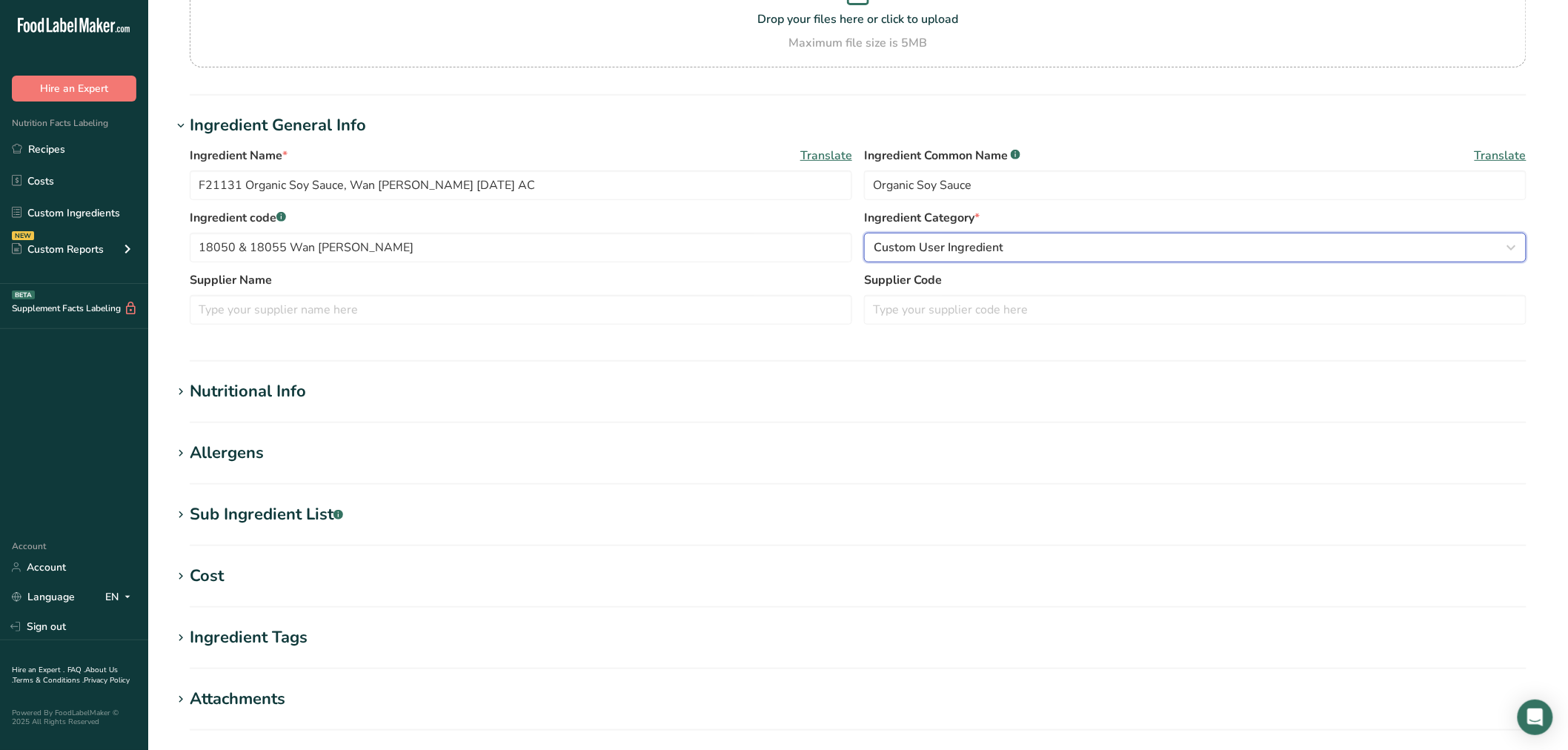
click at [914, 248] on span "Custom User Ingredient" at bounding box center [939, 248] width 130 height 17
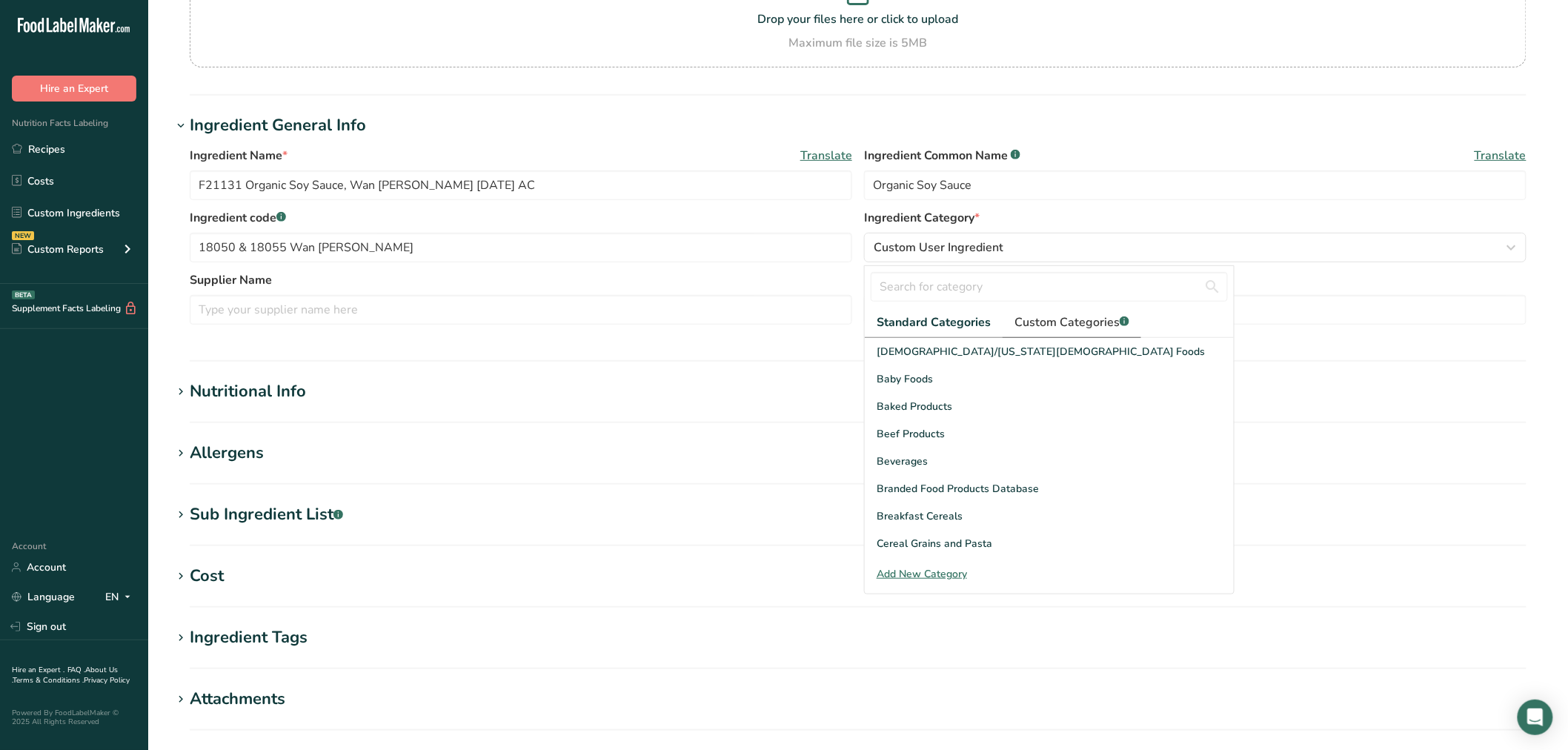
click at [1031, 318] on span "Custom Categories .a-a{fill:#347362;}.b-a{fill:#fff;}" at bounding box center [1072, 323] width 115 height 17
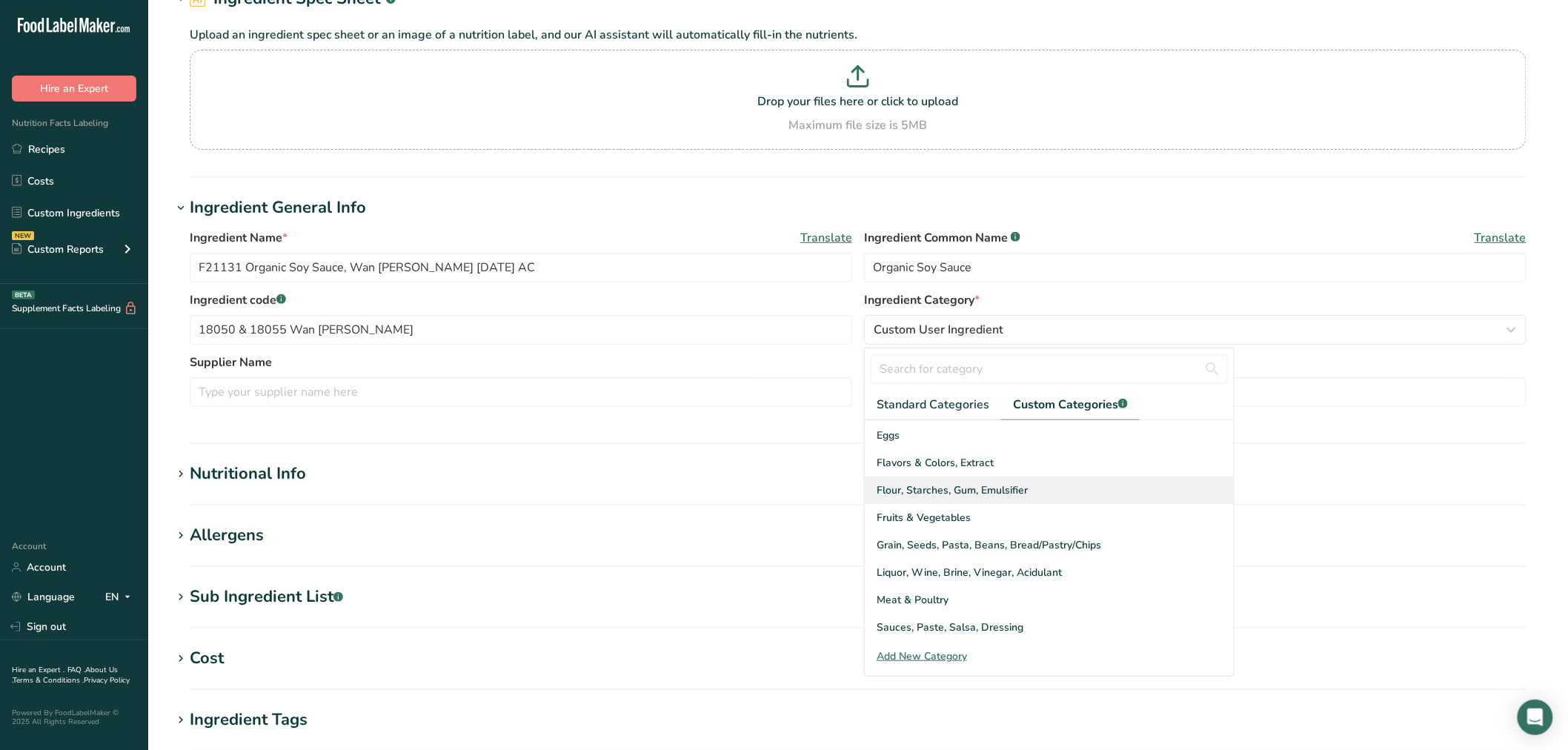
scroll to position [83, 0]
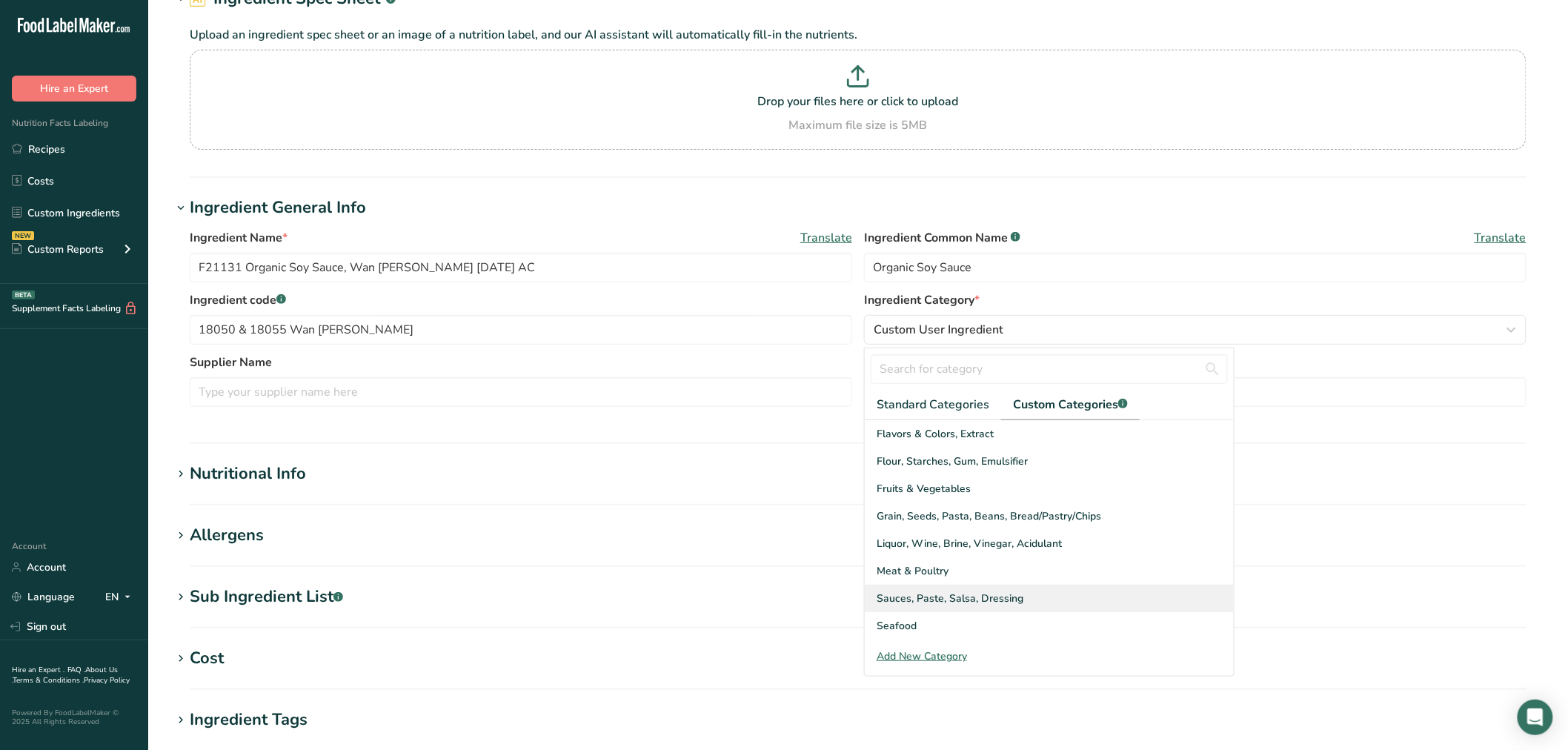
click at [974, 601] on span "Sauces, Paste, Salsa, Dressing" at bounding box center [950, 598] width 147 height 16
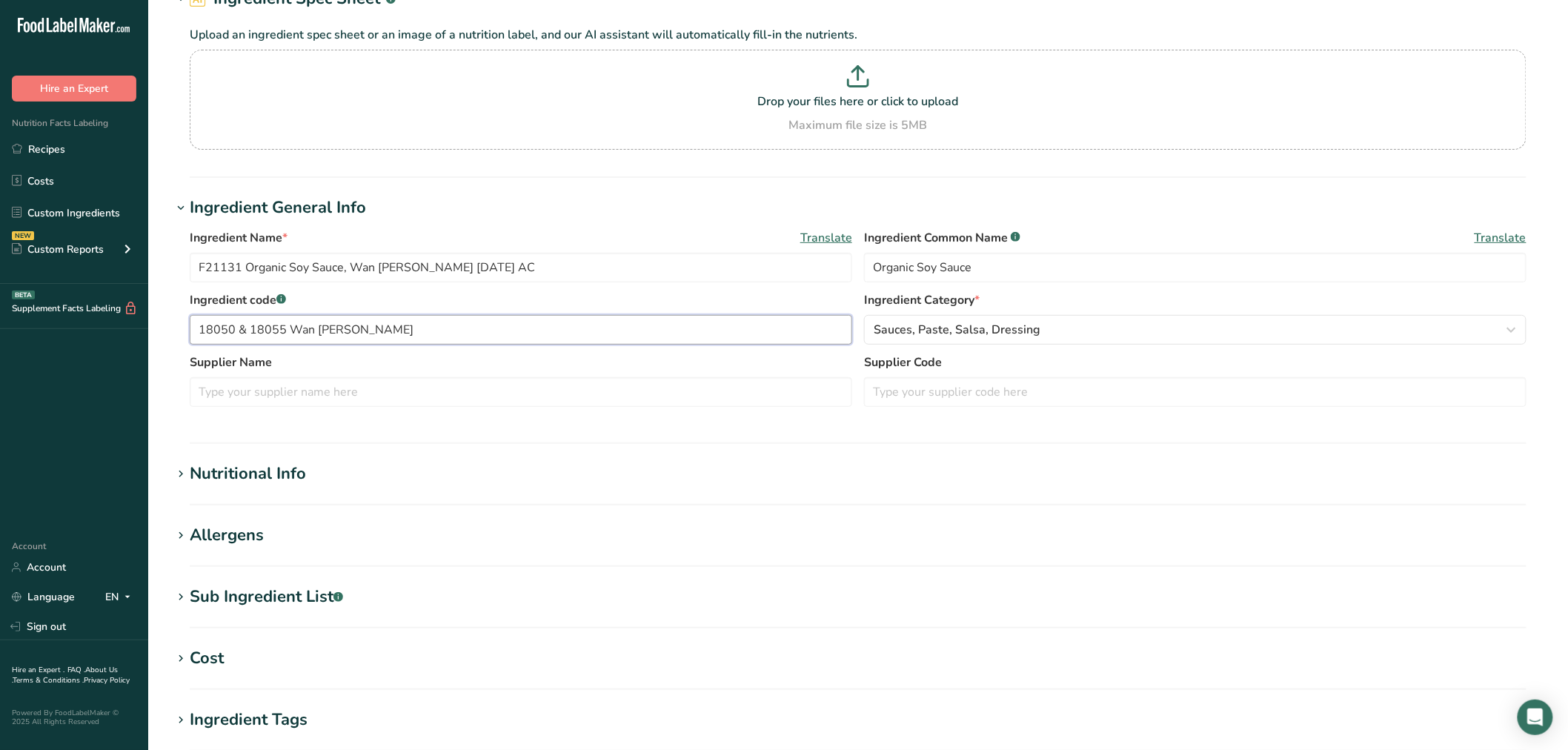
drag, startPoint x: 366, startPoint y: 332, endPoint x: 137, endPoint y: 338, distance: 229.1
click at [137, 338] on div ".a-20{fill:#fff;} Hire an Expert Nutrition Facts Labeling Recipes Costs Custom …" at bounding box center [784, 486] width 1568 height 1137
click at [935, 398] on input "text" at bounding box center [1195, 392] width 662 height 30
paste input "18050 & 18055 Wan Ja Shan"
type input "18050 & 18055 Wan Ja Shan"
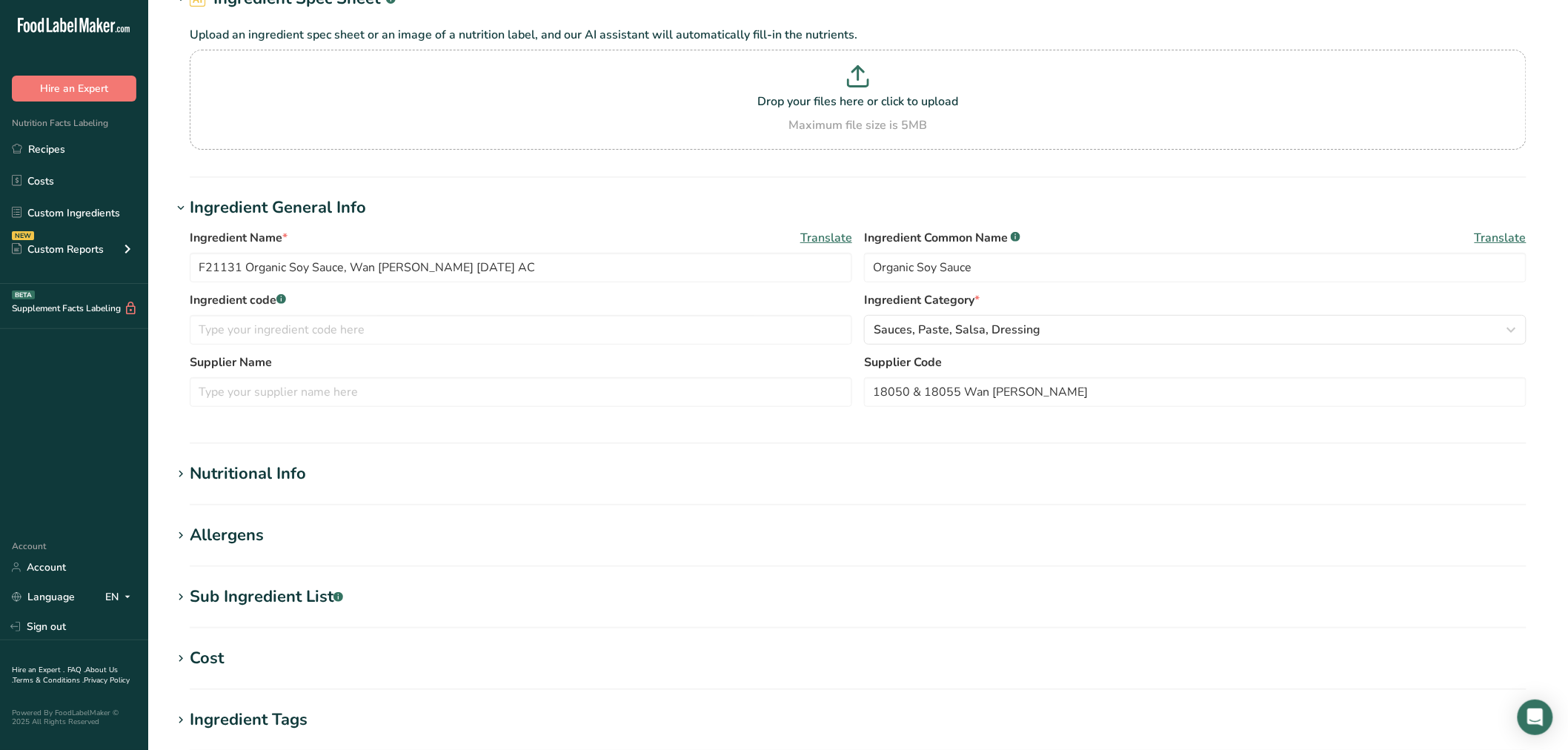
click at [346, 475] on h1 "Nutritional Info" at bounding box center [858, 474] width 1373 height 24
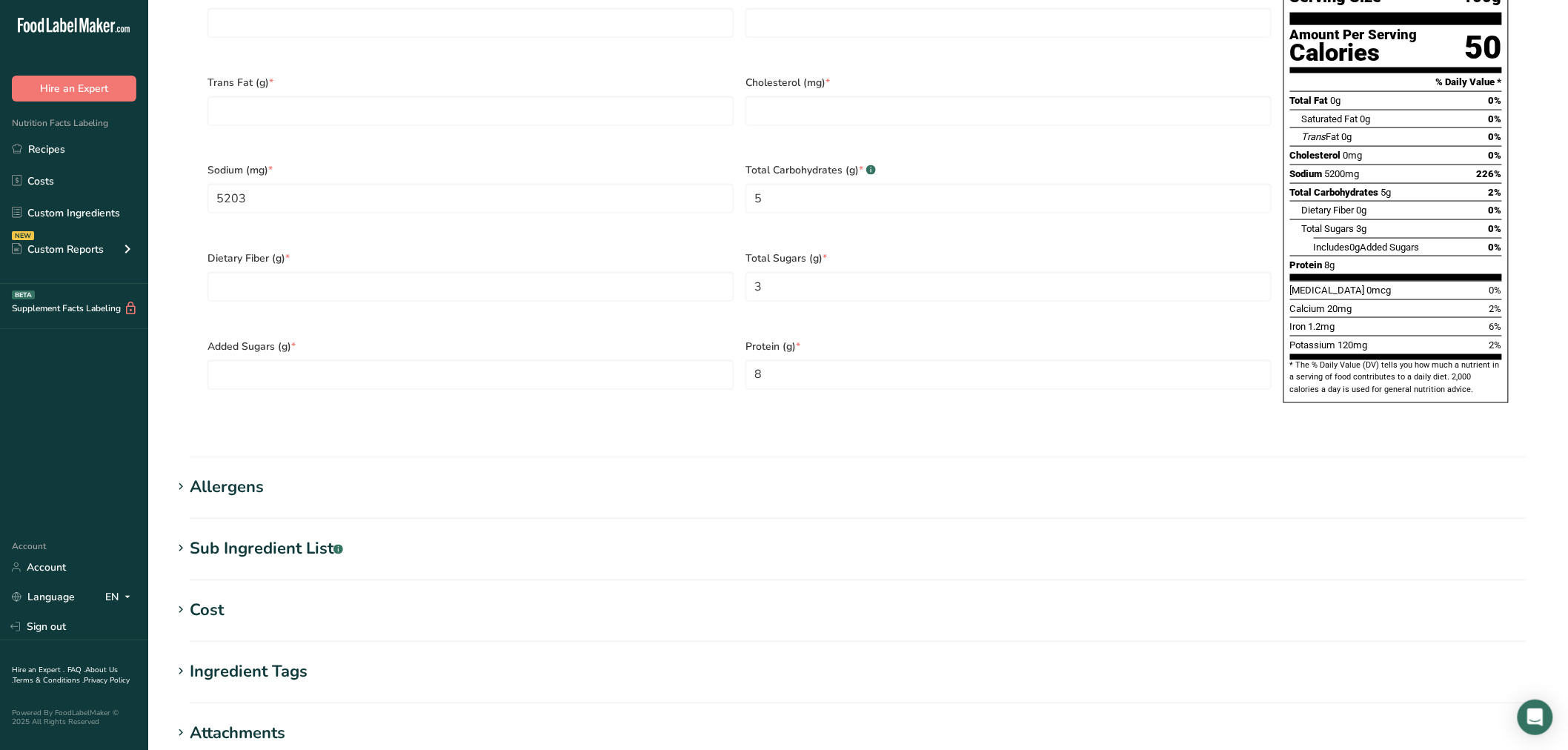
scroll to position [824, 0]
drag, startPoint x: 242, startPoint y: 514, endPoint x: 238, endPoint y: 475, distance: 39.2
click at [242, 535] on div "Sub Ingredient List .a-a{fill:#347362;}.b-a{fill:#fff;}" at bounding box center [266, 547] width 153 height 24
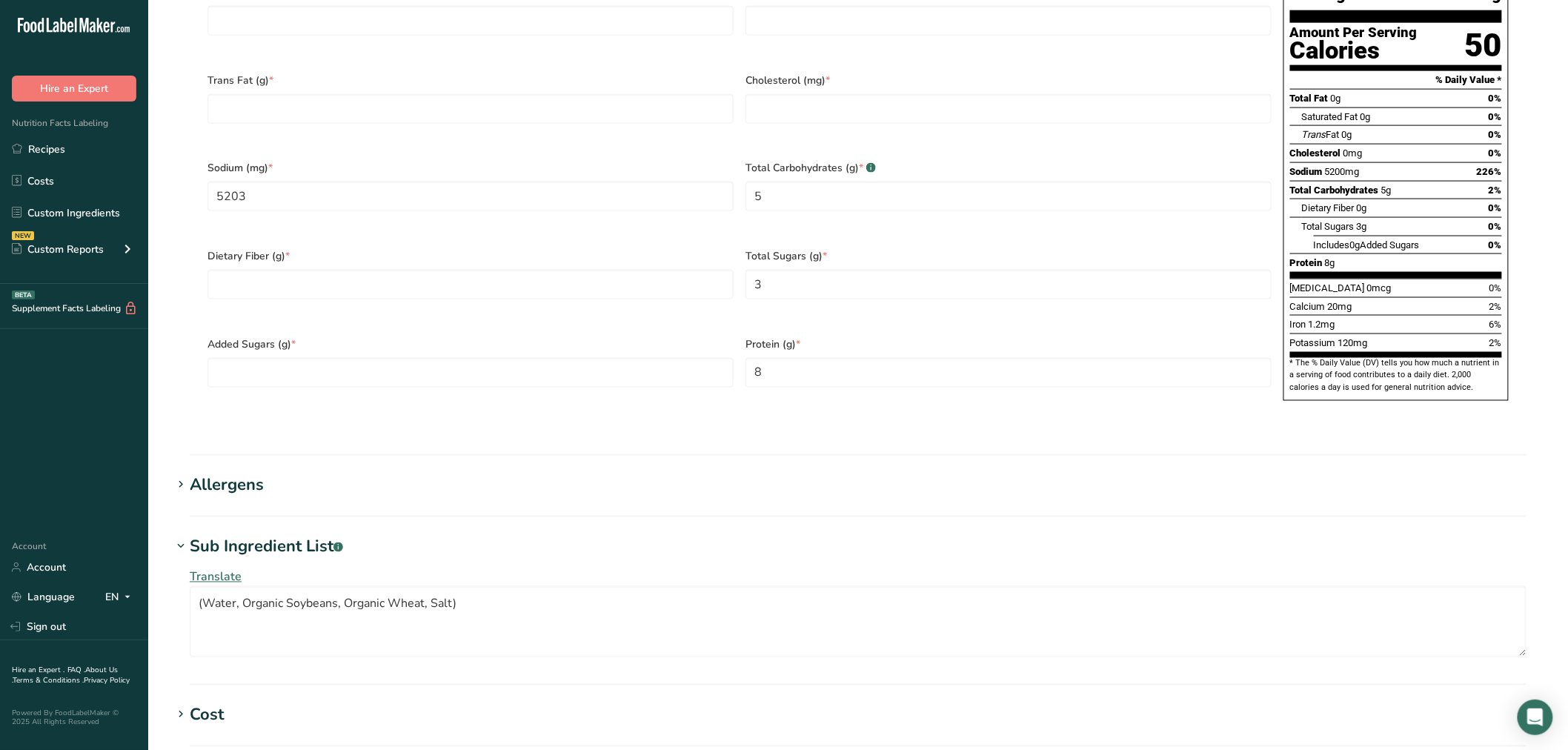
click at [232, 474] on div "Allergens" at bounding box center [226, 486] width 74 height 24
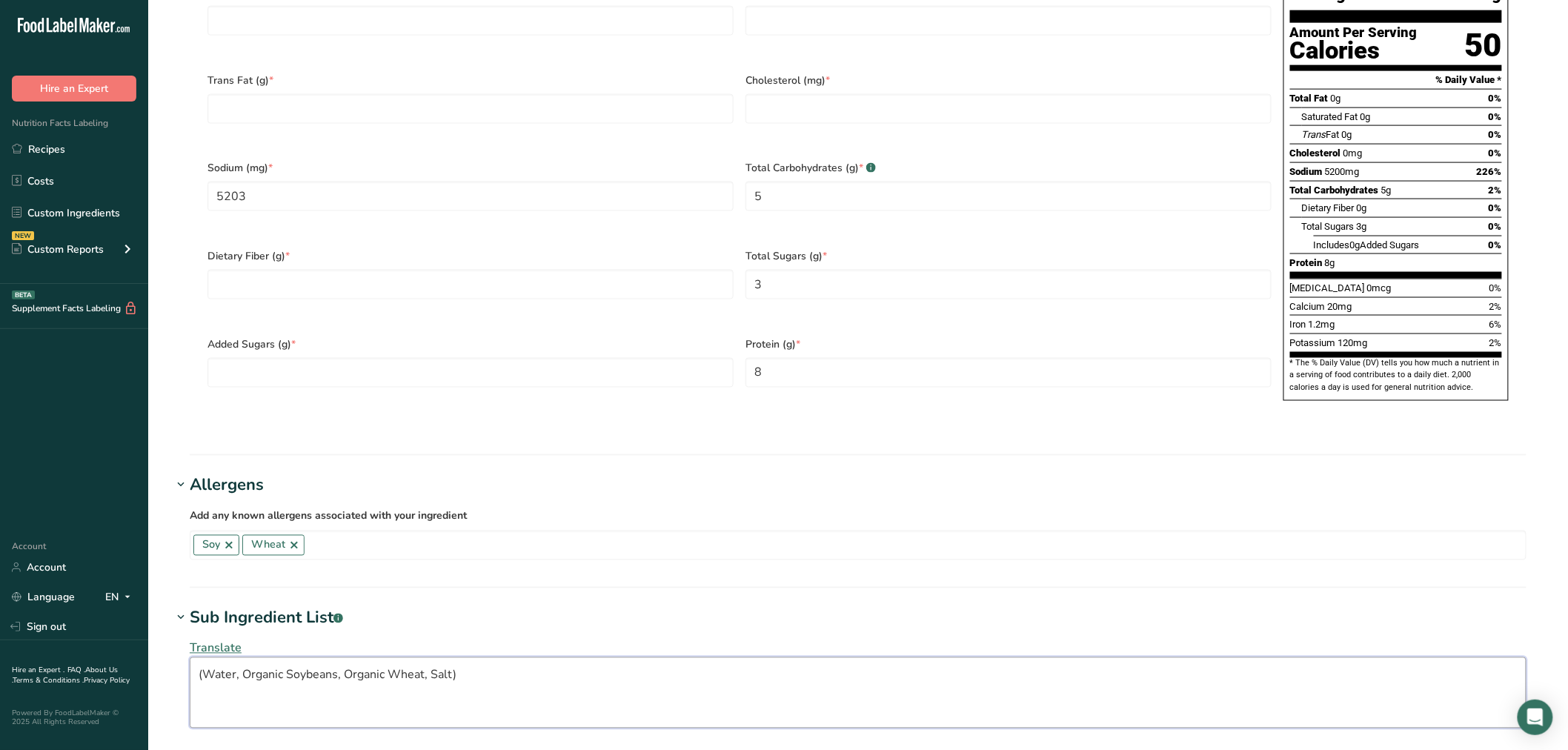
drag, startPoint x: 202, startPoint y: 641, endPoint x: 242, endPoint y: 685, distance: 59.5
click at [202, 658] on textarea "(Water, Organic Soybeans, Organic Wheat, Salt)" at bounding box center [857, 693] width 1337 height 71
click at [467, 658] on textarea "Water, Organic Soybeans, Organic Wheat, Salt)" at bounding box center [857, 693] width 1337 height 71
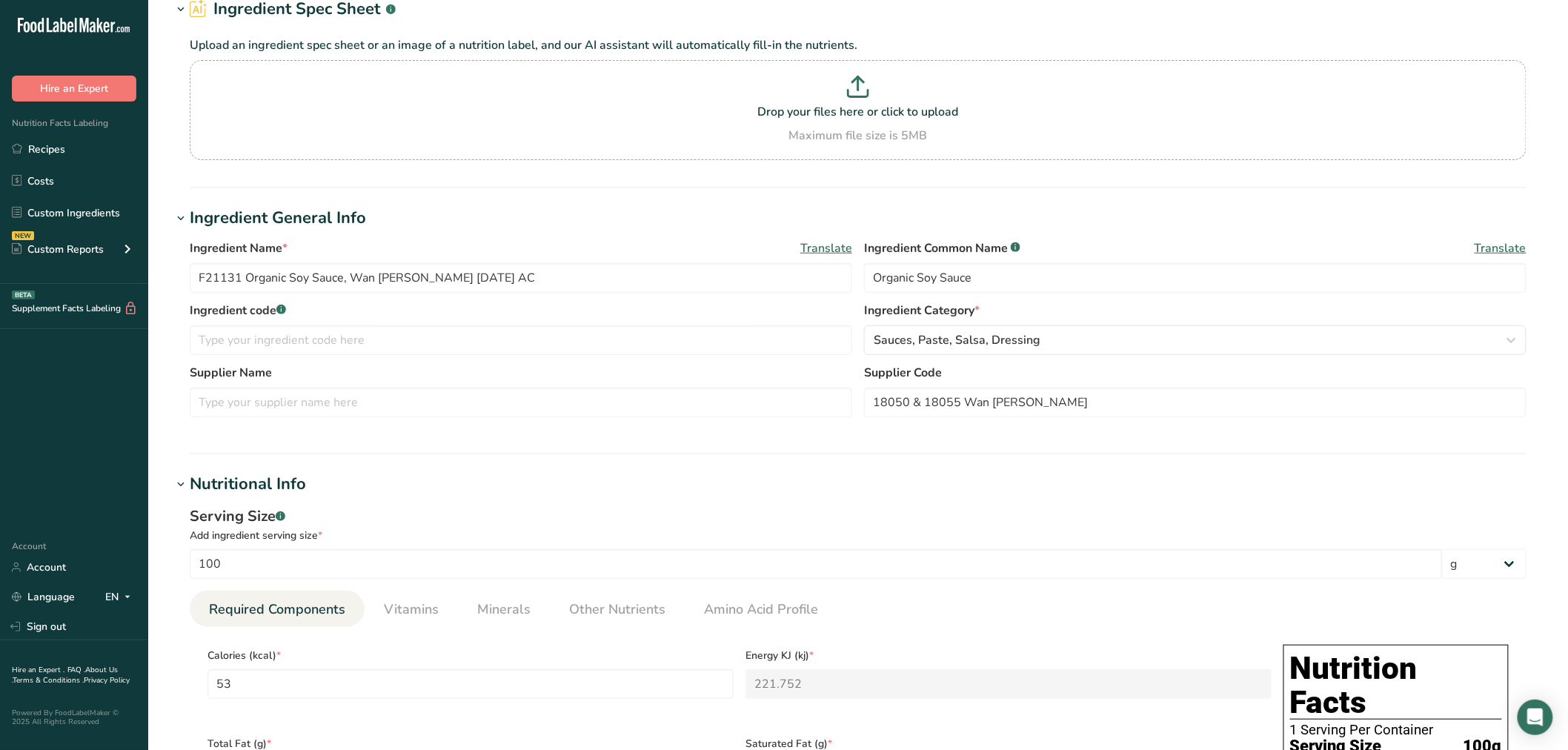
scroll to position [0, 0]
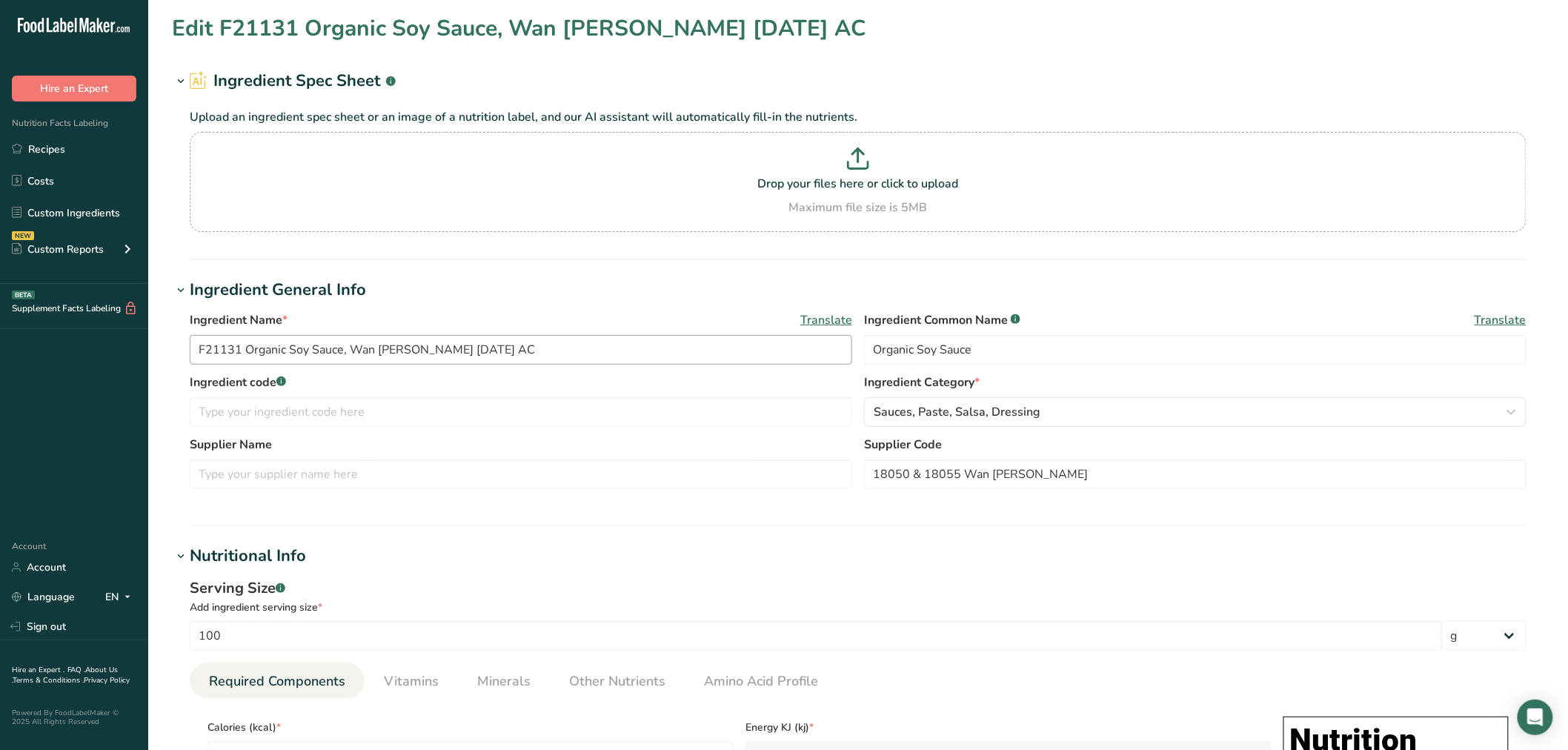
type textarea "Water, Organic Soybeans, Organic Wheat, Salt"
drag, startPoint x: 243, startPoint y: 346, endPoint x: 115, endPoint y: 350, distance: 128.1
drag, startPoint x: 220, startPoint y: 405, endPoint x: 224, endPoint y: 417, distance: 12.6
click at [220, 406] on input "text" at bounding box center [520, 412] width 662 height 30
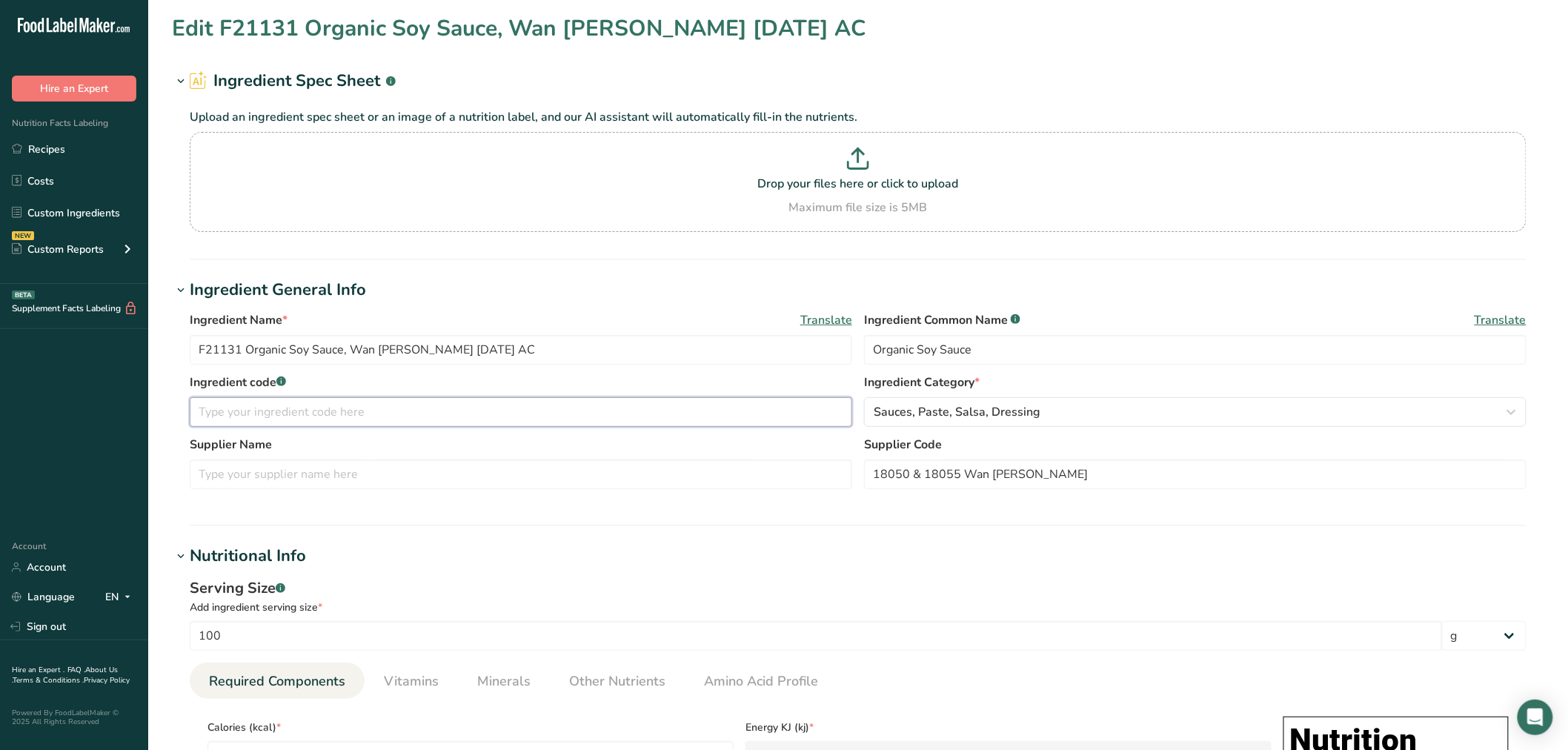
paste input "F21131"
type input "F21131 - OBSOLETE"
drag, startPoint x: 418, startPoint y: 350, endPoint x: 350, endPoint y: 351, distance: 68.0
click at [350, 351] on input "F21131 Organic Soy Sauce, Wan Ja Shan 01-08-19 AC" at bounding box center [520, 350] width 662 height 30
click at [404, 476] on input "text" at bounding box center [520, 474] width 662 height 30
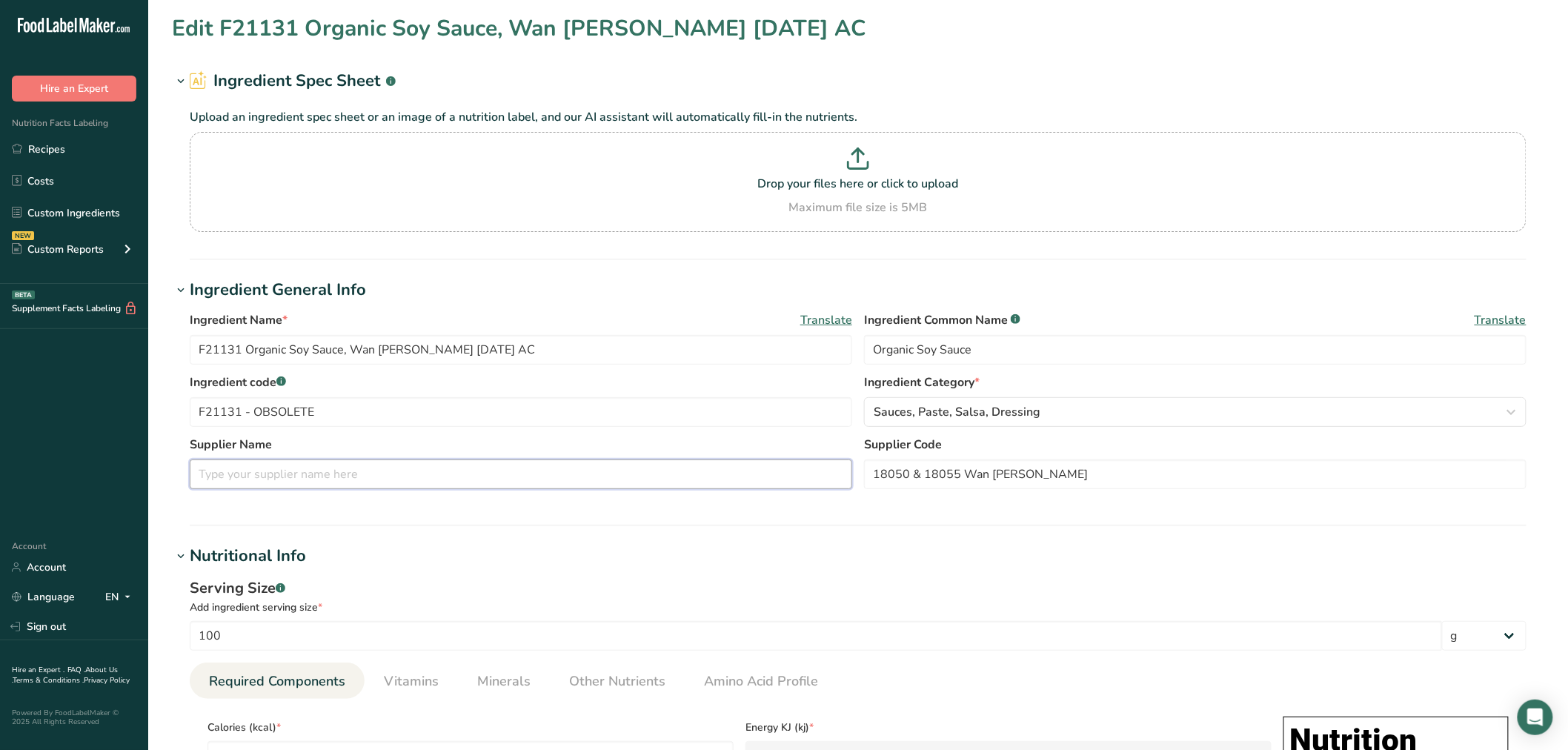
paste input "Wan Ja Shan"
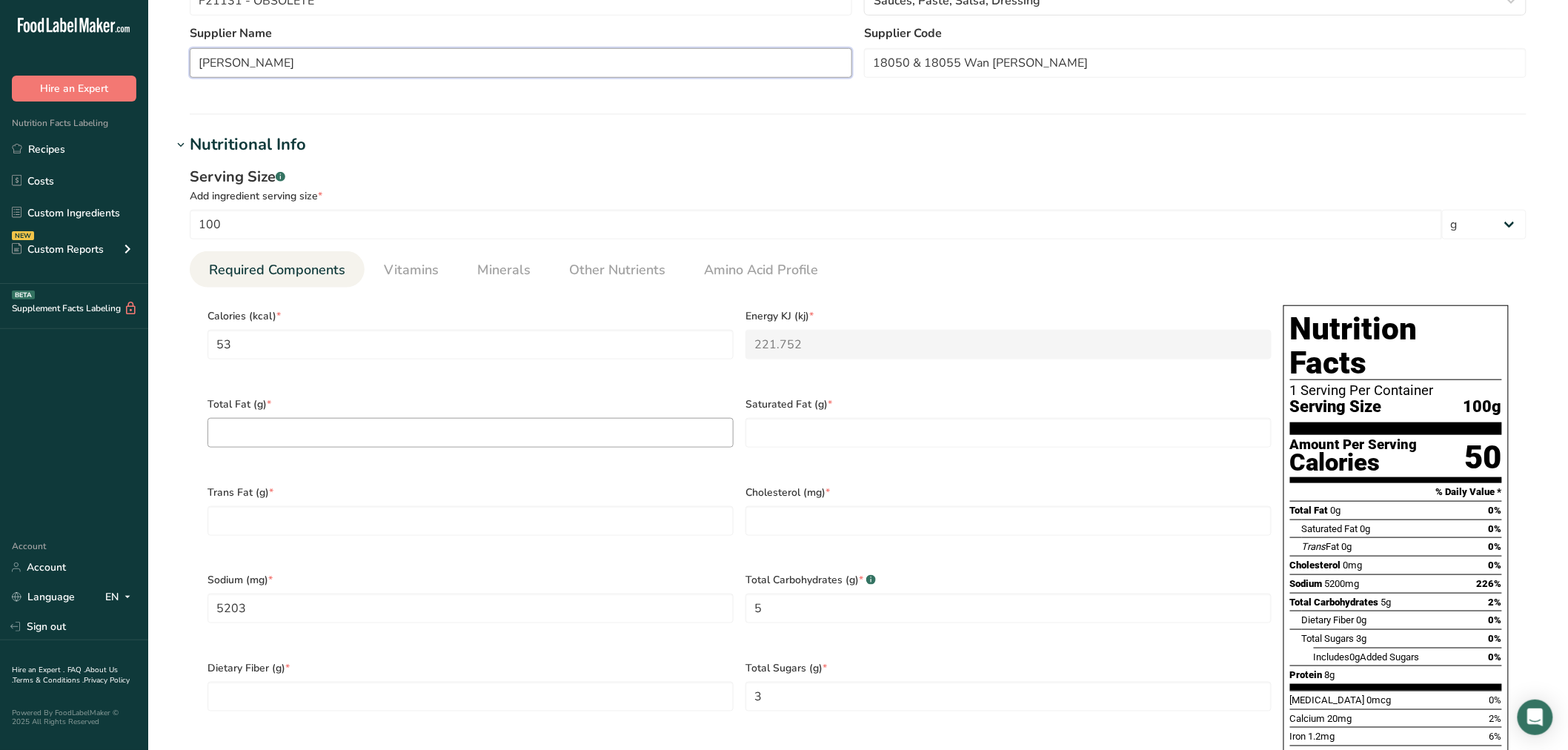
scroll to position [576, 0]
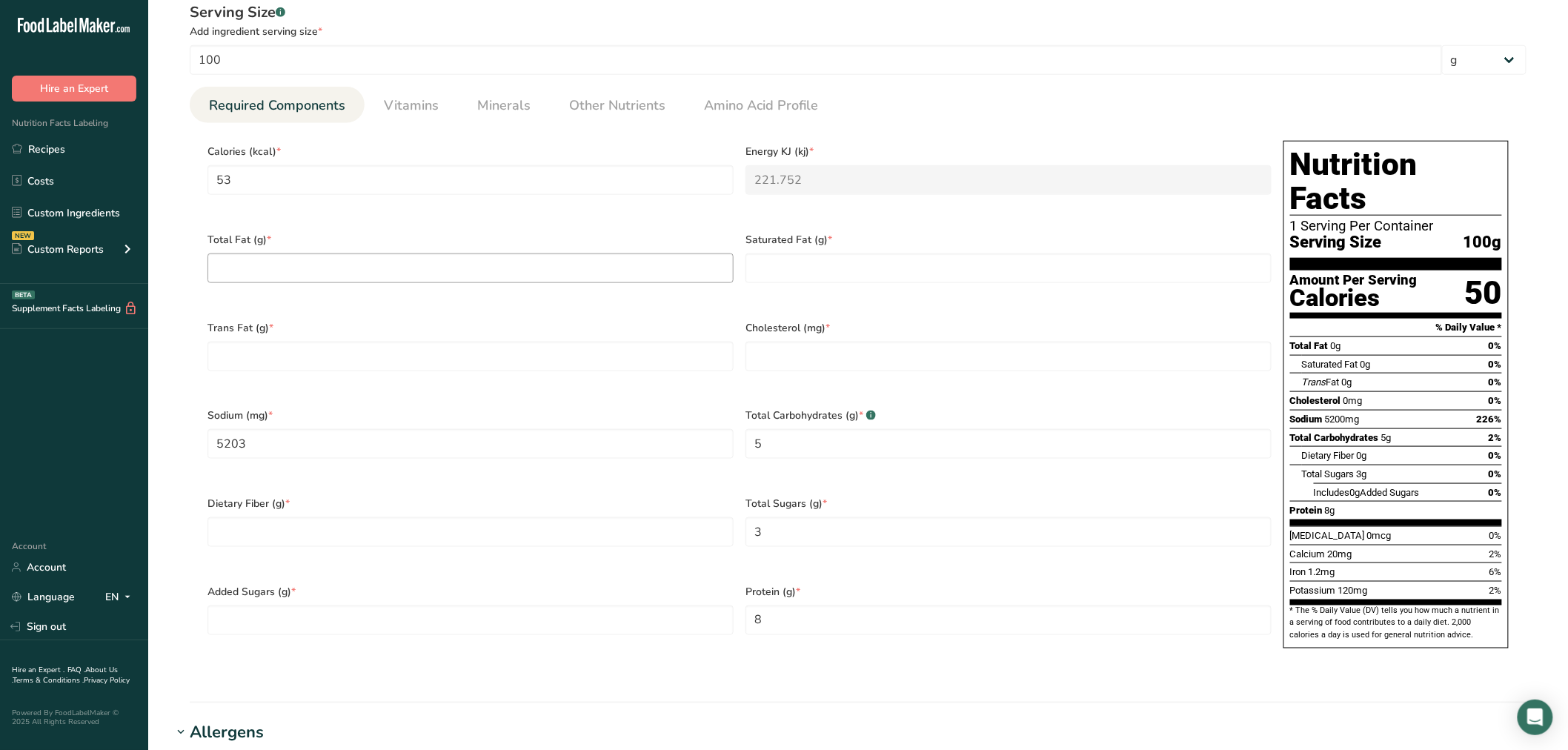
type input "Wan Ja Shan"
click at [356, 267] on Fat "number" at bounding box center [471, 268] width 526 height 30
type Fat "0"
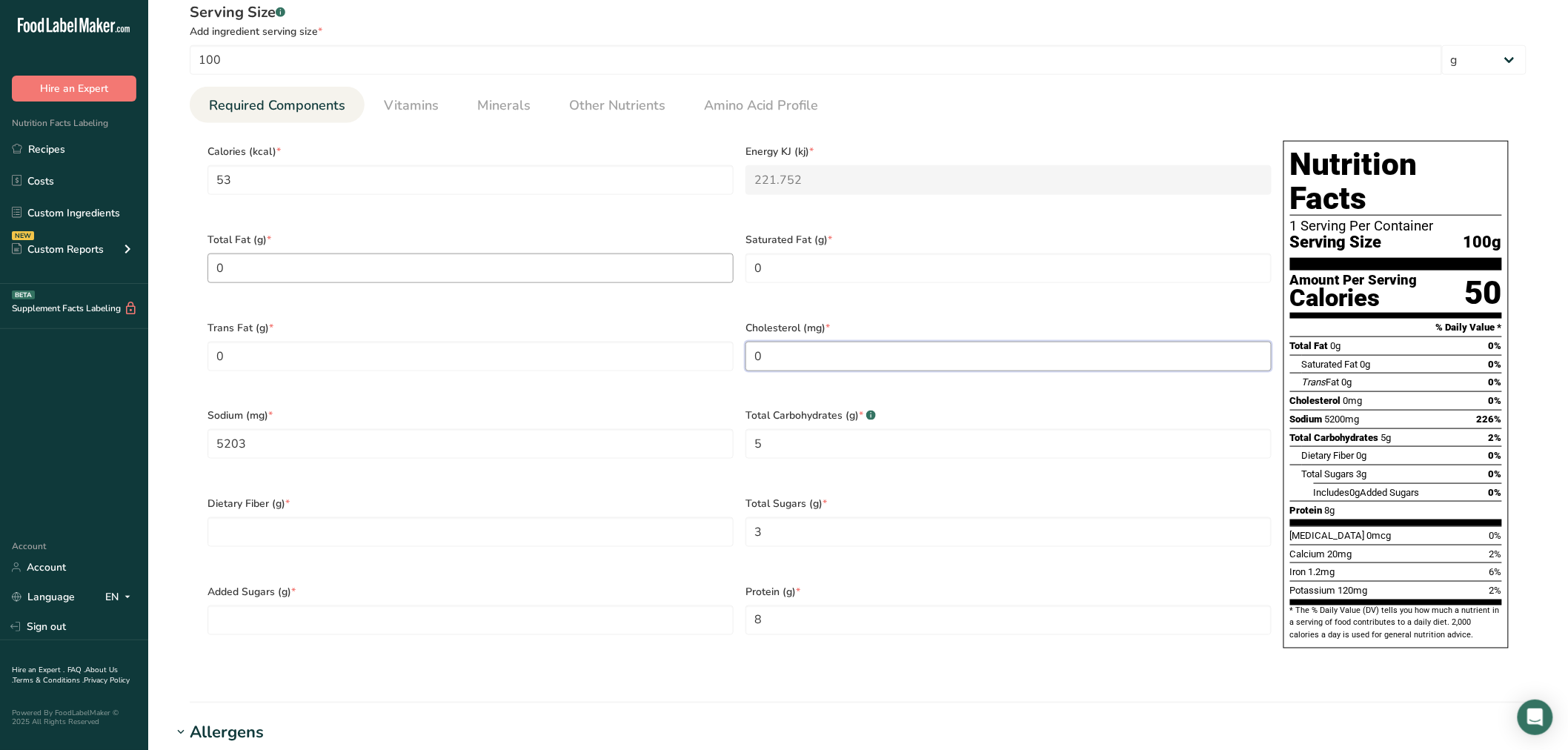
type input "0"
type Fiber "0"
type Sugars "0"
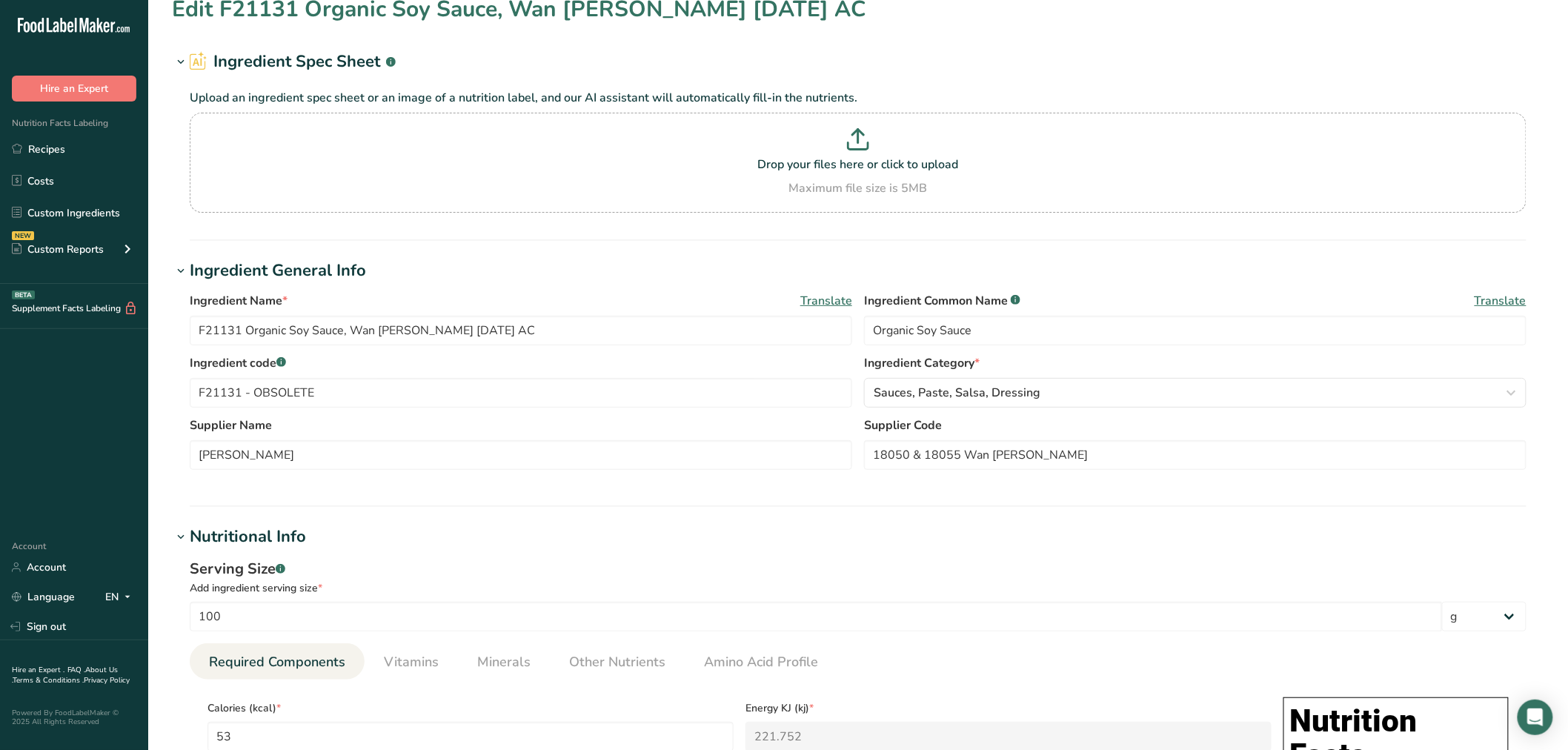
scroll to position [0, 0]
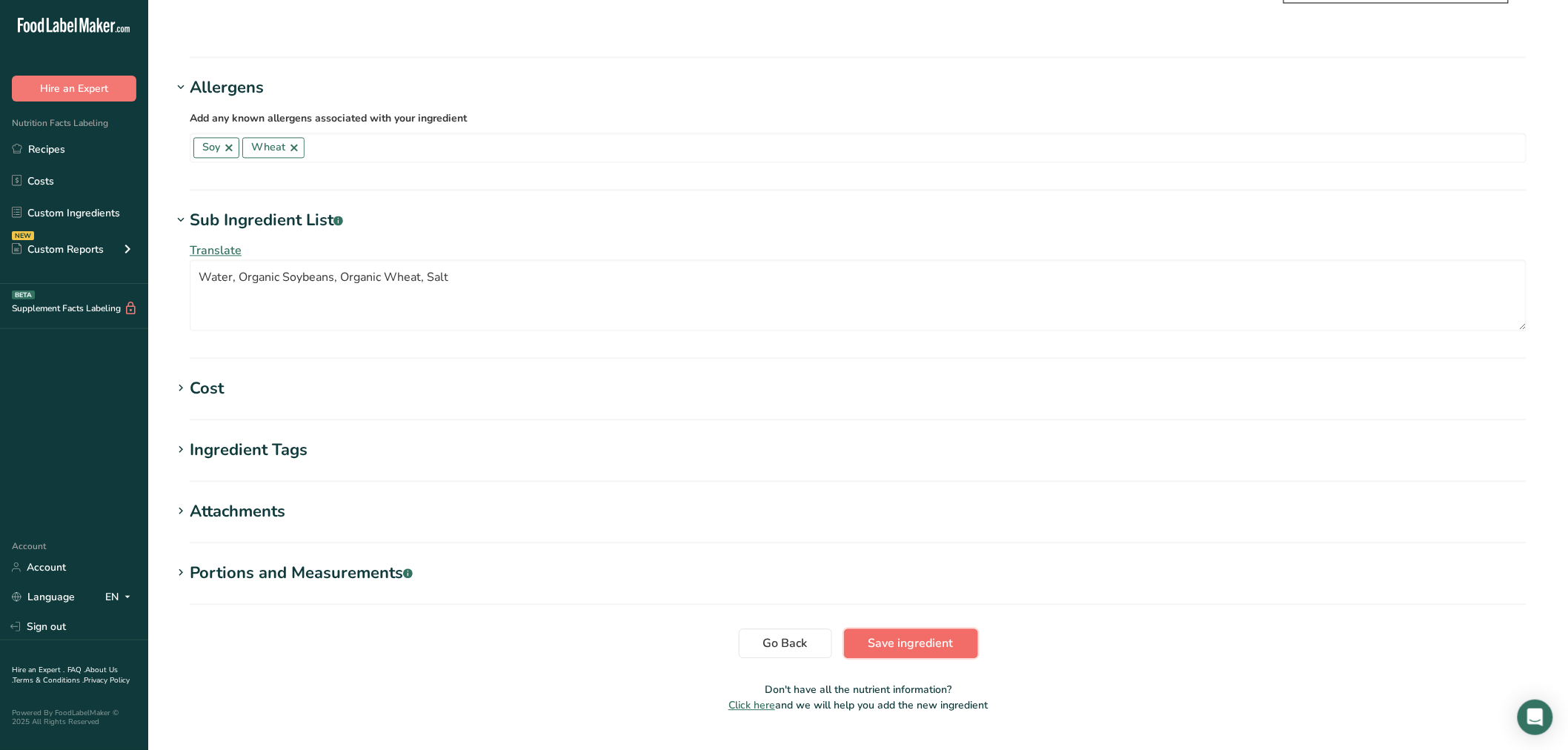
click at [884, 634] on span "Save ingredient" at bounding box center [912, 643] width 85 height 17
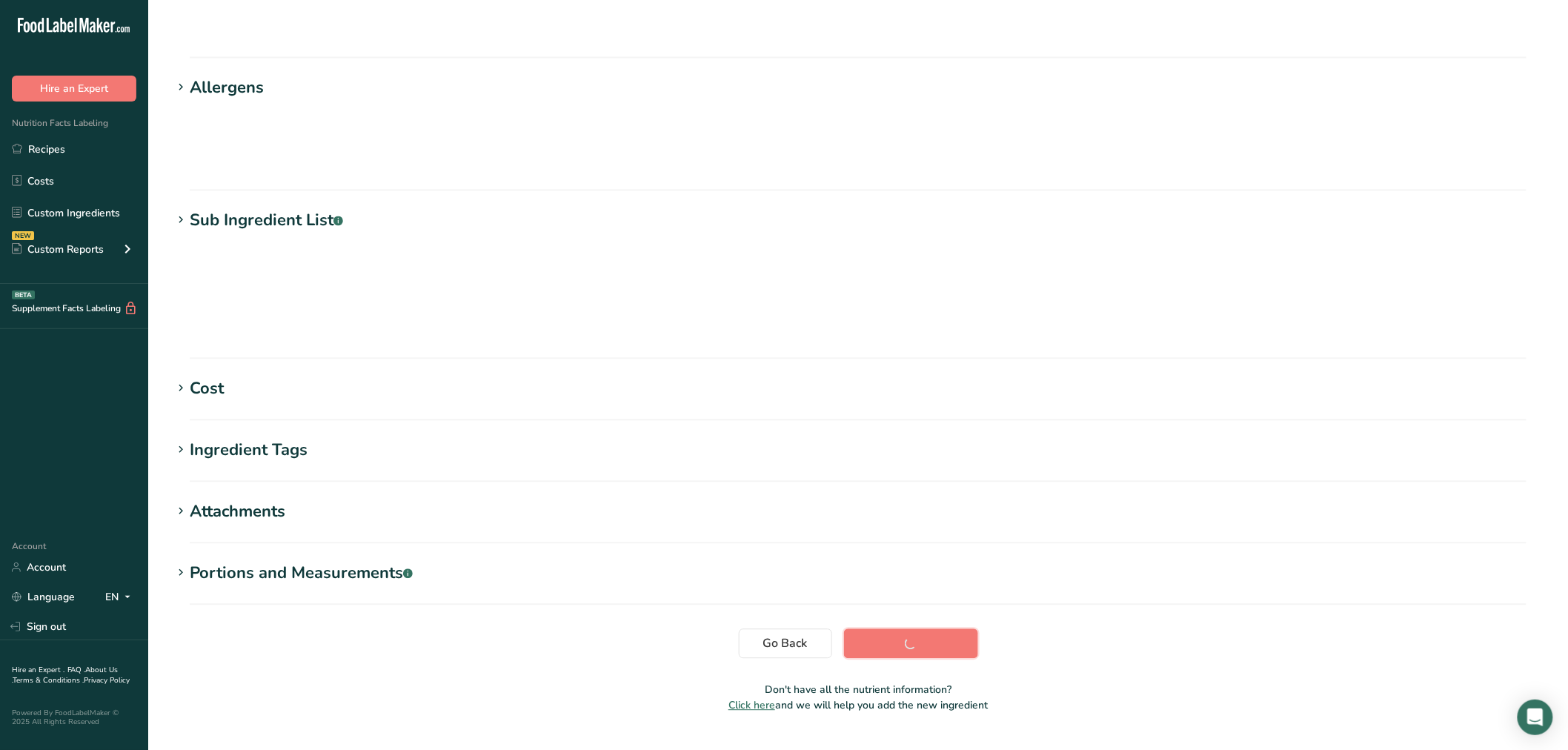
scroll to position [33, 0]
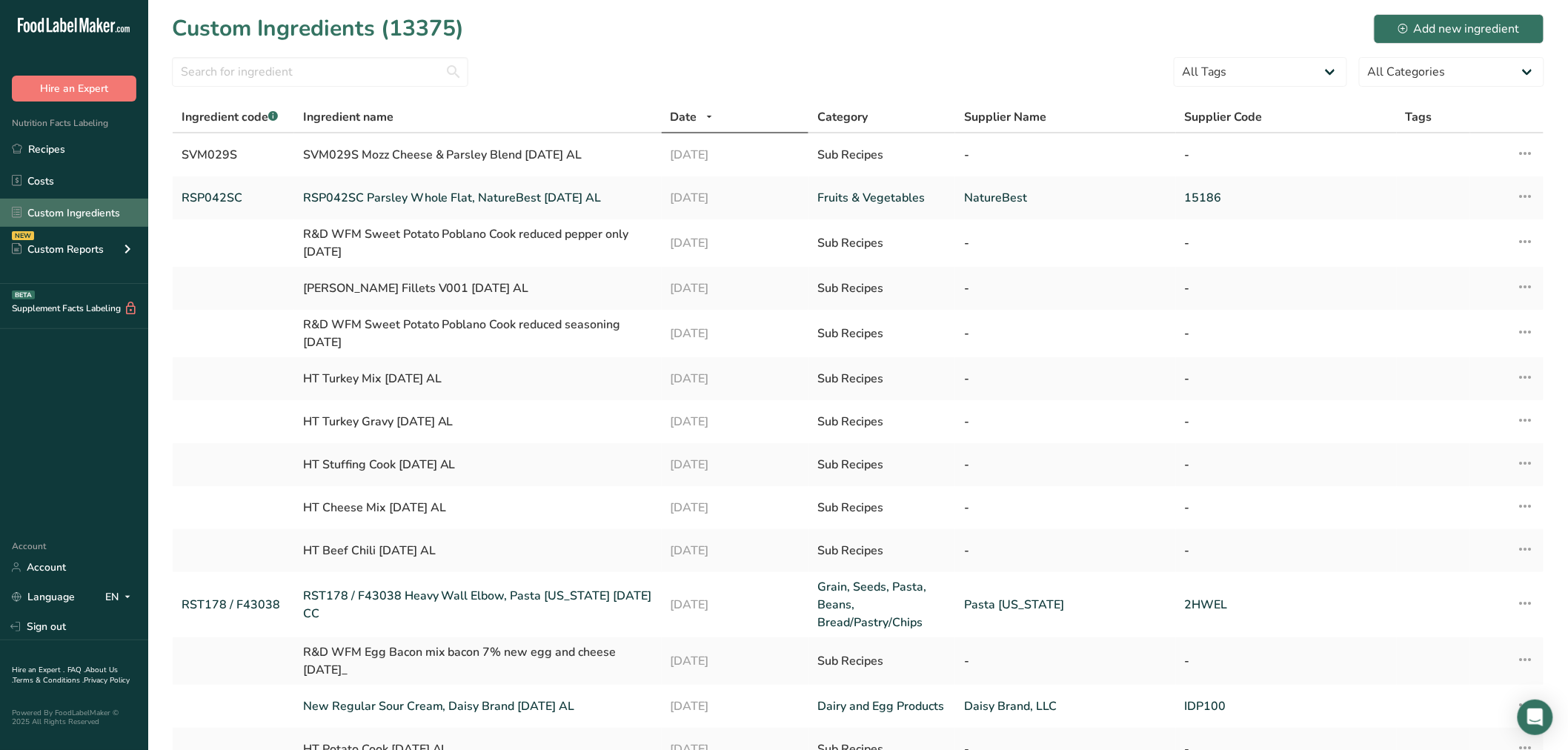
click at [61, 211] on link "Custom Ingredients" at bounding box center [74, 213] width 149 height 28
click at [1445, 27] on div "Add new ingredient" at bounding box center [1458, 29] width 121 height 17
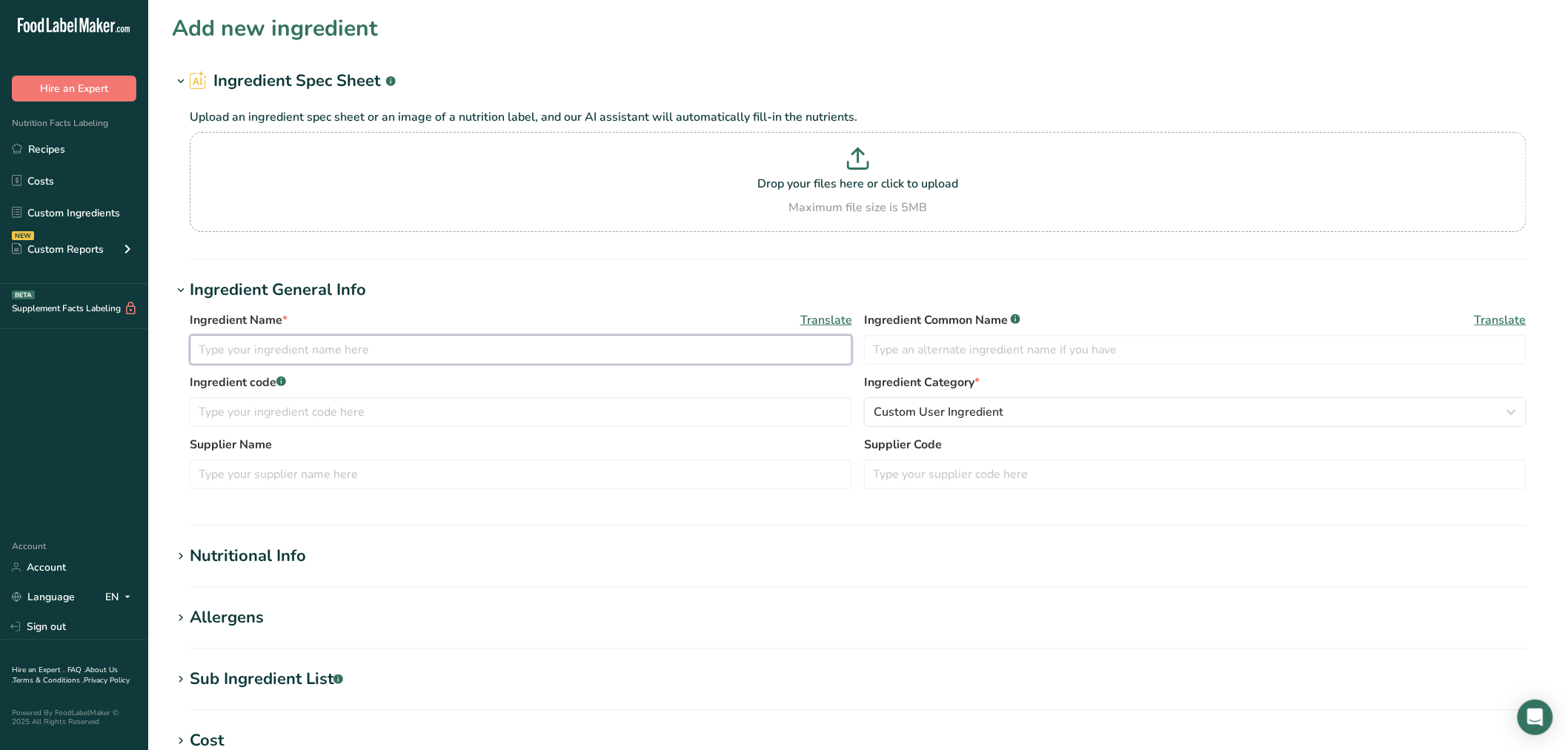
click at [304, 350] on input "text" at bounding box center [520, 350] width 662 height 30
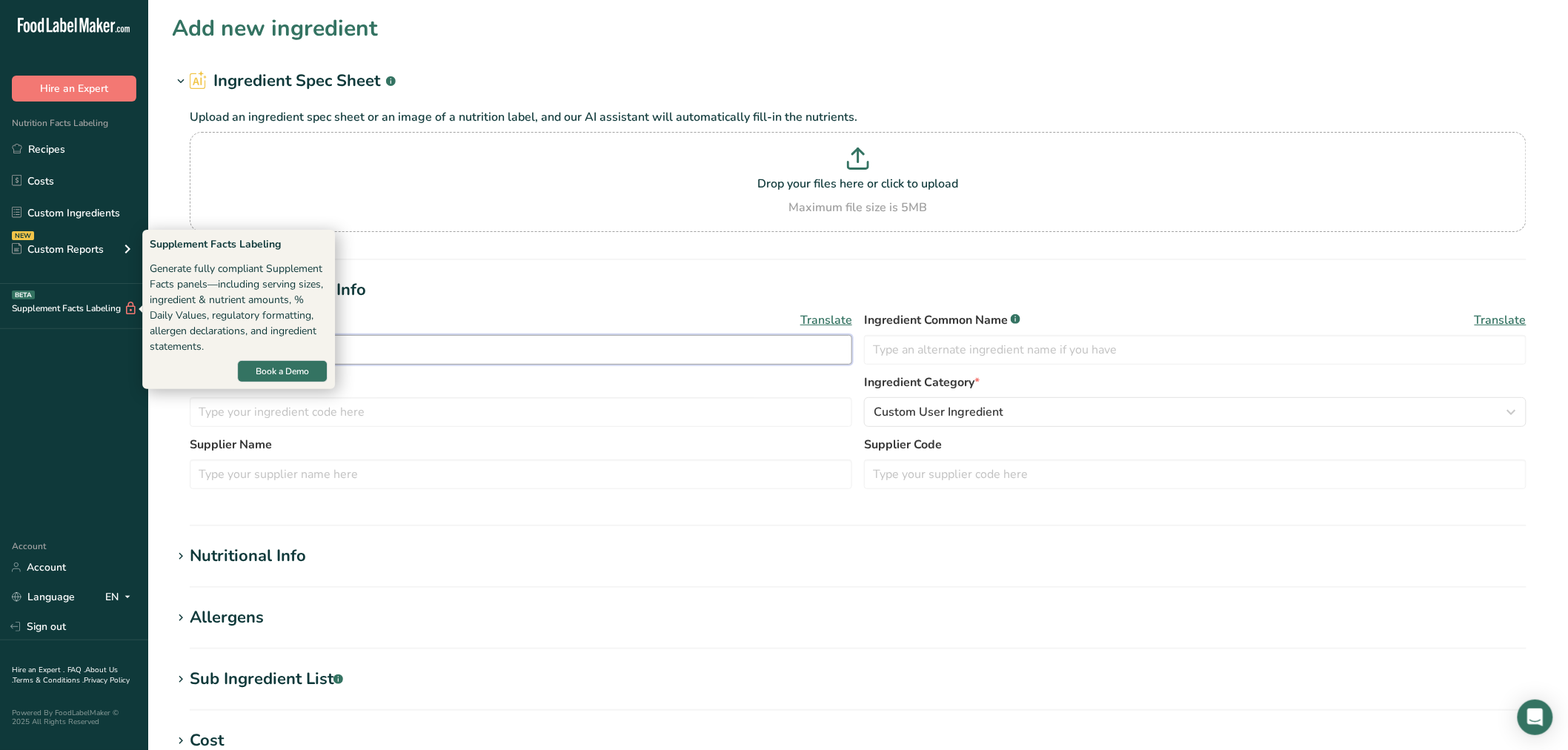
drag, startPoint x: 346, startPoint y: 343, endPoint x: 74, endPoint y: 308, distance: 274.2
click at [74, 308] on div ".a-20{fill:#fff;} Hire an Expert Nutrition Facts Labeling Recipes Costs Custom …" at bounding box center [784, 568] width 1568 height 1137
paste input "RSA045"
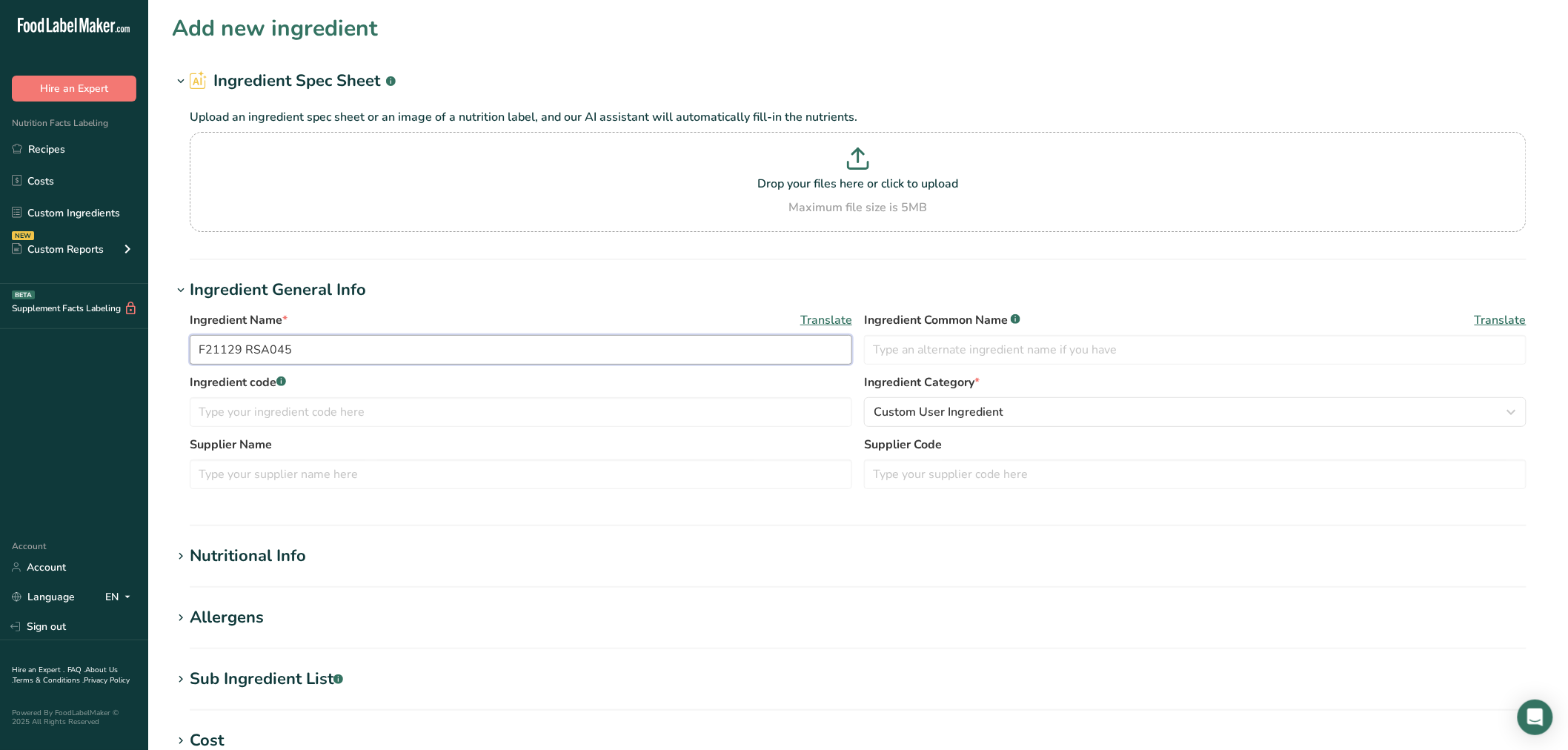
click at [382, 346] on input "F21129 RSA045" at bounding box center [520, 350] width 662 height 30
click at [246, 346] on input "F21129 RSA045" at bounding box center [520, 350] width 662 height 30
click at [350, 346] on input "F21129 / RSA045" at bounding box center [520, 350] width 662 height 30
click at [389, 353] on input "F21129 / RSA045" at bounding box center [520, 350] width 662 height 30
paste input "Non-GMO Soy Sauce"
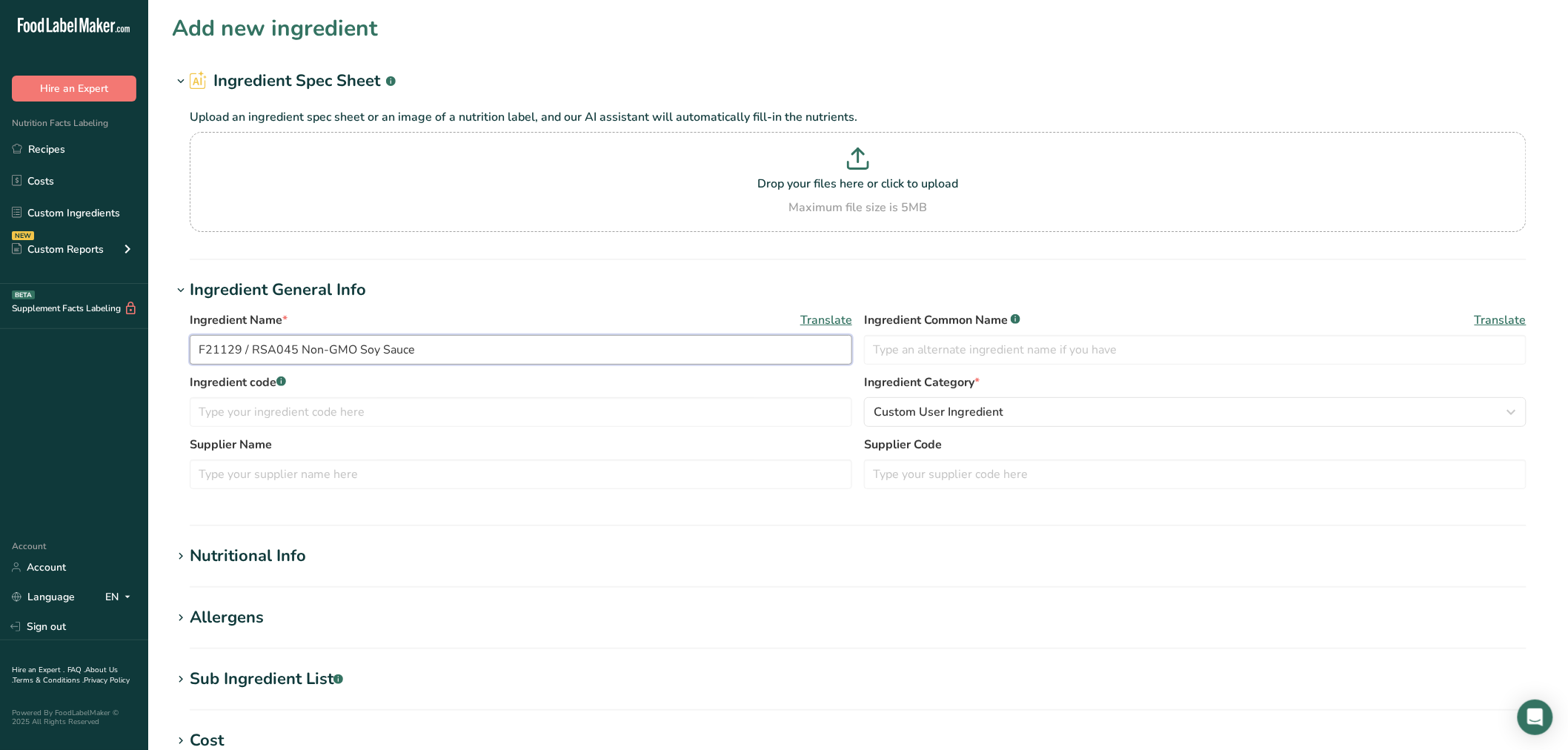
drag, startPoint x: 356, startPoint y: 351, endPoint x: 299, endPoint y: 341, distance: 57.9
click at [299, 341] on input "F21129 / RSA045 Non-GMO Soy Sauce" at bounding box center [520, 350] width 662 height 30
click at [386, 345] on input "F21129 / RSA045 Soy Sauce" at bounding box center [520, 350] width 662 height 30
paste input "Non-GMO"
click at [550, 353] on input "F21129 / RSA045 Soy Sauce, Non-GMO," at bounding box center [520, 350] width 662 height 30
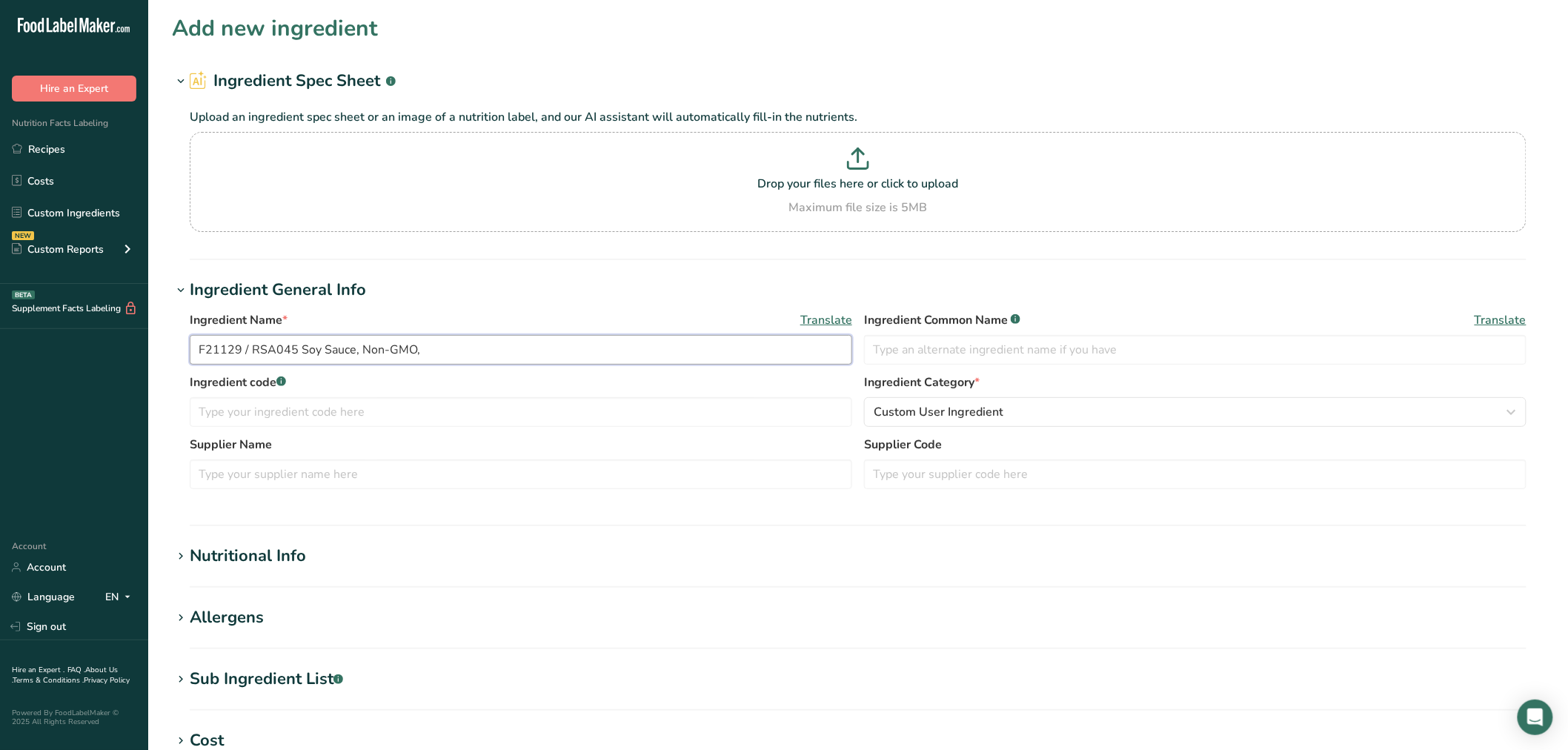
paste input "Kikkoman Sales Usa, inc."
drag, startPoint x: 552, startPoint y: 351, endPoint x: 478, endPoint y: 350, distance: 74.0
click at [478, 350] on input "F21129 / RSA045 Soy Sauce, Non-GMO, Kikkoman Sales Usa, inc." at bounding box center [520, 350] width 662 height 30
type input "F21129 / RSA045 Soy Sauce, Non-GMO, Kikkoman"
click at [342, 462] on input "text" at bounding box center [520, 474] width 662 height 30
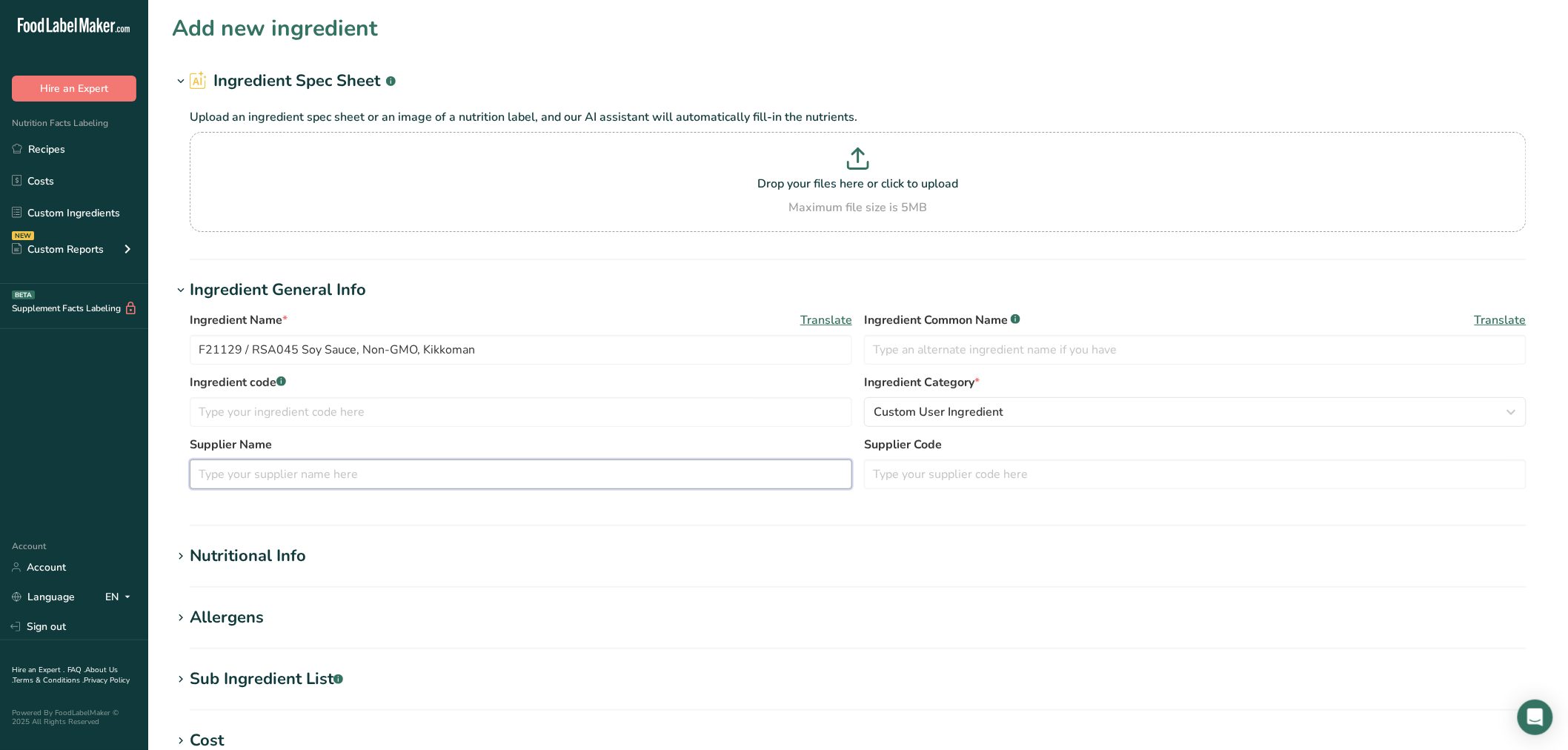
paste input "Kikkoman Sales Usa, inc."
type input "Kikkoman Sales Usa, inc."
drag, startPoint x: 293, startPoint y: 346, endPoint x: 177, endPoint y: 340, distance: 116.2
click at [177, 340] on div "Ingredient Name * Translate F21129 / RSA045 Soy Sauce, Non-GMO, Kikkoman Ingred…" at bounding box center [858, 404] width 1373 height 205
click at [406, 422] on input "text" at bounding box center [520, 412] width 662 height 30
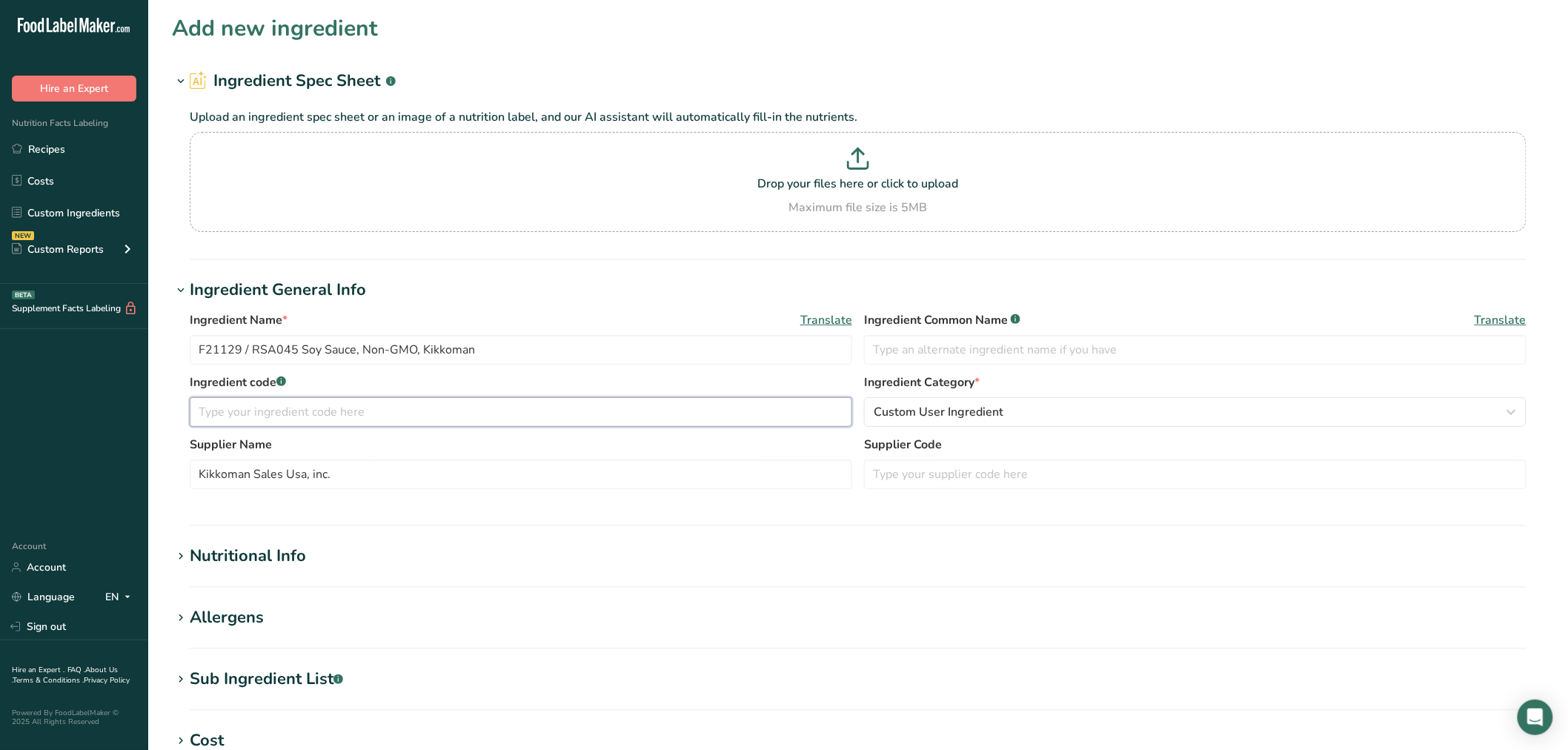
paste input "F21129 / RSA045"
type input "F21129 / RSA045"
click at [501, 349] on input "F21129 / RSA045 Soy Sauce, Non-GMO, Kikkoman" at bounding box center [520, 350] width 662 height 30
click at [917, 415] on span "Custom User Ingredient" at bounding box center [939, 412] width 130 height 17
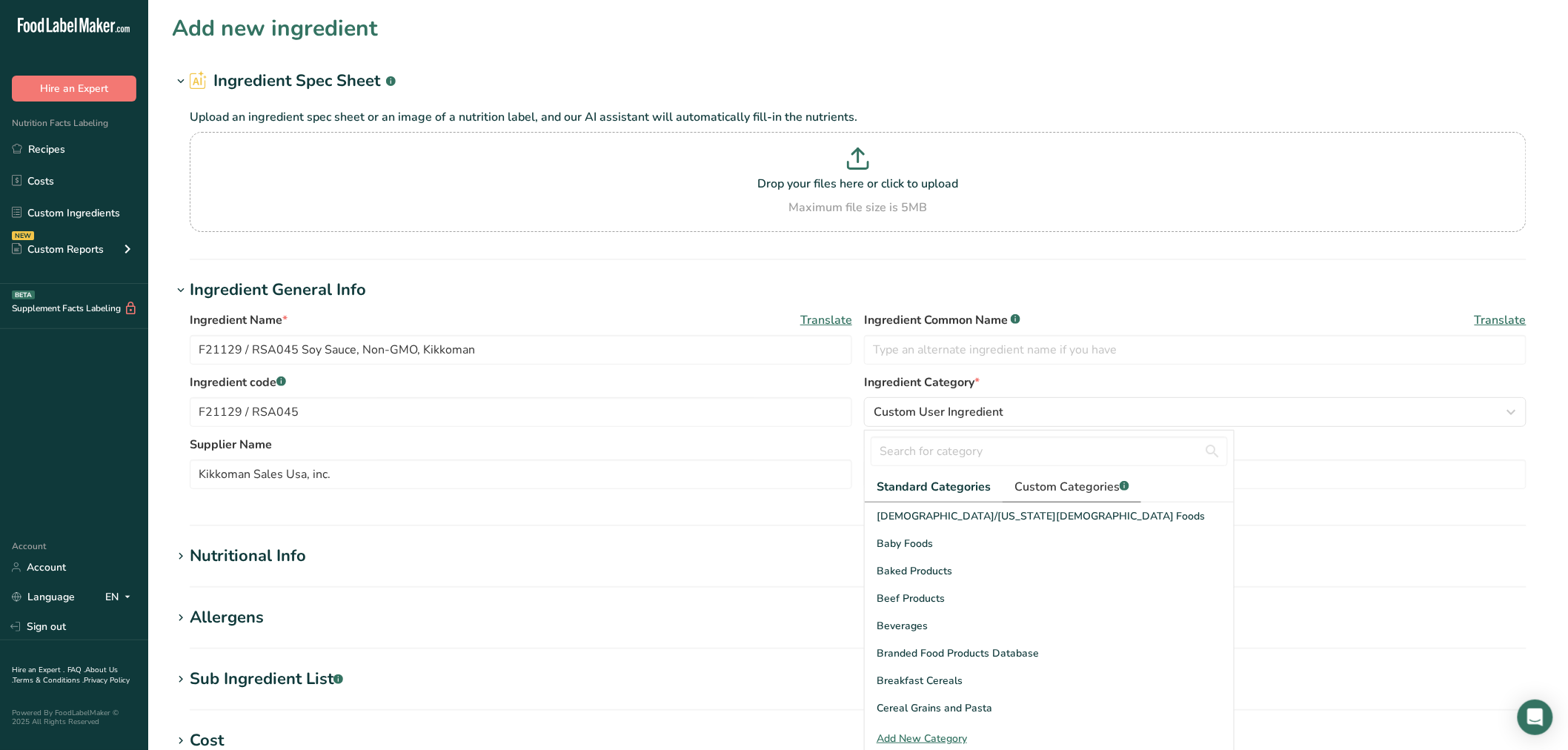
click at [1025, 480] on span "Custom Categories .a-a{fill:#347362;}.b-a{fill:#fff;}" at bounding box center [1072, 487] width 115 height 17
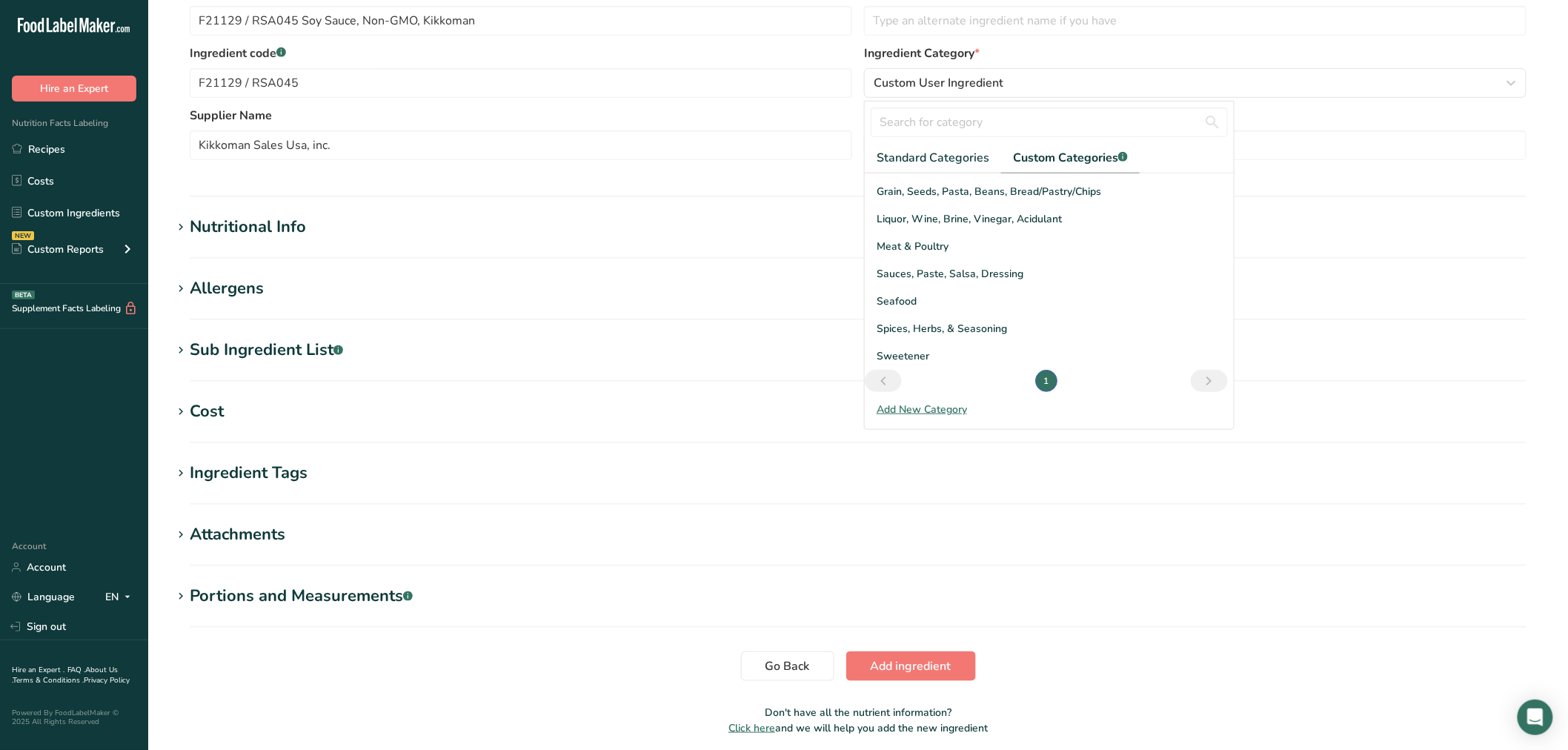
scroll to position [161, 0]
click at [944, 272] on span "Sauces, Paste, Salsa, Dressing" at bounding box center [950, 273] width 147 height 16
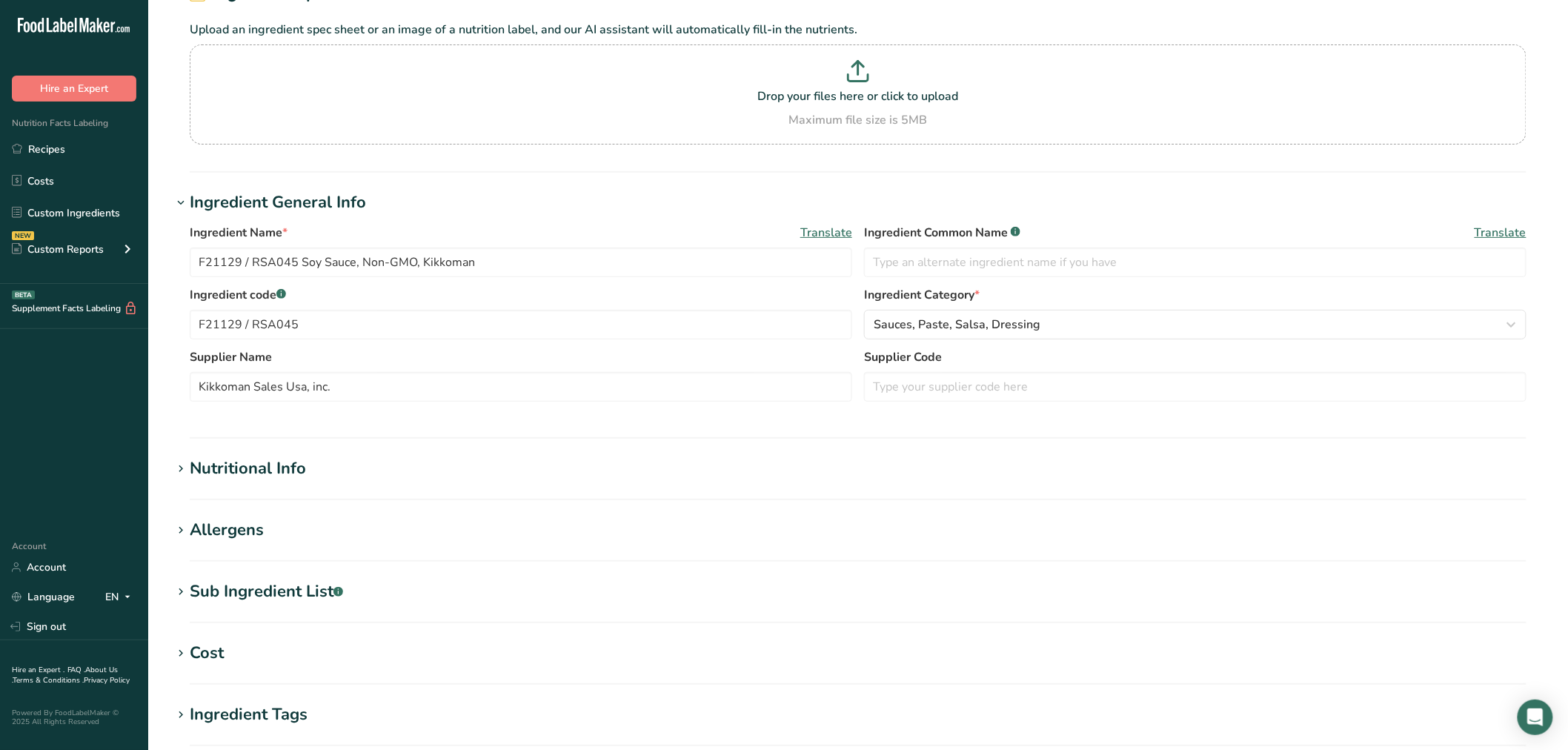
scroll to position [83, 0]
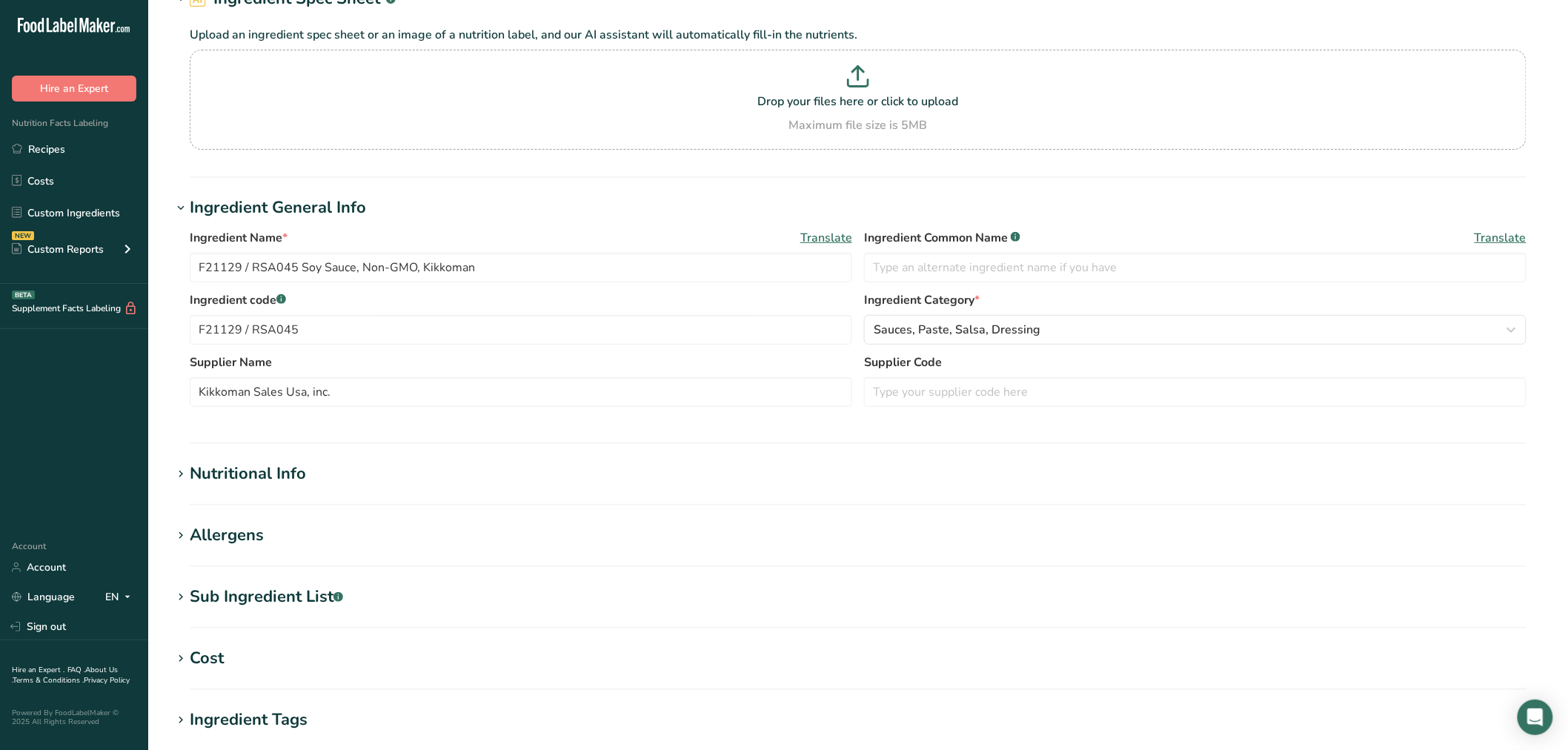
click at [258, 490] on section "Nutritional Info Serving Size .a-a{fill:#347362;}.b-a{fill:#fff;} Add ingredien…" at bounding box center [858, 484] width 1373 height 44
click at [258, 481] on div "Nutritional Info" at bounding box center [248, 474] width 117 height 24
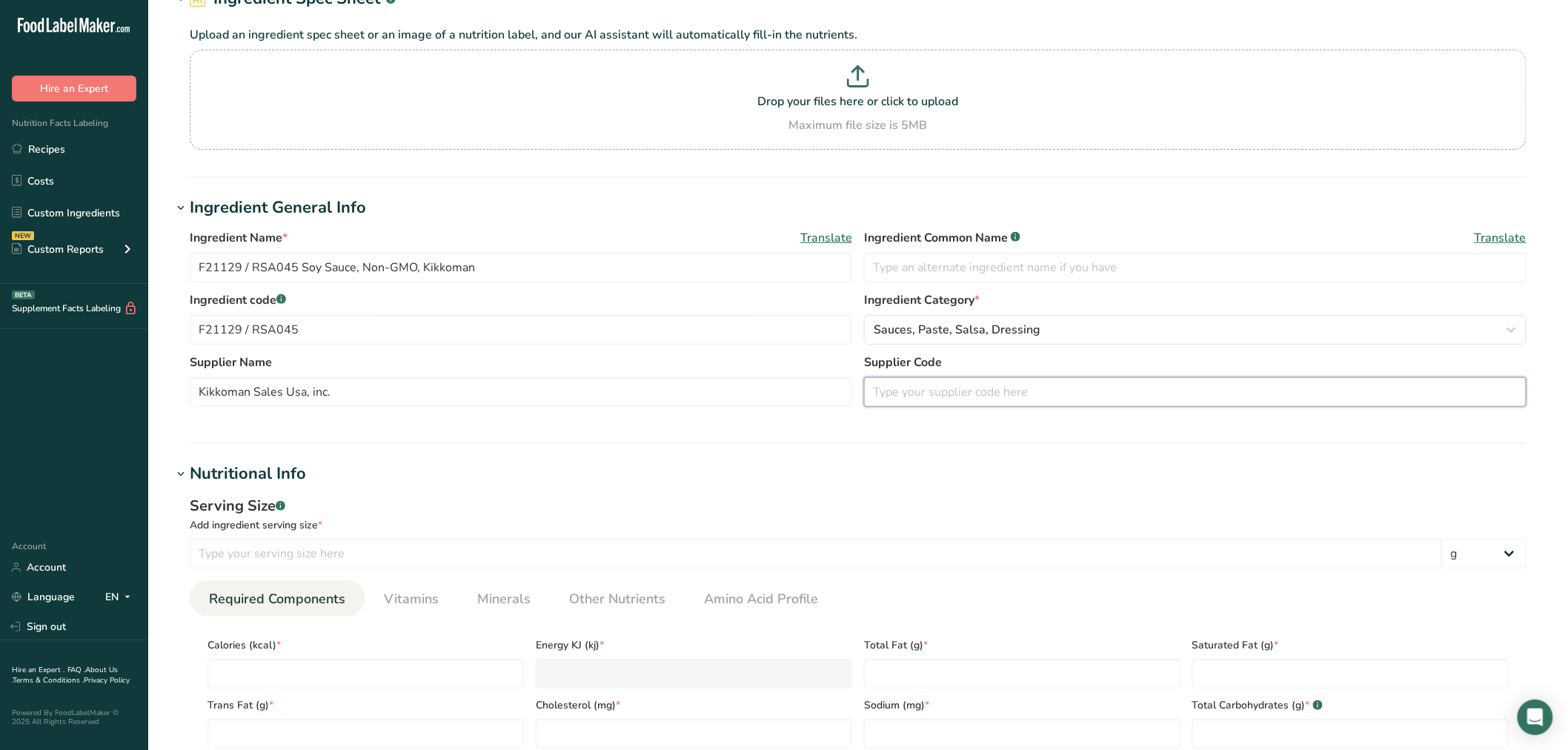
click at [913, 399] on input "text" at bounding box center [1195, 392] width 662 height 30
paste input "00652"
drag, startPoint x: 482, startPoint y: 270, endPoint x: 422, endPoint y: 268, distance: 60.0
click at [422, 268] on input "F21129 / RSA045 Soy Sauce, Non-GMO, Kikkoman" at bounding box center [520, 267] width 662 height 30
click at [969, 401] on input "00652" at bounding box center [1195, 392] width 662 height 30
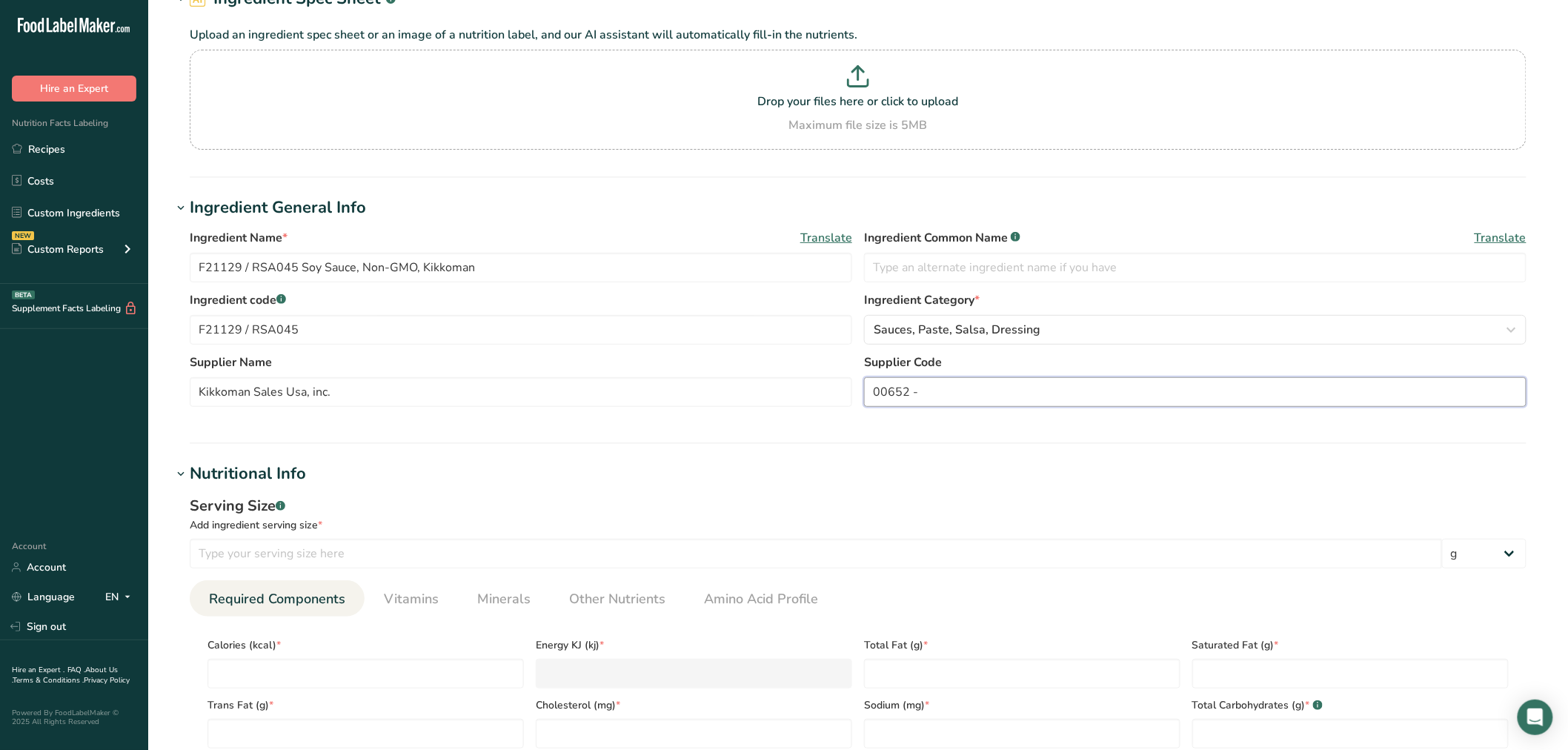
paste input "Kikkoman"
type input "00652 - Kikkoman"
click at [301, 265] on input "F21129 / RSA045 Soy Sauce, Non-GMO, Kikkoman" at bounding box center [520, 267] width 662 height 30
drag, startPoint x: 327, startPoint y: 264, endPoint x: 300, endPoint y: 260, distance: 27.3
click at [300, 260] on input "F21129 / RSA045 KF PF Soy Sauce, Non-GMO, Kikkoman" at bounding box center [520, 267] width 662 height 30
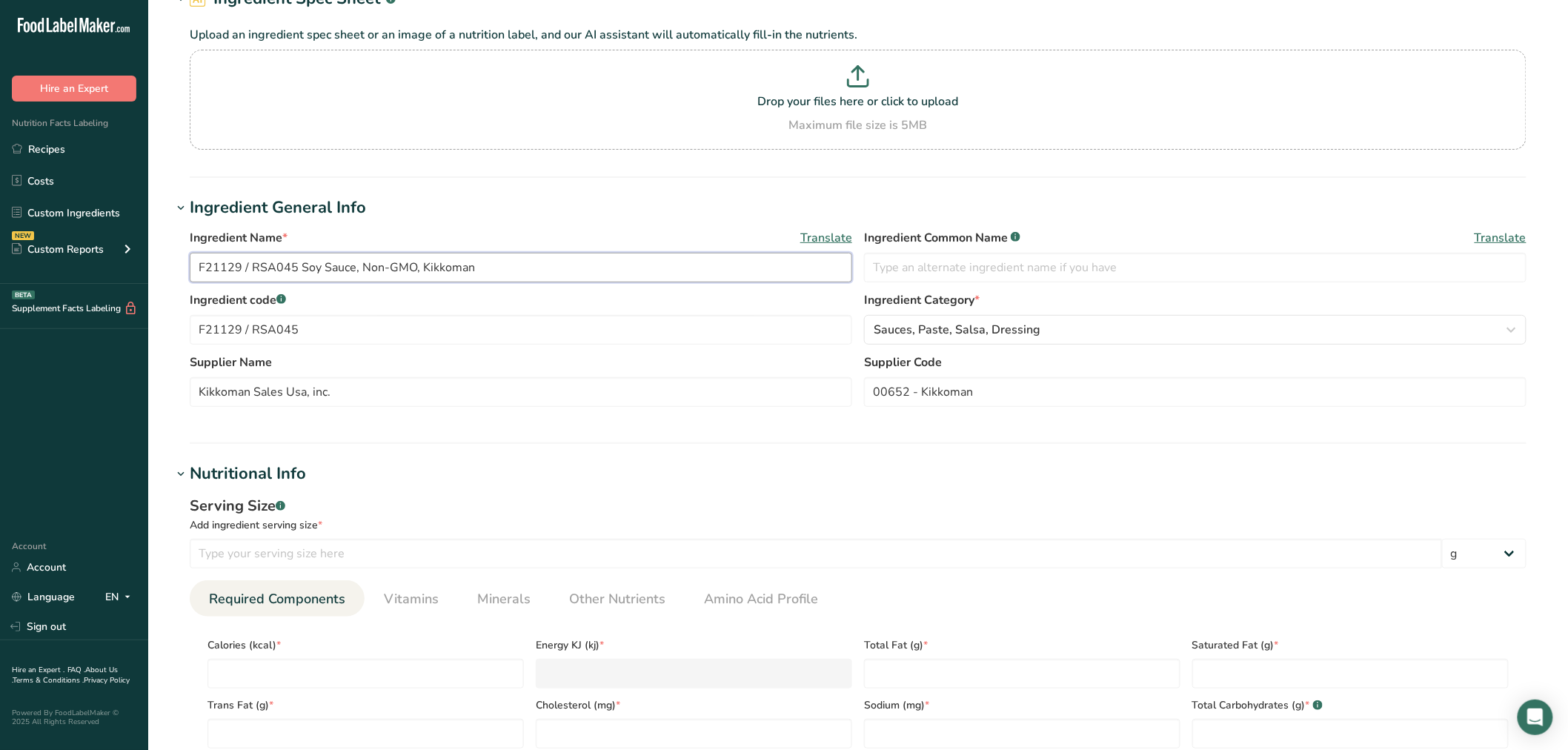
click at [354, 268] on input "F21129 / RSA045 Soy Sauce, Non-GMO, Kikkoman" at bounding box center [520, 267] width 662 height 30
paste input "KF PF"
type input "F21129 / RSA045 Soy Sauce KF PF, Non-GMO, Kikkoman"
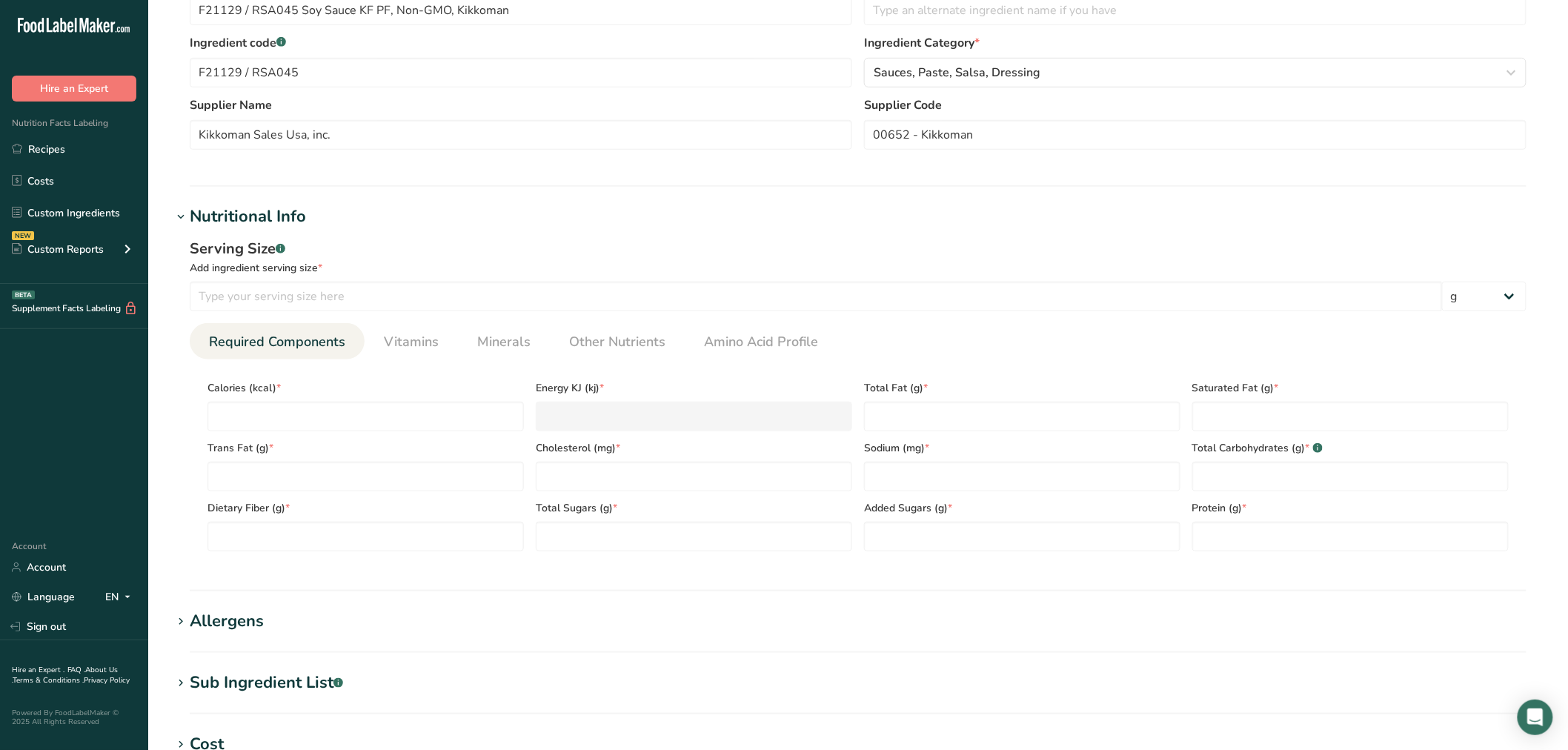
scroll to position [494, 0]
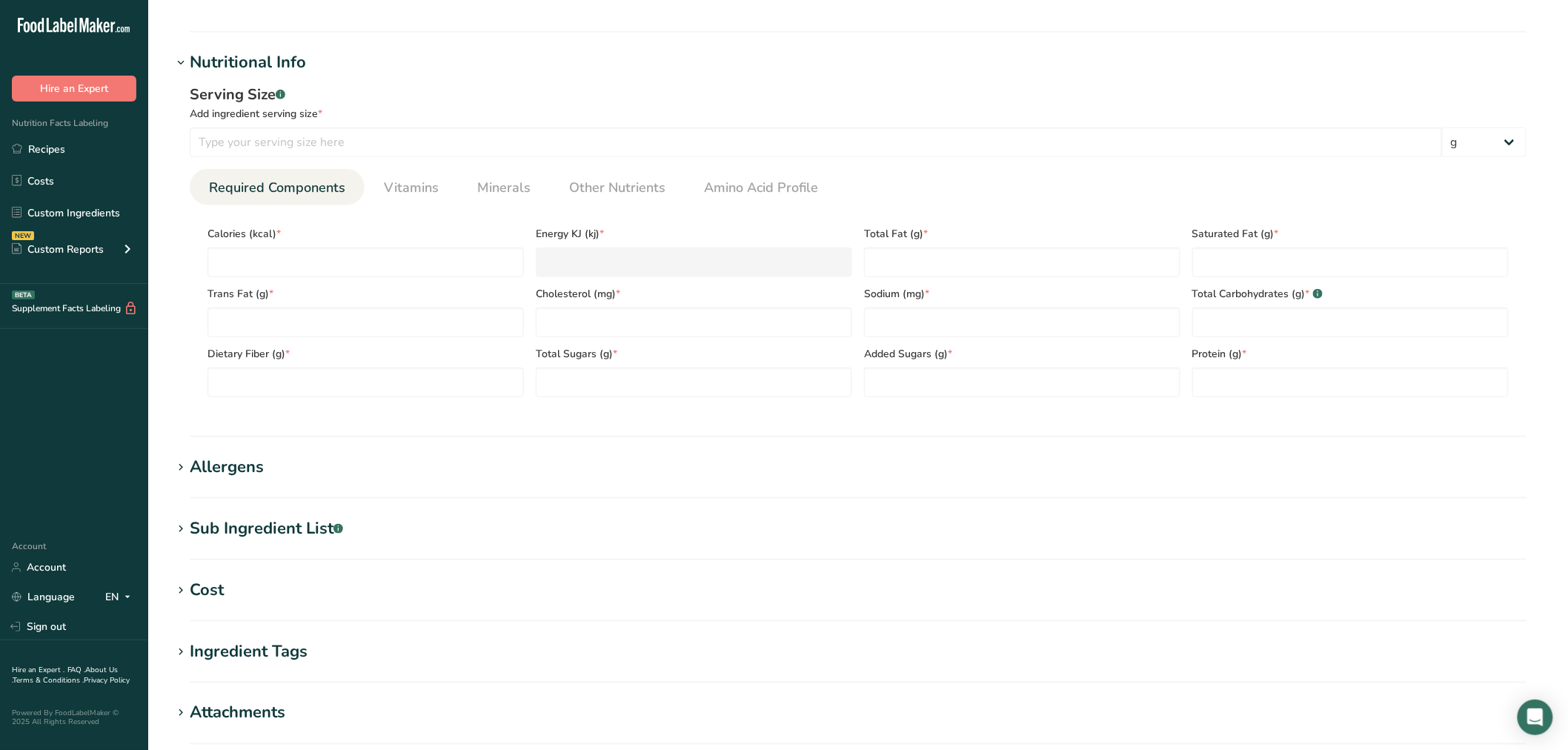
click at [270, 544] on section "Sub Ingredient List .a-a{fill:#347362;}.b-a{fill:#fff;} Translate" at bounding box center [858, 538] width 1373 height 44
click at [274, 537] on div "Sub Ingredient List .a-a{fill:#347362;}.b-a{fill:#fff;}" at bounding box center [266, 528] width 153 height 24
click at [267, 580] on textarea at bounding box center [857, 603] width 1337 height 71
paste textarea "Water, Soybeans, Wheat, Salt"
type textarea "Water, Soybeans, Wheat, Salt"
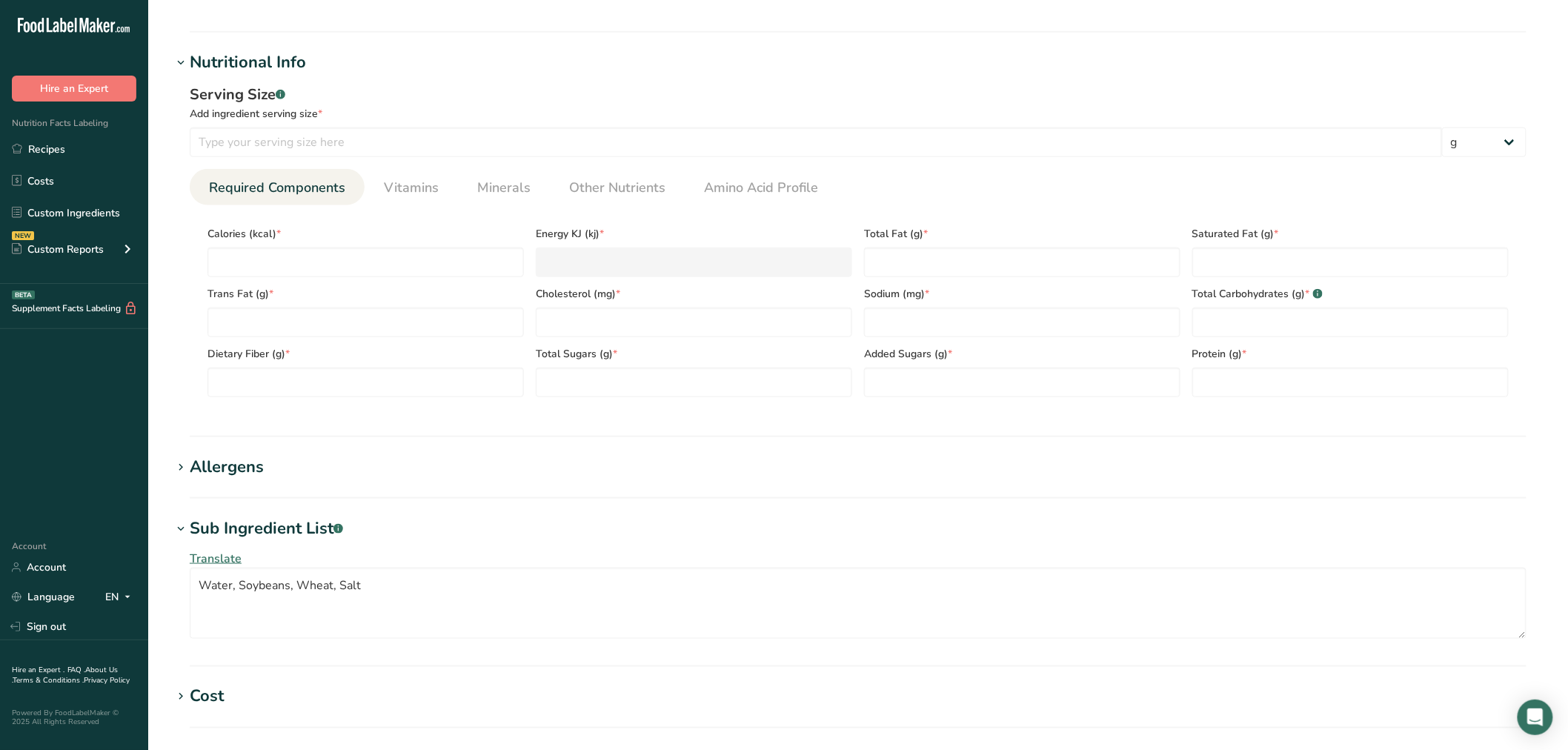
click at [243, 468] on div "Allergens" at bounding box center [226, 467] width 74 height 24
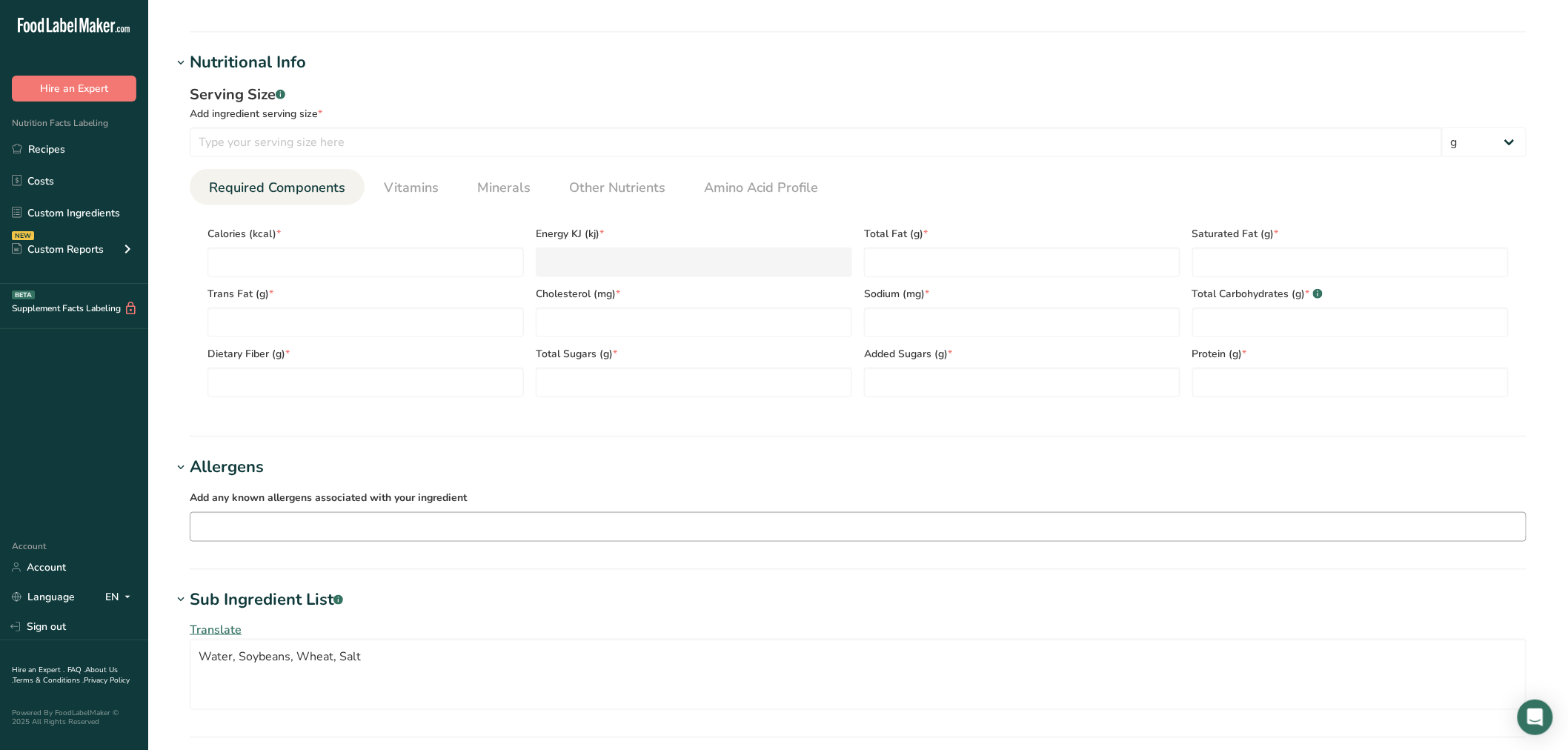
click at [265, 535] on input "text" at bounding box center [857, 527] width 1335 height 23
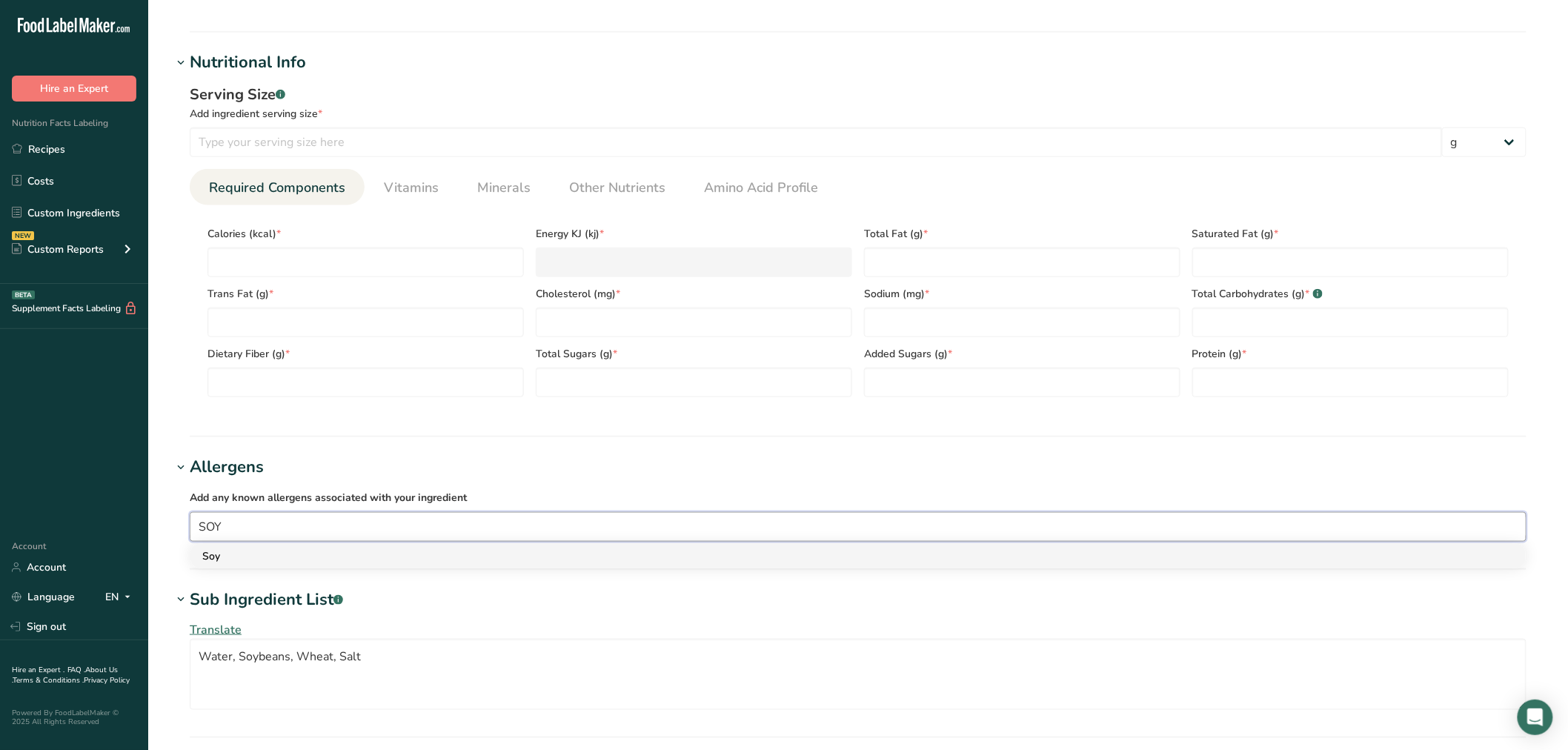
type input "SOY"
click at [261, 550] on div "Soy" at bounding box center [846, 557] width 1288 height 16
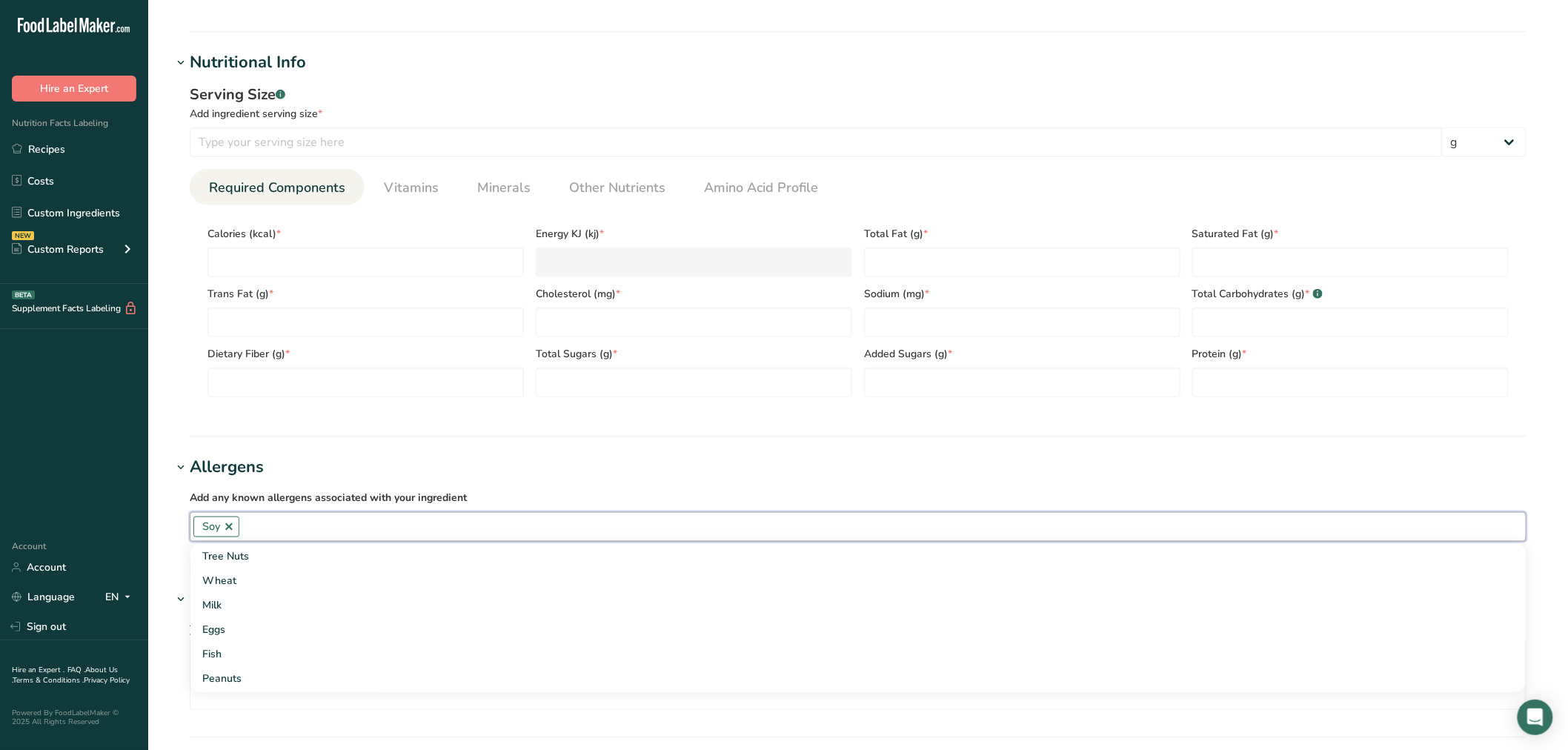
click at [280, 523] on input "text" at bounding box center [883, 527] width 1286 height 23
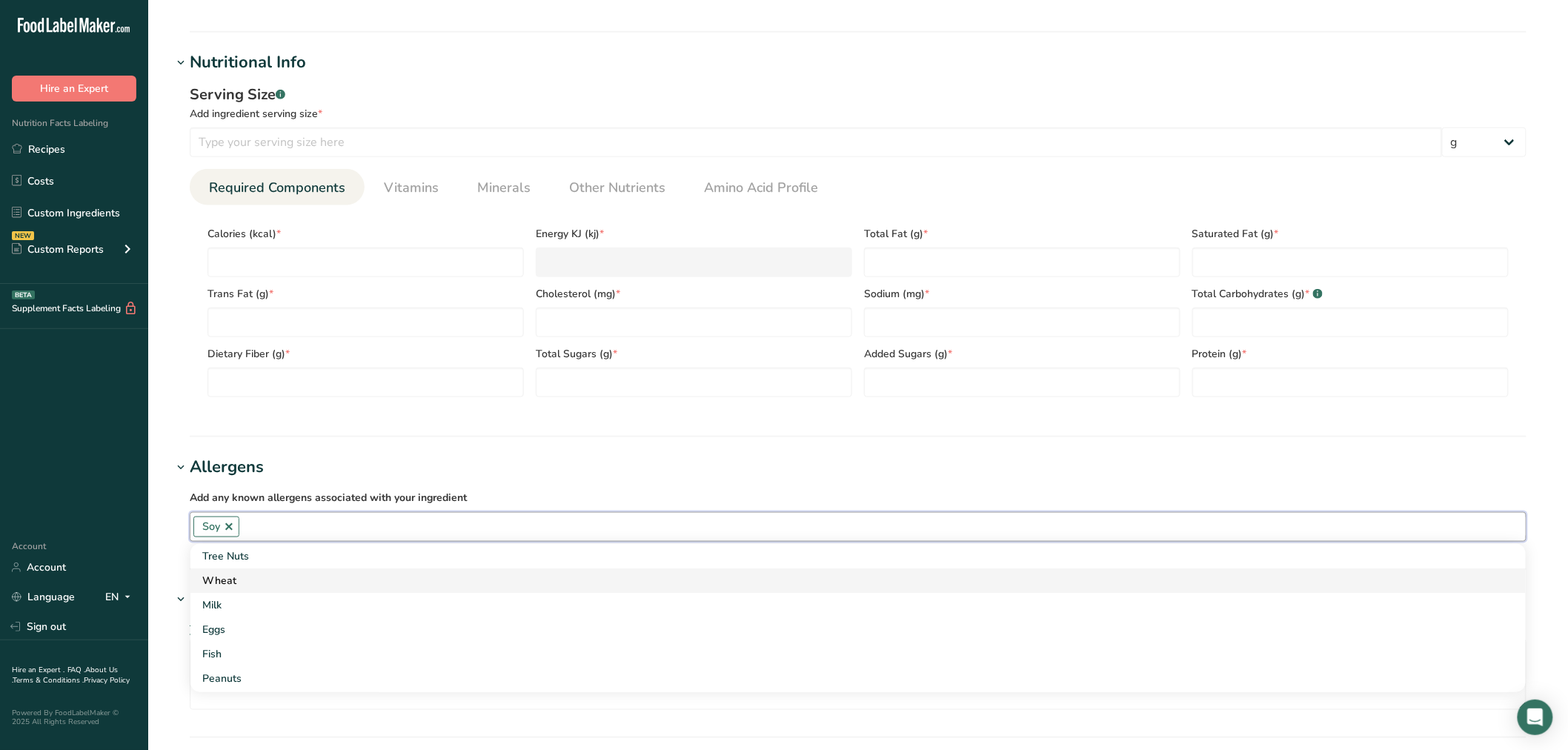
click at [242, 580] on div "Wheat" at bounding box center [846, 581] width 1288 height 16
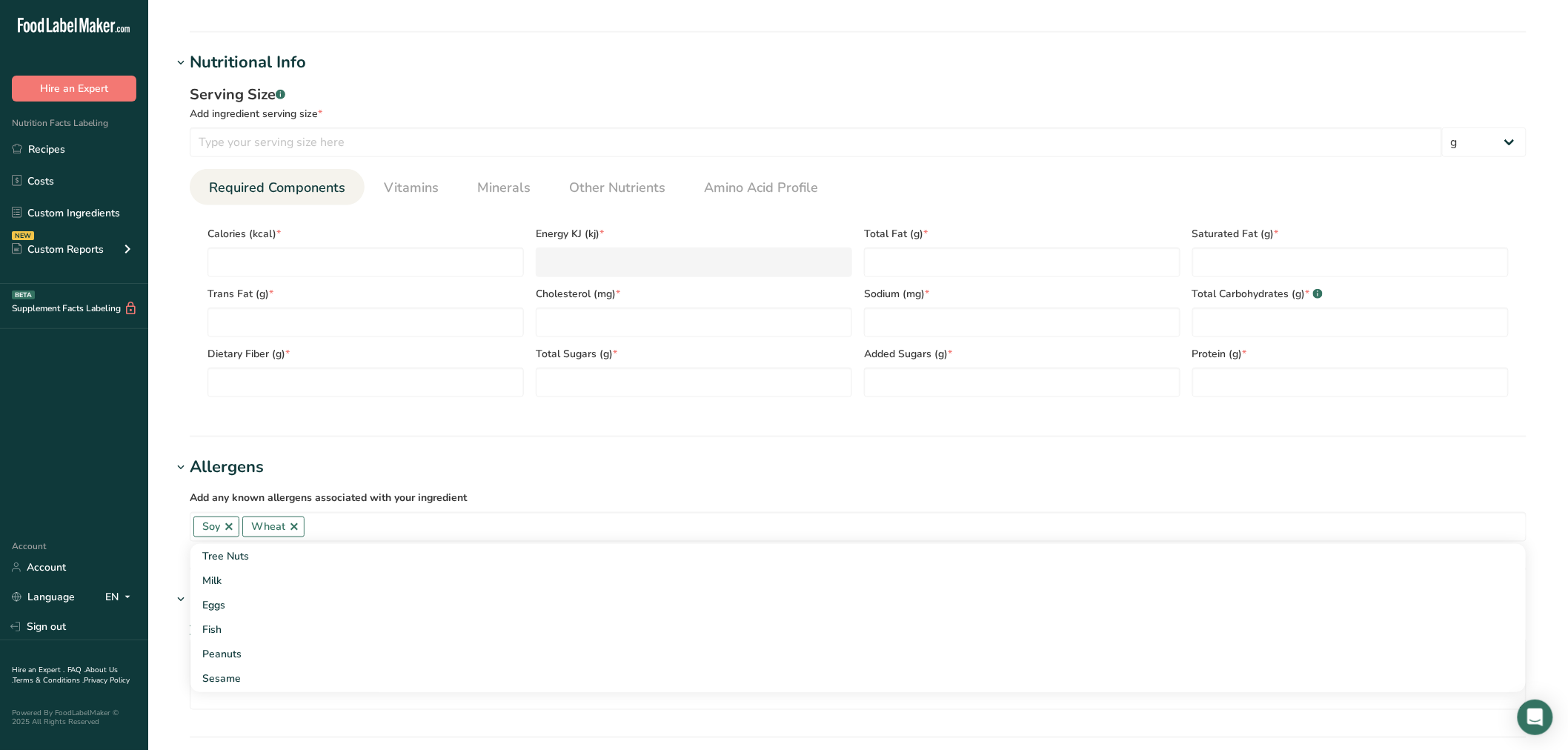
click at [442, 431] on section "Nutritional Info Serving Size .a-a{fill:#347362;}.b-a{fill:#fff;} Add ingredien…" at bounding box center [858, 244] width 1373 height 387
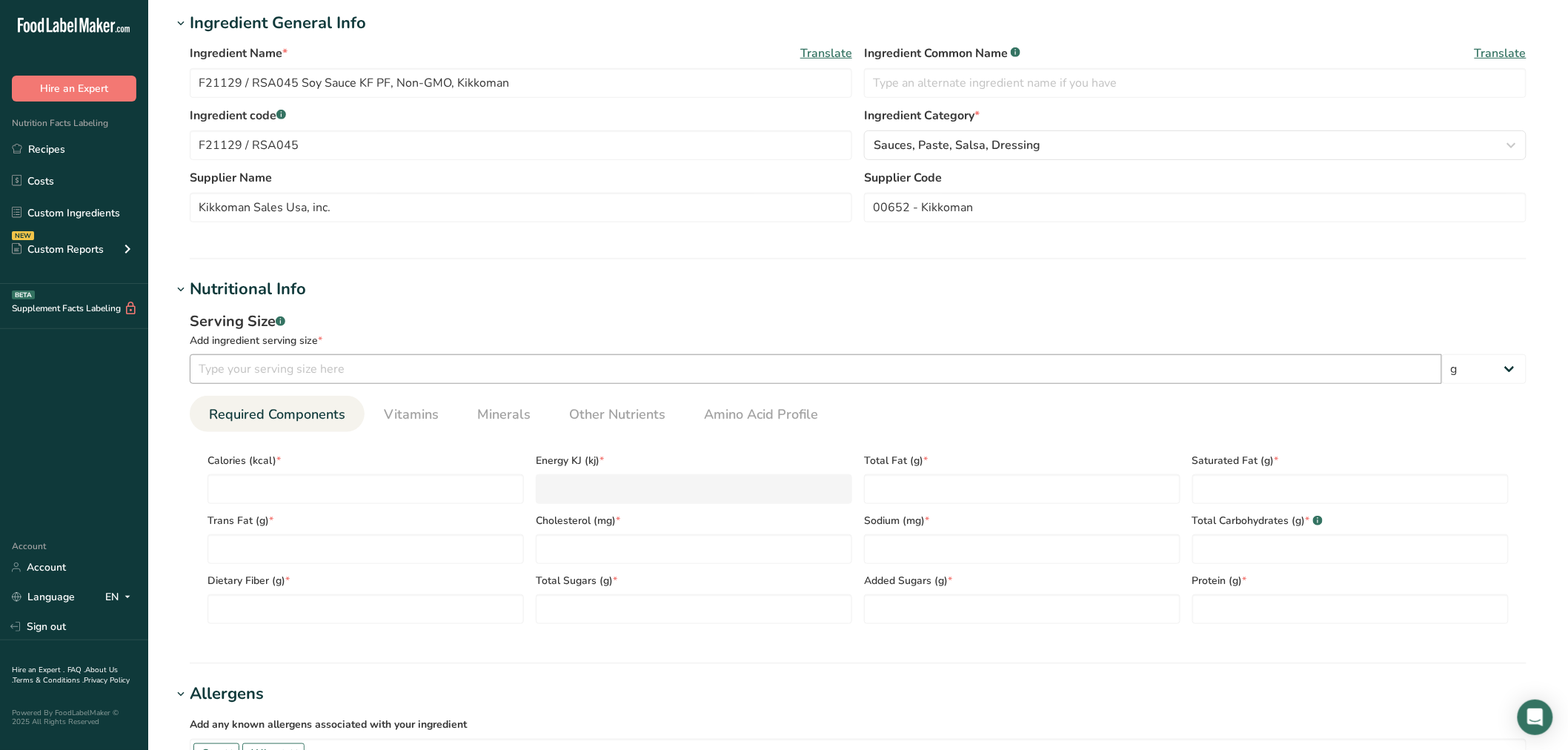
scroll to position [412, 0]
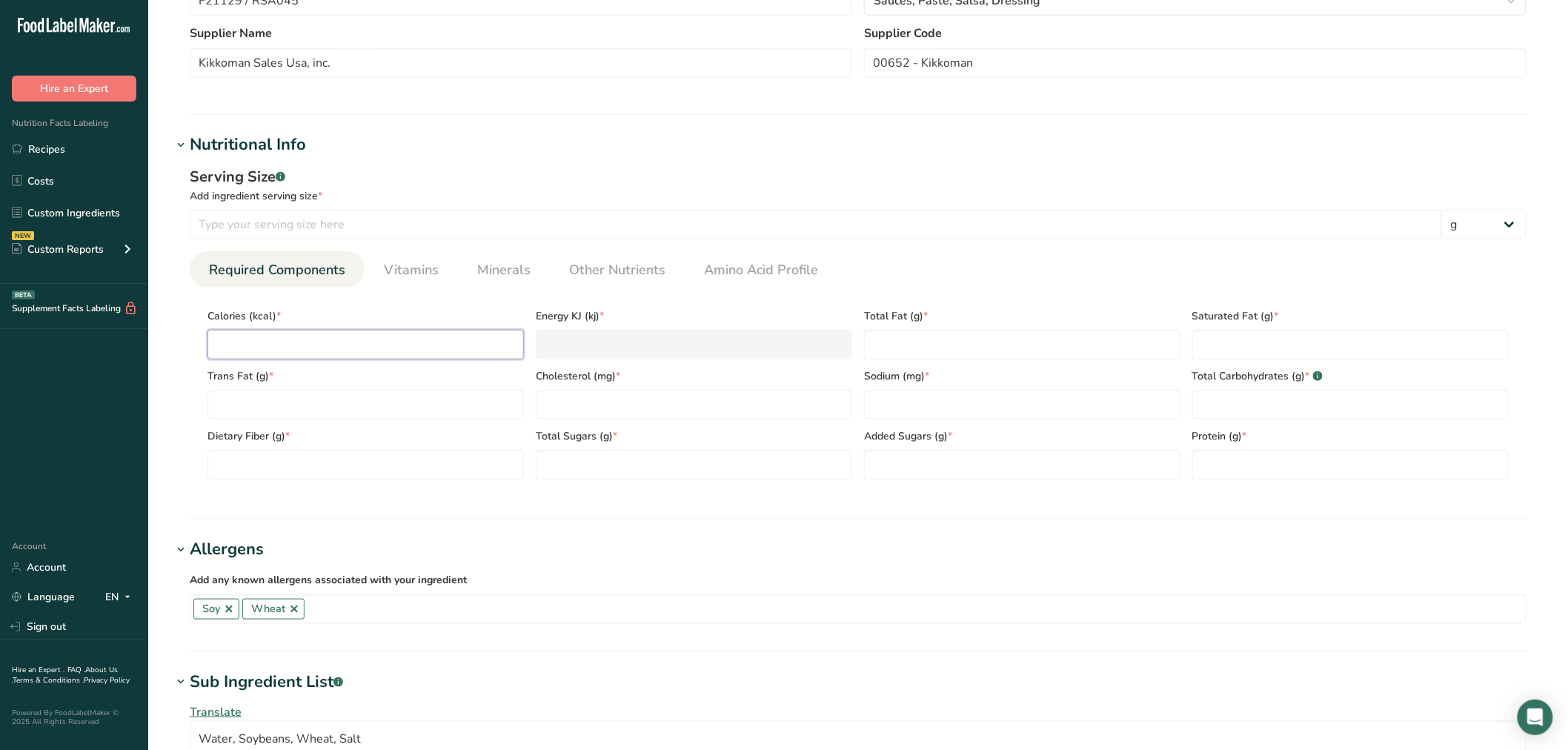
click at [330, 343] on input "number" at bounding box center [366, 345] width 317 height 30
type input "6"
type KJ "25.1"
type input "61"
type KJ "255.2"
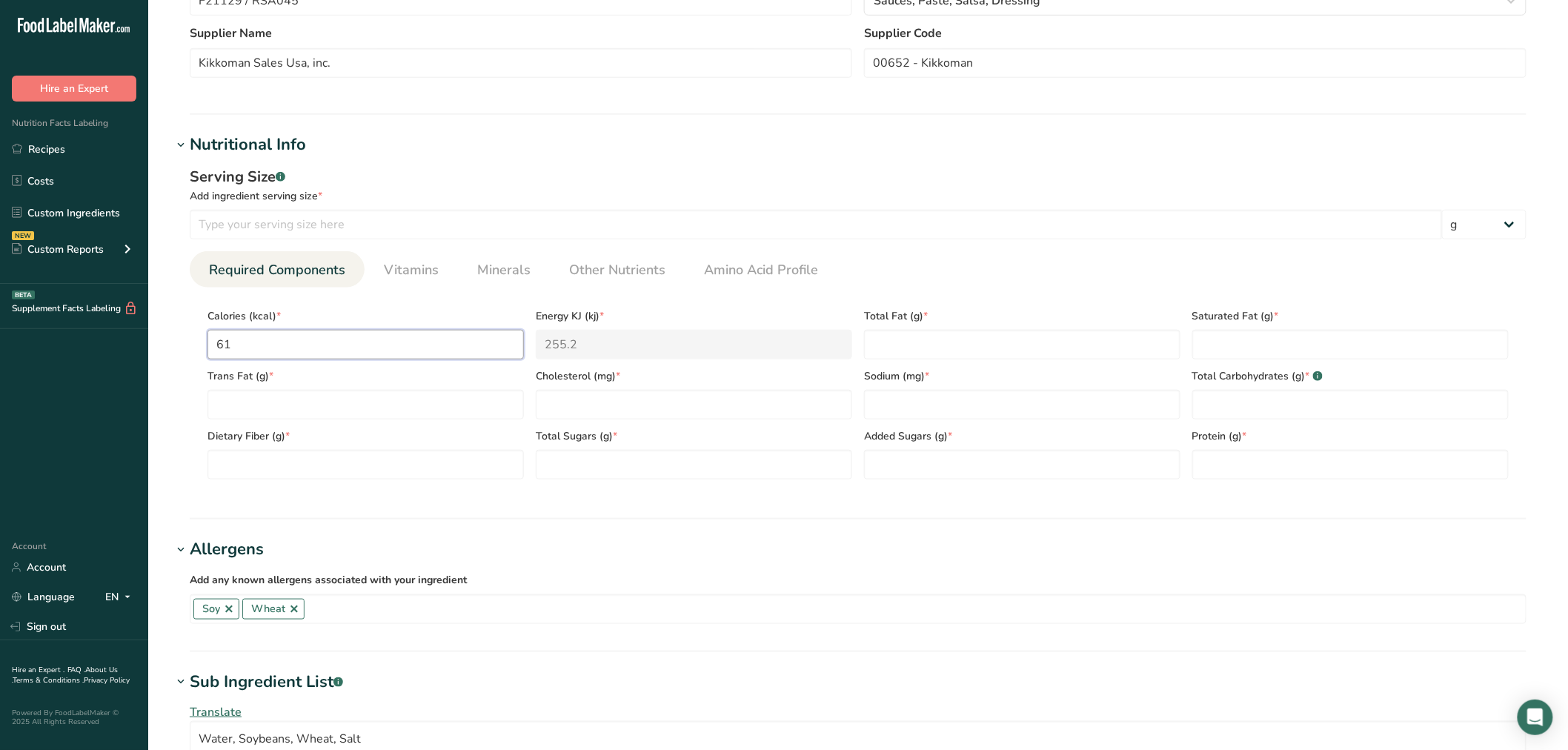
type input "61"
type Fat "0"
click at [280, 406] on Fat "0" at bounding box center [366, 404] width 317 height 30
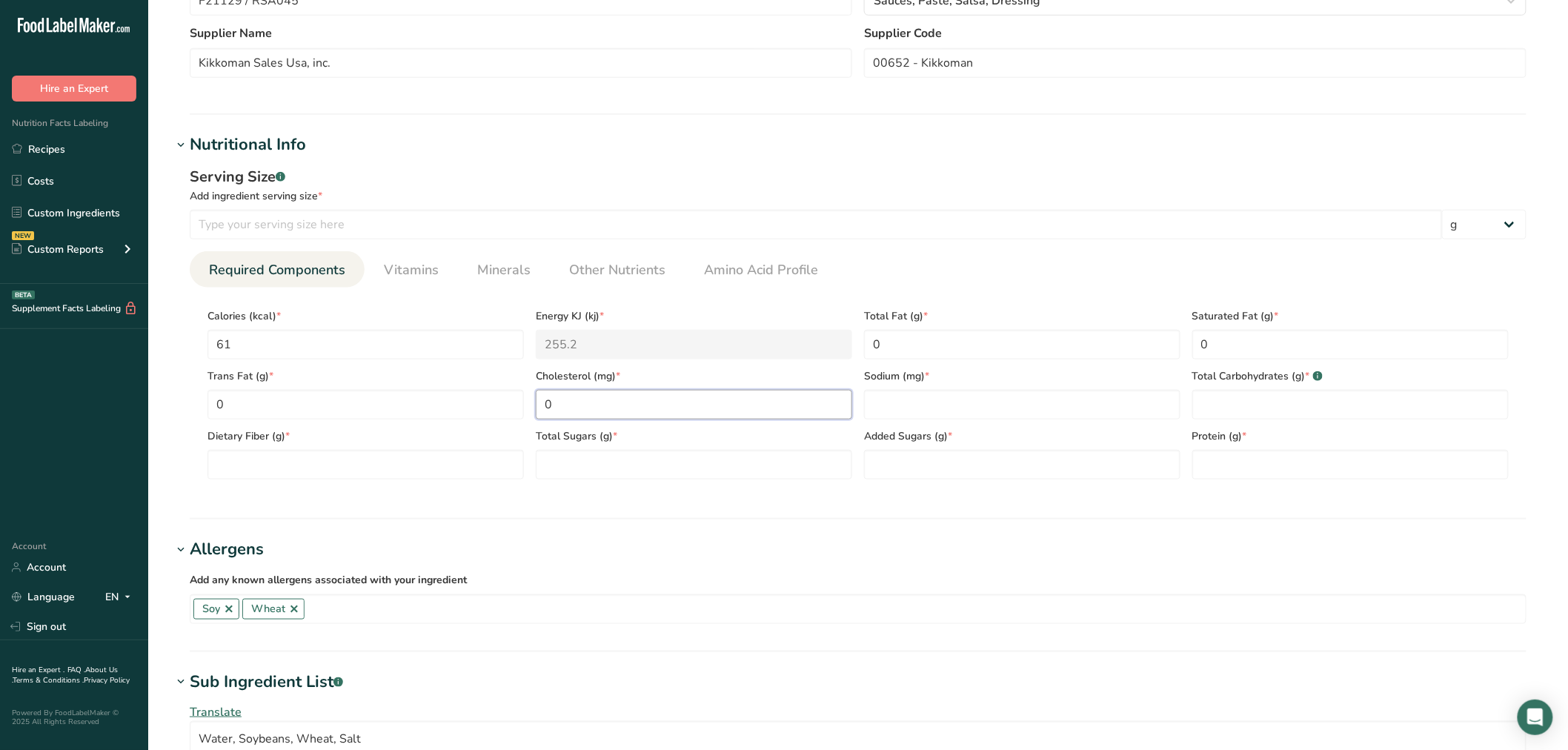
click at [575, 409] on input "0" at bounding box center [694, 404] width 317 height 30
type input "1"
type input "5490"
type Carbohydrates "6.1"
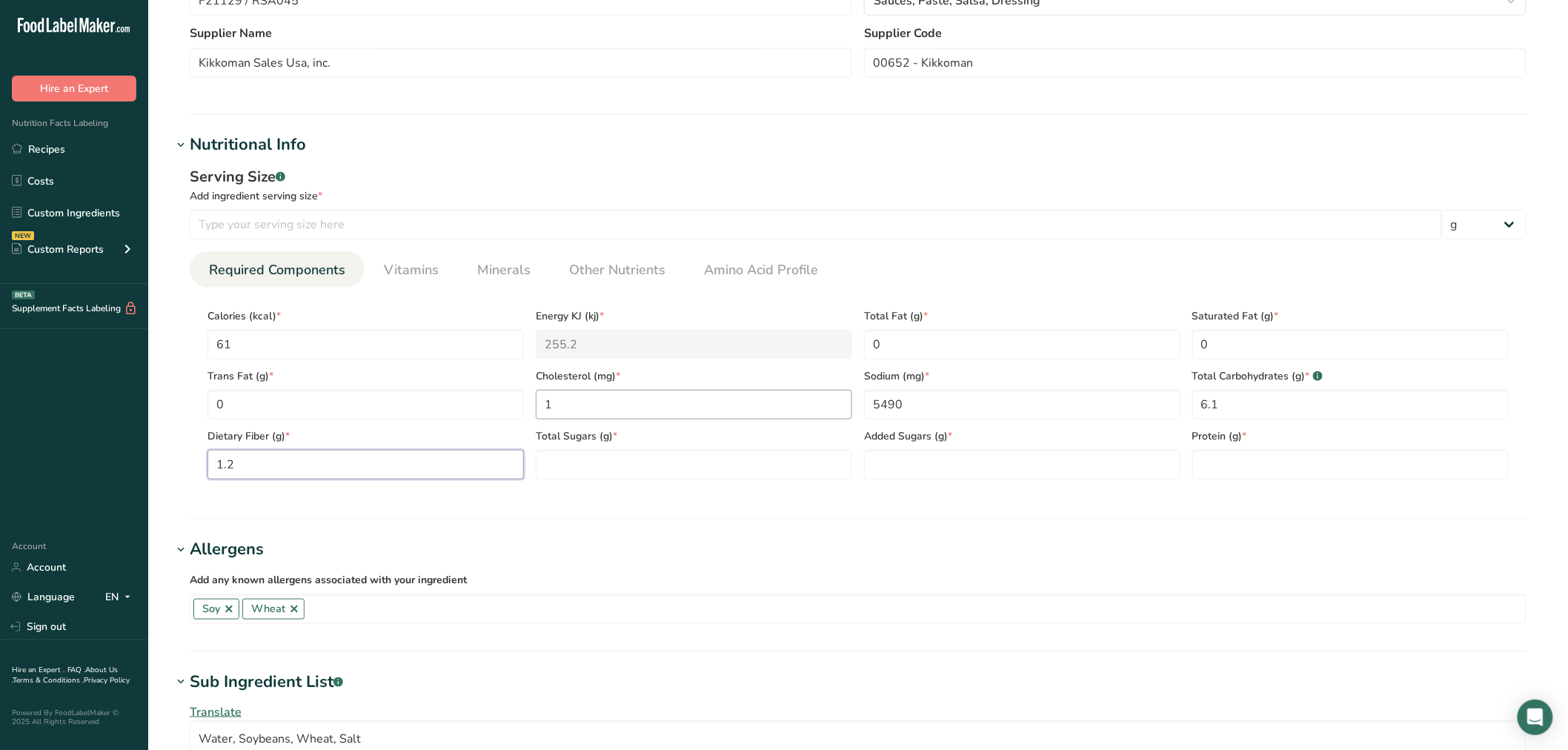
type Fiber "1.2"
type Sugars "0"
type input "9.1"
click at [416, 273] on span "Vitamins" at bounding box center [411, 270] width 54 height 20
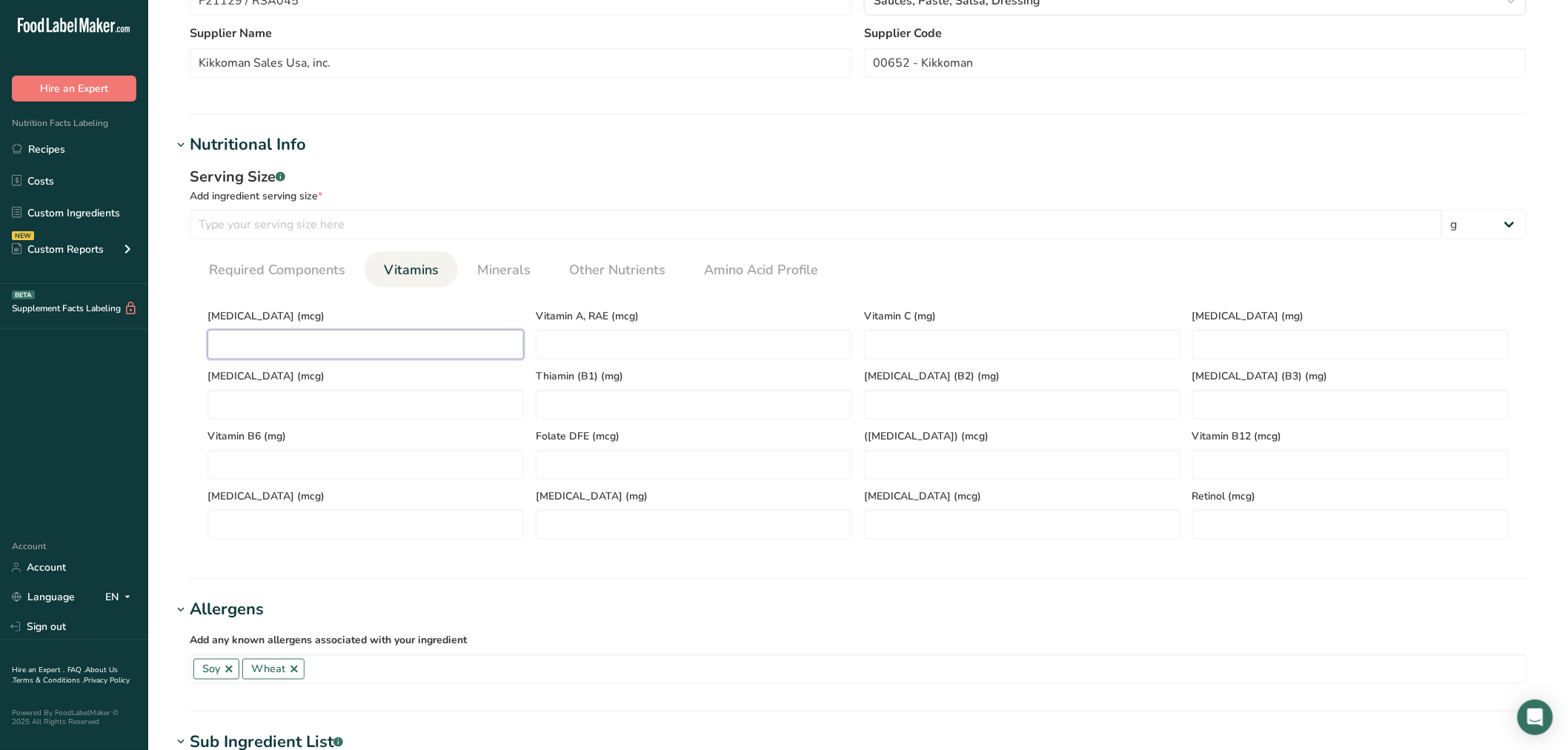
click at [331, 340] on D "number" at bounding box center [366, 345] width 317 height 30
type D "1"
click at [491, 265] on span "Minerals" at bounding box center [504, 270] width 53 height 20
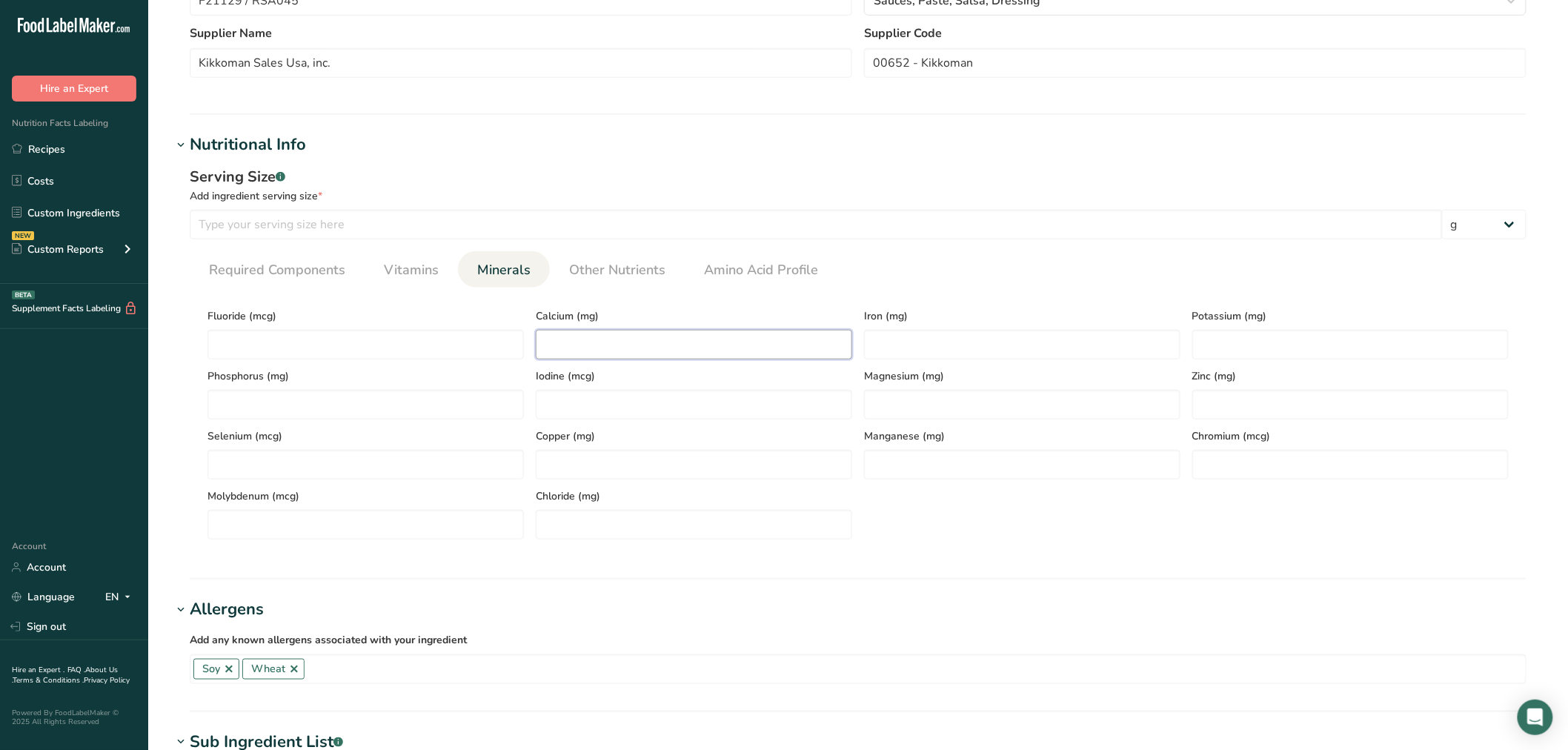
click at [591, 349] on input "number" at bounding box center [694, 345] width 317 height 30
type input "21.4"
type input "1.4"
type input "399"
click at [601, 279] on span "Other Nutrients" at bounding box center [617, 270] width 96 height 20
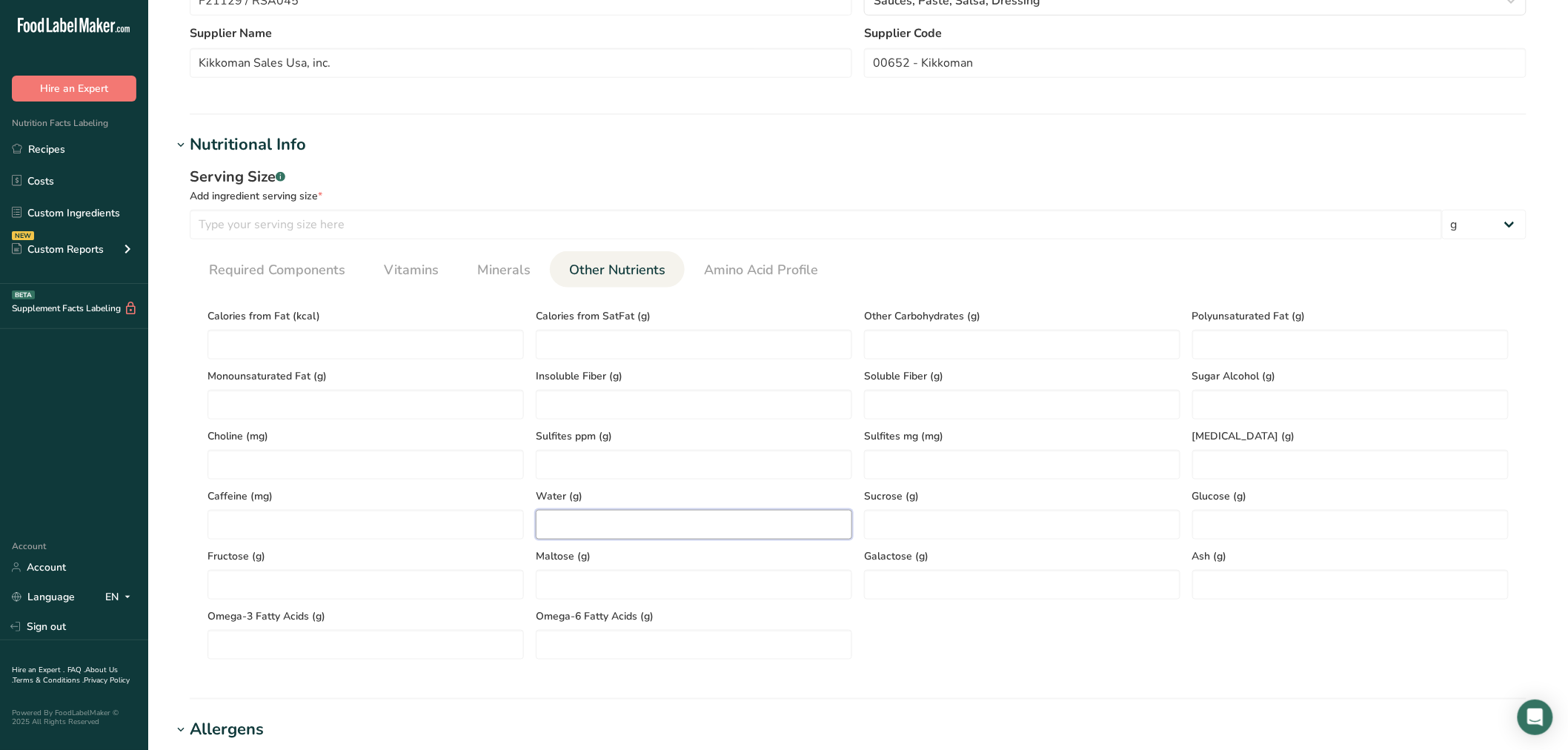
click at [622, 510] on input "number" at bounding box center [694, 525] width 317 height 30
type input "69.6"
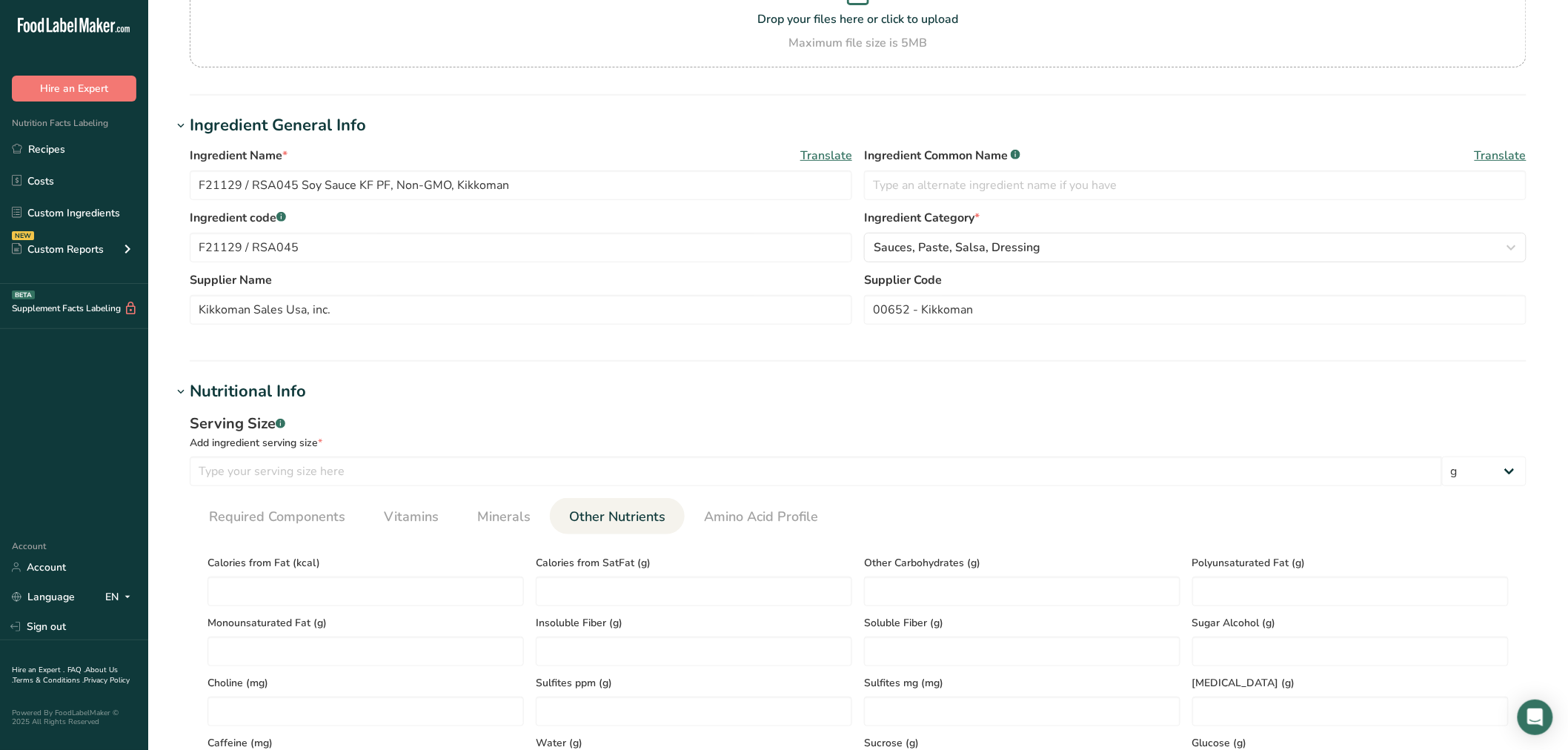
scroll to position [0, 0]
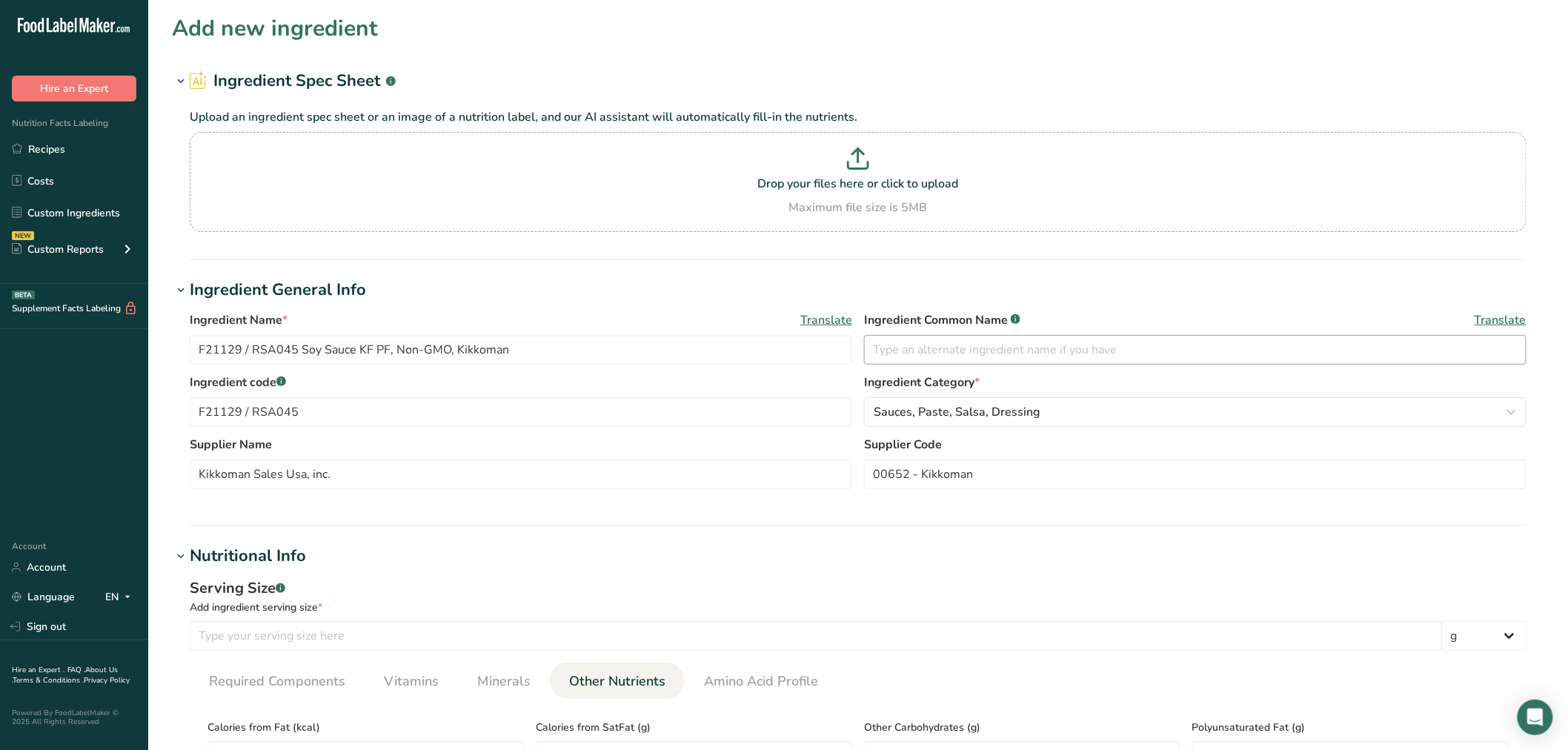
type input "15.2"
click at [900, 341] on input "text" at bounding box center [1195, 350] width 662 height 30
click at [977, 335] on input "text" at bounding box center [1195, 350] width 662 height 30
drag, startPoint x: 919, startPoint y: 345, endPoint x: 724, endPoint y: 327, distance: 195.8
click at [724, 327] on div "Ingredient Name * Translate F21129 / RSA045 Soy Sauce KF PF, Non-GMO, Kikkoman …" at bounding box center [857, 343] width 1337 height 62
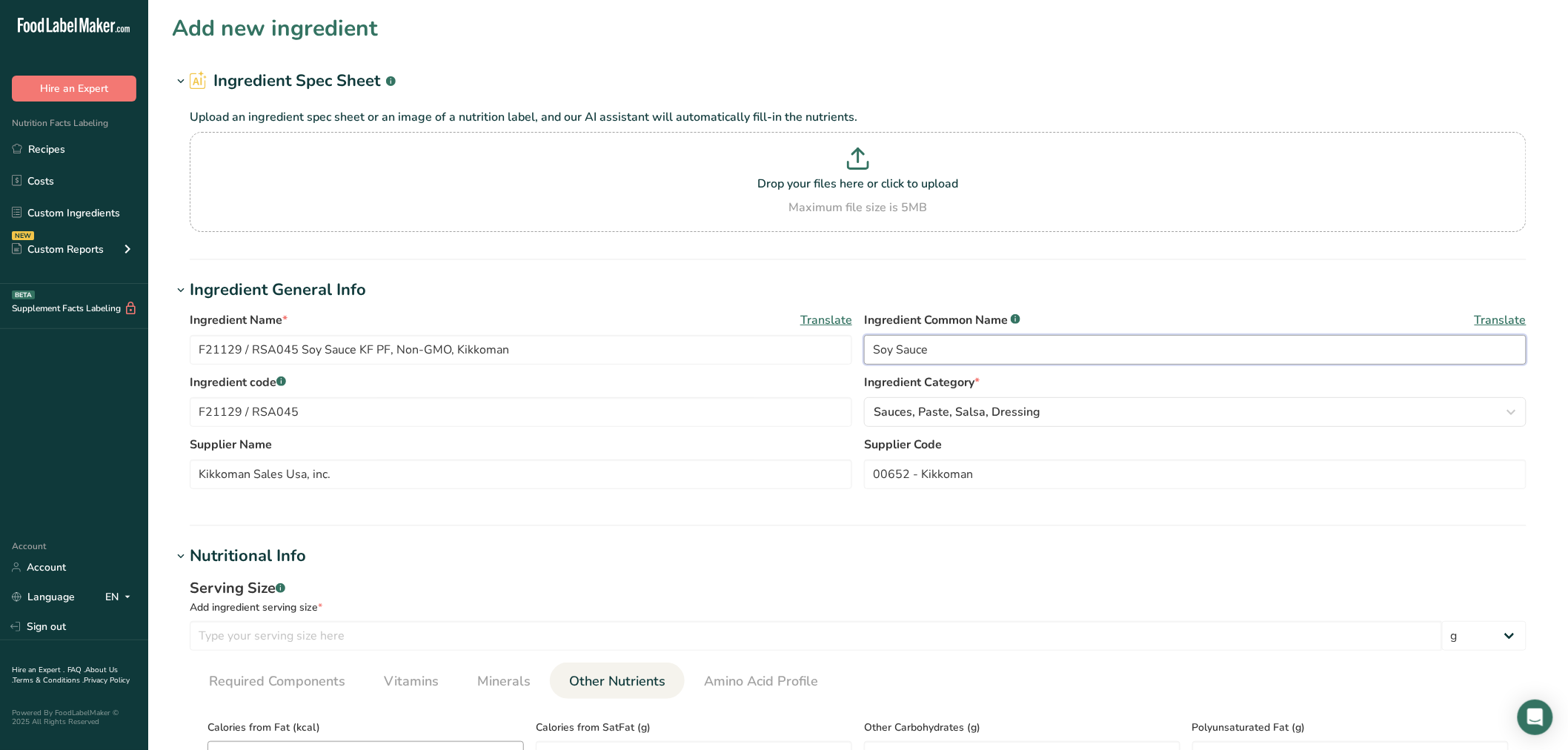
type input "Soy Sauce"
click at [578, 358] on input "F21129 / RSA045 Soy Sauce KF PF, Non-GMO, Kikkoman" at bounding box center [520, 350] width 662 height 30
click at [576, 415] on input "F21129 / RSA045" at bounding box center [520, 412] width 662 height 30
click at [567, 353] on input "F21129 / RSA045 Soy Sauce KF PF, Non-GMO, Kikkoman 5-12" at bounding box center [520, 350] width 662 height 30
click at [649, 355] on input "F21129 / RSA045 Soy Sauce KF PF, Non-GMO, Kikkoman 5-12-23" at bounding box center [520, 350] width 662 height 30
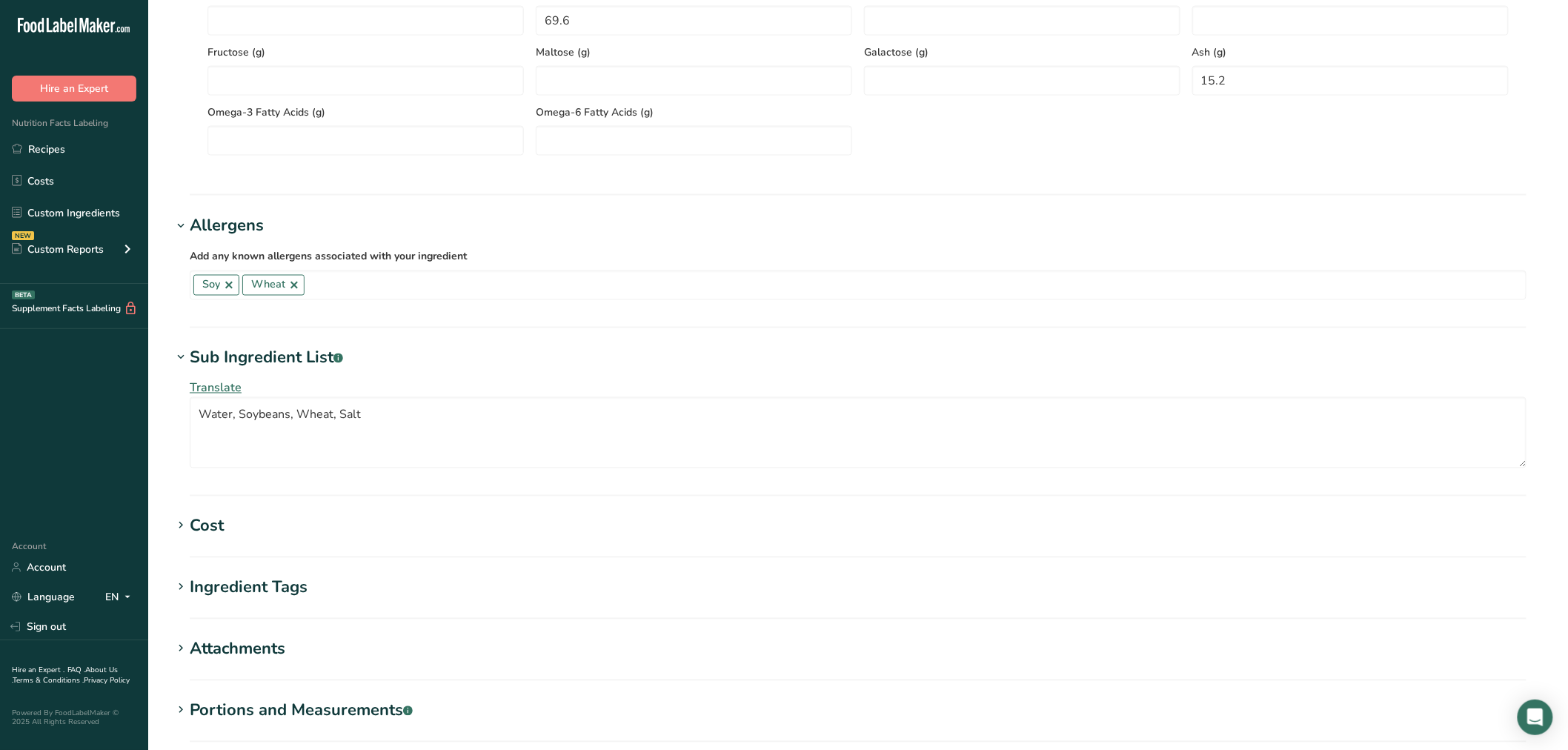
scroll to position [988, 0]
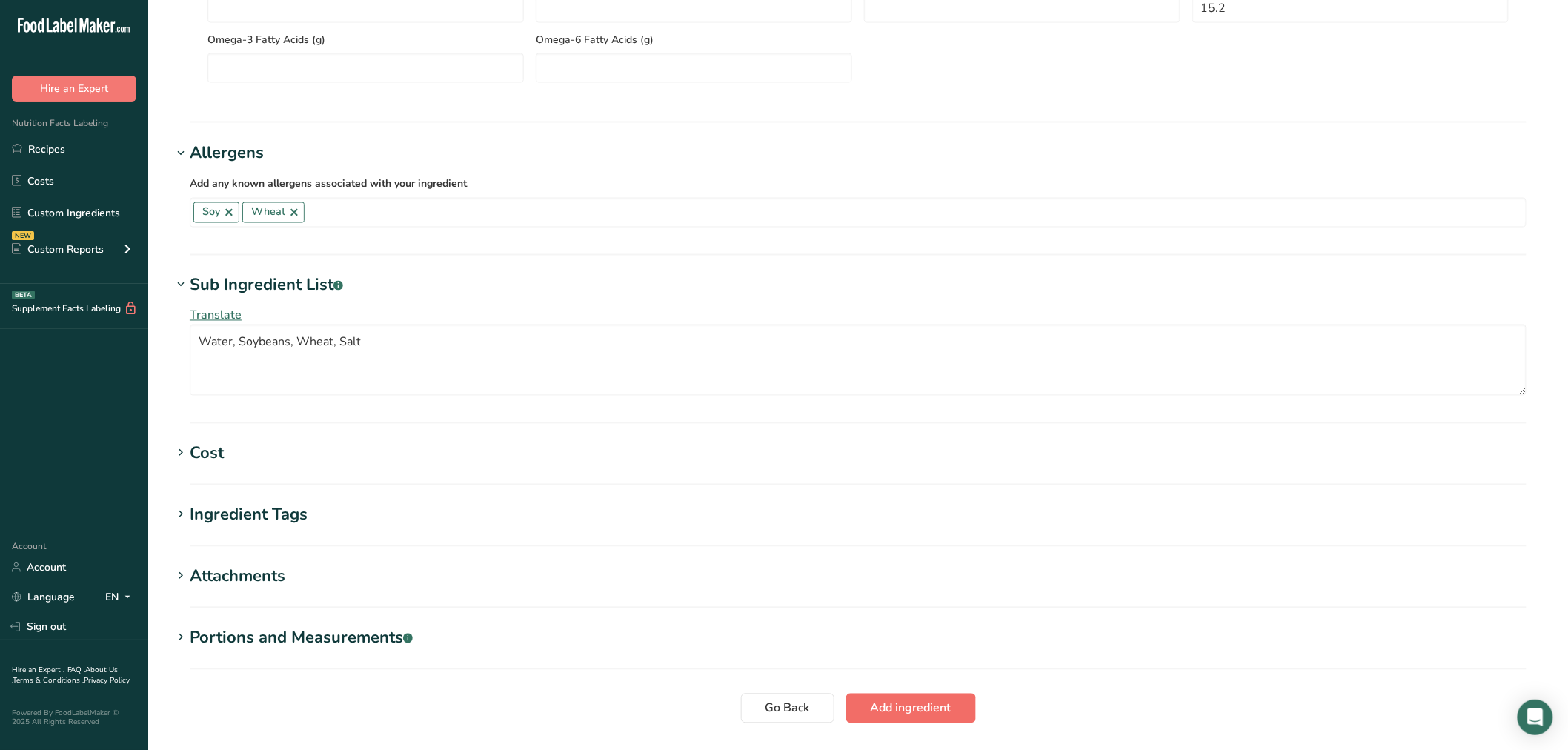
type input "F21129 / RSA045 Soy Sauce KF PF, Non-GMO, Kikkoman 5-12-23 CC"
click at [960, 704] on button "Add ingredient" at bounding box center [912, 708] width 130 height 30
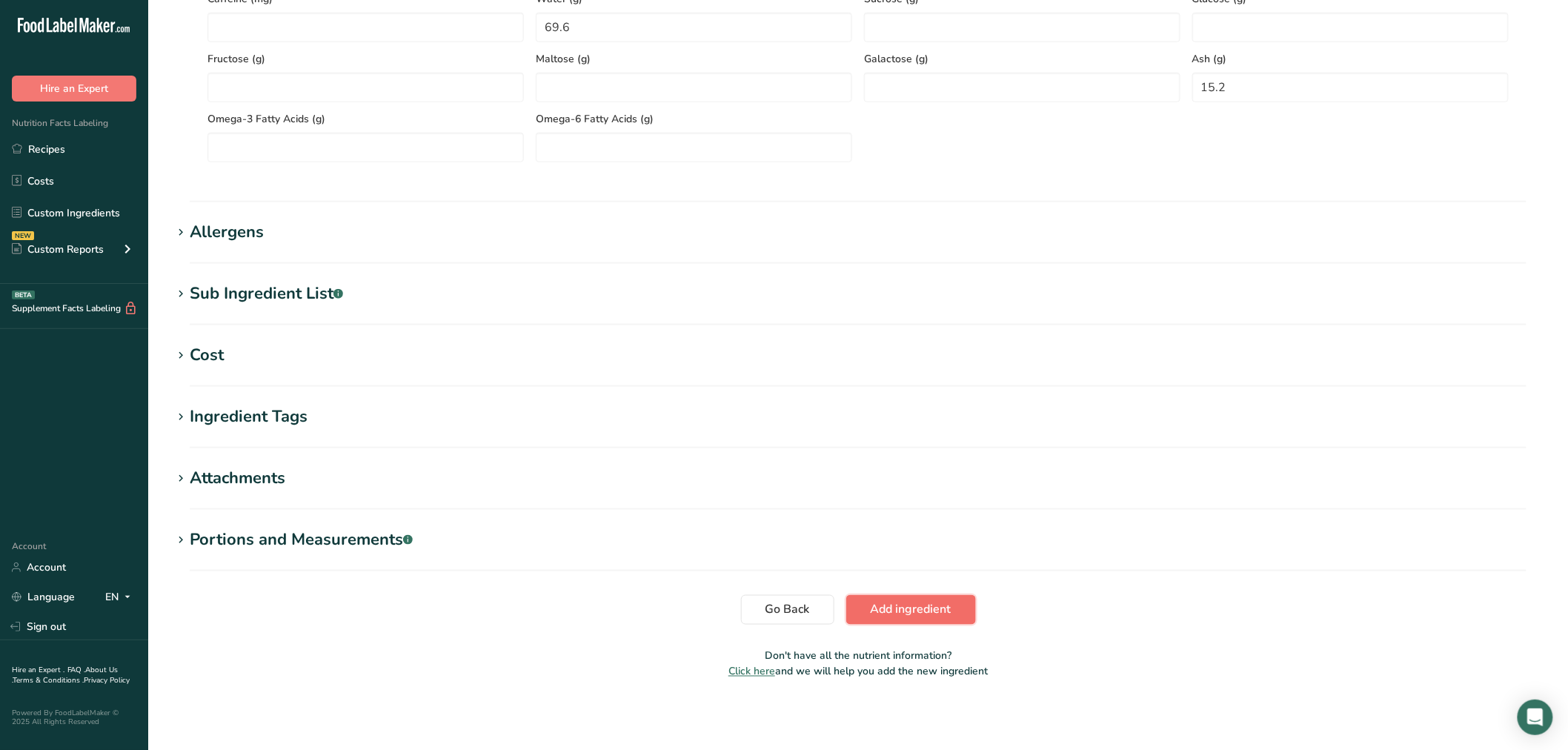
scroll to position [544, 0]
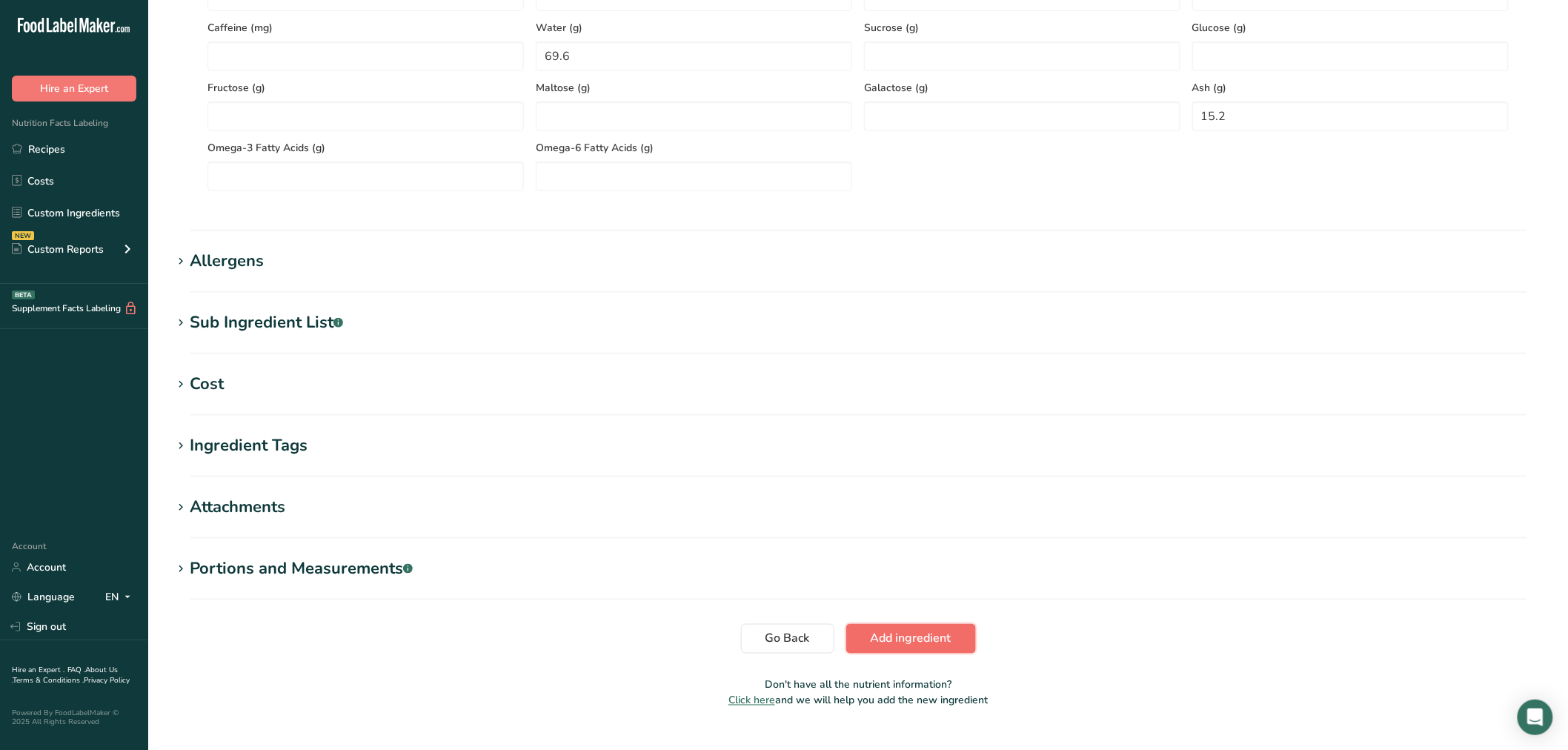
click at [894, 634] on span "Add ingredient" at bounding box center [911, 639] width 81 height 17
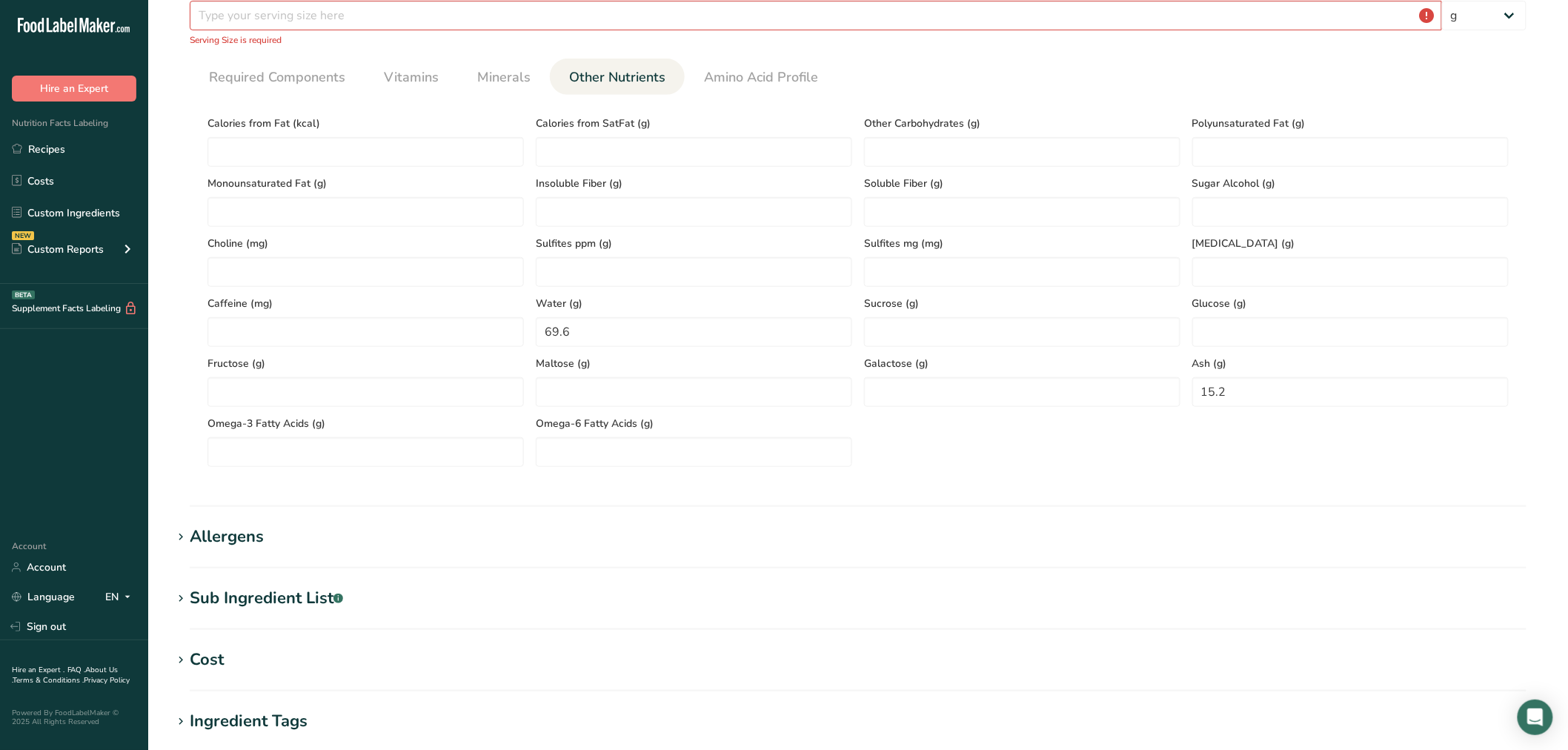
scroll to position [191, 0]
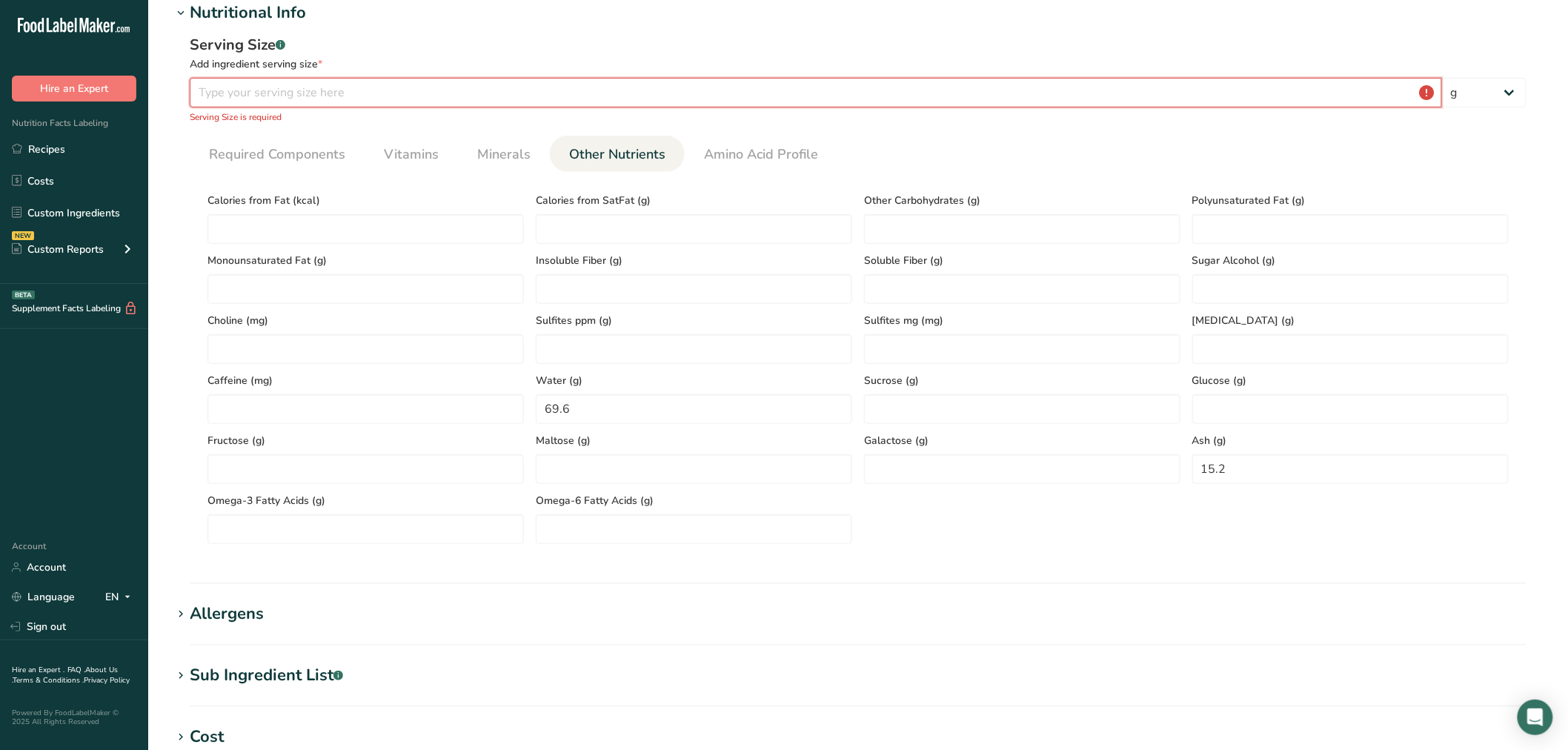
click at [359, 100] on input "number" at bounding box center [816, 92] width 1252 height 30
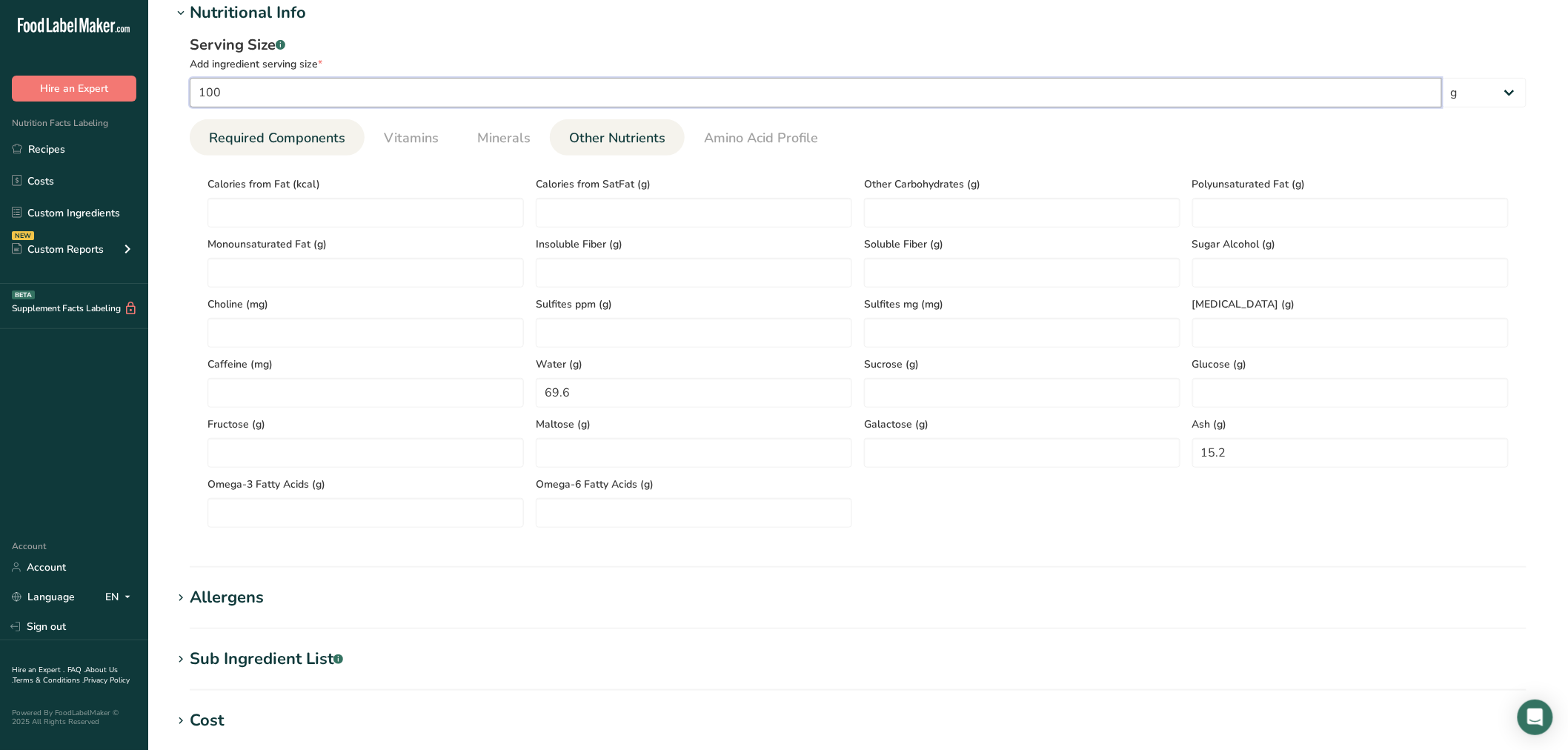
type input "100"
click at [293, 132] on span "Required Components" at bounding box center [277, 138] width 136 height 20
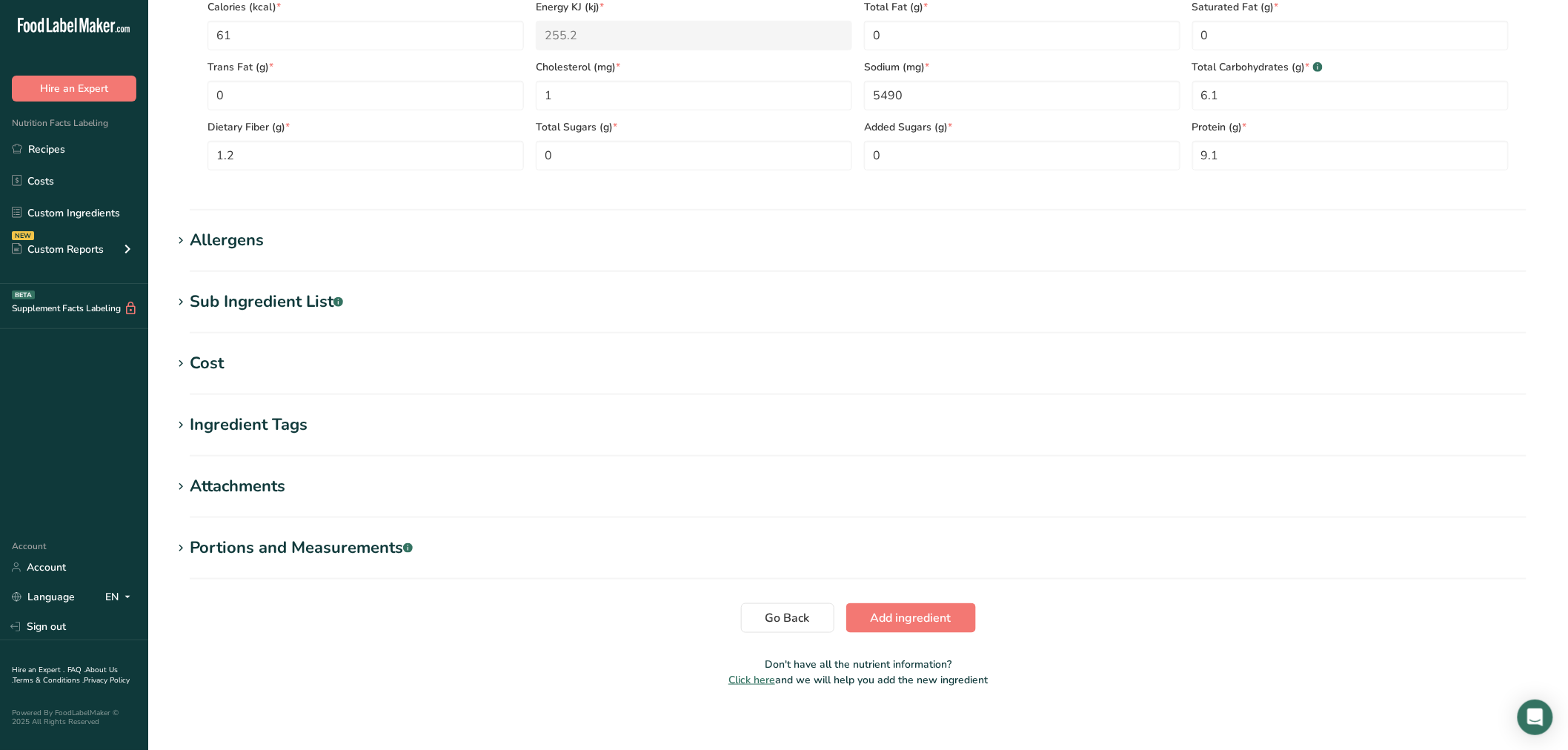
scroll to position [376, 0]
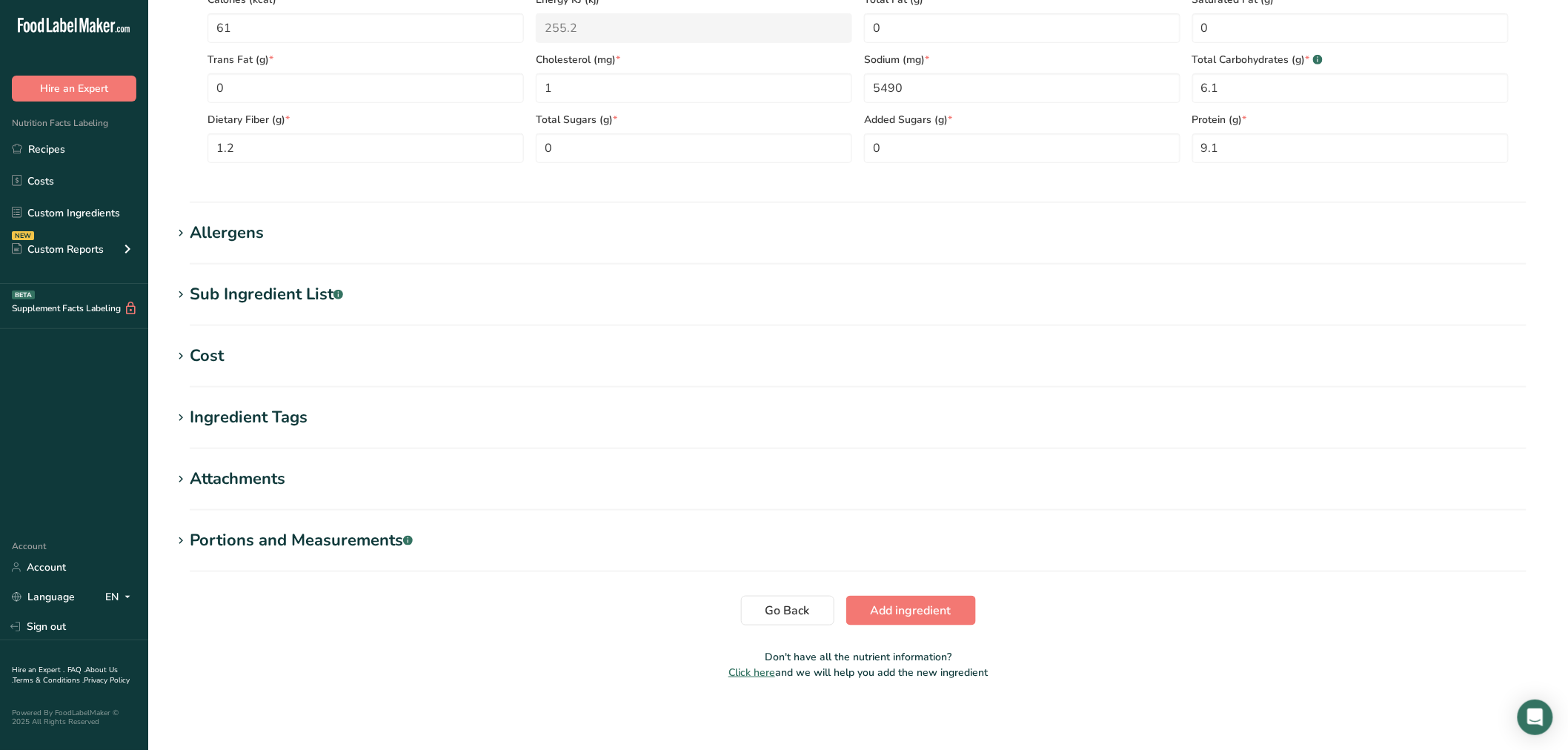
click at [302, 293] on div "Sub Ingredient List .a-a{fill:#347362;}.b-a{fill:#fff;}" at bounding box center [266, 294] width 153 height 24
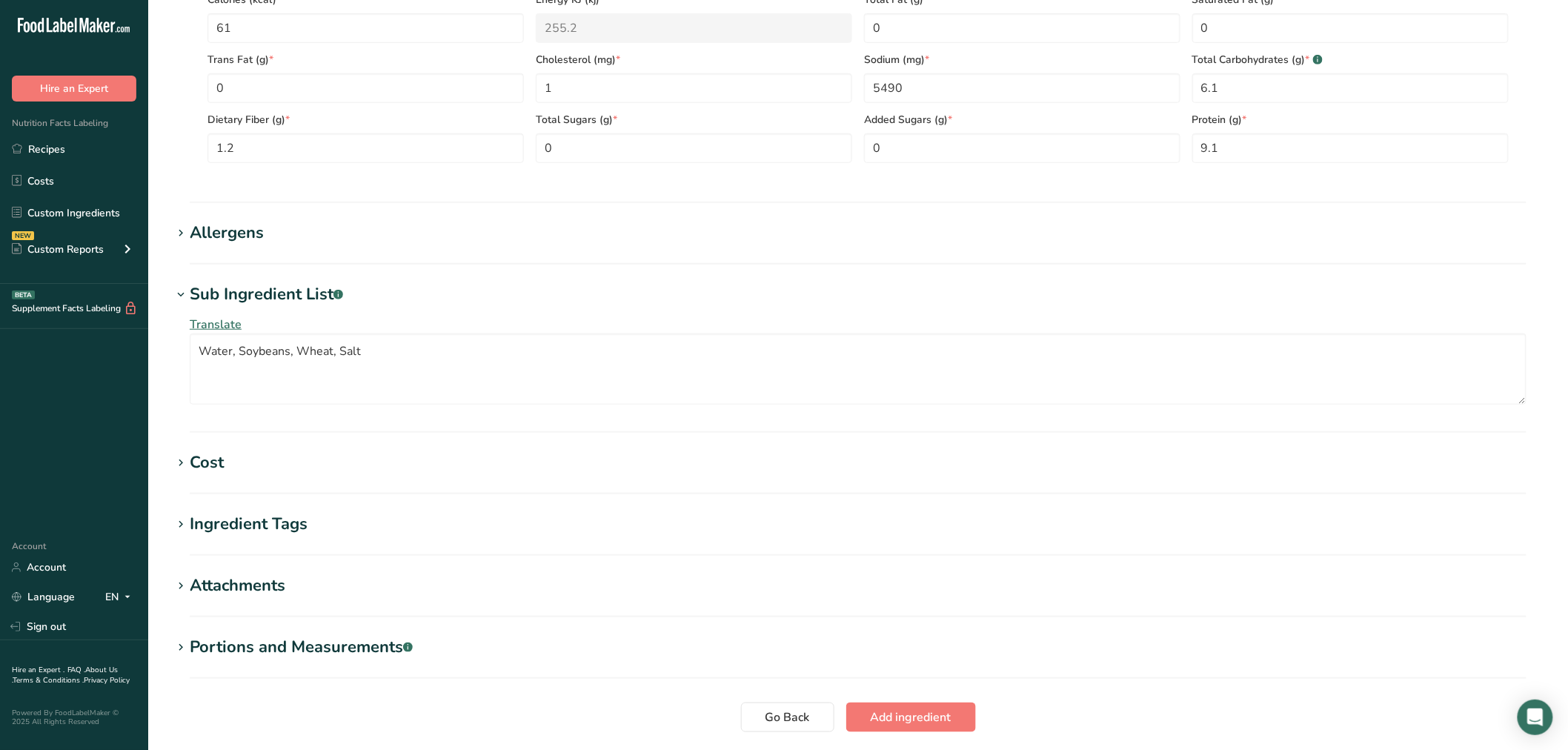
click at [263, 233] on h1 "Allergens" at bounding box center [858, 232] width 1373 height 24
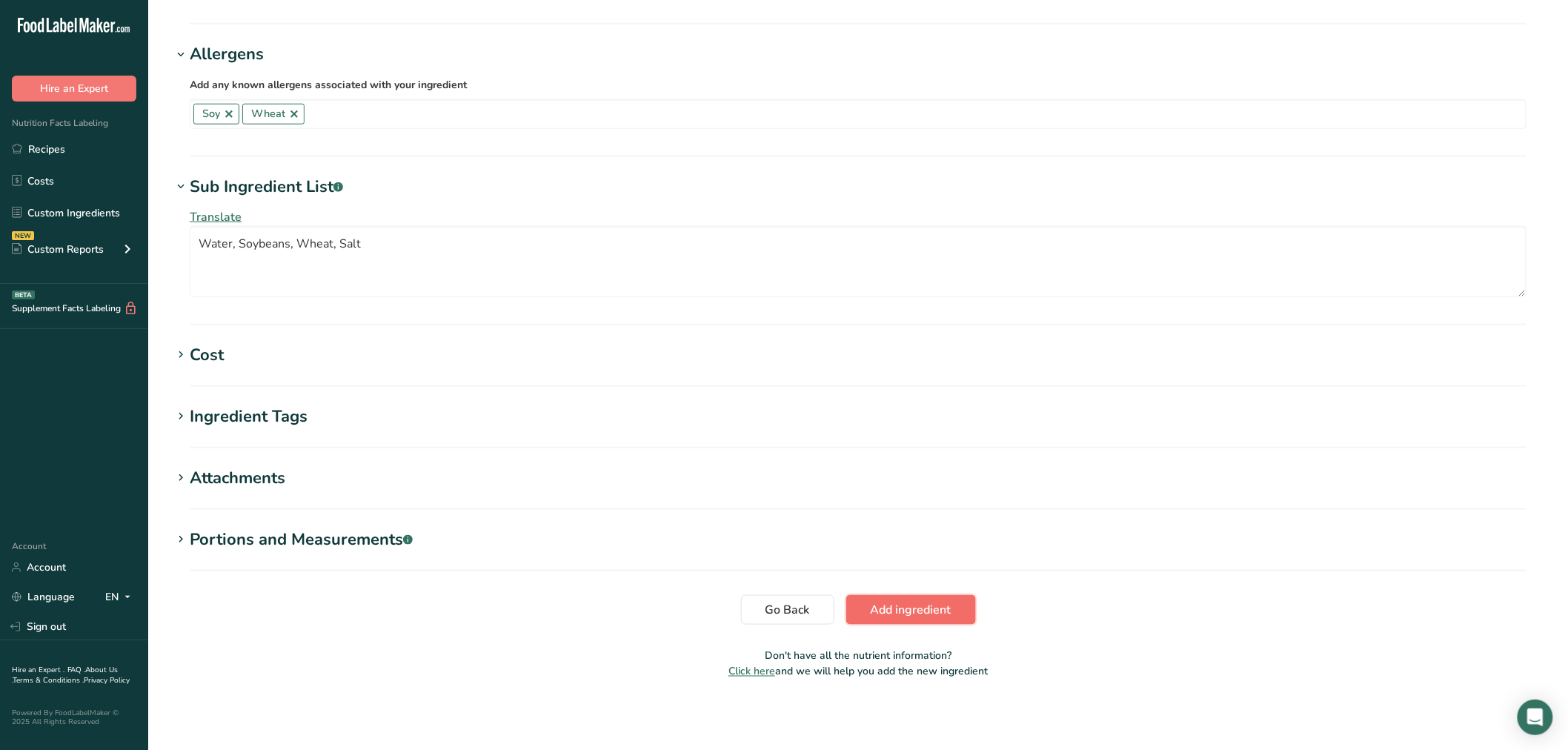
click at [898, 608] on span "Add ingredient" at bounding box center [911, 610] width 81 height 17
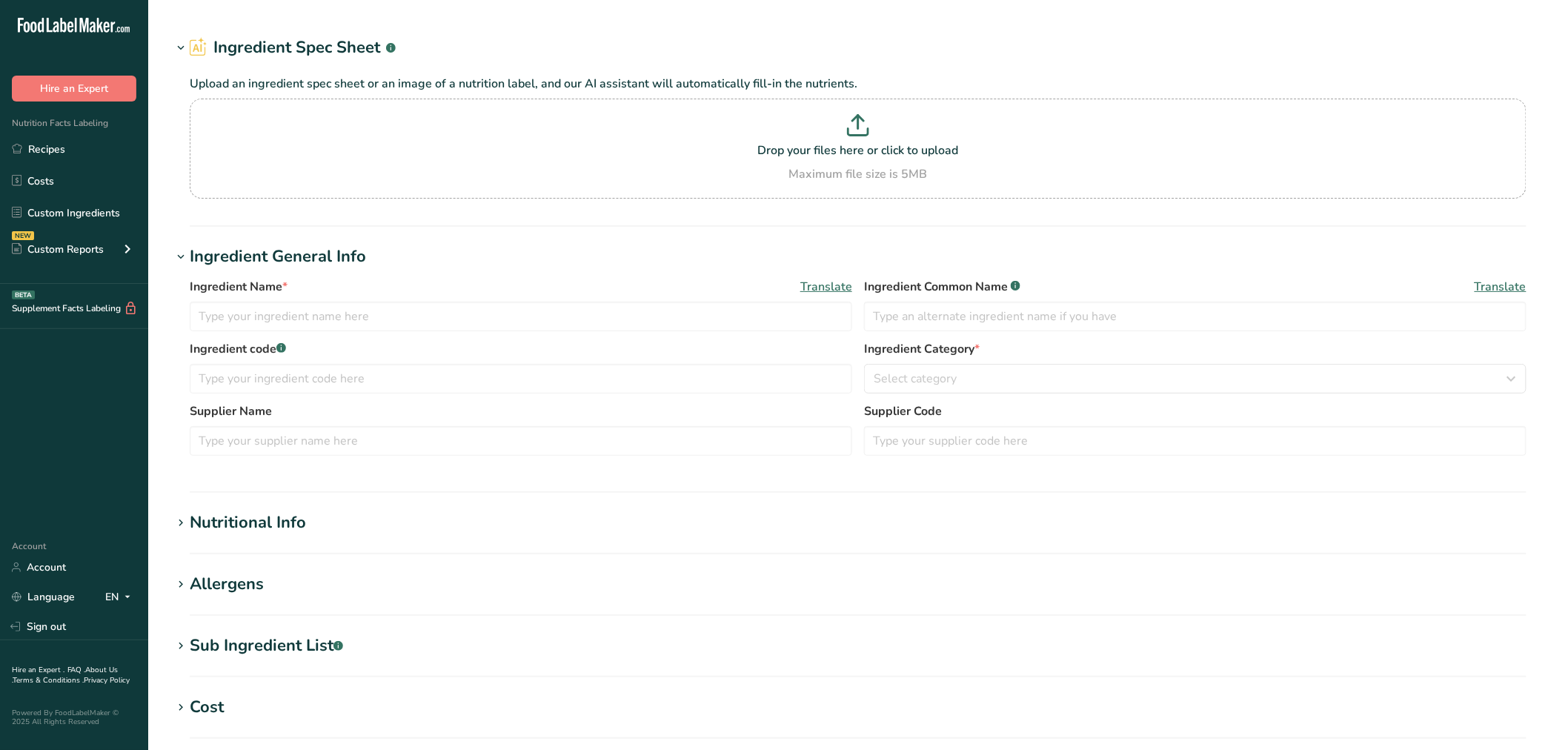
type input "ROL024J / F23367 / RA026B Non-GMO Canola Oil, Columbus Vegetable Oils 9-18-23 CC"
type input "Canola Oil"
type input "Item ID 5050 Columbus Vegetable Oils"
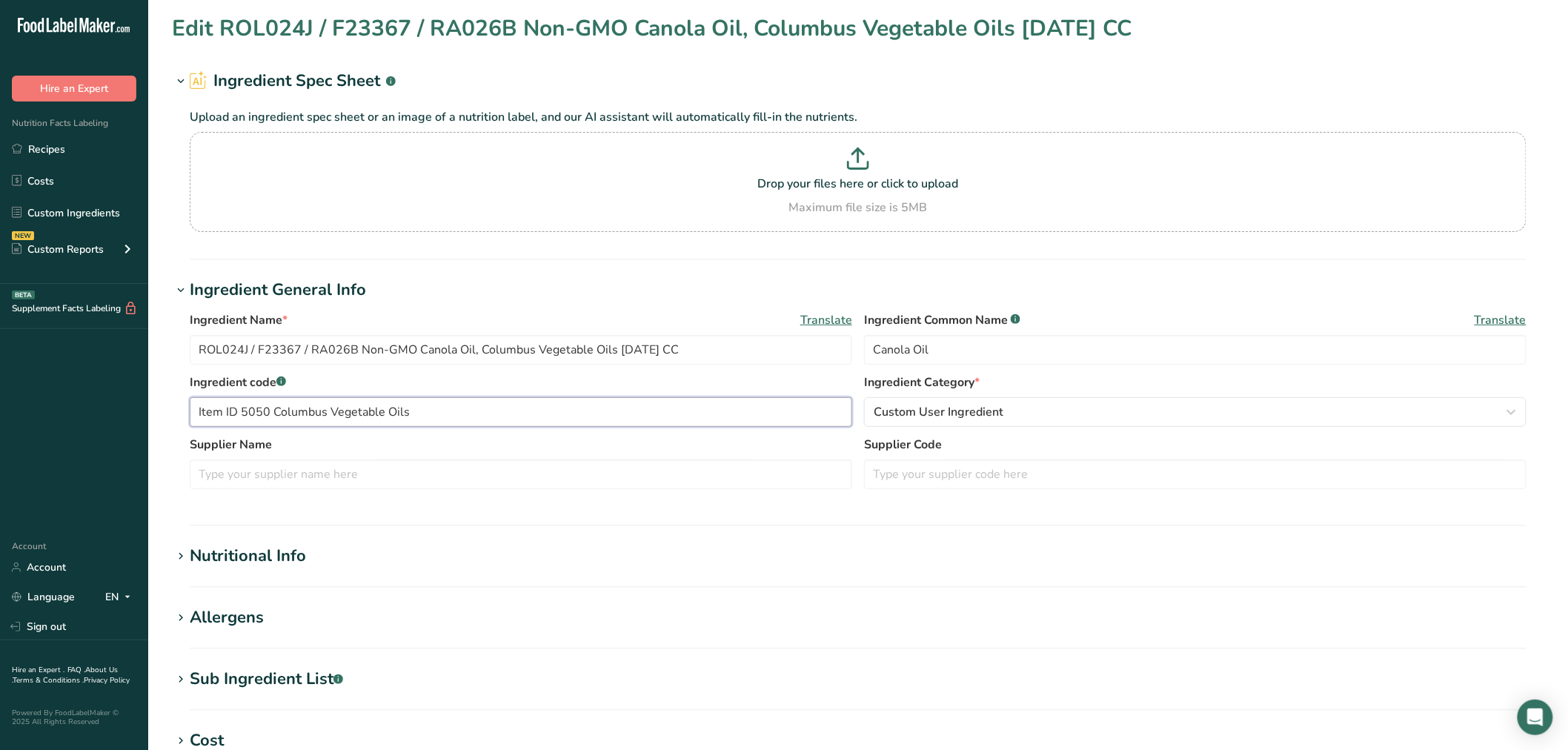
drag, startPoint x: 464, startPoint y: 417, endPoint x: 169, endPoint y: 406, distance: 295.2
click at [169, 406] on section "Edit ROL024J / F23367 / RA026B Non-GMO Canola Oil, Columbus Vegetable Oils 9-18…" at bounding box center [858, 544] width 1419 height 1089
click at [1002, 471] on input "text" at bounding box center [1195, 474] width 662 height 30
paste input "Item ID 5050 Columbus Vegetable Oils"
type input "Item ID 5050 Columbus Vegetable Oils"
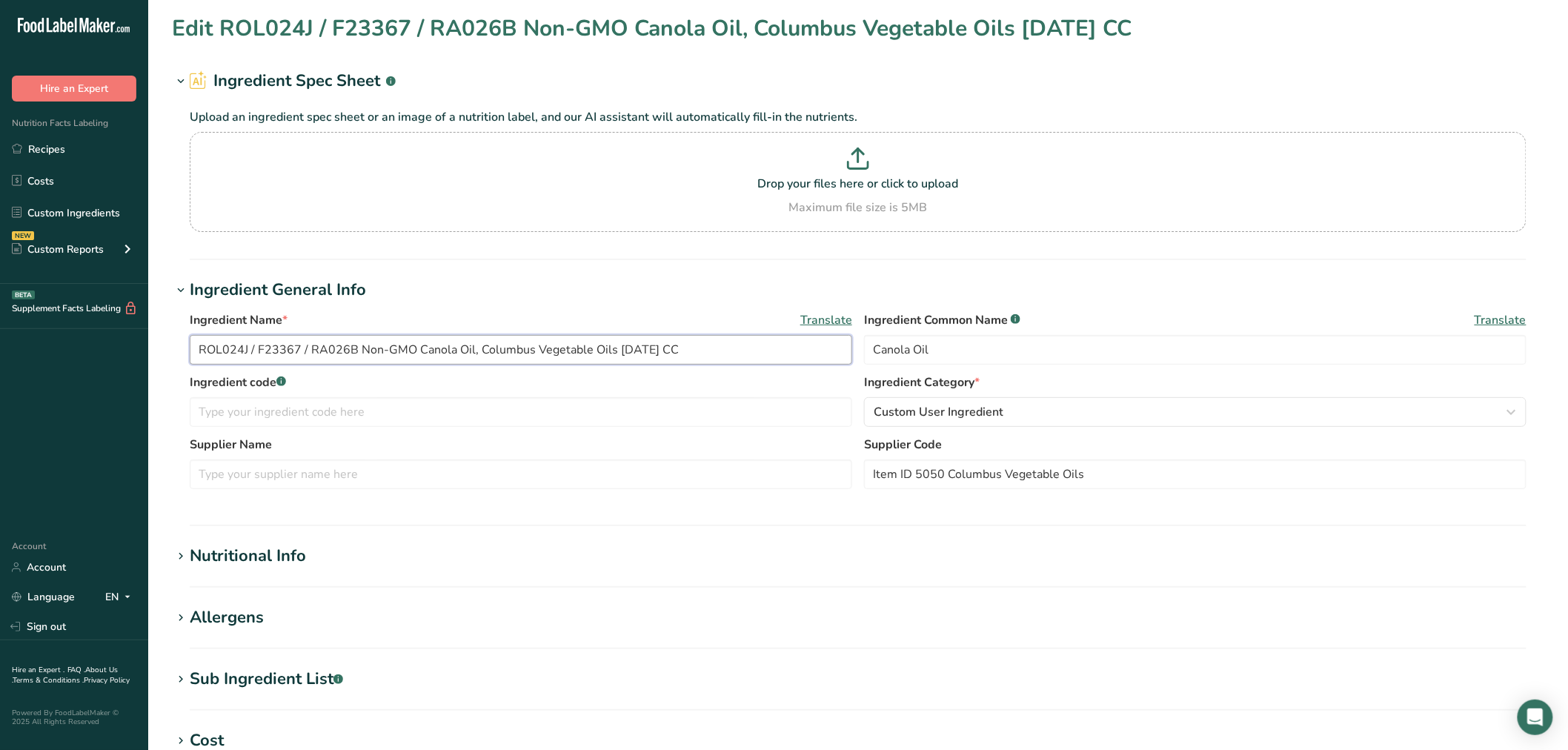
drag, startPoint x: 357, startPoint y: 347, endPoint x: 27, endPoint y: 344, distance: 330.0
click at [27, 344] on div ".a-20{fill:#fff;} Hire an Expert Nutrition Facts Labeling Recipes Costs Custom …" at bounding box center [784, 568] width 1568 height 1137
click at [227, 425] on input "text" at bounding box center [520, 412] width 662 height 30
paste input "ROL024J / F23367 / RA026B"
type input "ROL024J / F23367 / RA026B - OBSOLETE"
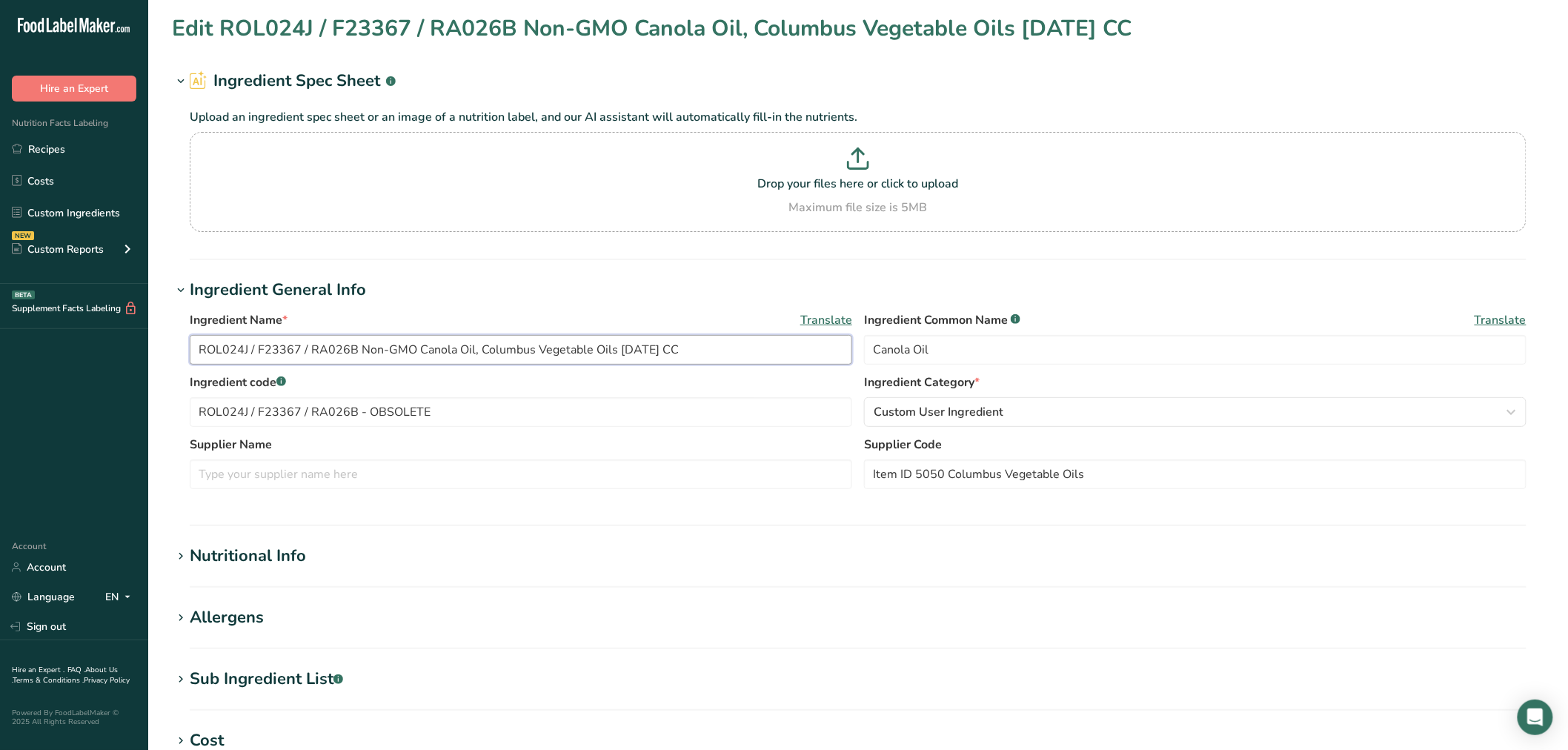
drag, startPoint x: 611, startPoint y: 350, endPoint x: 480, endPoint y: 351, distance: 131.0
click at [480, 351] on input "ROL024J / F23367 / RA026B Non-GMO Canola Oil, Columbus Vegetable Oils 9-18-23 CC" at bounding box center [520, 350] width 662 height 30
click at [463, 481] on input "text" at bounding box center [520, 474] width 662 height 30
paste input "Columbus Vegetable Oils"
type input "Columbus Vegetable Oils"
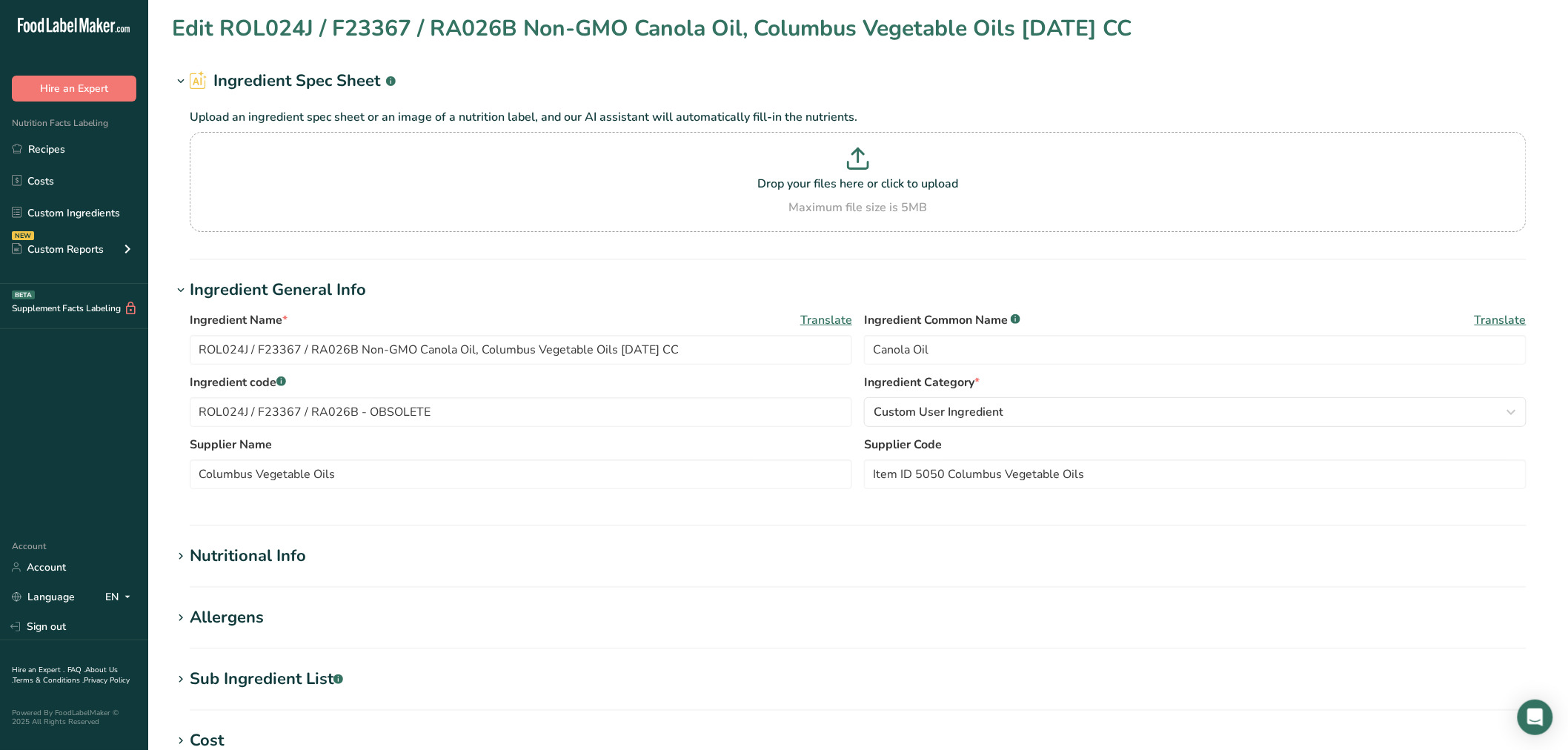
click at [297, 560] on div "Nutritional Info" at bounding box center [248, 556] width 117 height 24
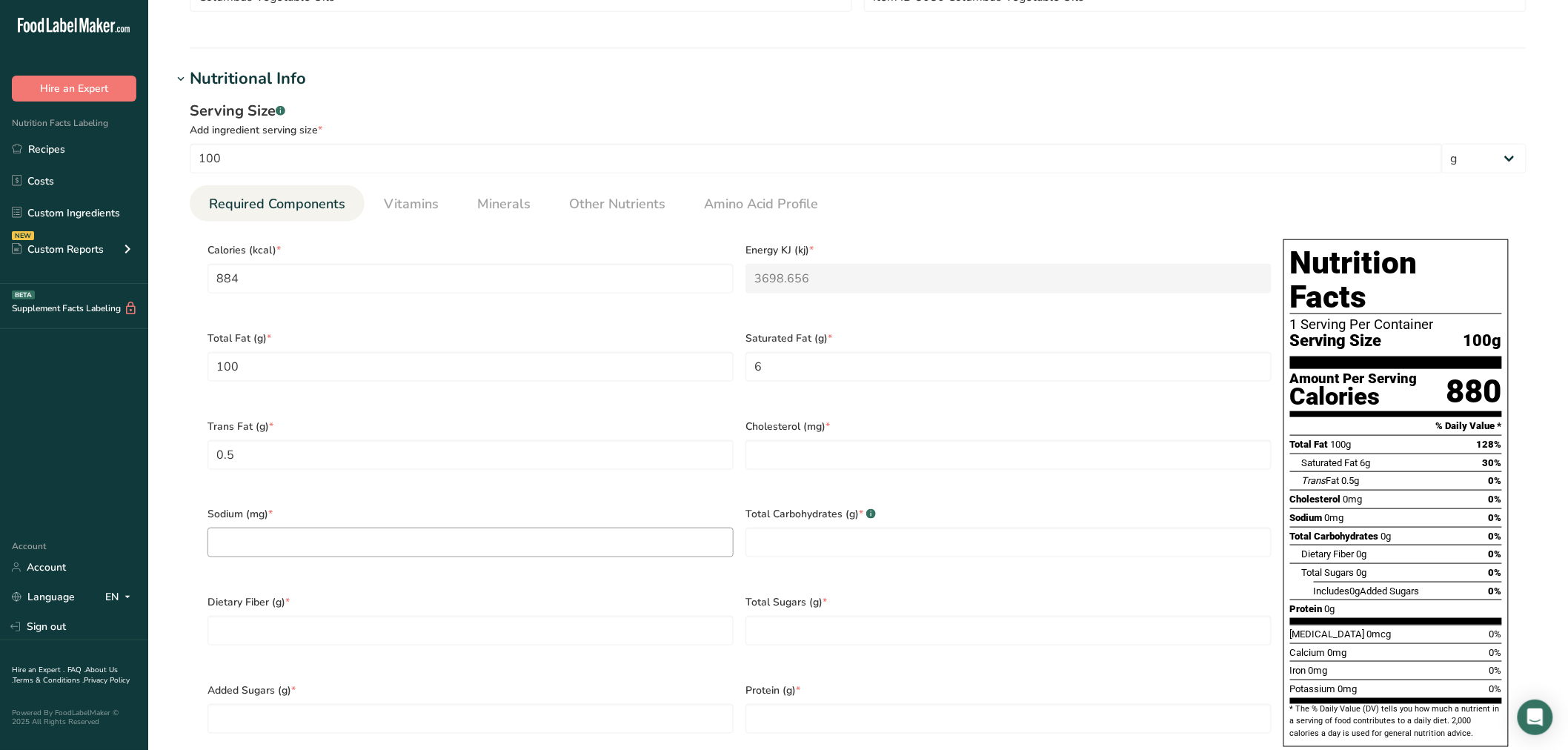
scroll to position [494, 0]
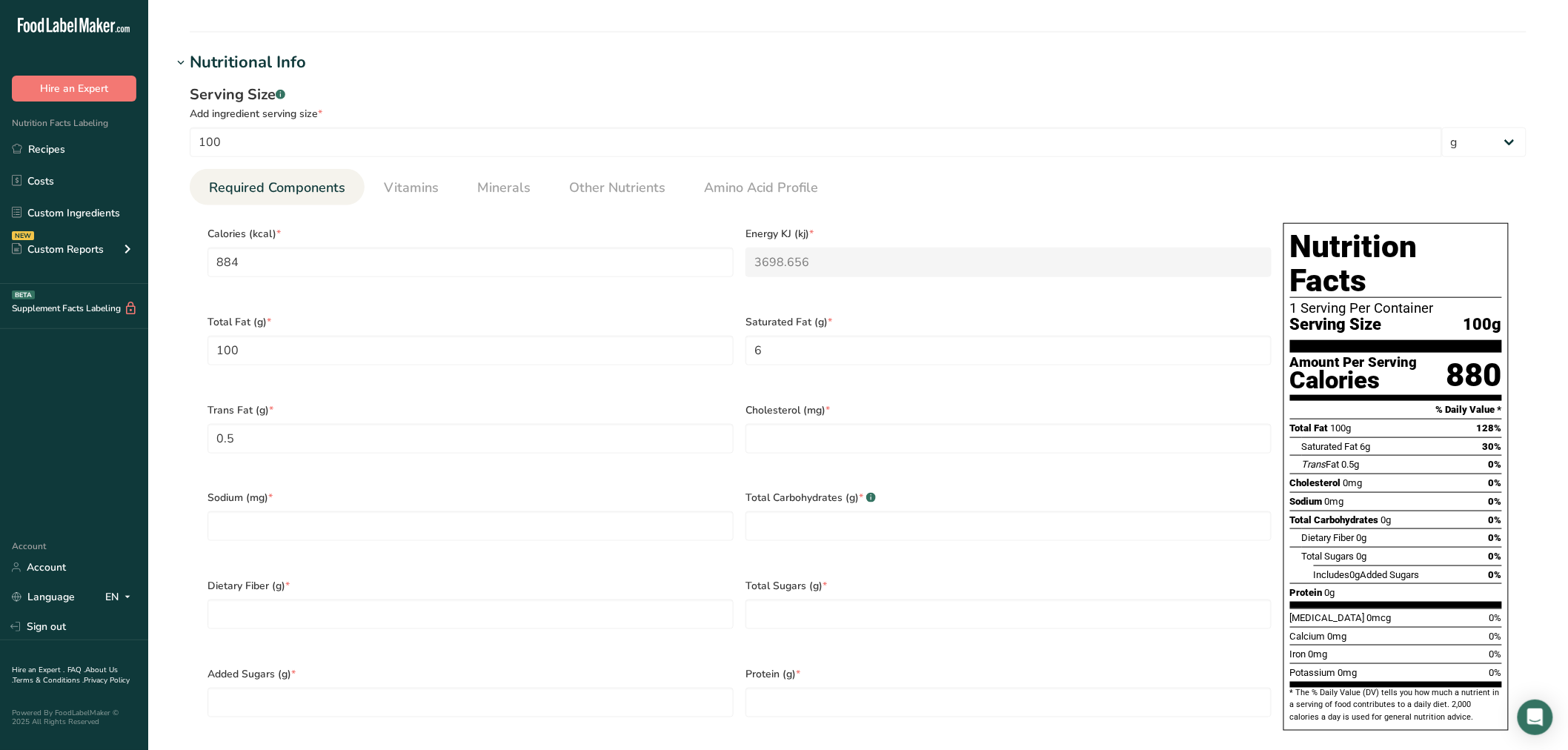
click at [791, 442] on div "Cholesterol (mg) *" at bounding box center [1009, 437] width 538 height 88
click at [791, 428] on input "number" at bounding box center [1009, 439] width 526 height 30
type input "0"
type Carbohydrates "0"
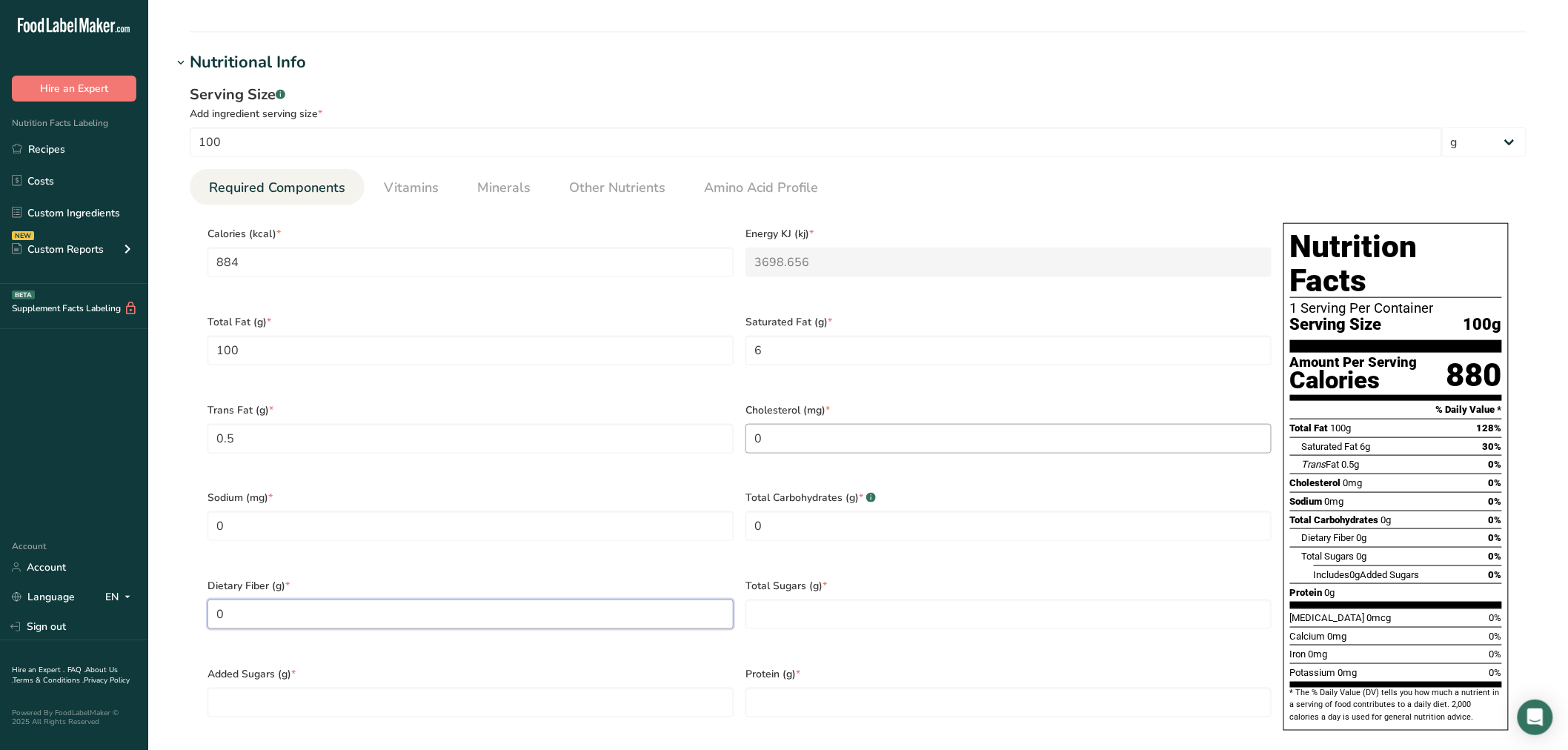
type Fiber "0"
type Sugars "0"
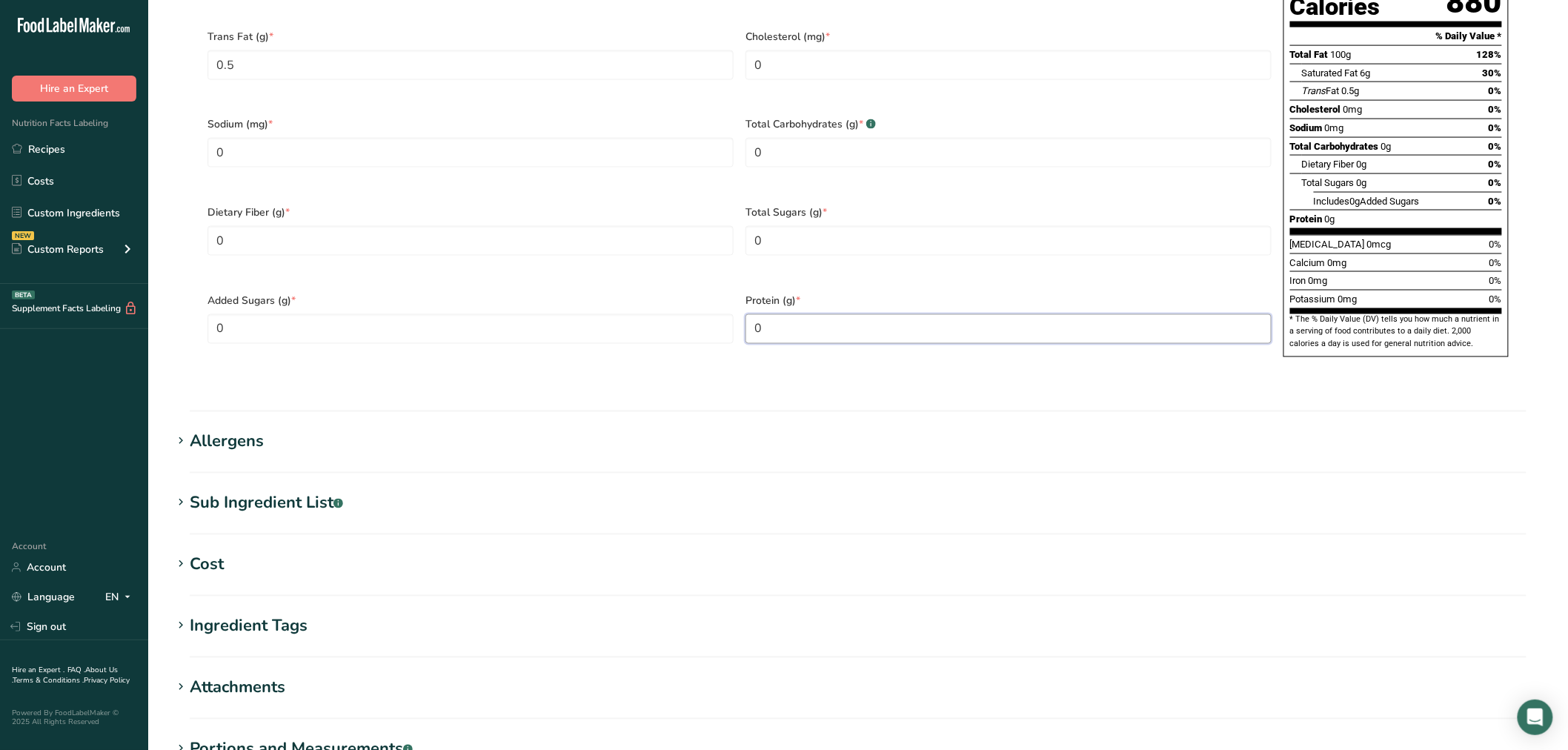
scroll to position [906, 0]
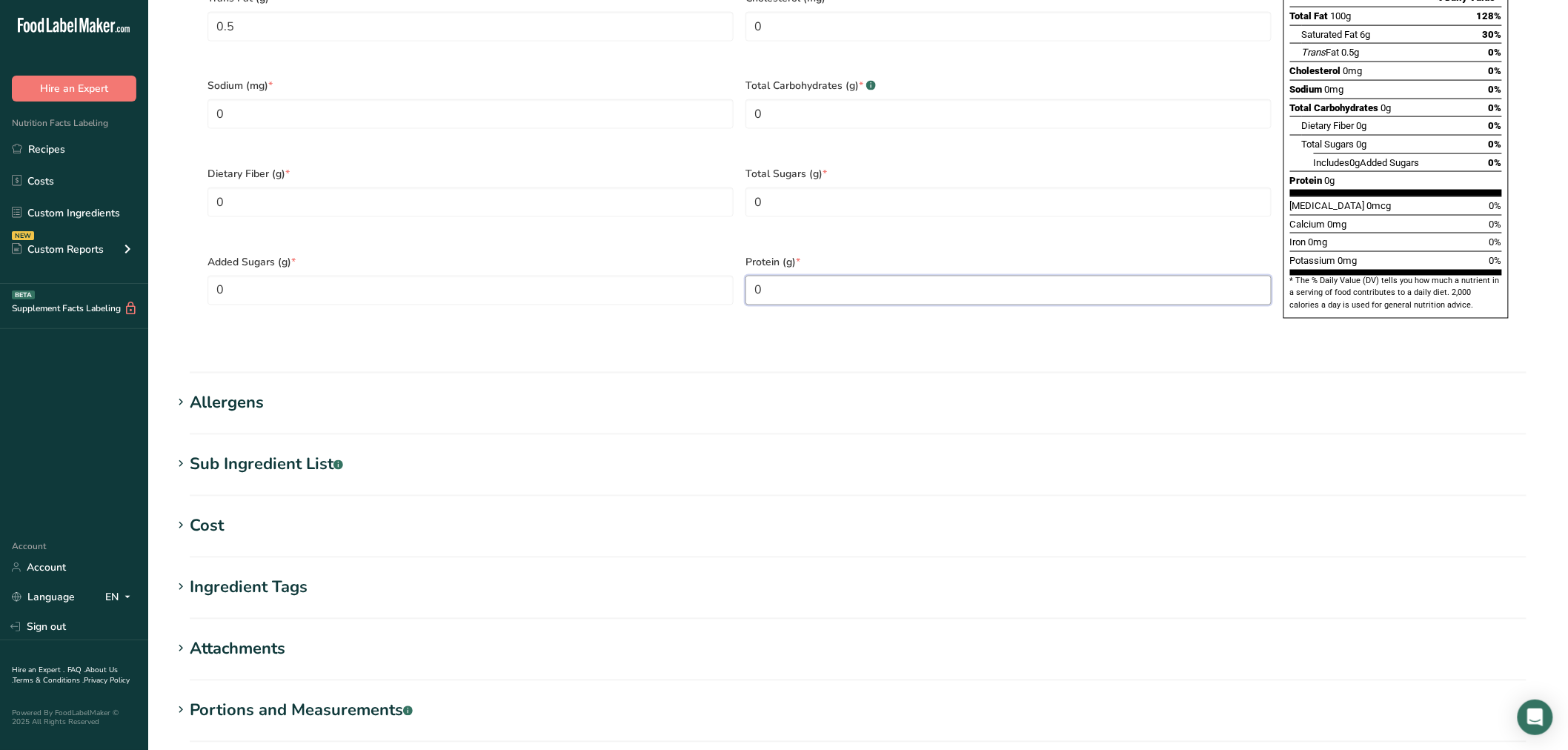
type input "0"
click at [307, 453] on div "Sub Ingredient List .a-a{fill:#347362;}.b-a{fill:#fff;}" at bounding box center [266, 464] width 153 height 24
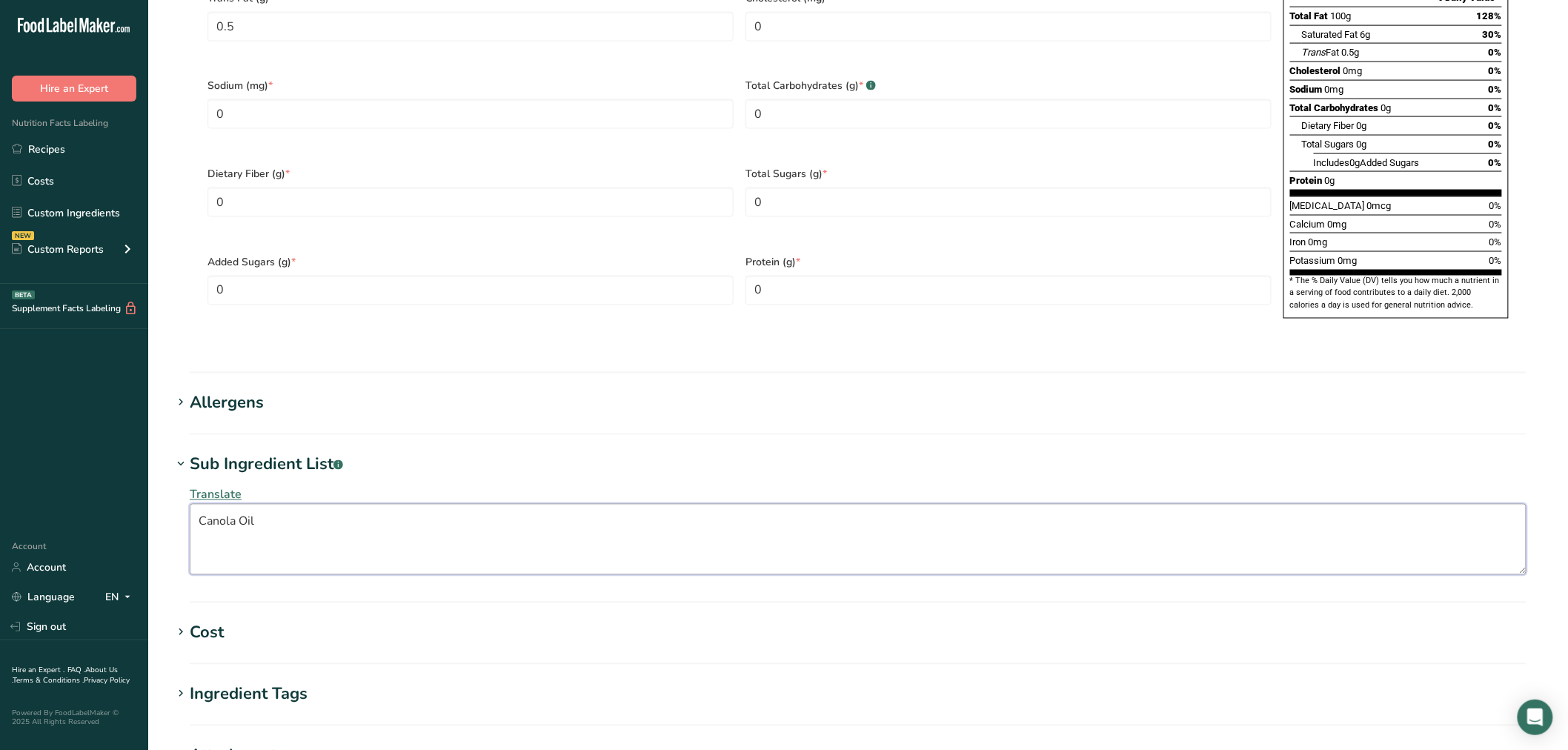
drag, startPoint x: 341, startPoint y: 490, endPoint x: 57, endPoint y: 460, distance: 285.6
click at [57, 460] on div ".a-20{fill:#fff;} Hire an Expert Nutrition Facts Labeling Recipes Costs Custom …" at bounding box center [784, 61] width 1568 height 1935
click at [246, 392] on div "Allergens" at bounding box center [226, 403] width 74 height 24
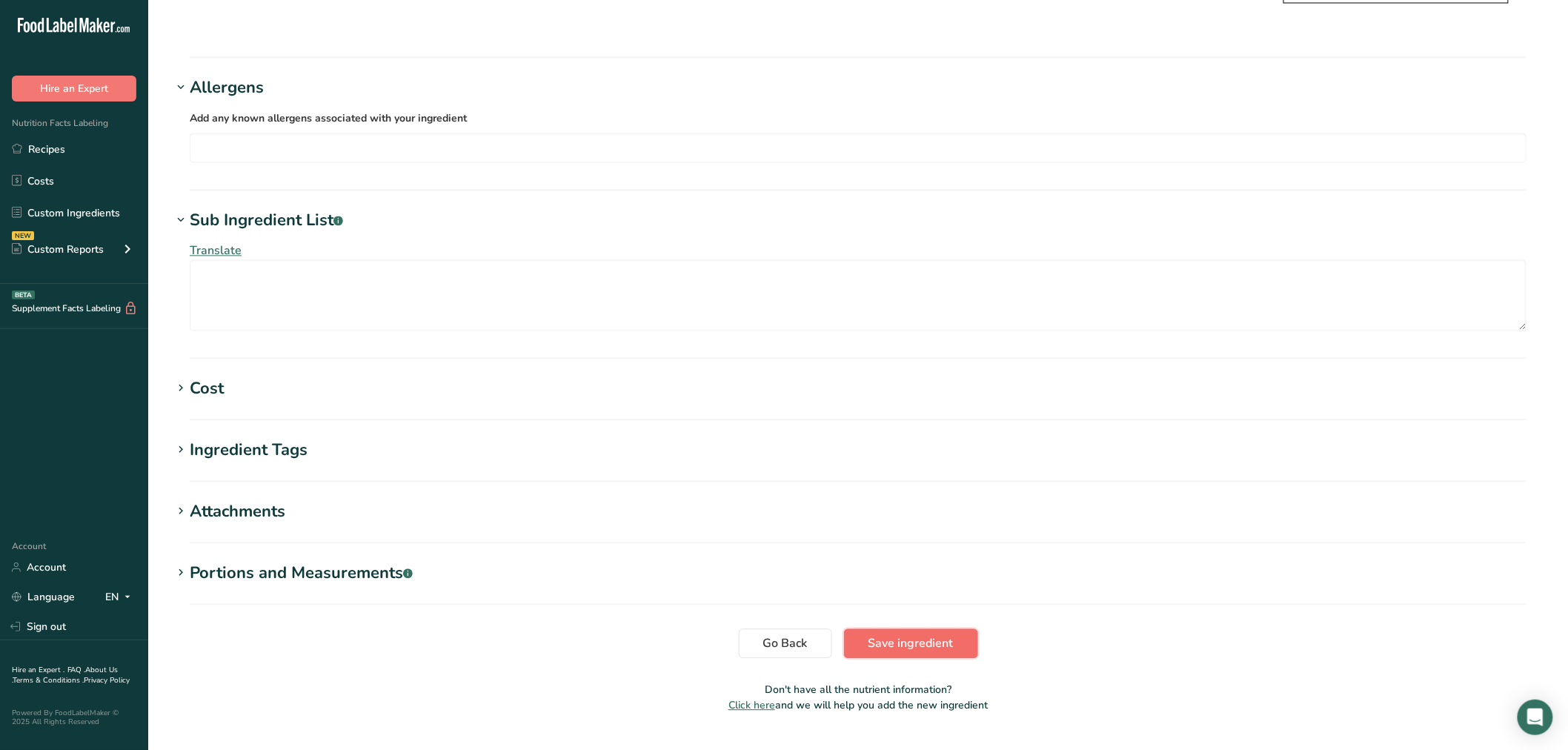
click at [894, 634] on span "Save ingredient" at bounding box center [912, 643] width 85 height 17
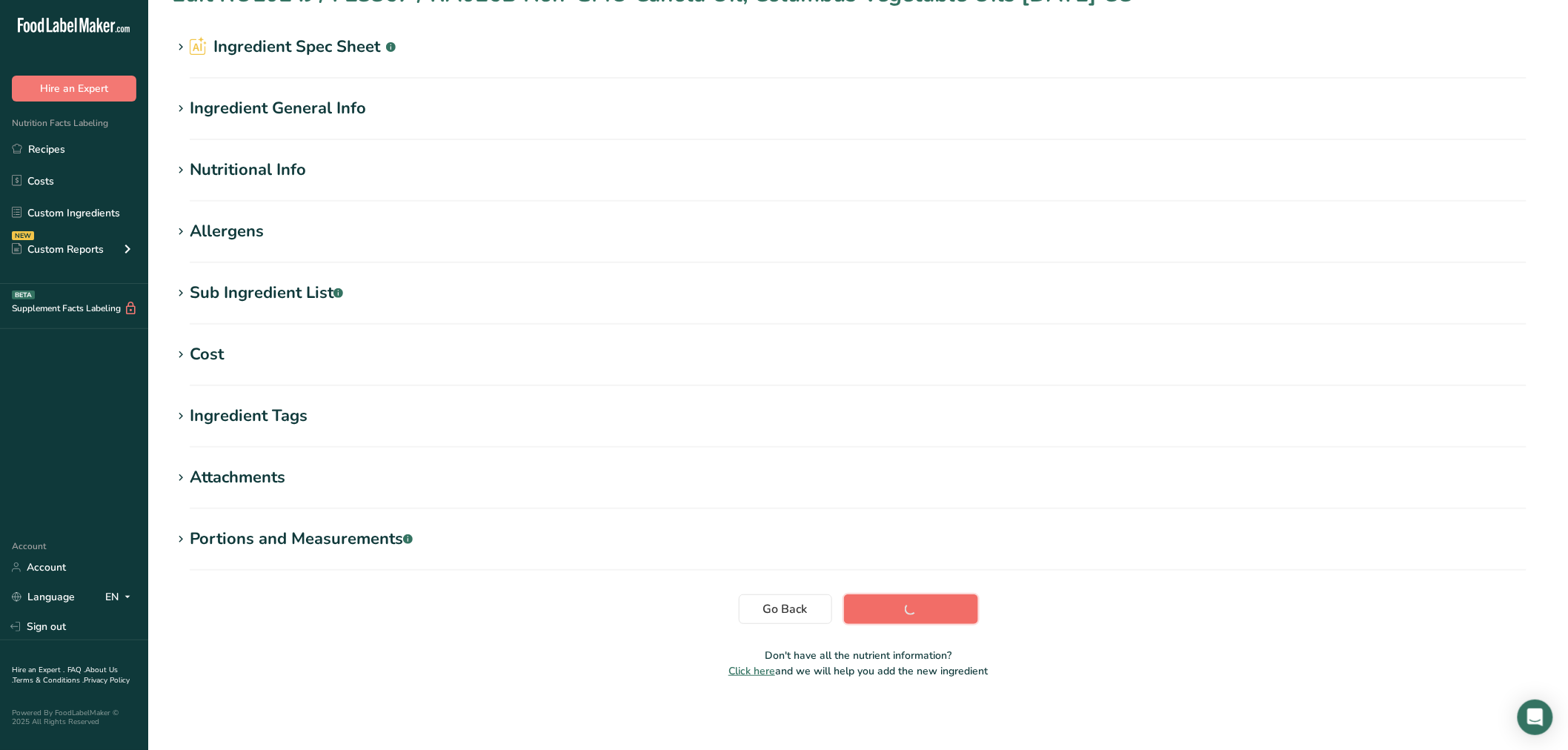
scroll to position [33, 0]
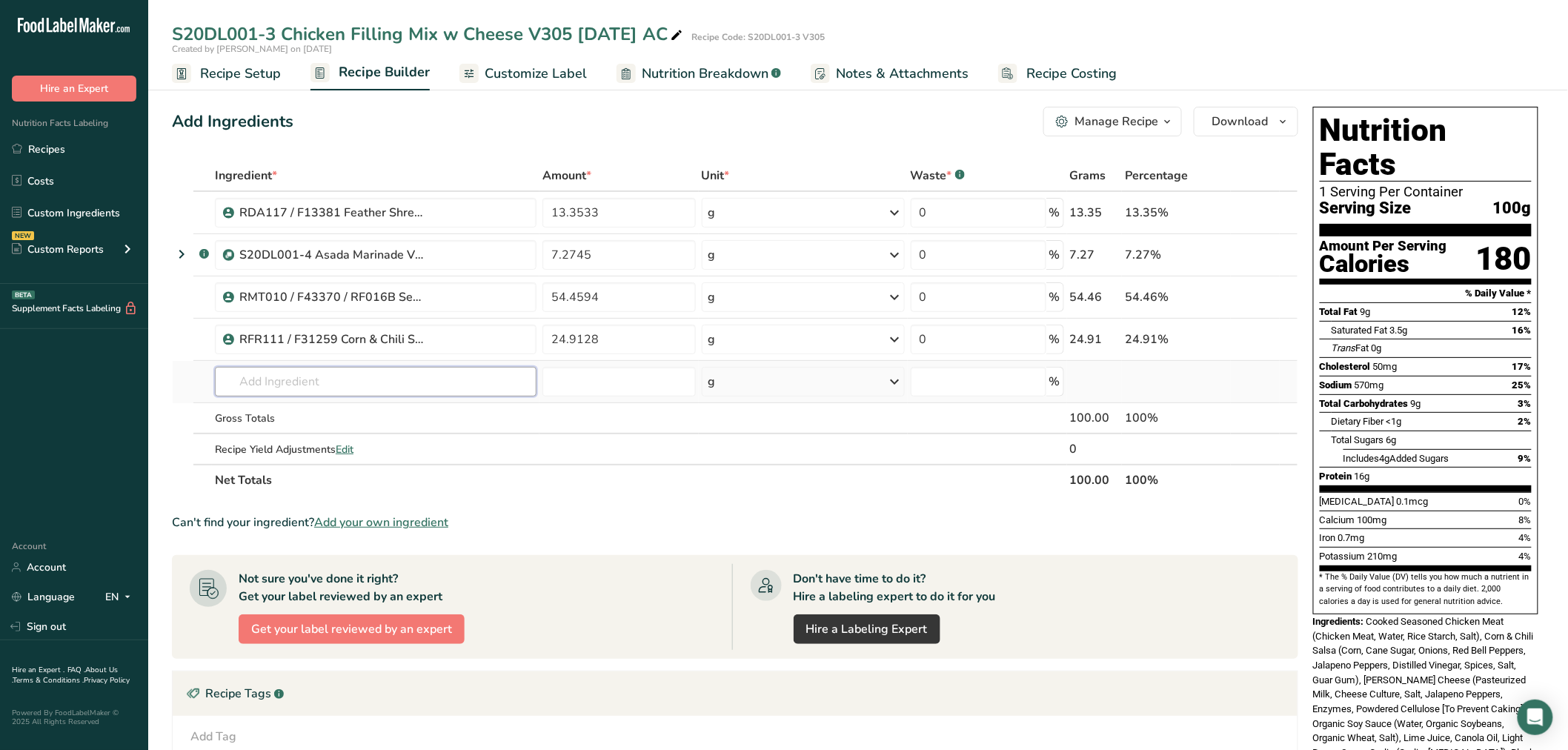
click at [338, 390] on input "text" at bounding box center [375, 382] width 321 height 30
drag, startPoint x: 647, startPoint y: 205, endPoint x: 506, endPoint y: 196, distance: 141.3
click at [506, 196] on tr "RDA117 / F13381 Feather Shredded [PERSON_NAME] Cheese, [PERSON_NAME] Foods [DAT…" at bounding box center [735, 214] width 1125 height 43
type input "0"
click at [463, 389] on div "Ingredient * Amount * Unit * Waste * .a-a{fill:#347362;}.b-a{fill:#fff;} Grams …" at bounding box center [735, 328] width 1126 height 336
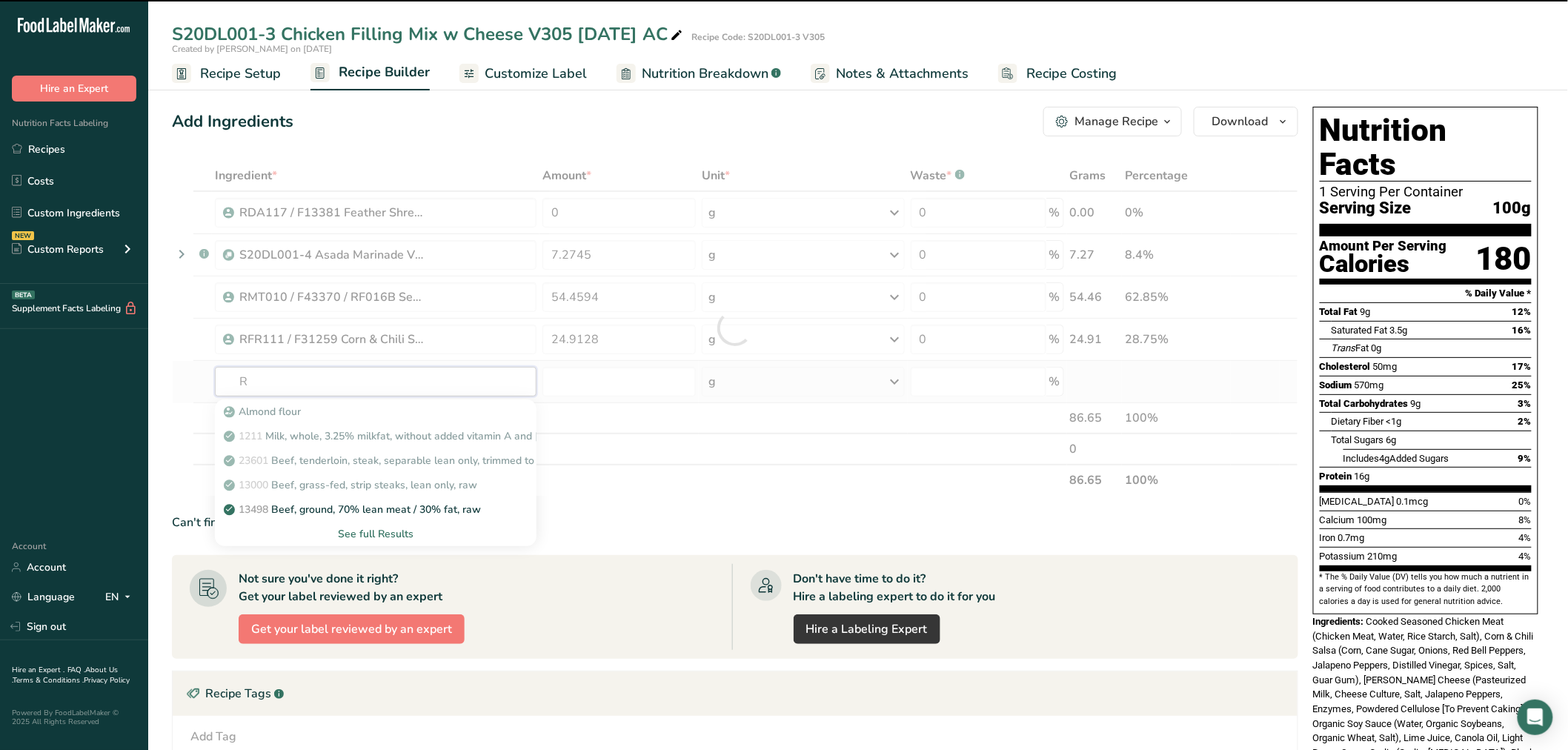
type input "RD"
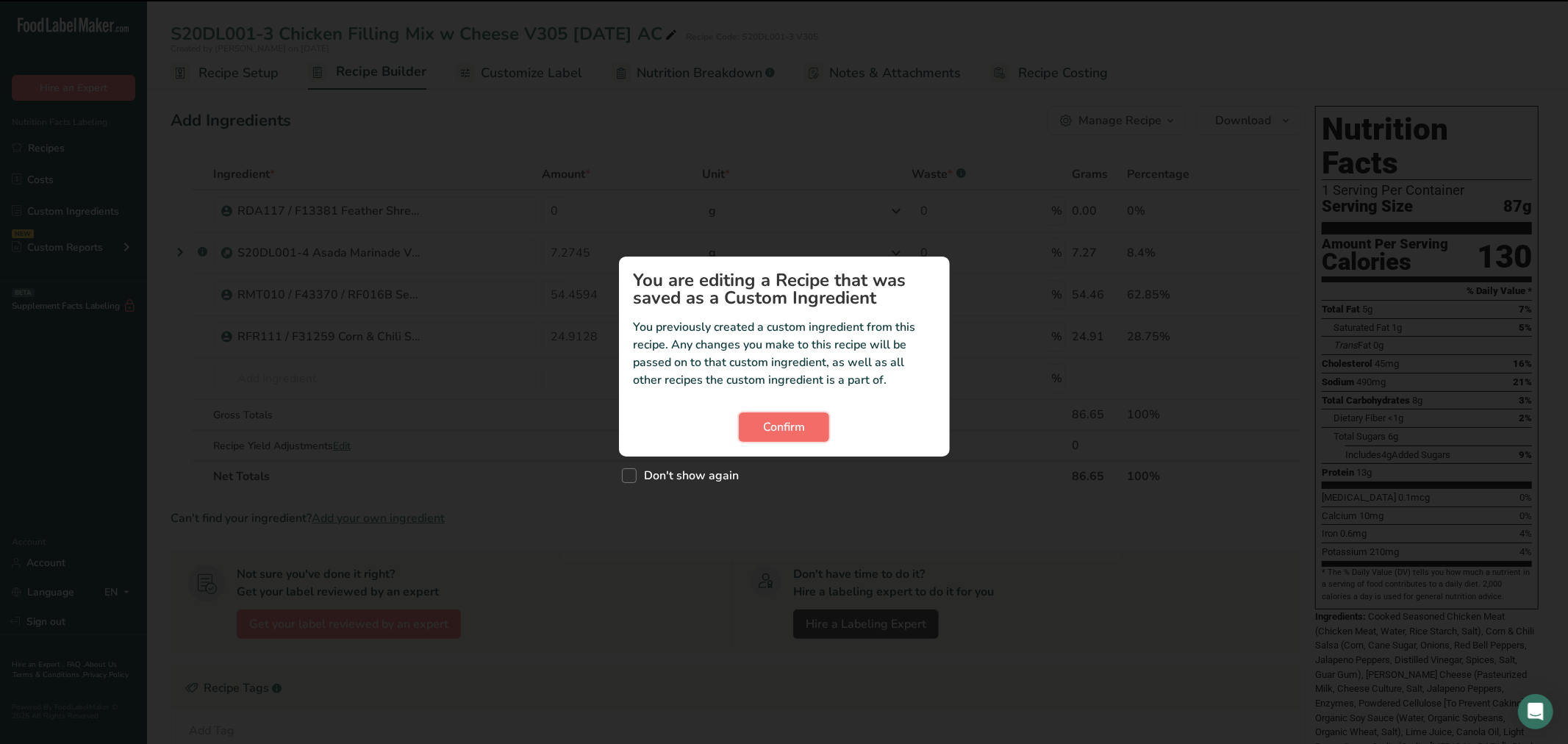
click at [781, 432] on span "Confirm" at bounding box center [784, 427] width 42 height 17
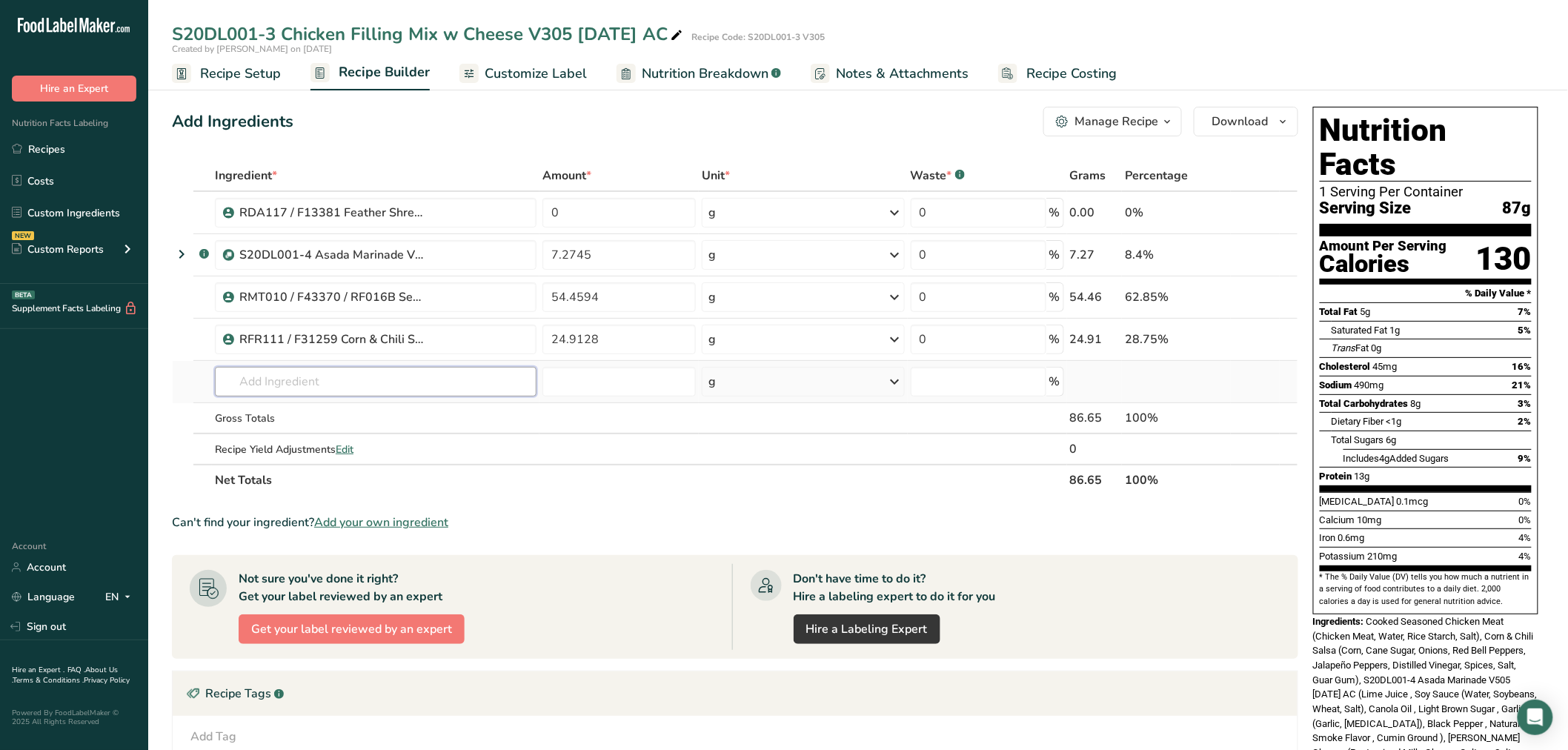
click at [315, 383] on input "text" at bounding box center [375, 382] width 321 height 30
type input "E"
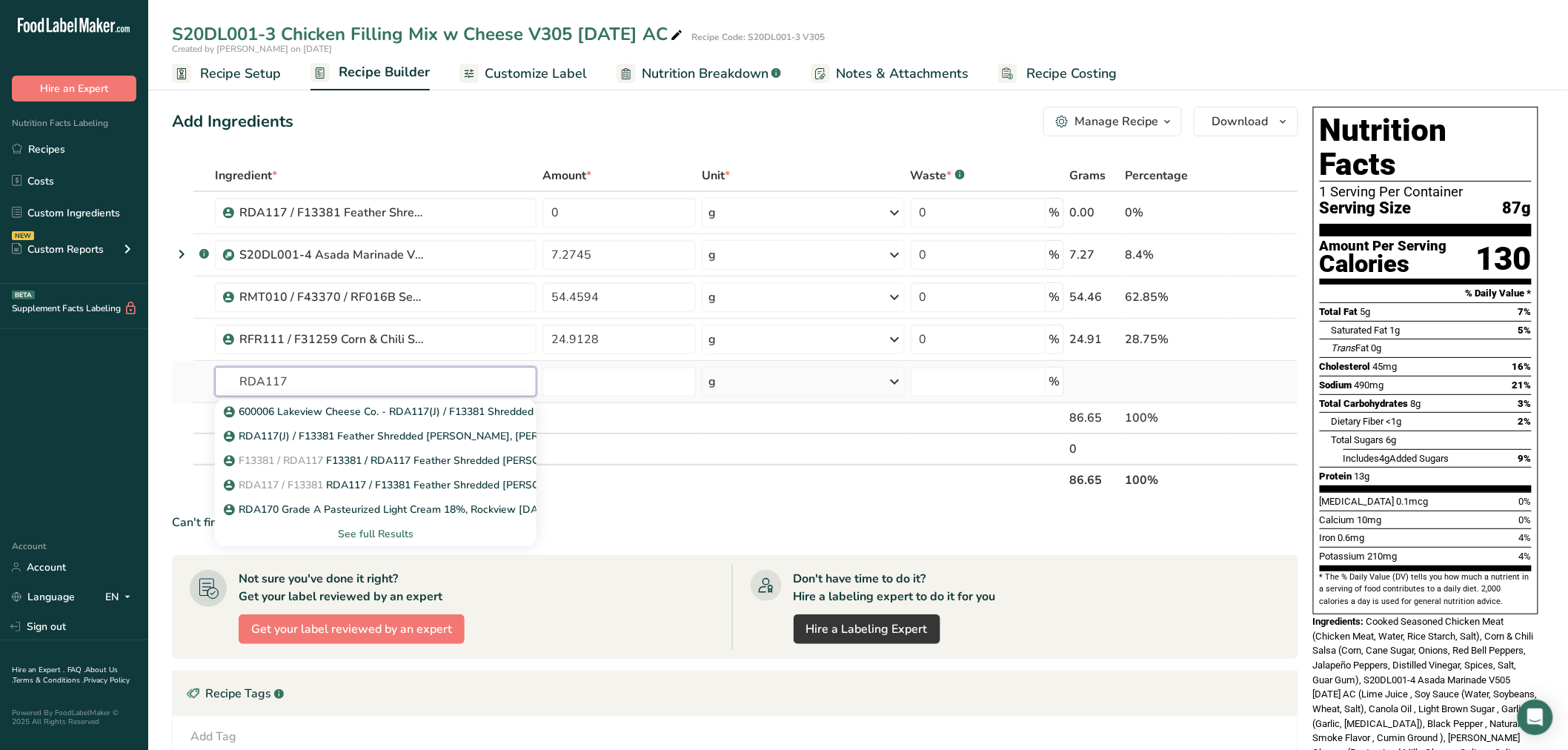
type input "RDA117"
click at [391, 529] on div "See full Results" at bounding box center [376, 534] width 298 height 16
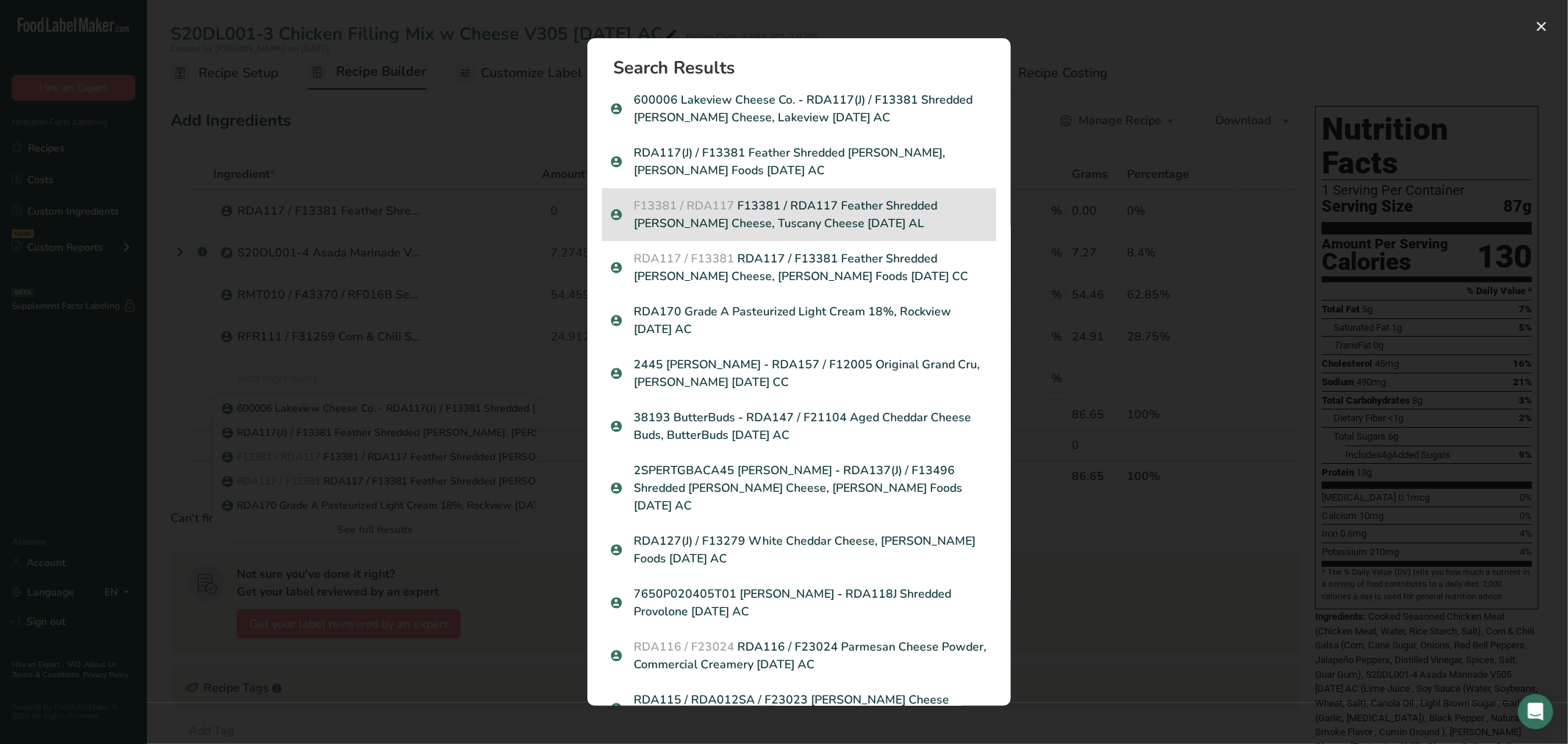
click at [776, 211] on p "F13381 / RDA117 F13381 / RDA117 Feather Shredded [PERSON_NAME] Cheese, Tuscany …" at bounding box center [798, 215] width 377 height 36
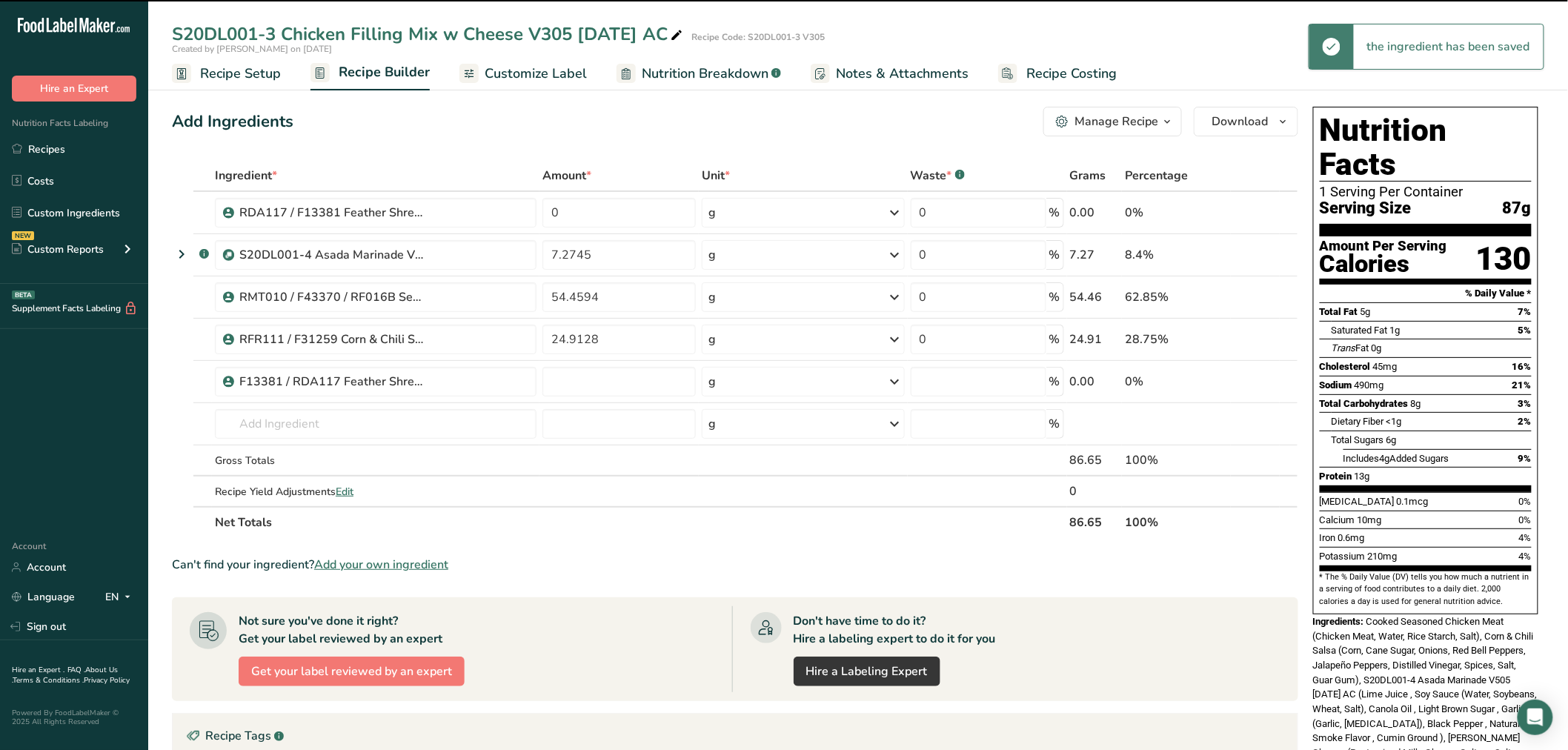
type input "0"
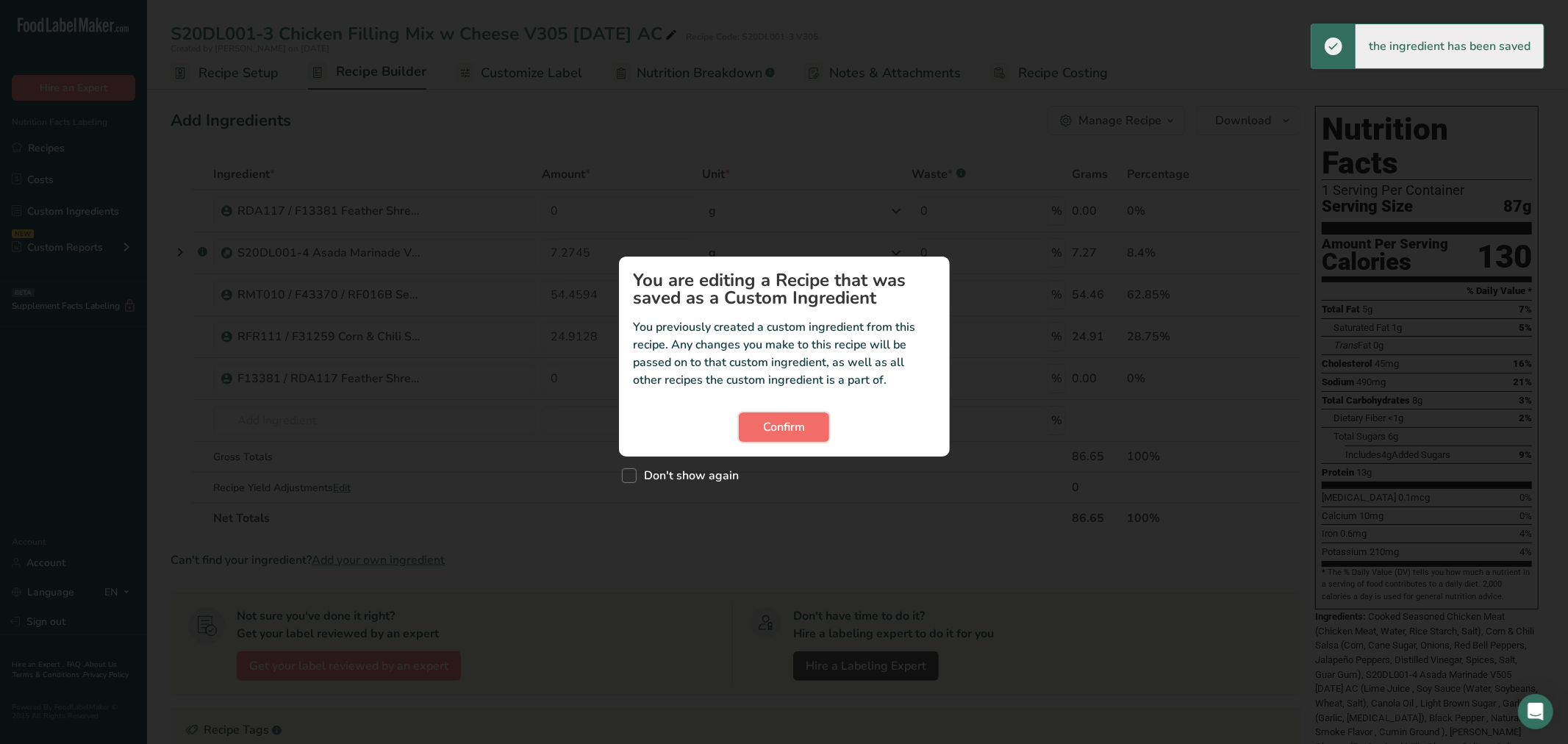
click at [794, 427] on span "Confirm" at bounding box center [784, 427] width 42 height 17
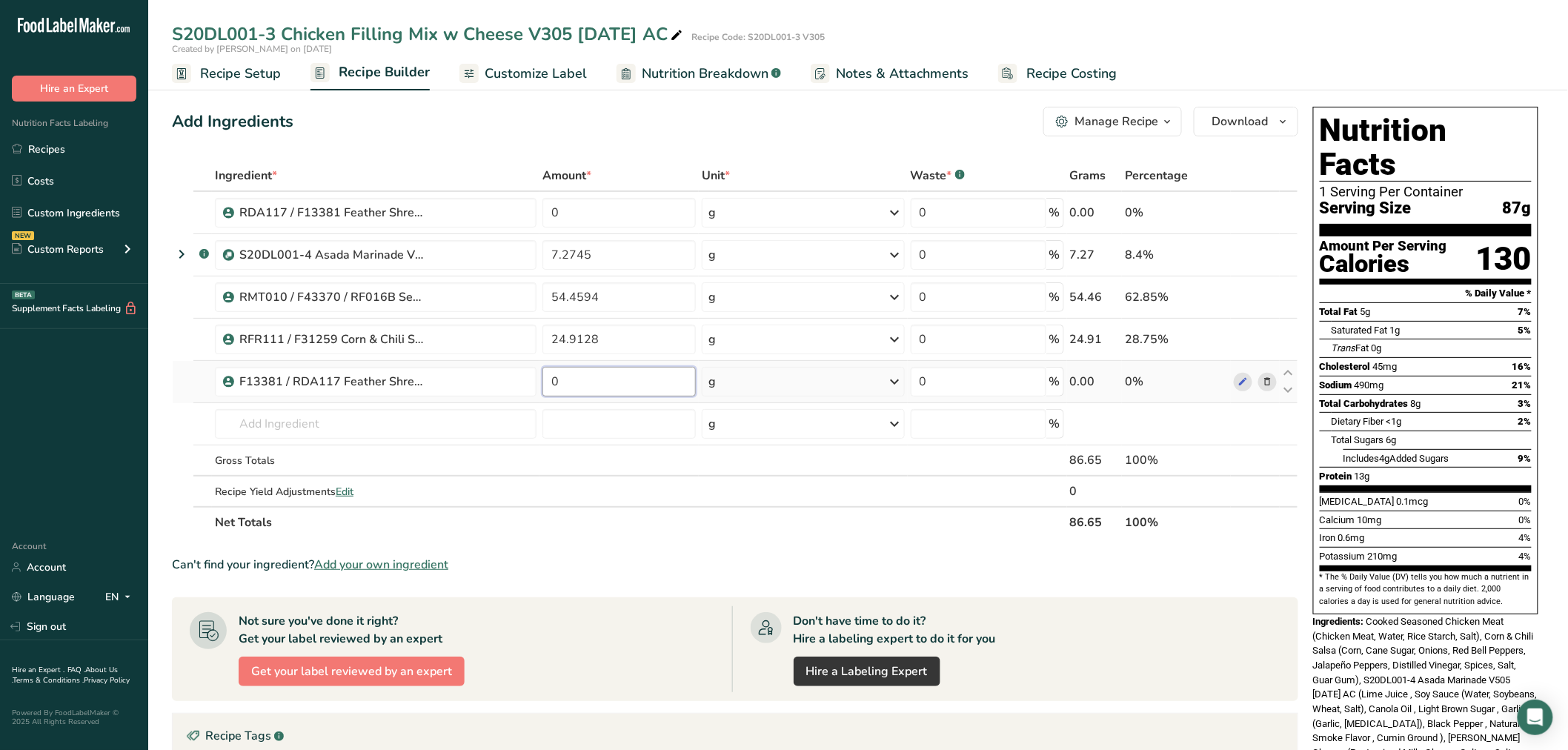
click at [579, 382] on input "0" at bounding box center [619, 382] width 153 height 30
paste input "13.3533"
type input "13.3533"
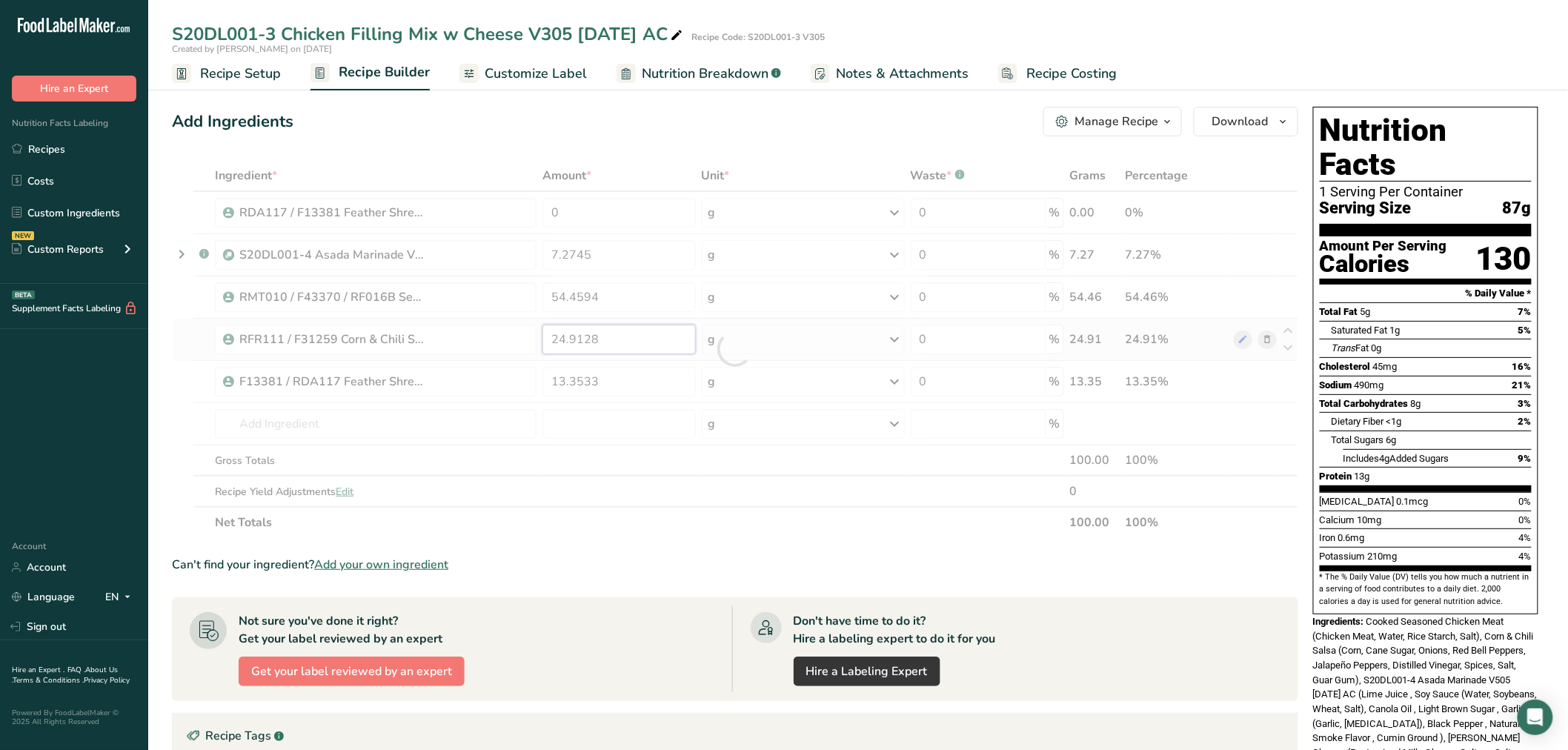
click at [618, 350] on div "Ingredient * Amount * Unit * Waste * .a-a{fill:#347362;}.b-a{fill:#fff;} Grams …" at bounding box center [735, 349] width 1126 height 378
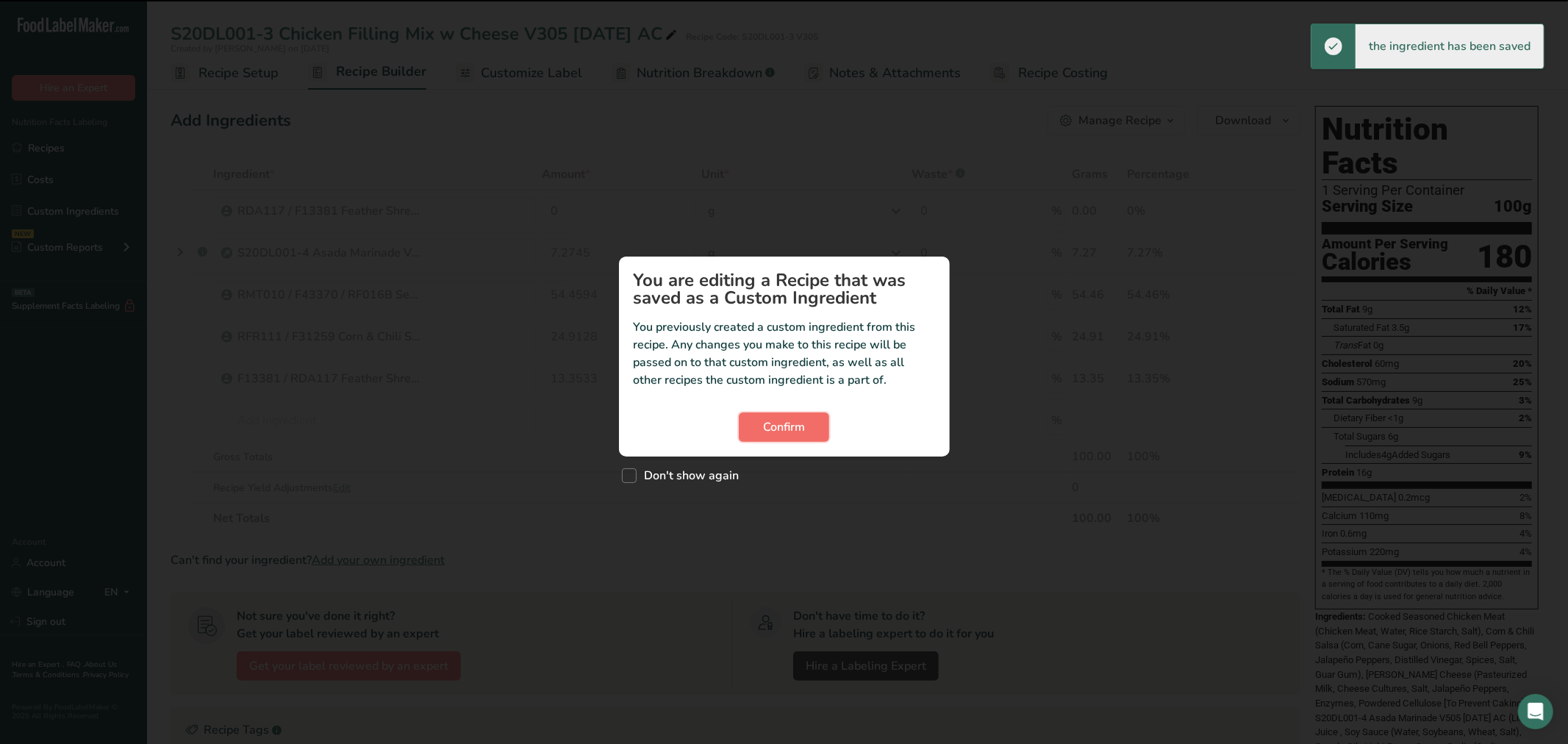
click at [806, 415] on button "Confirm" at bounding box center [784, 427] width 91 height 30
click at [771, 431] on span "Confirm" at bounding box center [784, 427] width 42 height 17
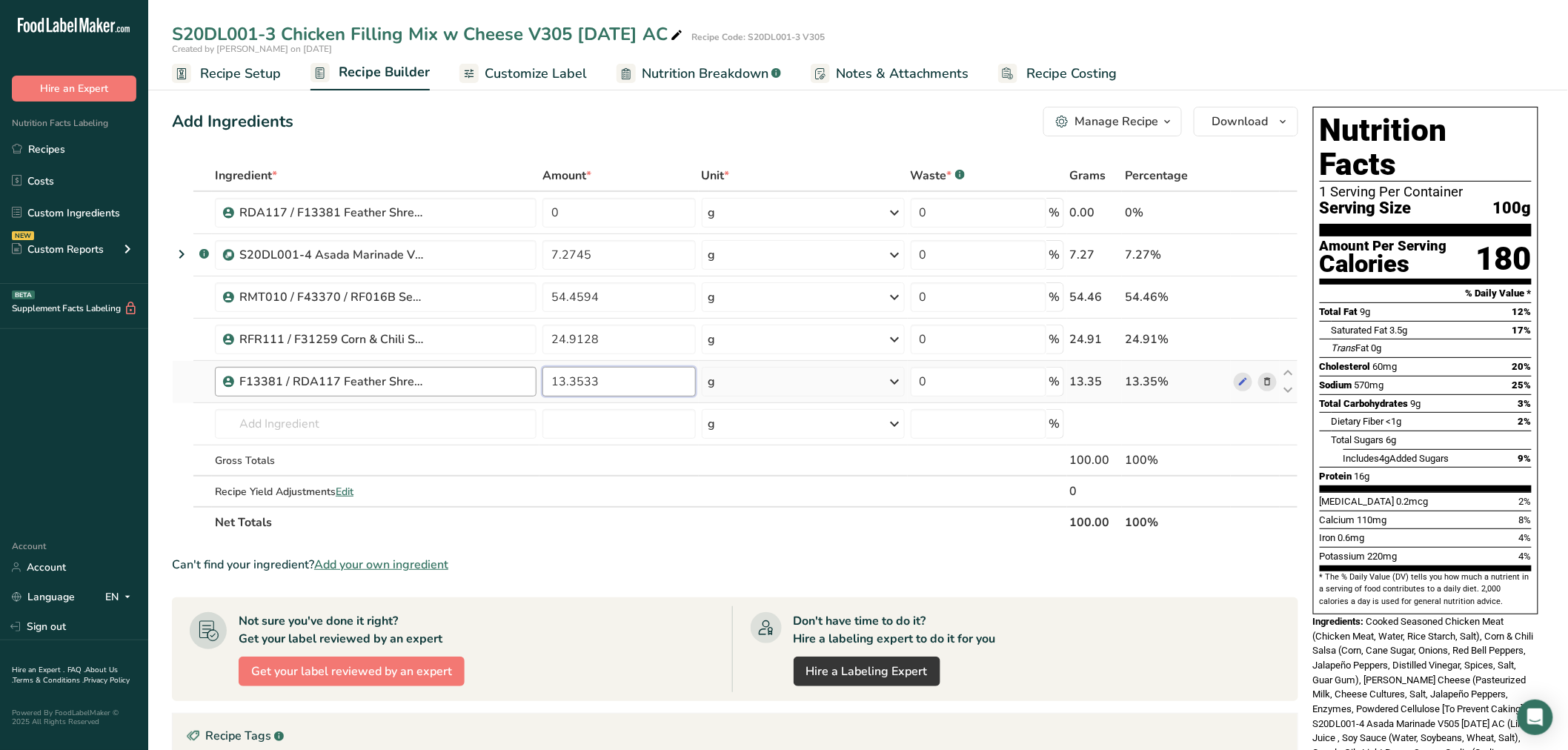
drag, startPoint x: 606, startPoint y: 374, endPoint x: 465, endPoint y: 366, distance: 141.2
click at [465, 366] on tr "F13381 / RDA117 Feather Shredded Pepper Jack Cheese, Tuscany Cheese 1-17-25 AL …" at bounding box center [735, 383] width 1125 height 43
type input "0"
click at [590, 214] on div "Ingredient * Amount * Unit * Waste * .a-a{fill:#347362;}.b-a{fill:#fff;} Grams …" at bounding box center [735, 349] width 1126 height 378
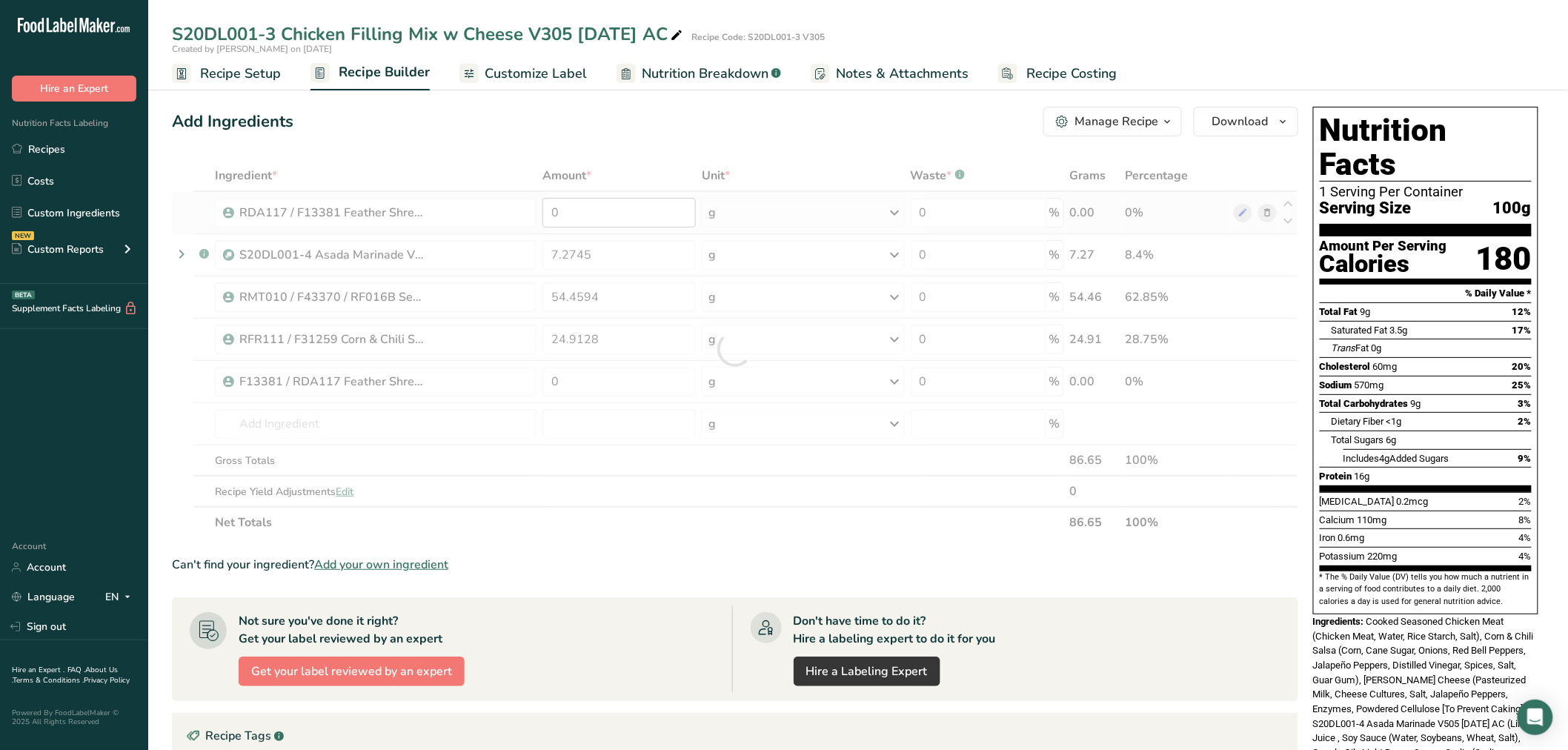
click at [590, 214] on div at bounding box center [735, 349] width 1126 height 378
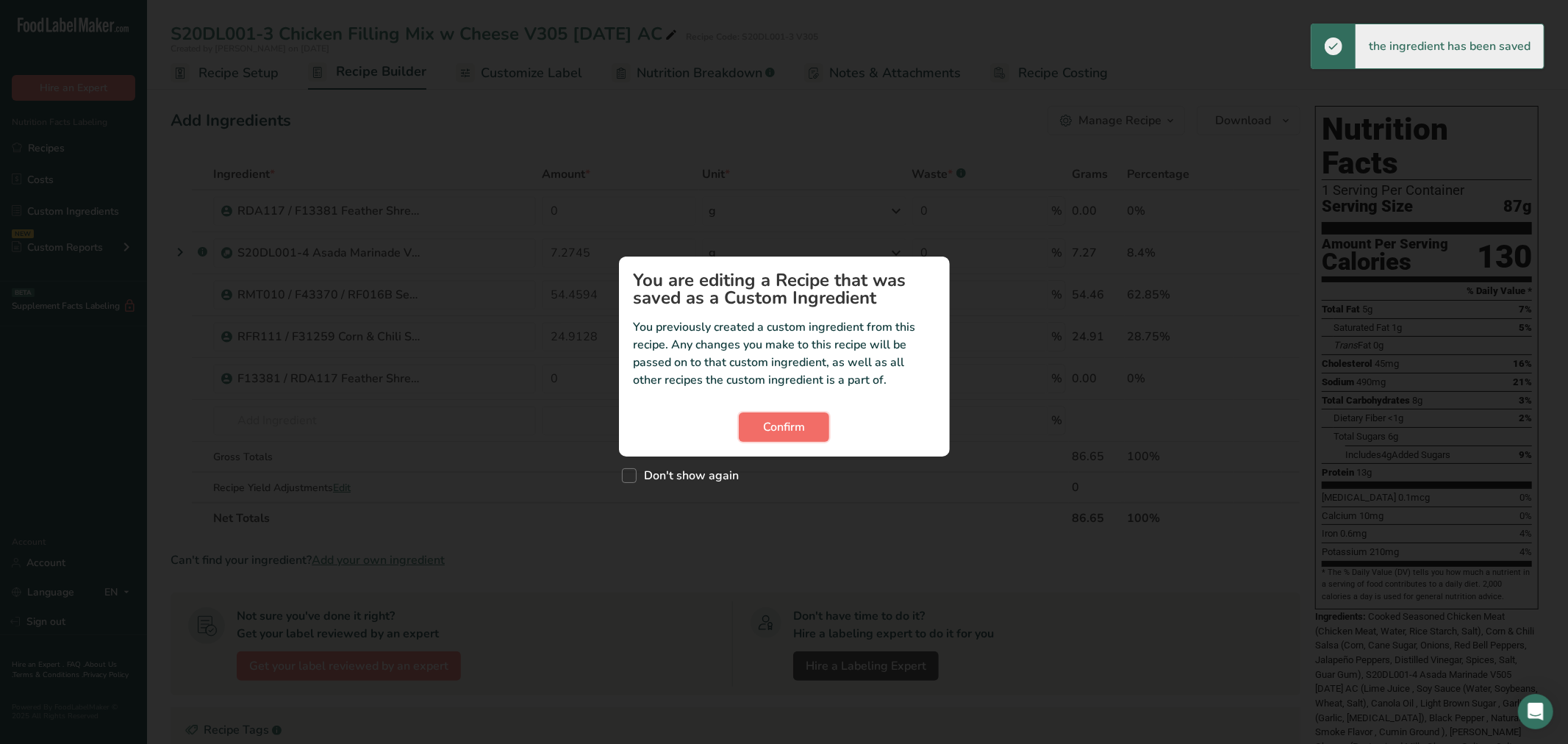
click at [773, 432] on span "Confirm" at bounding box center [784, 427] width 42 height 17
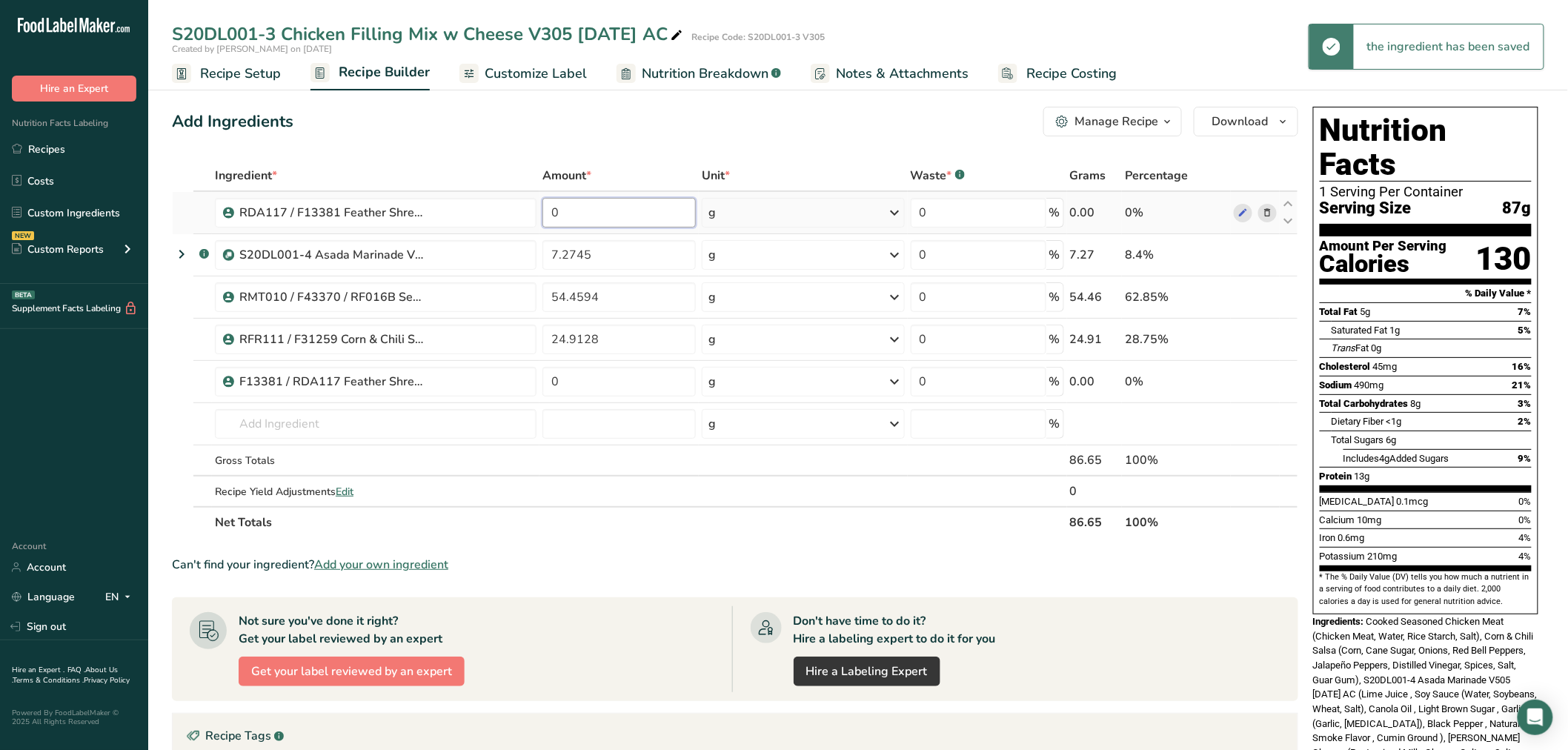
click at [567, 219] on input "0" at bounding box center [619, 213] width 153 height 30
click at [567, 218] on input "0" at bounding box center [619, 213] width 153 height 30
paste input "13.3533"
type input "13.3533"
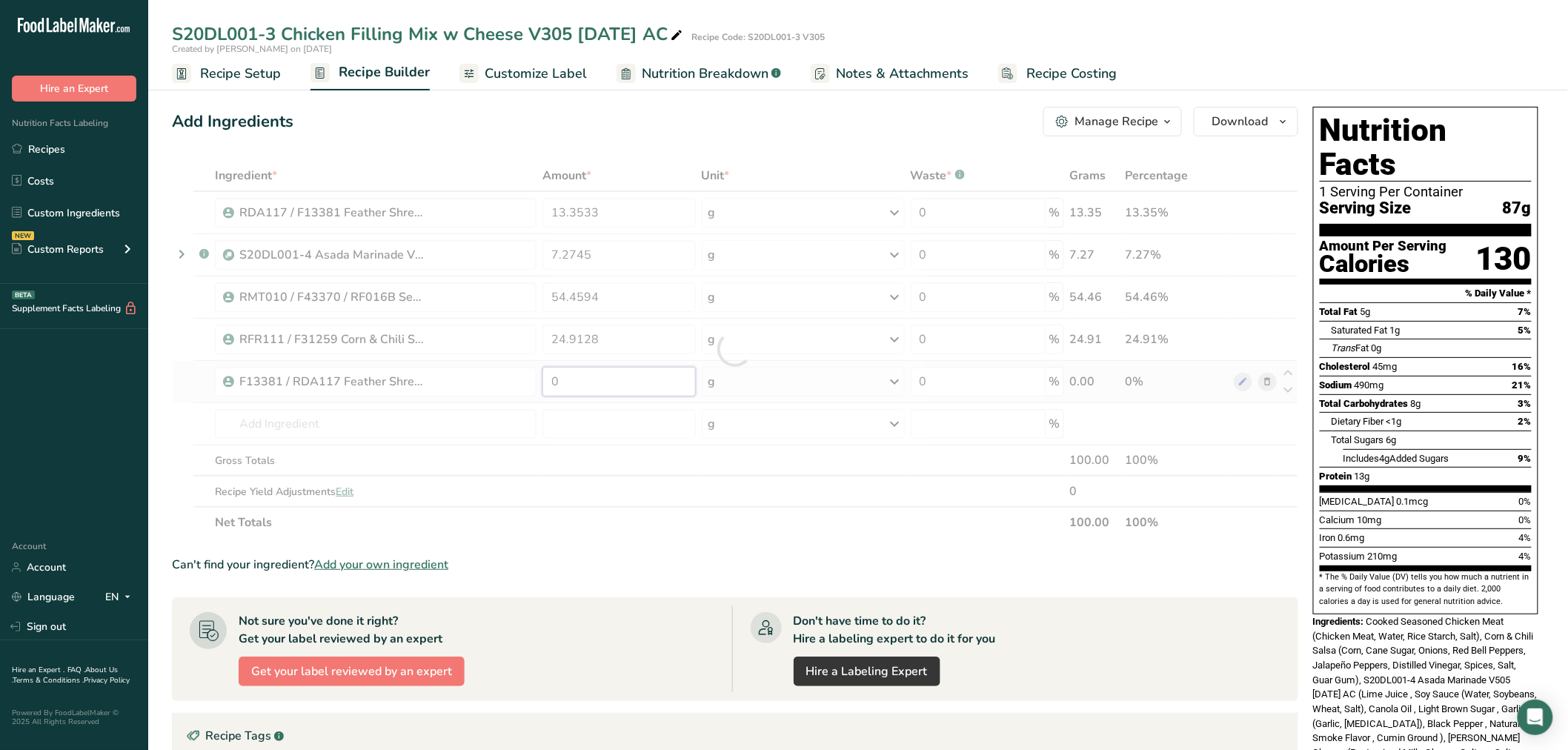
click at [661, 387] on div "Ingredient * Amount * Unit * Waste * .a-a{fill:#347362;}.b-a{fill:#fff;} Grams …" at bounding box center [735, 349] width 1126 height 378
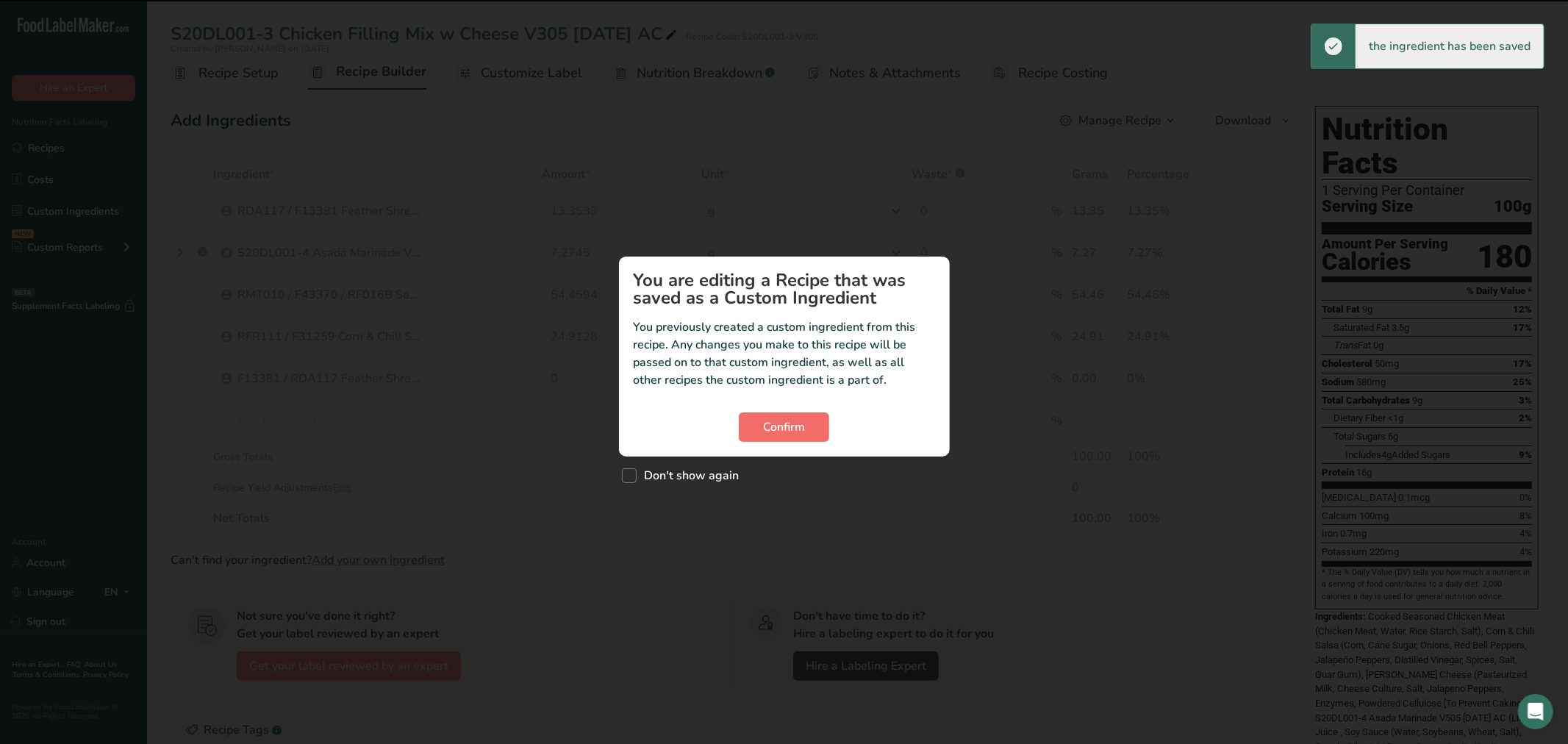
click at [746, 412] on section "You are editing a Recipe that was saved as a Custom Ingredient You previously c…" at bounding box center [784, 357] width 330 height 200
click at [782, 439] on button "Confirm" at bounding box center [784, 427] width 91 height 30
click at [762, 421] on button "Confirm" at bounding box center [784, 427] width 91 height 30
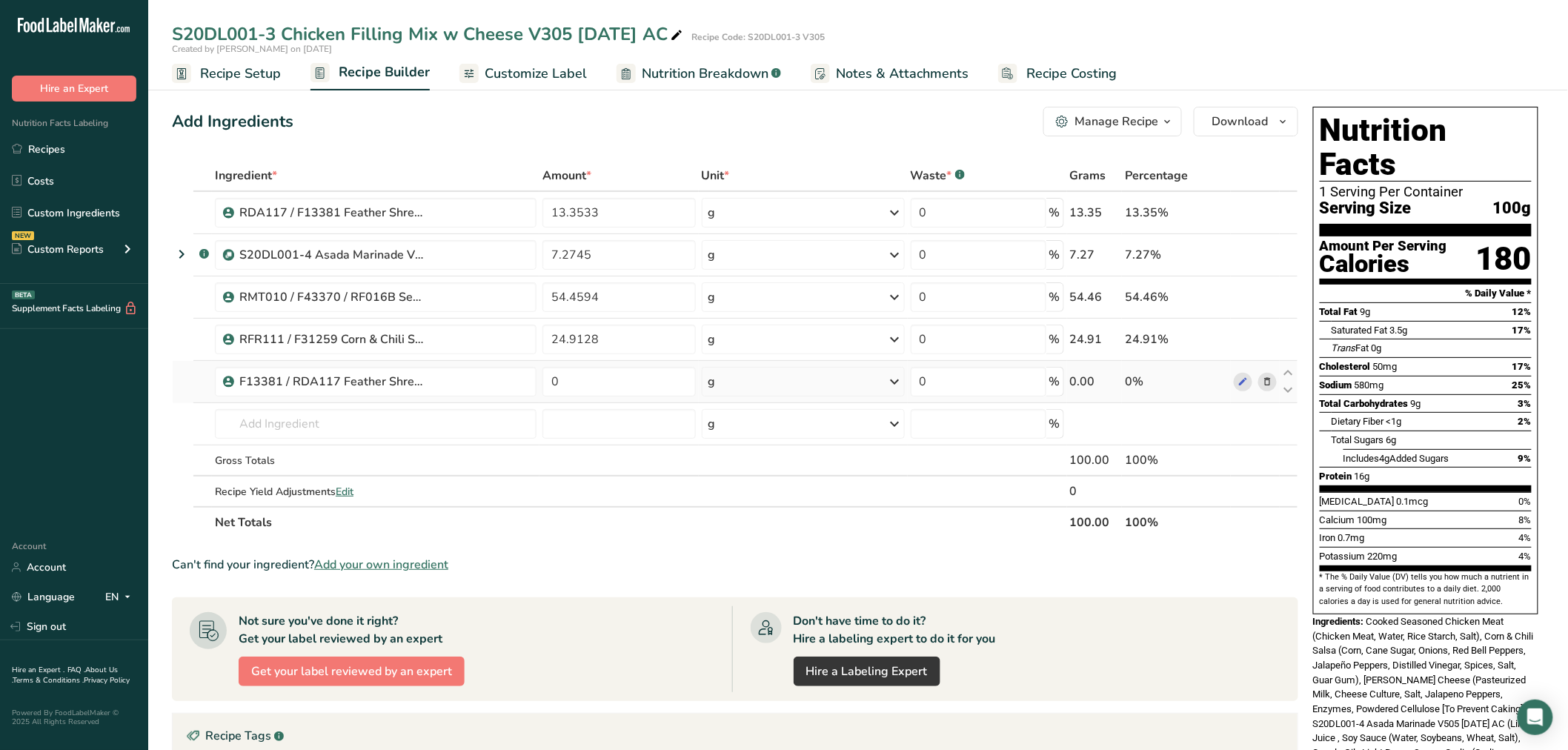
click at [1269, 374] on icon at bounding box center [1267, 382] width 11 height 16
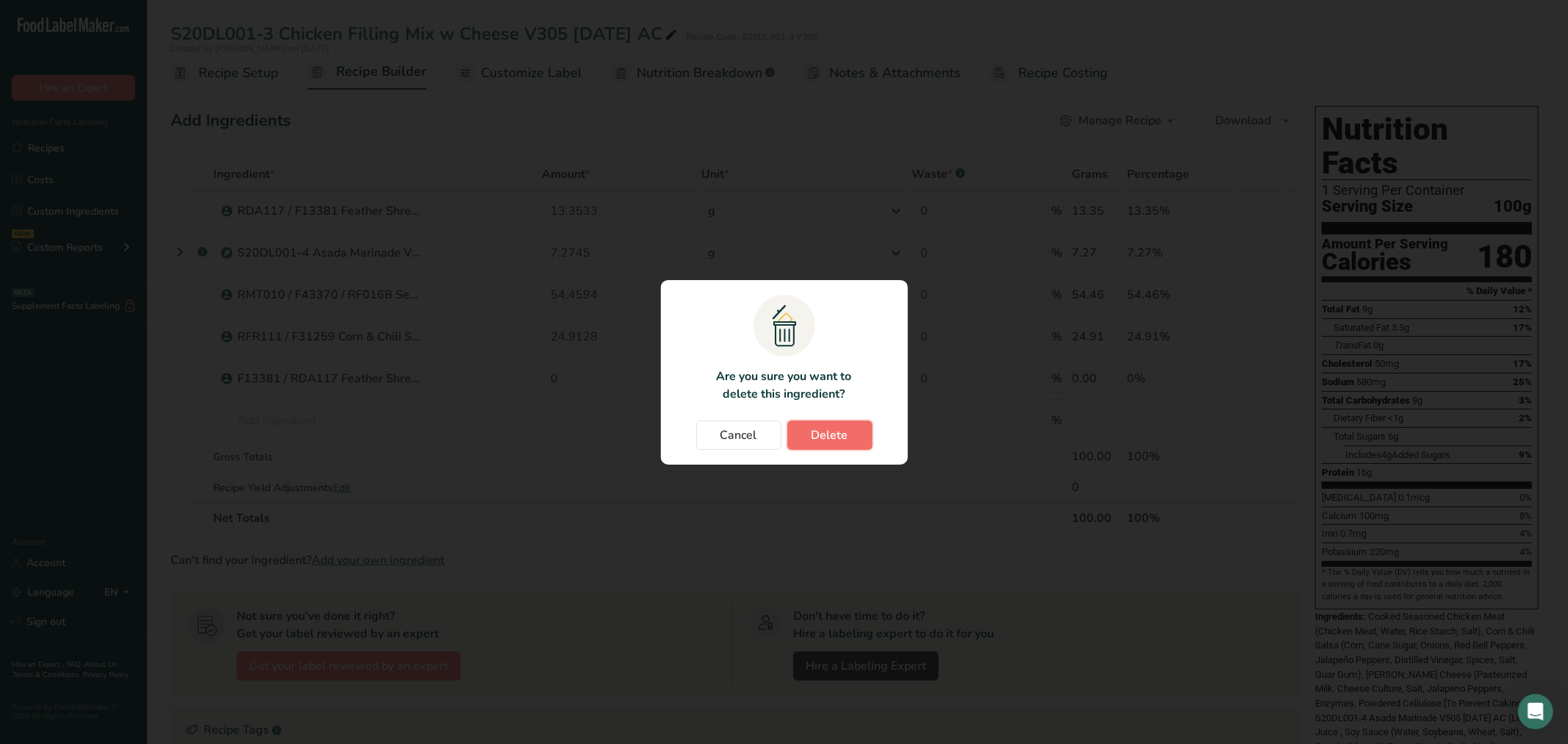
click at [844, 438] on span "Delete" at bounding box center [830, 436] width 37 height 17
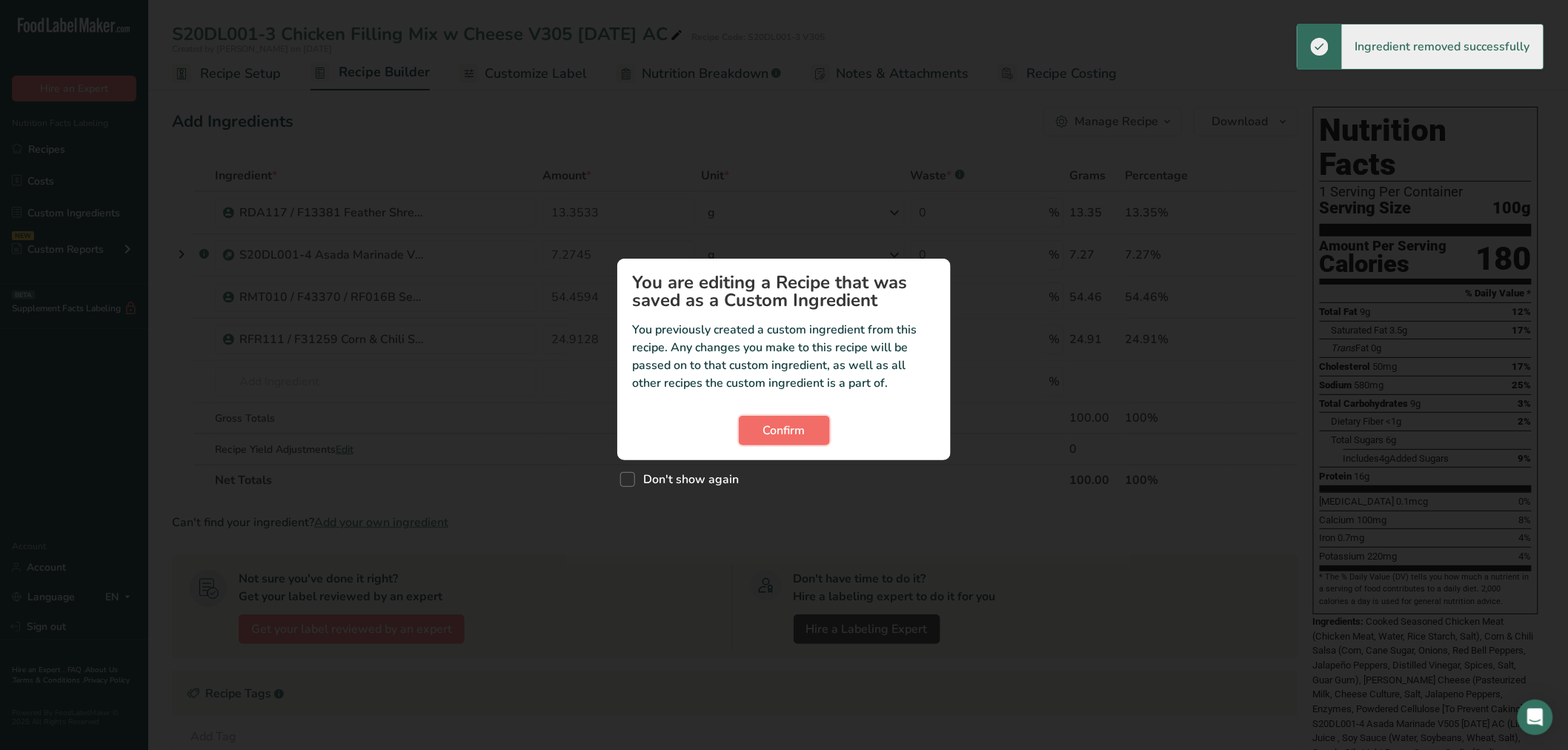
click at [763, 427] on span "Confirm" at bounding box center [784, 430] width 43 height 17
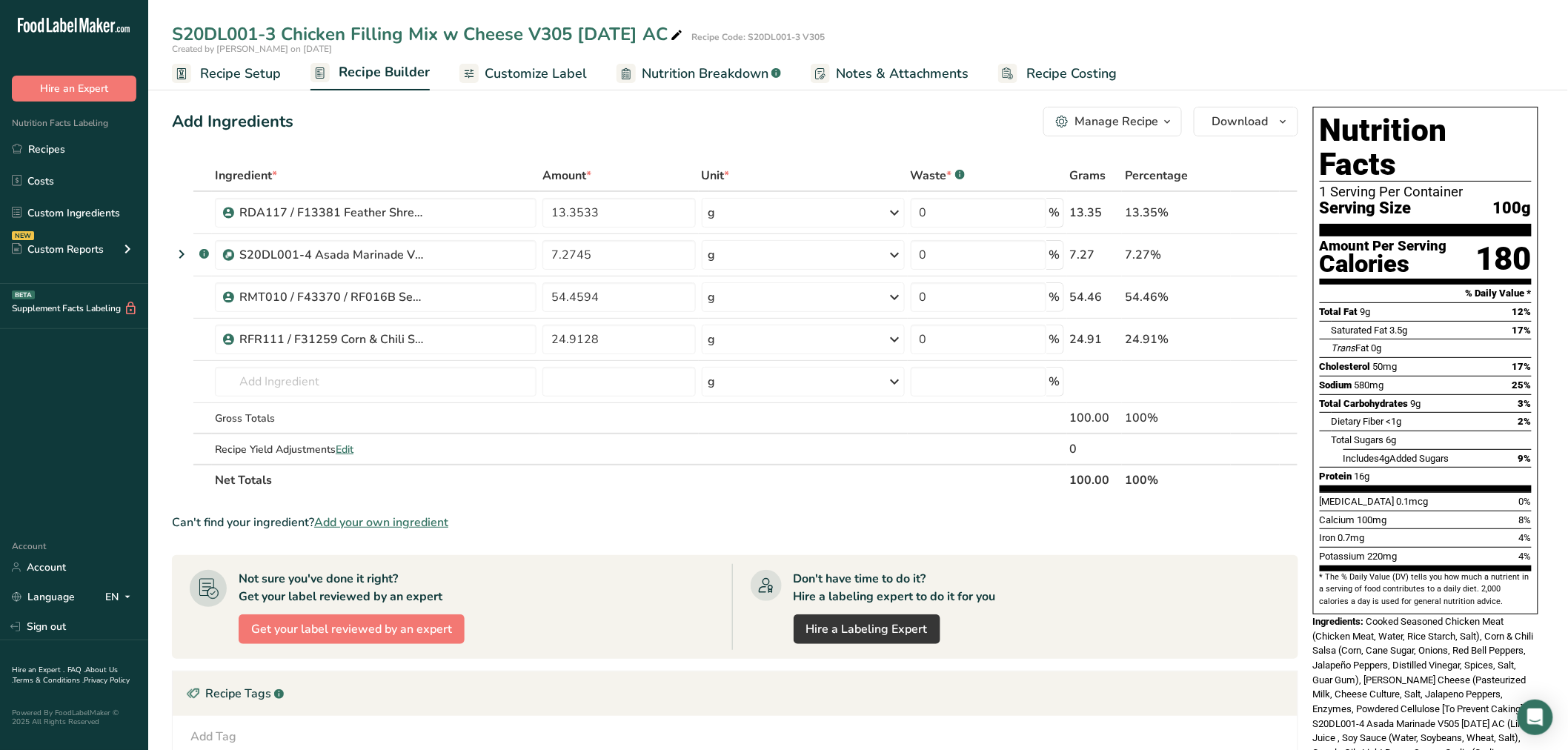
click at [259, 72] on span "Recipe Setup" at bounding box center [240, 74] width 81 height 20
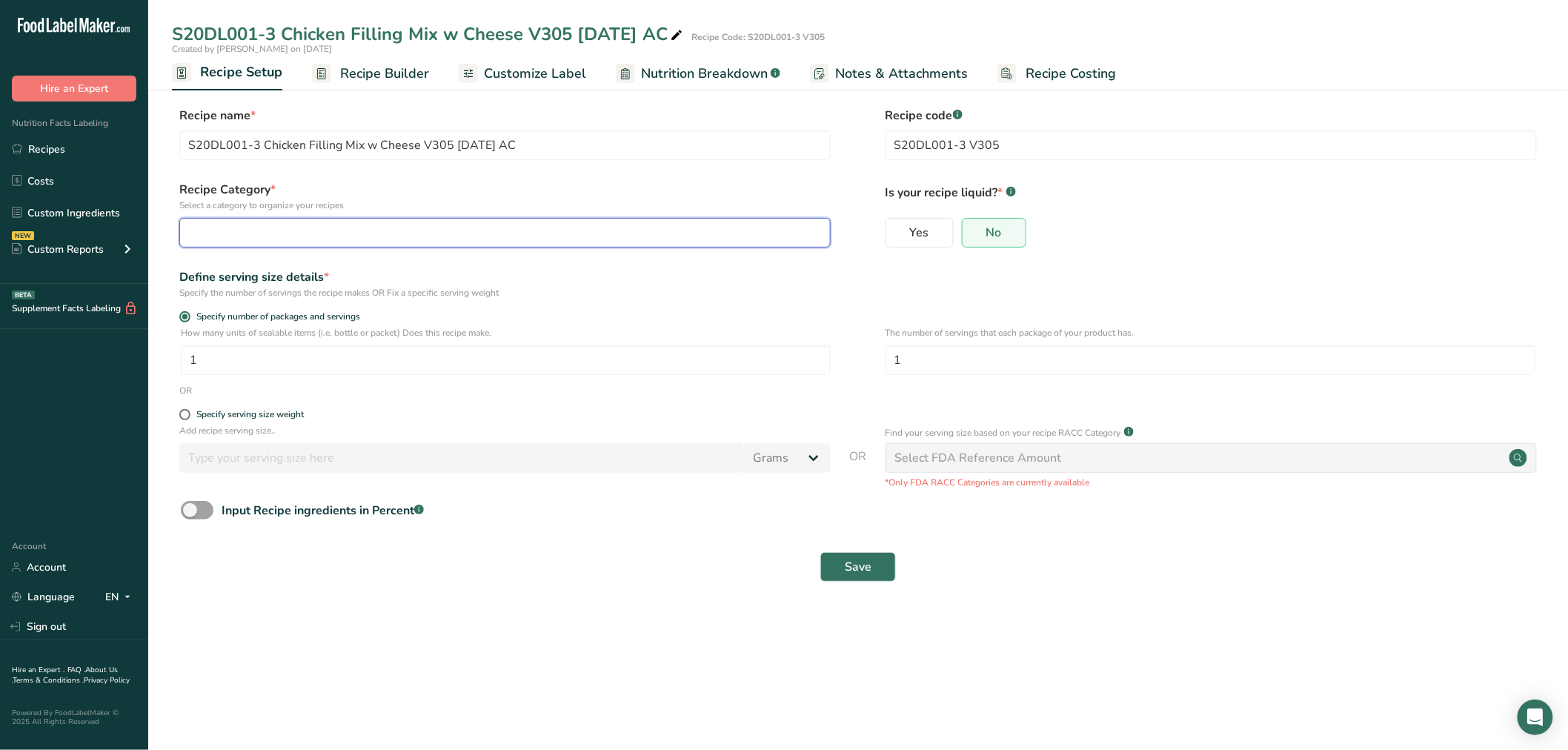
click at [369, 238] on div "button" at bounding box center [501, 233] width 623 height 17
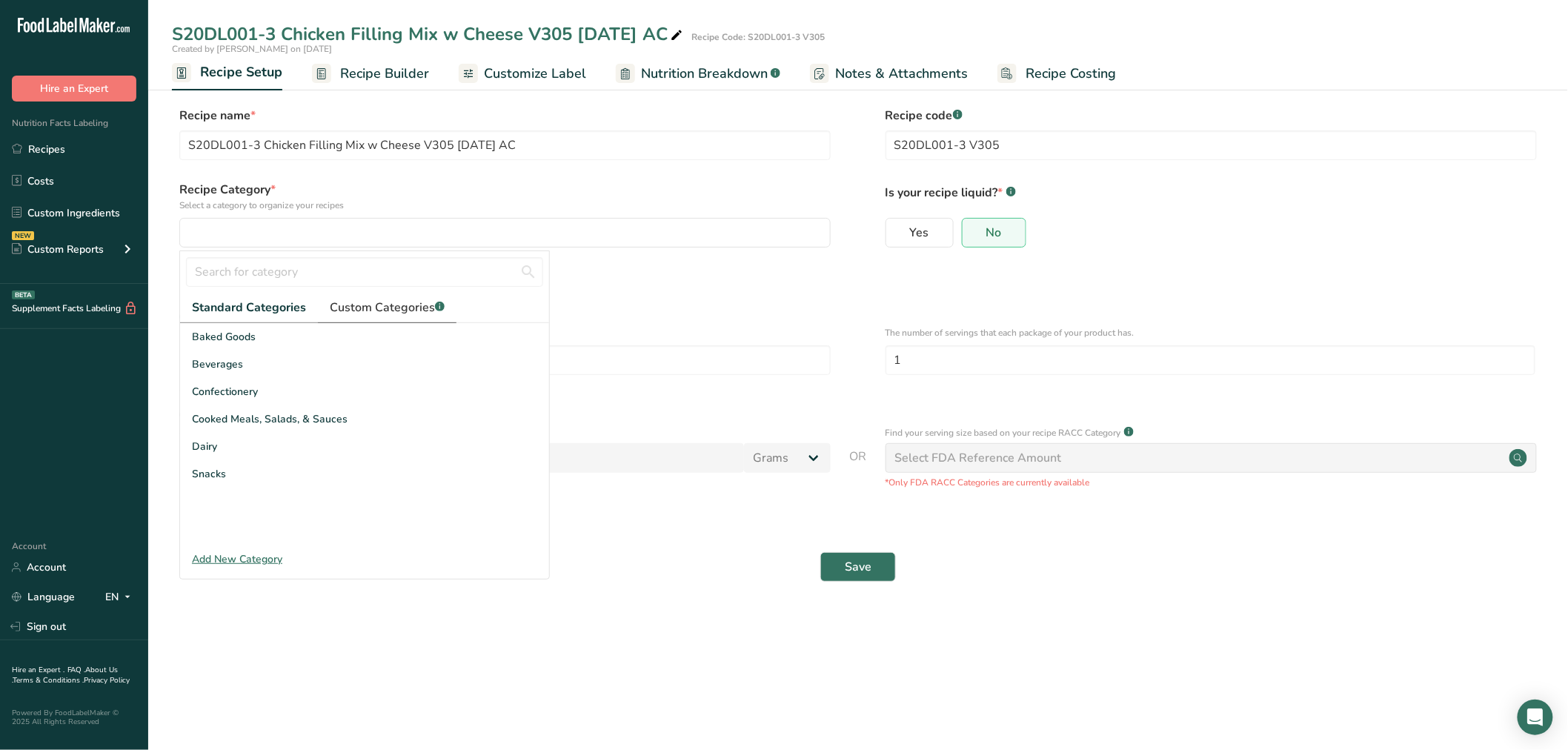
click at [364, 304] on span "Custom Categories .a-a{fill:#347362;}.b-a{fill:#fff;}" at bounding box center [387, 308] width 115 height 17
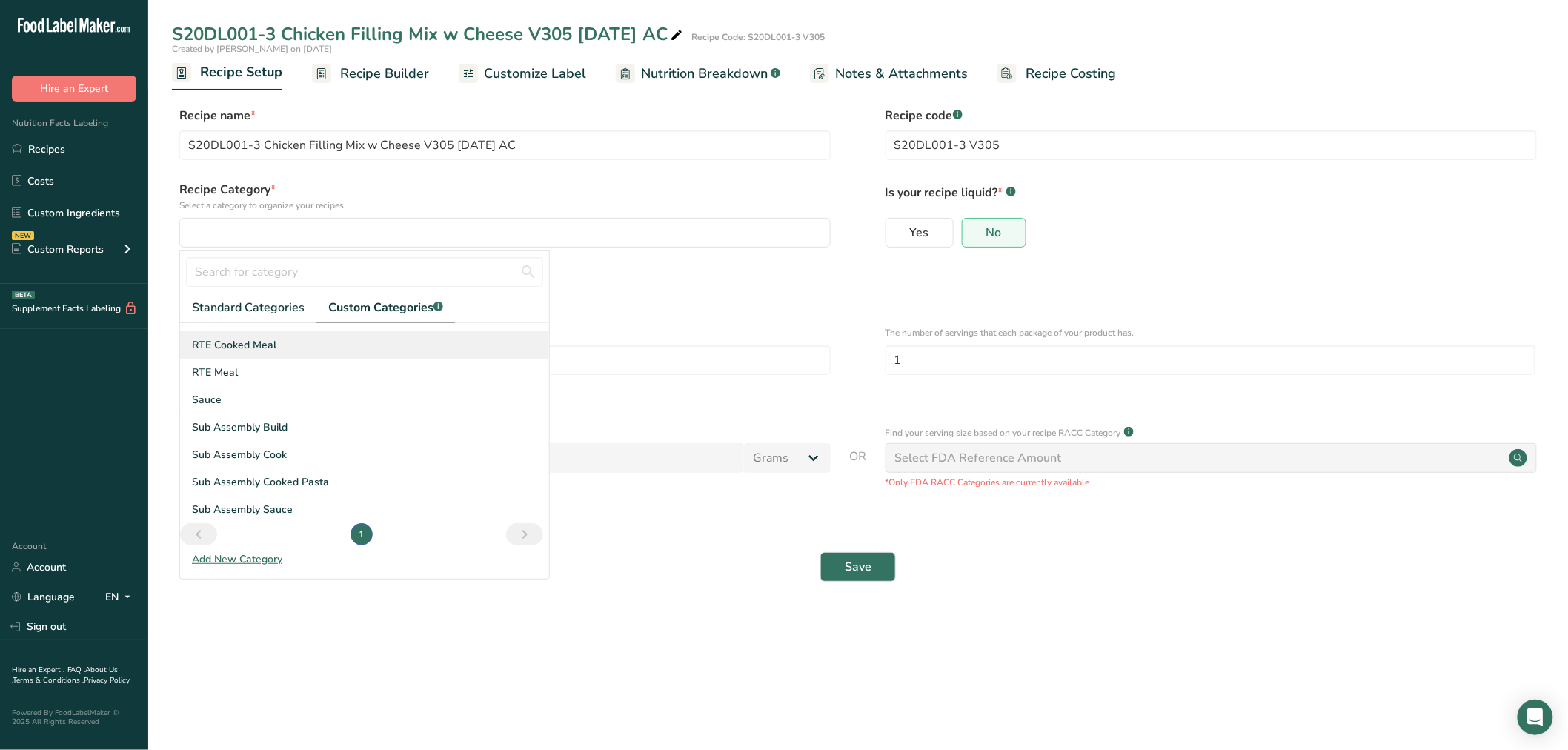
scroll to position [107, 0]
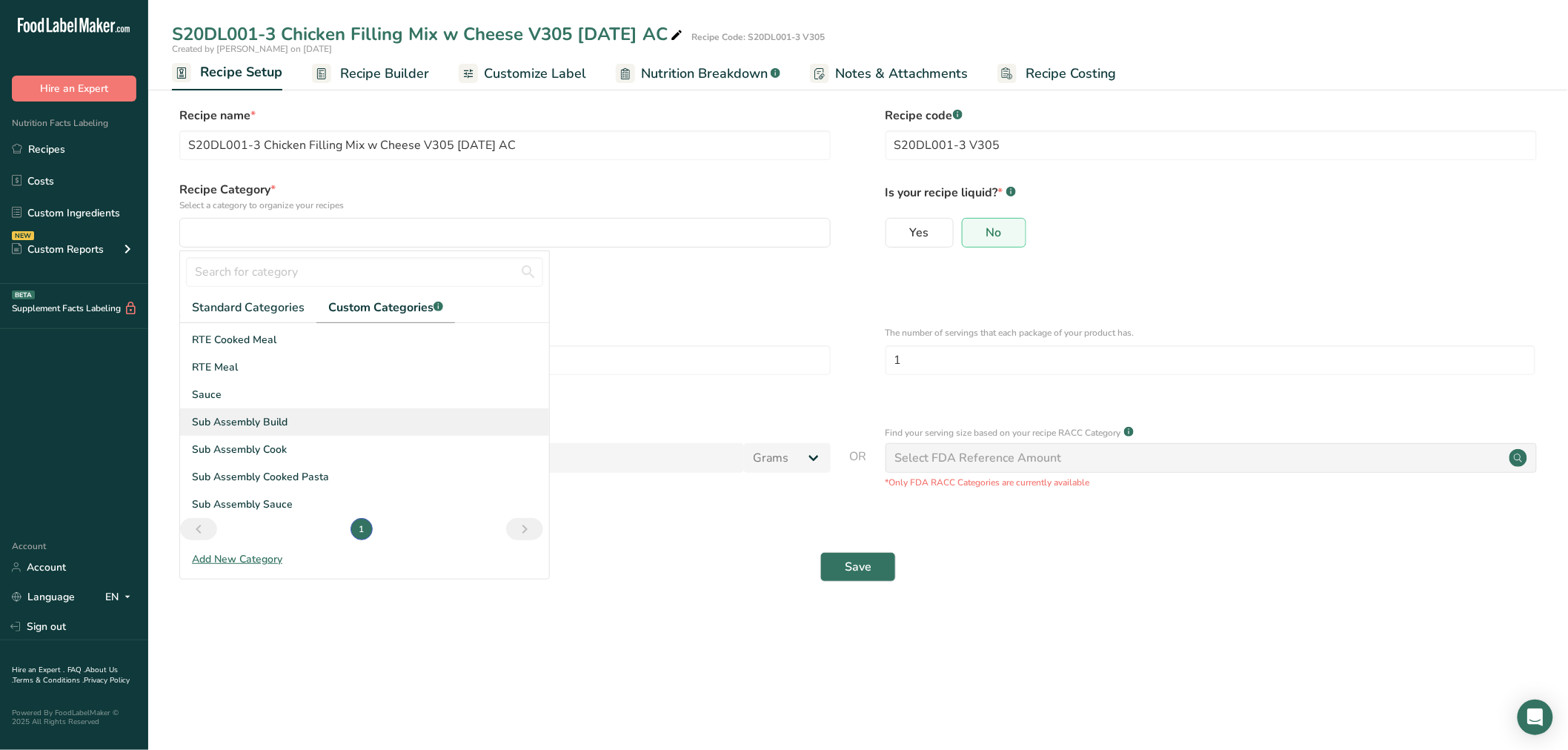
click at [265, 423] on span "Sub Assembly Build" at bounding box center [240, 423] width 95 height 16
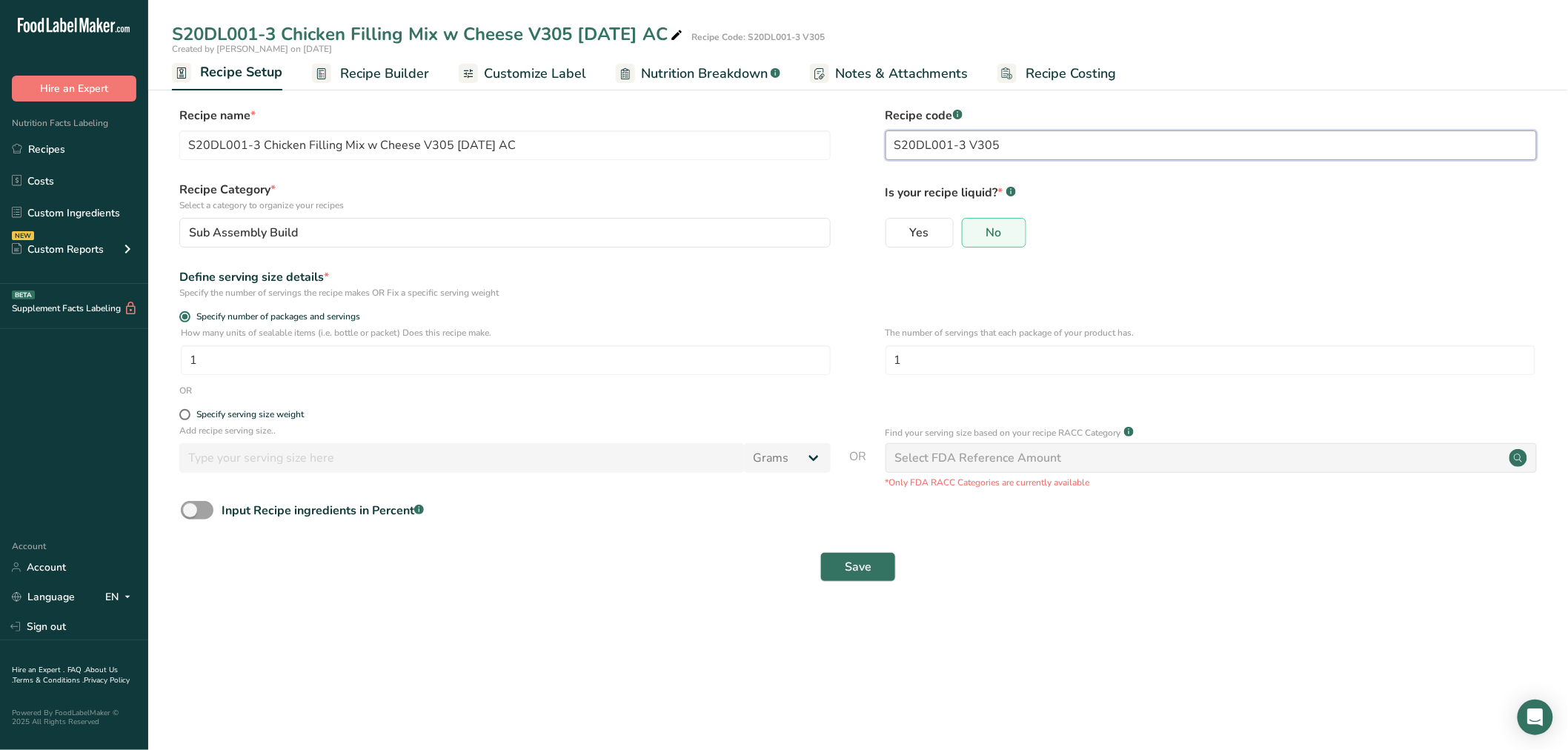
click at [1026, 140] on input "S20DL001-3 V305" at bounding box center [1211, 145] width 651 height 30
click at [875, 566] on button "Save" at bounding box center [858, 567] width 76 height 30
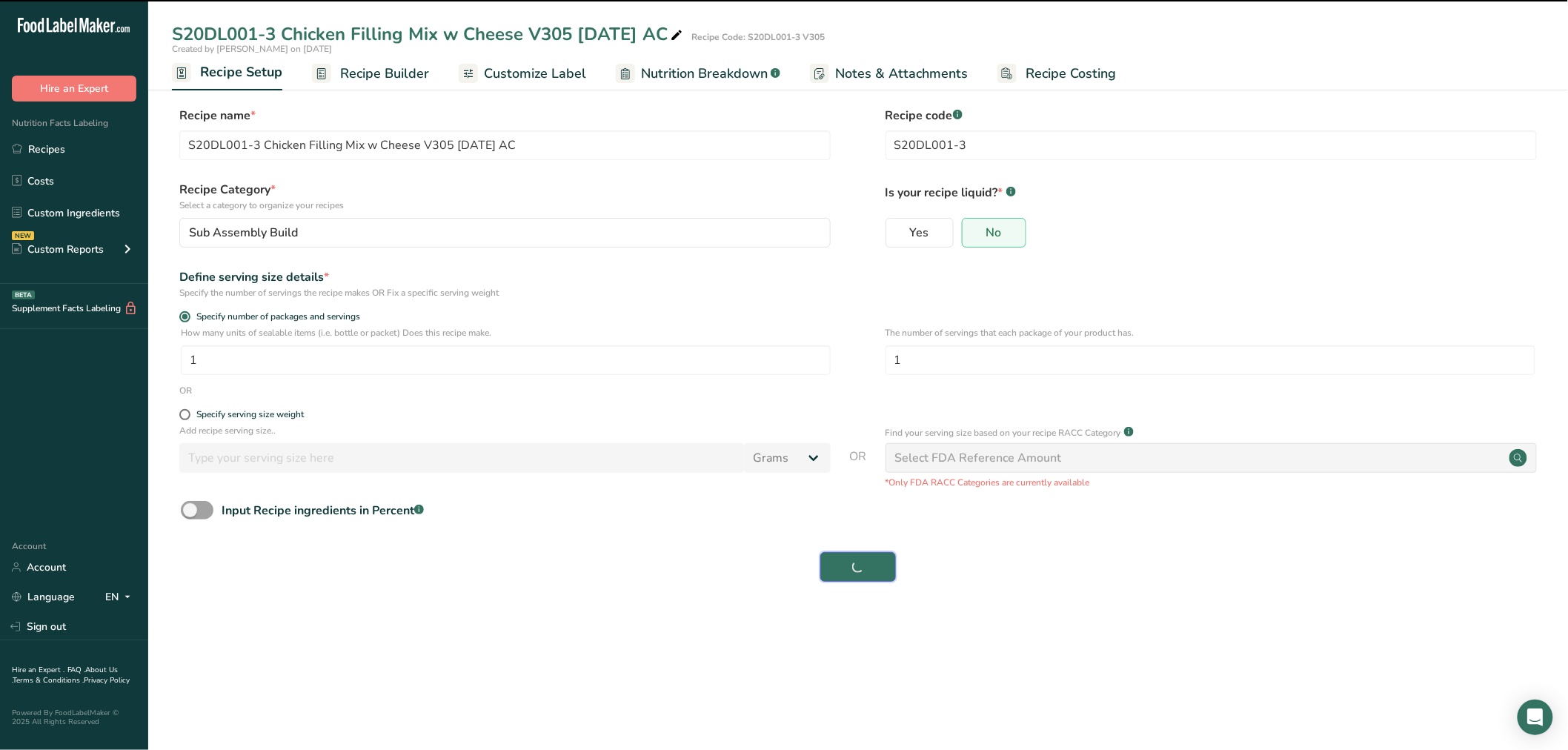
type input "S20DL001-3"
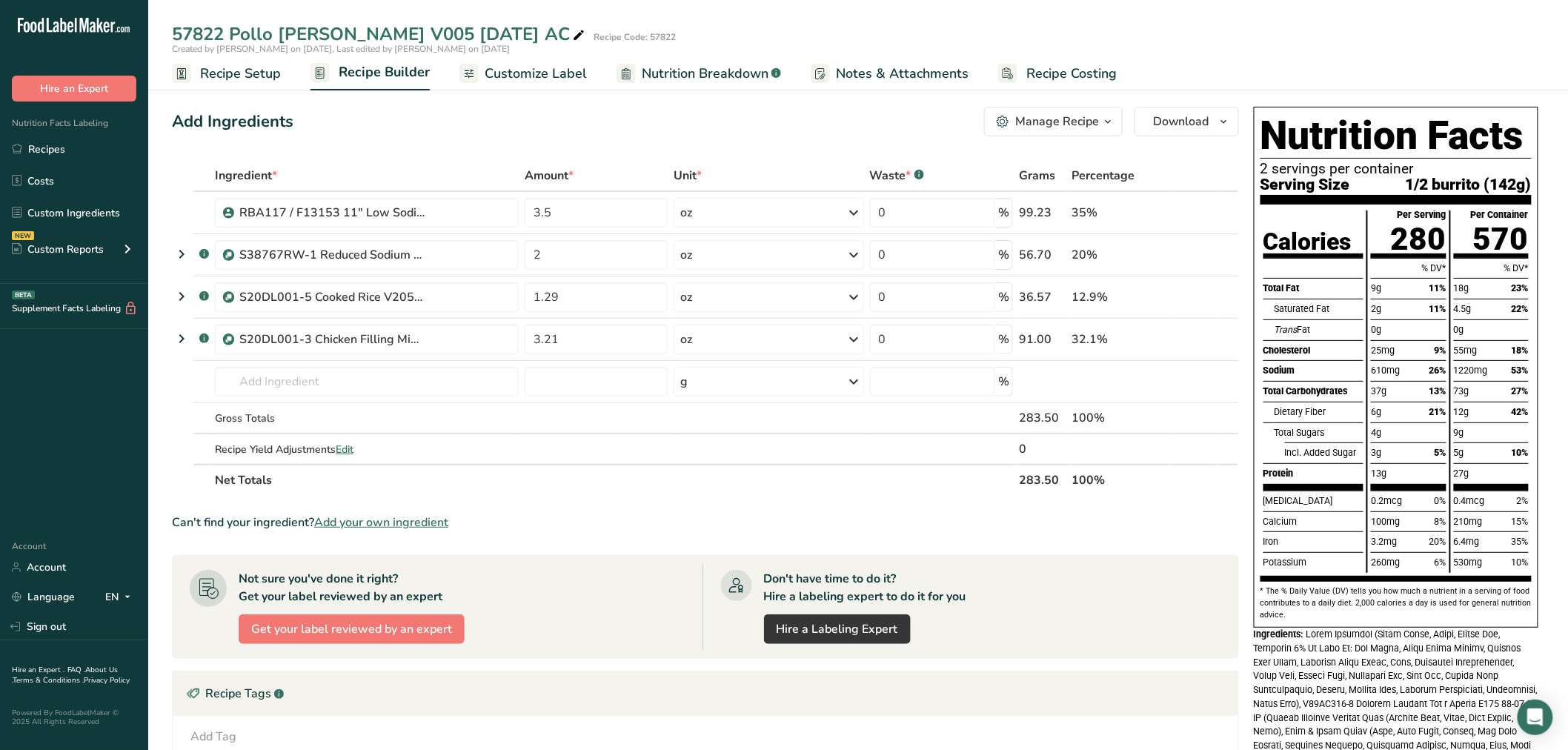
click at [203, 61] on link "Recipe Setup" at bounding box center [226, 74] width 109 height 33
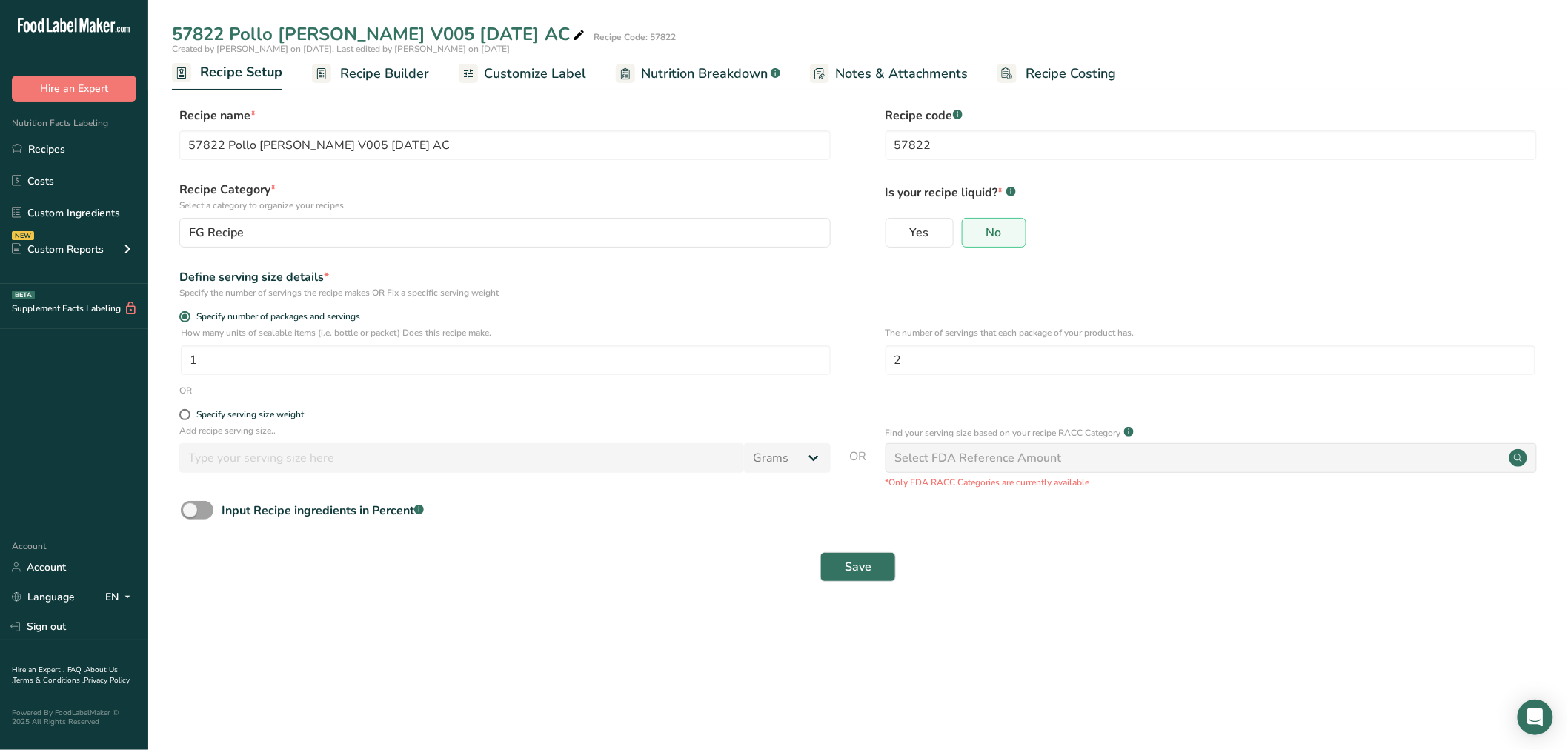
click at [353, 71] on span "Recipe Builder" at bounding box center [384, 74] width 89 height 20
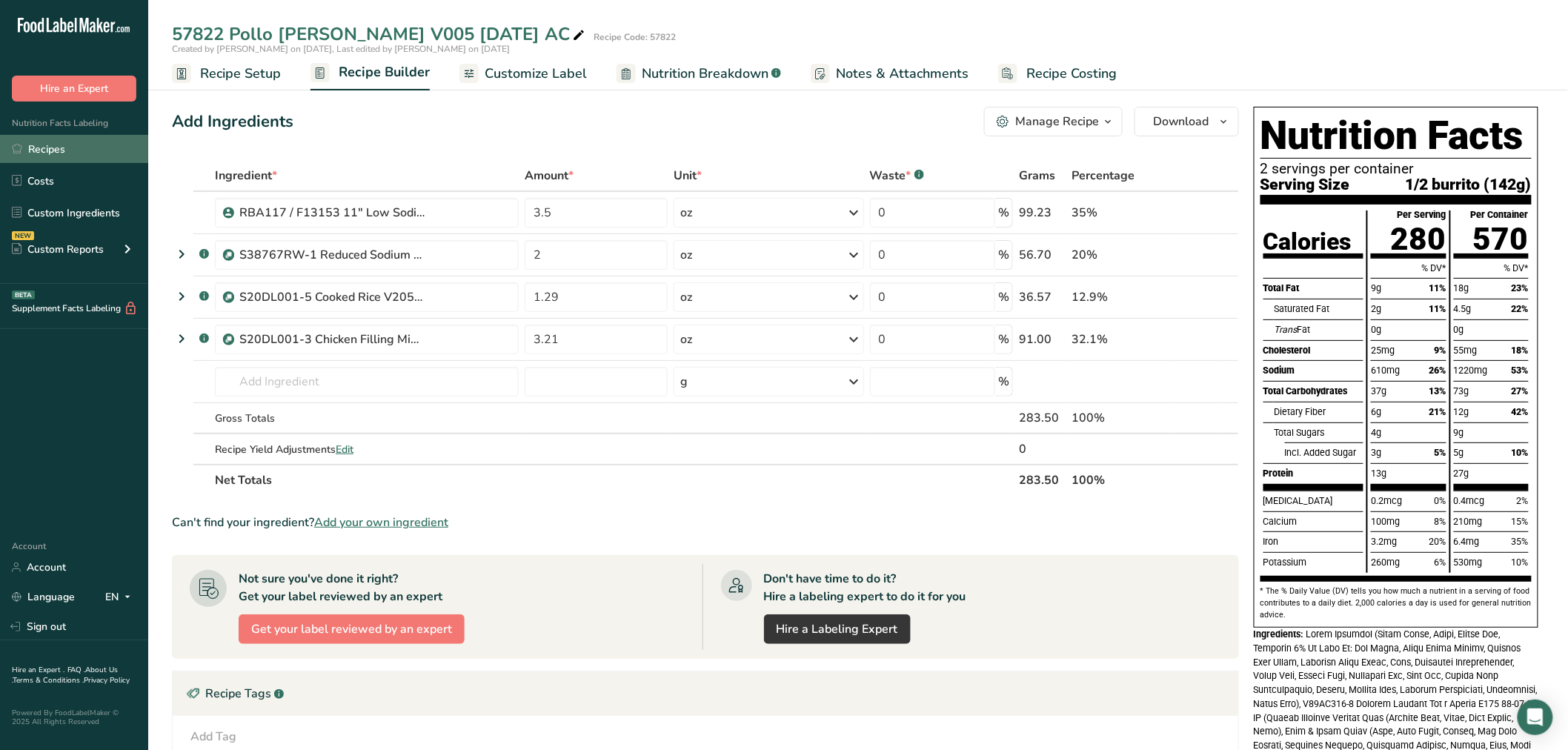
click at [67, 146] on link "Recipes" at bounding box center [74, 149] width 149 height 28
